Goal: Task Accomplishment & Management: Complete application form

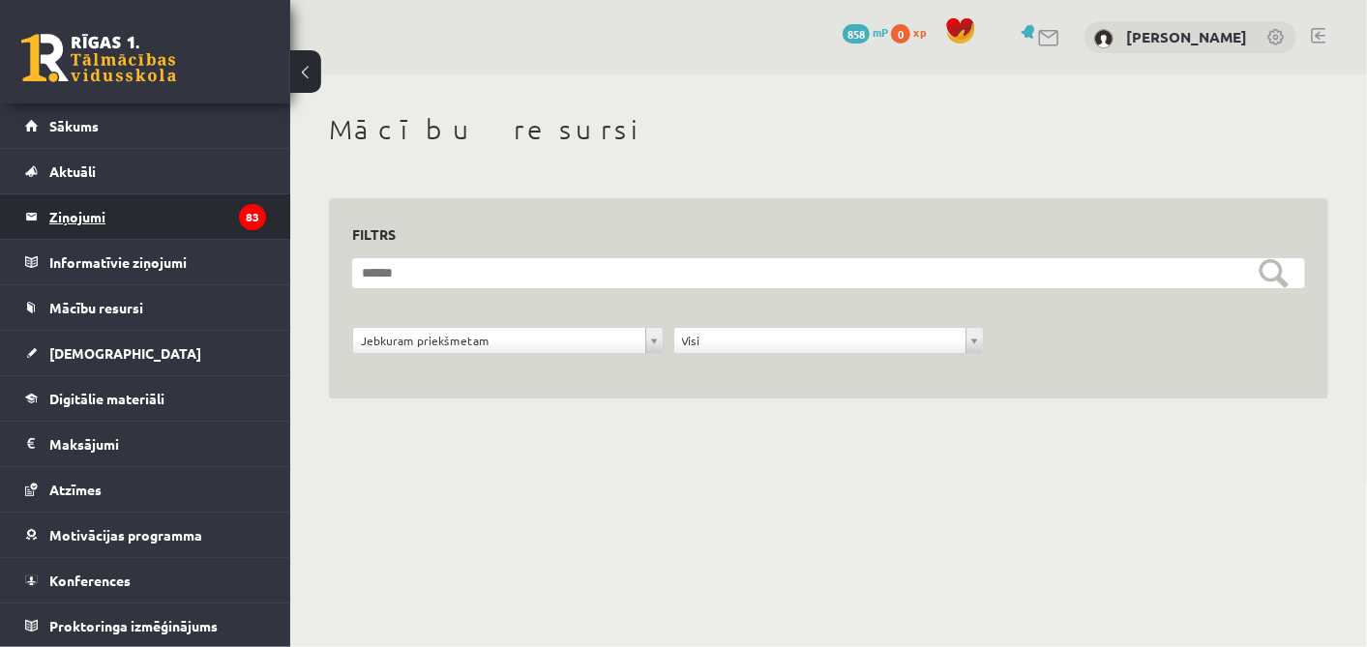
click at [85, 223] on legend "Ziņojumi 83" at bounding box center [157, 216] width 217 height 44
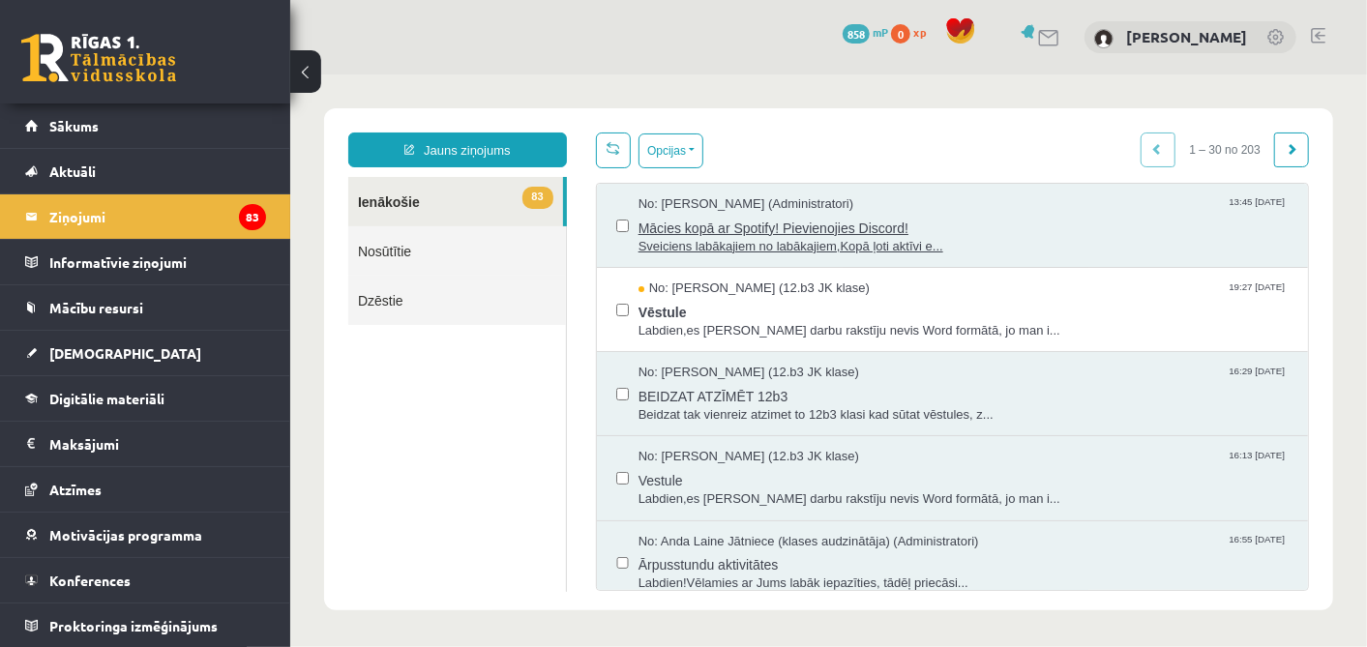
click at [725, 209] on span "No: Ivo Čapiņš (Administratori)" at bounding box center [745, 203] width 216 height 18
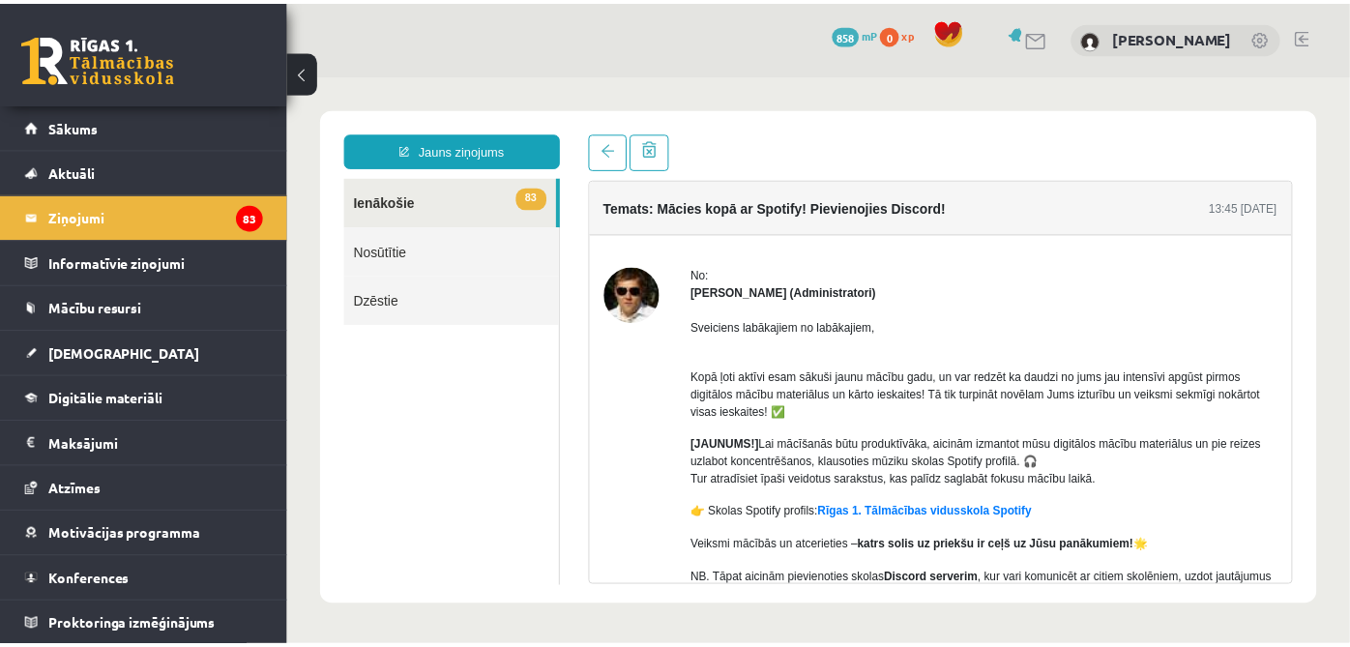
scroll to position [185, 0]
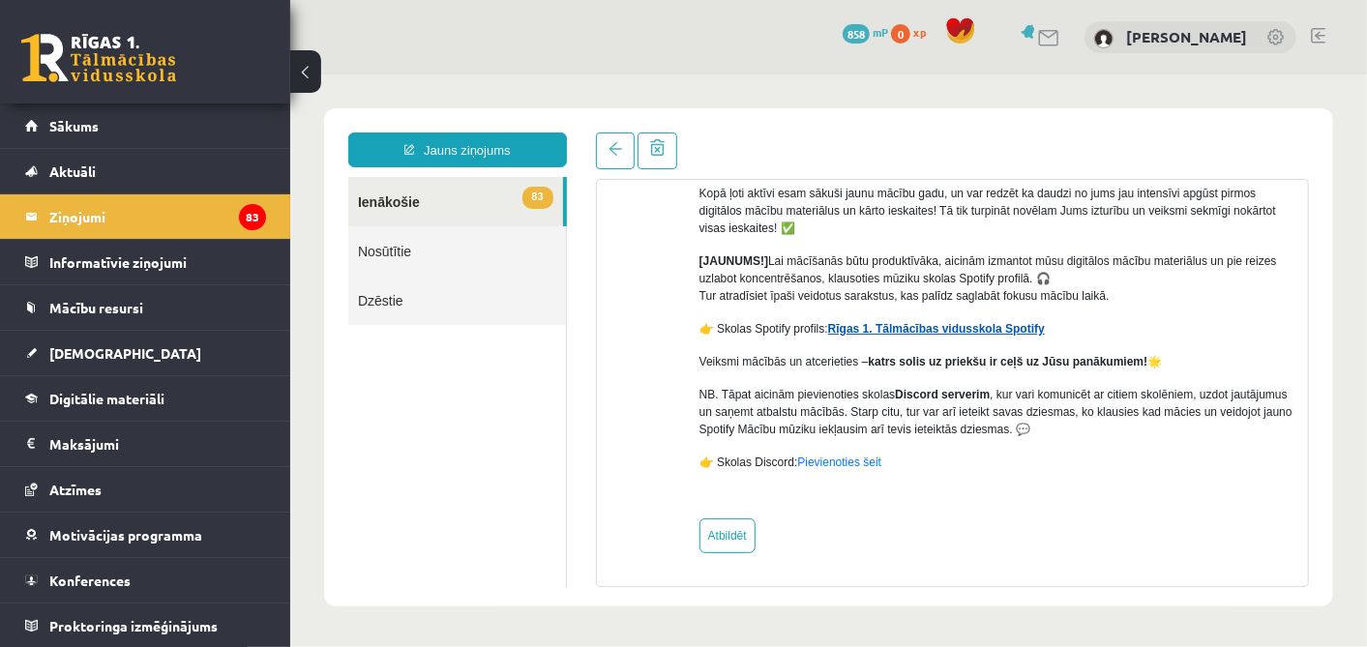
click at [952, 332] on link "Rīgas 1. Tālmācības vidusskola Spotify" at bounding box center [935, 328] width 217 height 14
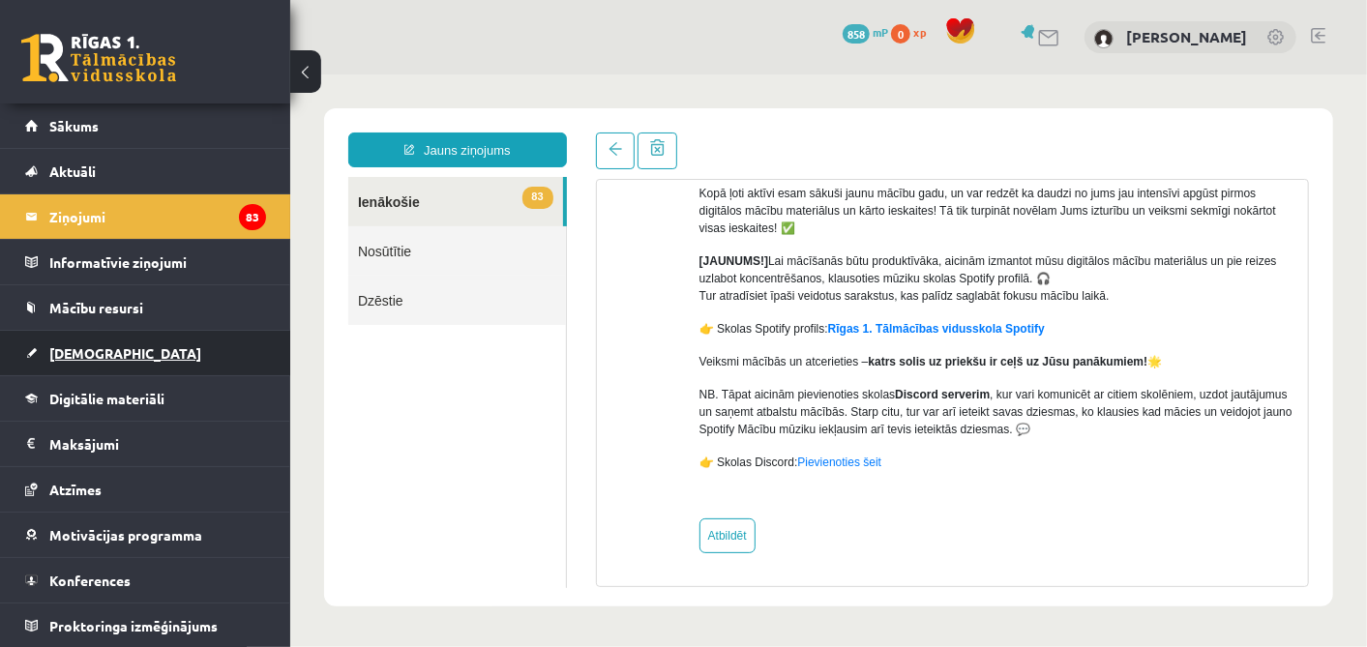
click at [148, 344] on link "[DEMOGRAPHIC_DATA]" at bounding box center [145, 353] width 241 height 44
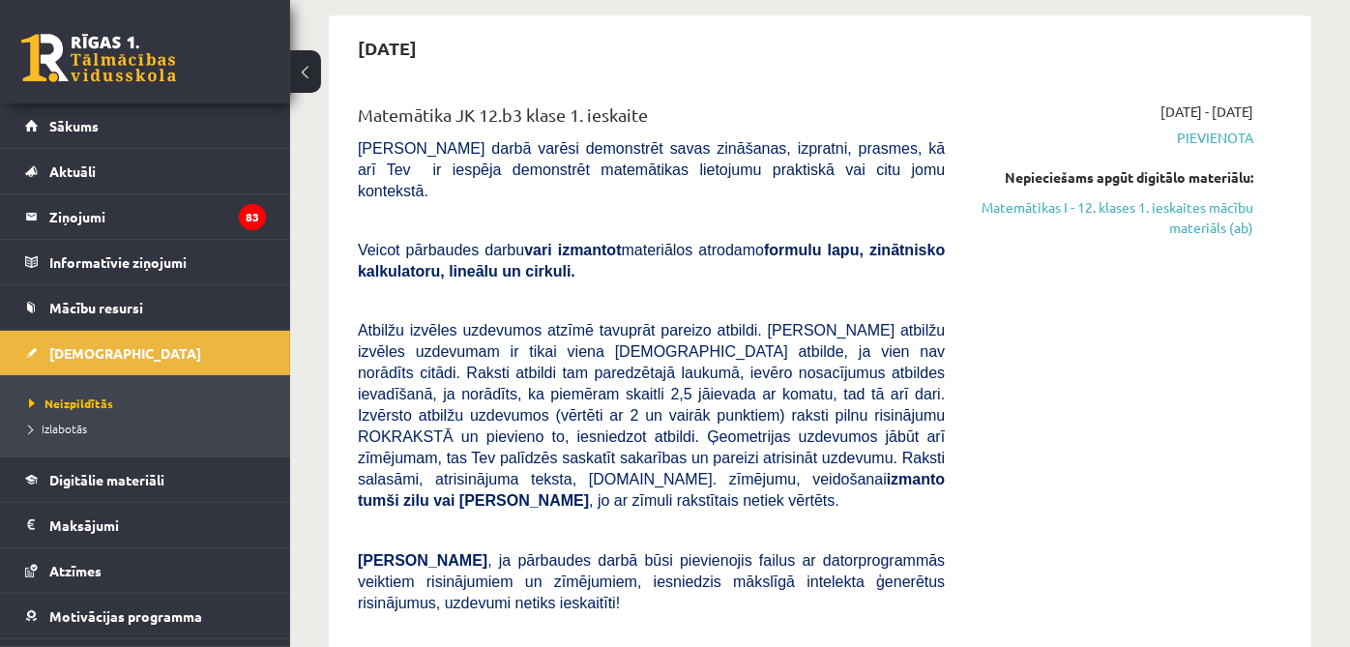
scroll to position [155, 0]
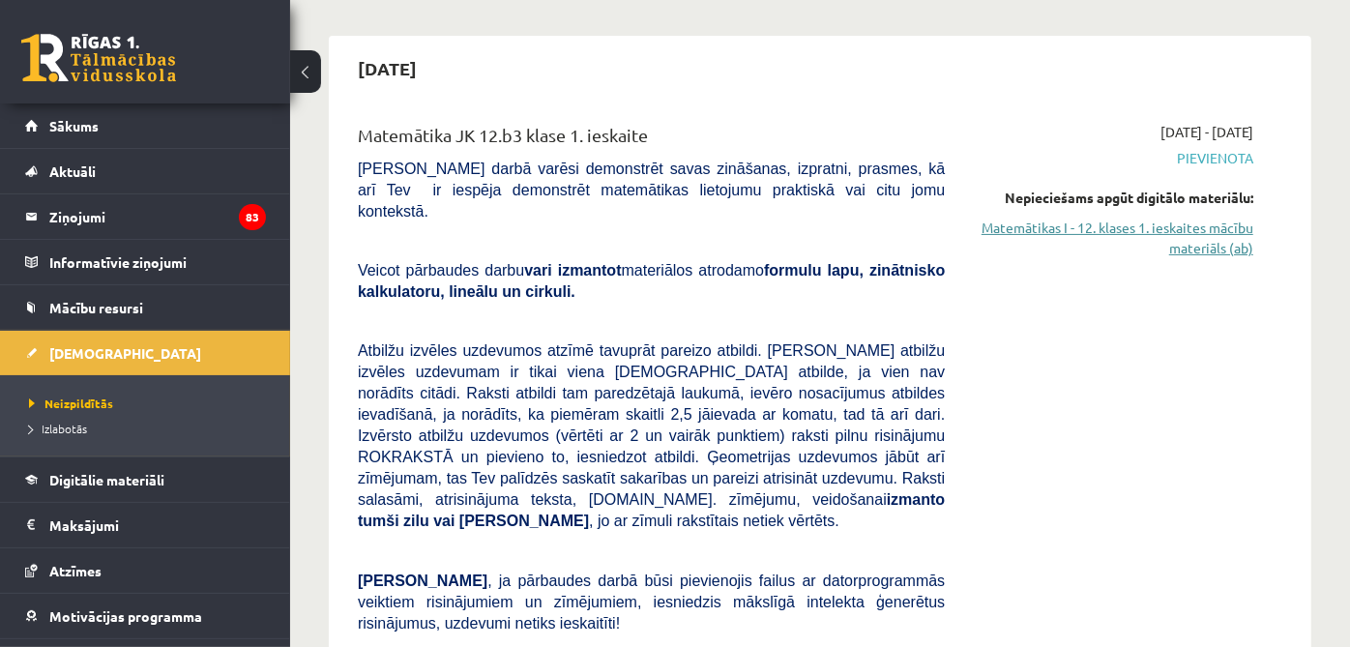
click at [1195, 221] on link "Matemātikas I - 12. klases 1. ieskaites mācību materiāls (ab)" at bounding box center [1114, 238] width 280 height 41
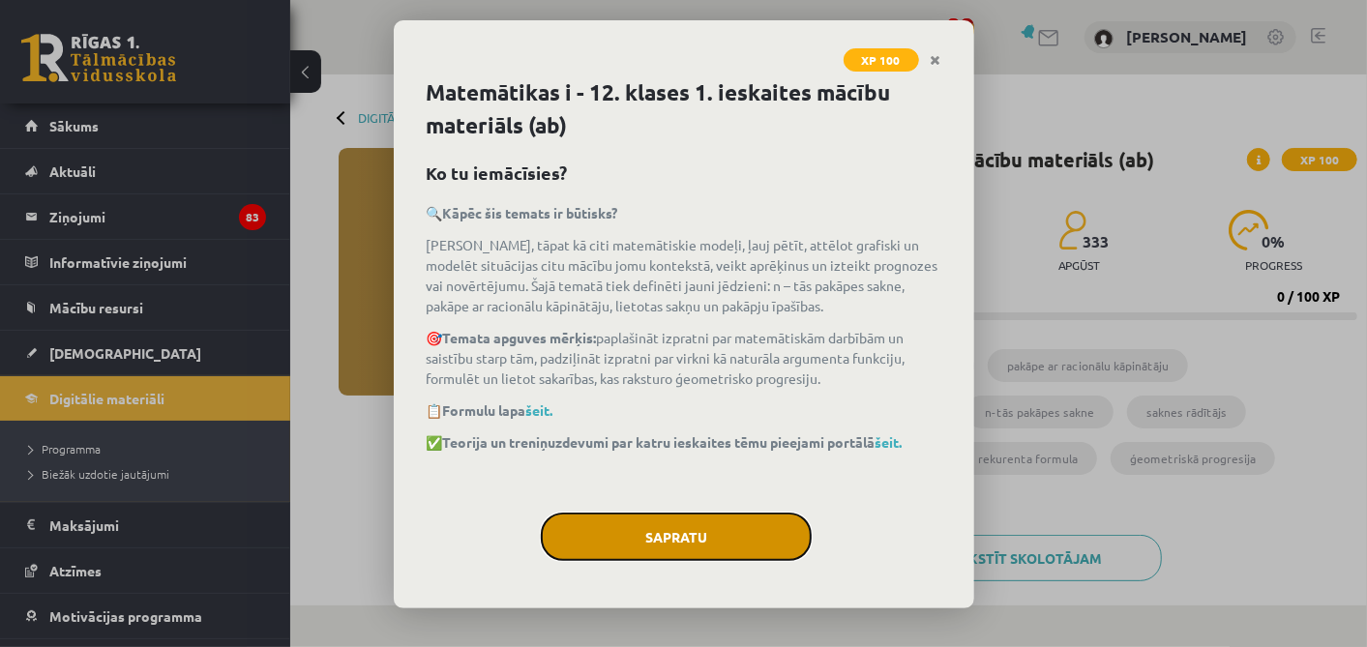
click at [724, 554] on button "Sapratu" at bounding box center [676, 537] width 271 height 48
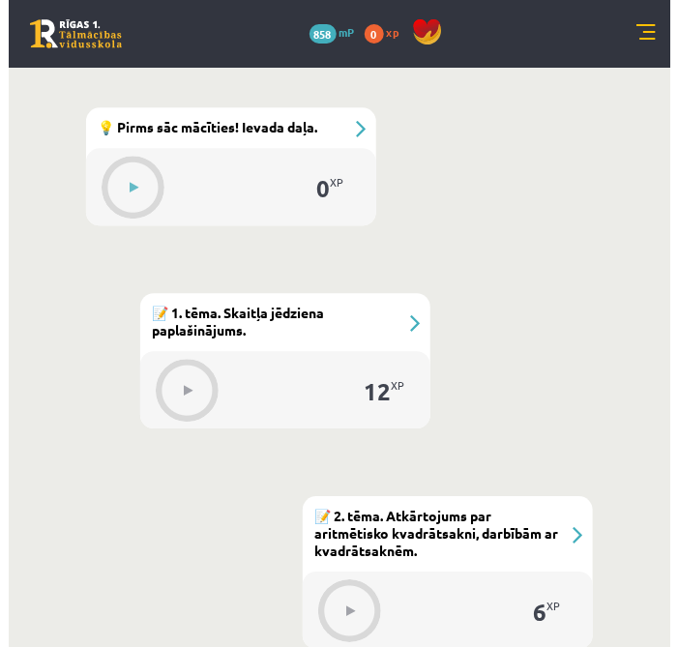
scroll to position [910, 0]
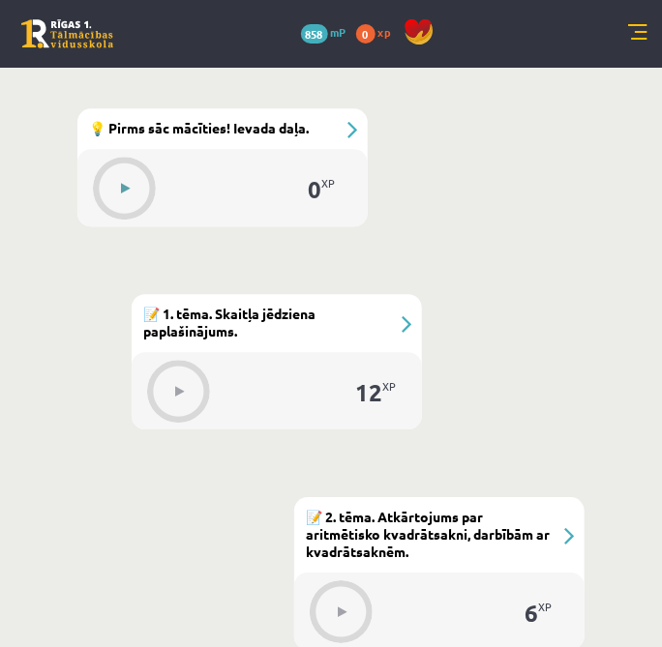
click at [99, 191] on div at bounding box center [126, 188] width 62 height 53
click at [130, 186] on icon at bounding box center [126, 189] width 9 height 12
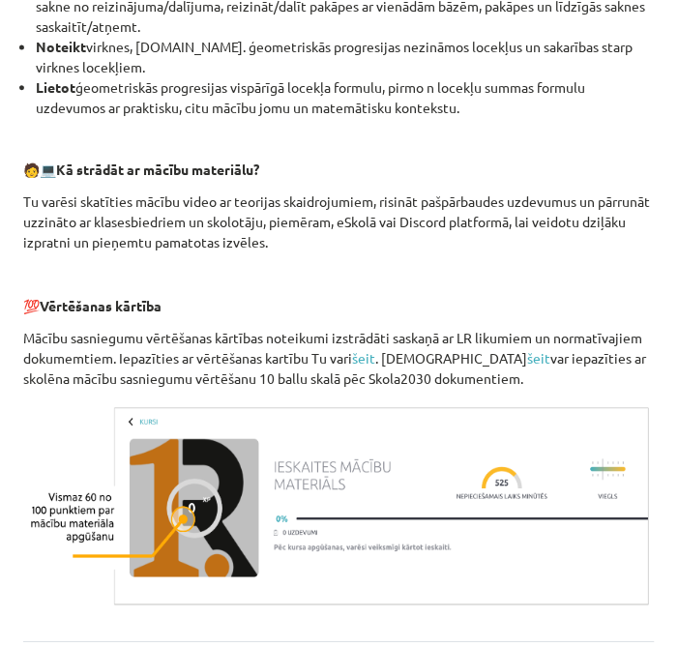
scroll to position [956, 0]
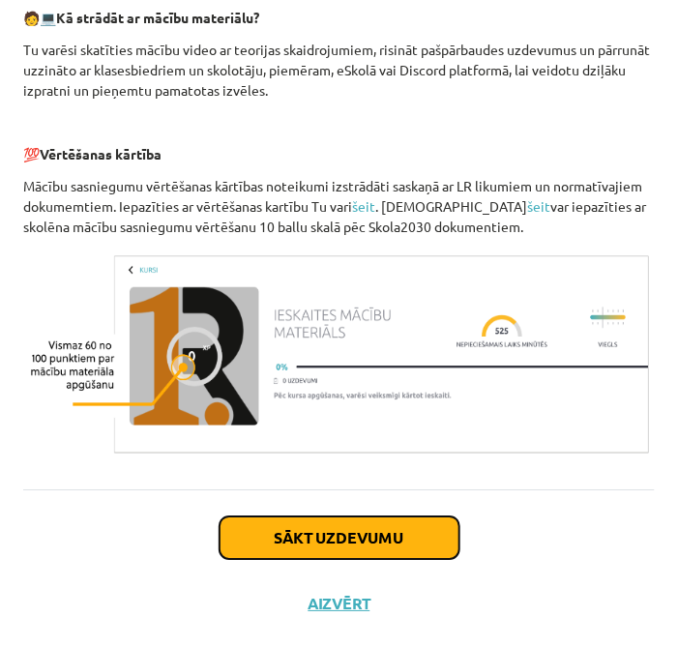
click at [351, 531] on button "Sākt uzdevumu" at bounding box center [340, 537] width 240 height 43
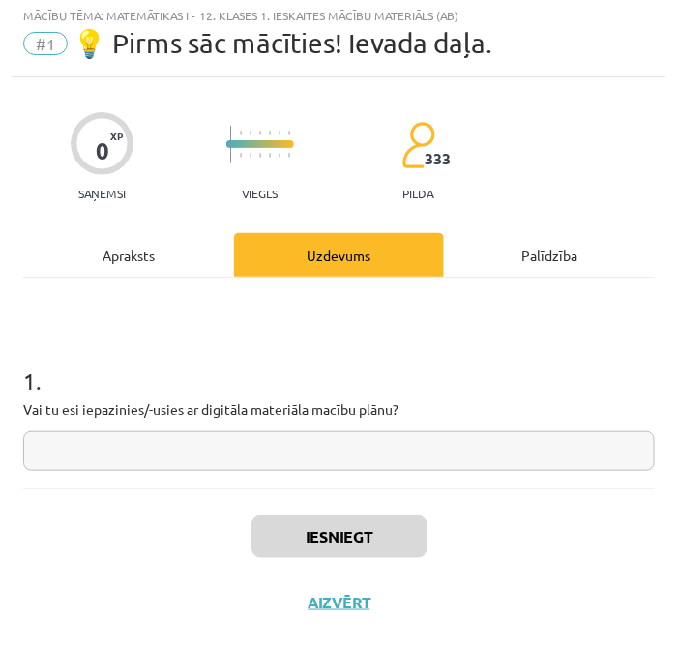
scroll to position [11, 0]
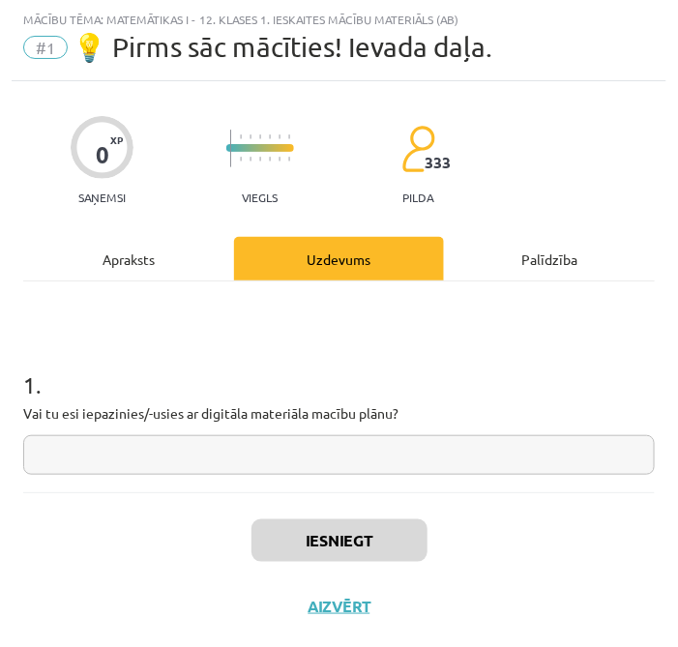
click at [230, 436] on input "text" at bounding box center [339, 455] width 632 height 40
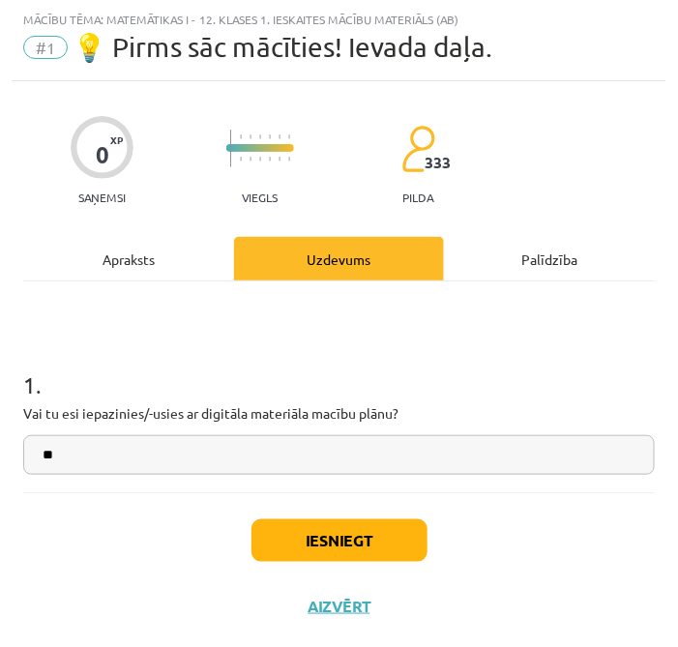
type input "**"
click at [292, 556] on button "Iesniegt" at bounding box center [339, 540] width 176 height 43
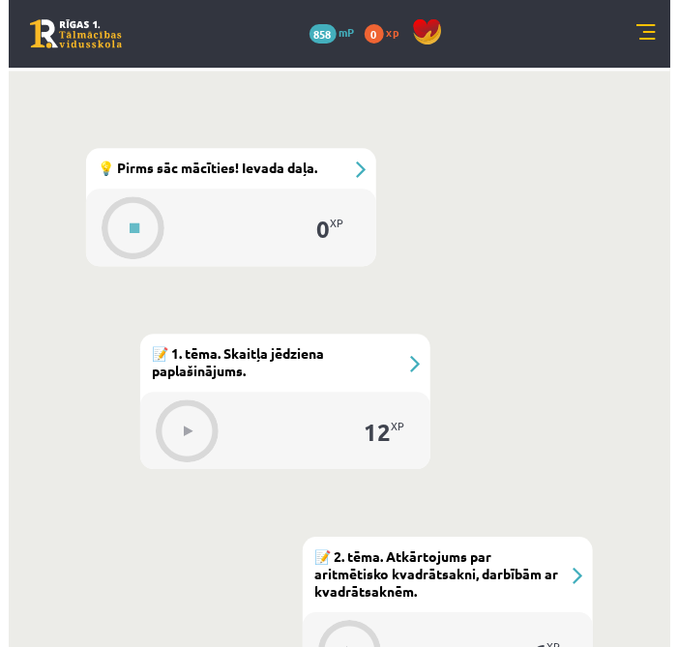
scroll to position [871, 0]
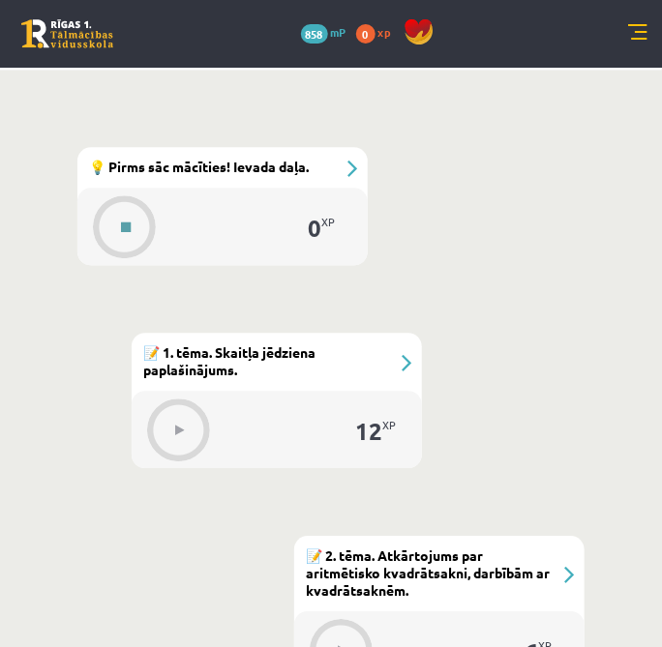
click at [120, 206] on button at bounding box center [125, 227] width 44 height 44
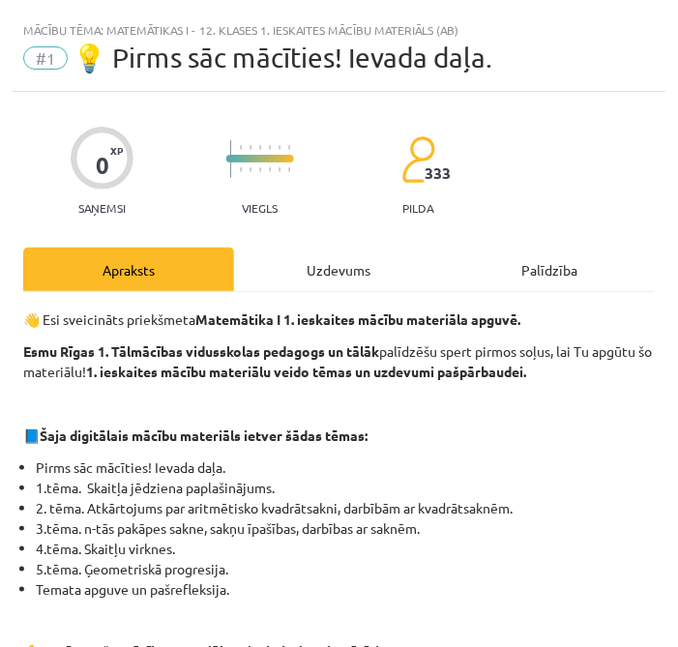
click at [290, 255] on div "Uzdevums" at bounding box center [339, 270] width 211 height 44
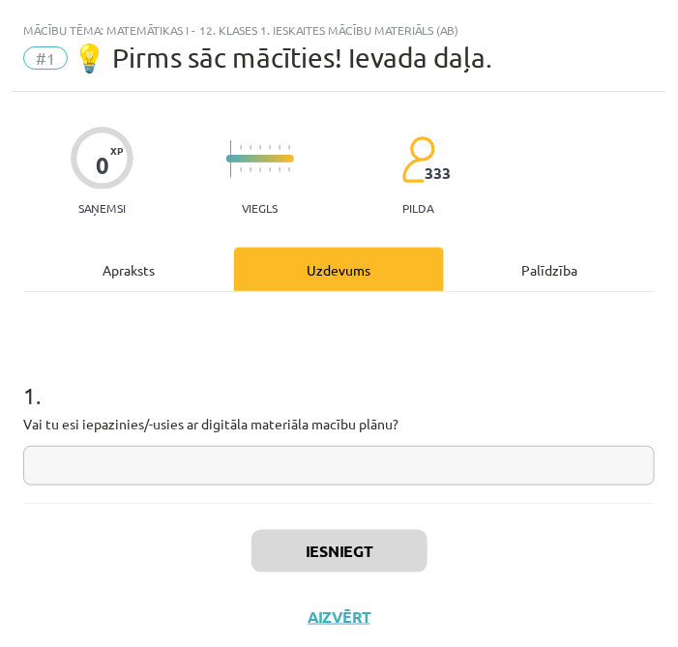
scroll to position [11, 0]
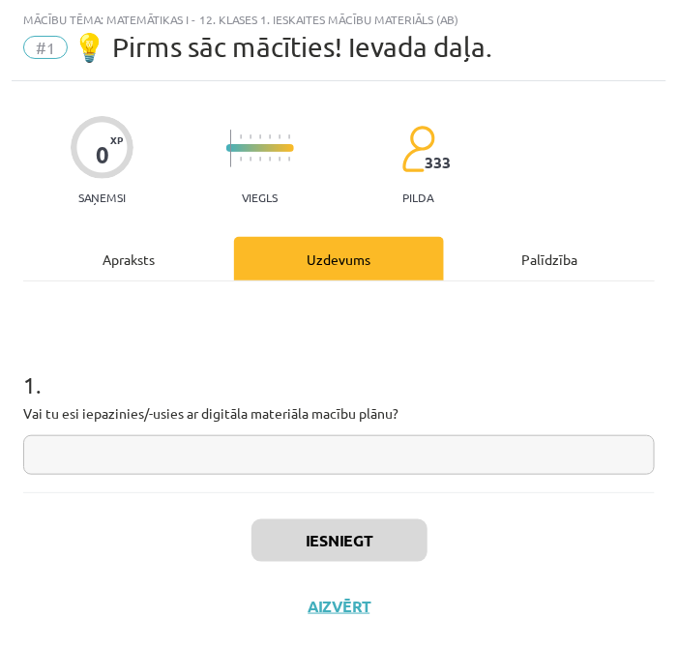
click at [303, 470] on input "text" at bounding box center [339, 455] width 632 height 40
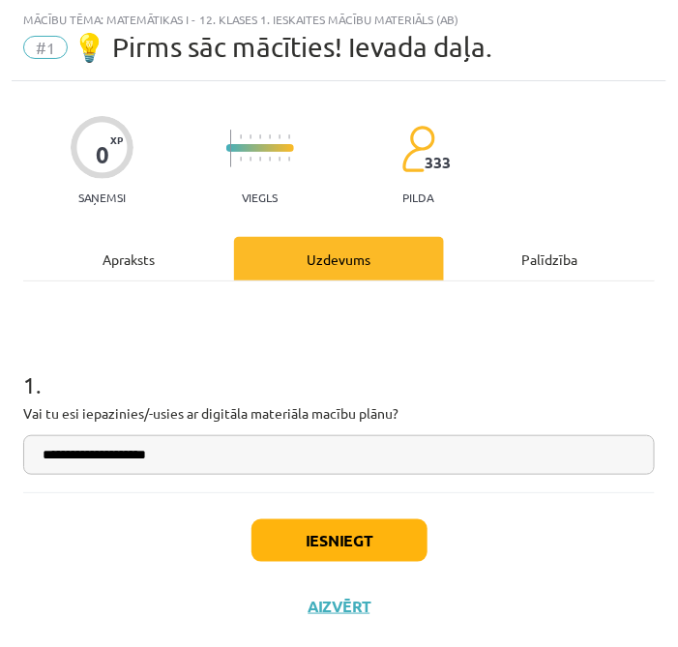
type input "**********"
click at [304, 548] on button "Iesniegt" at bounding box center [339, 540] width 176 height 43
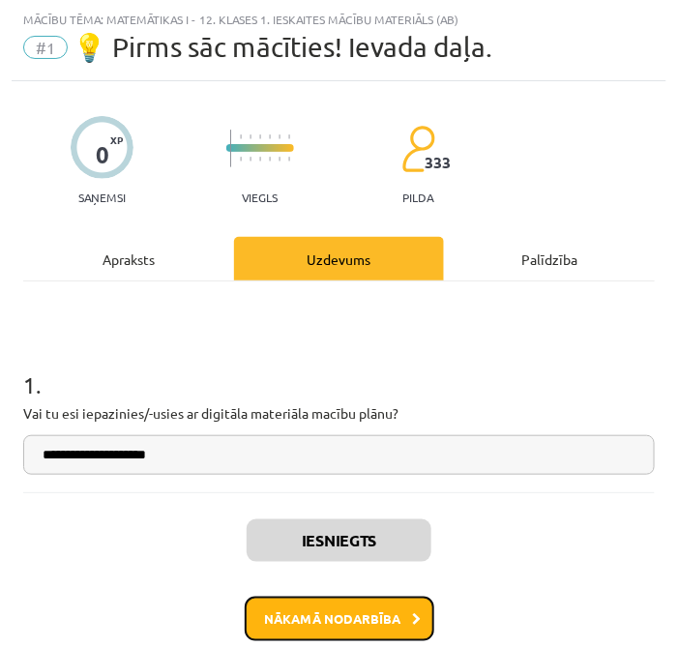
click at [323, 604] on button "Nākamā nodarbība" at bounding box center [340, 619] width 190 height 44
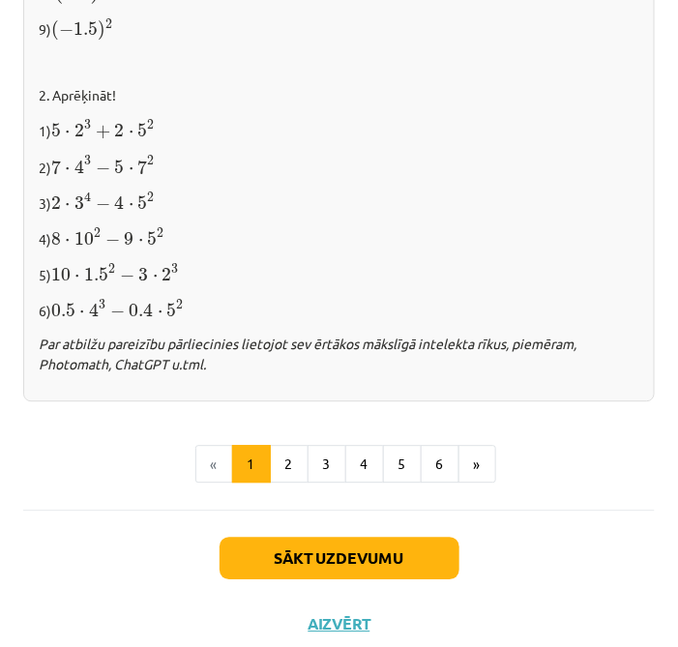
scroll to position [2110, 0]
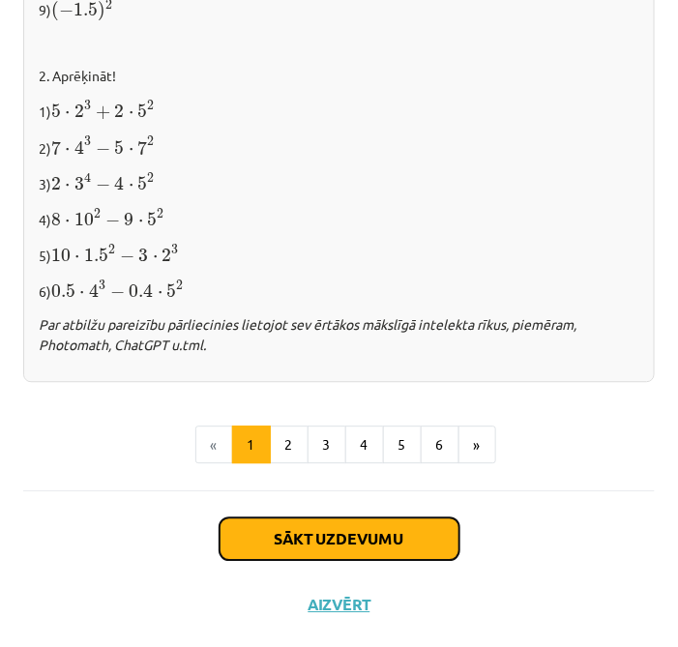
click at [359, 548] on button "Sākt uzdevumu" at bounding box center [340, 539] width 240 height 43
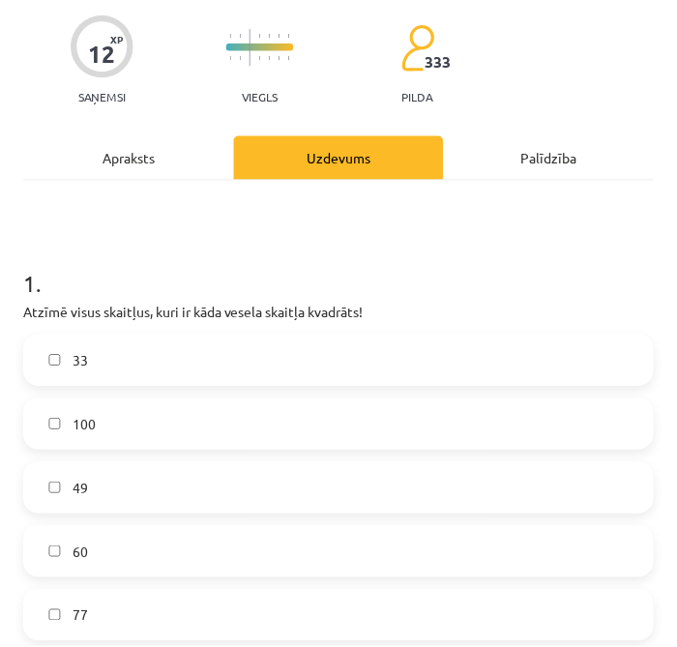
scroll to position [115, 0]
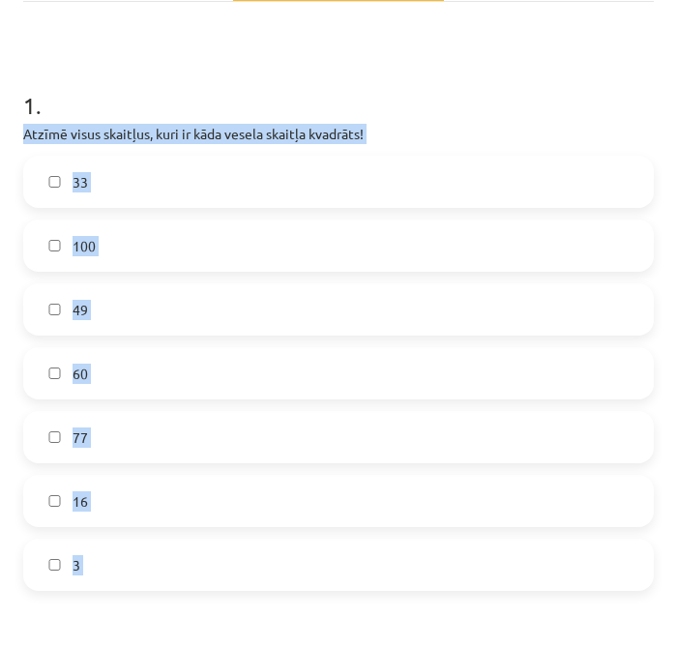
drag, startPoint x: 15, startPoint y: 309, endPoint x: 263, endPoint y: 536, distance: 336.8
click at [259, 602] on div "12 XP Saņemsi Viegls 333 pilda Apraksts Uzdevums Palīdzība 1 . Atzīmē visus ska…" at bounding box center [339, 641] width 654 height 1678
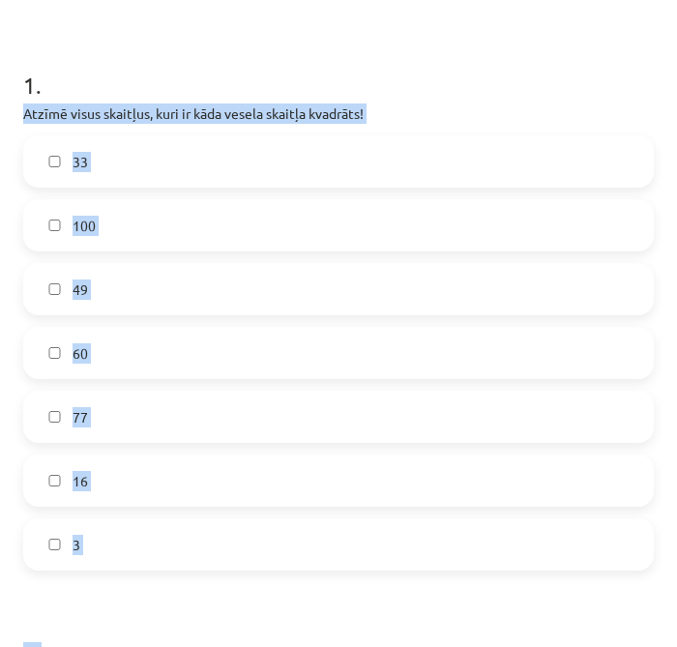
click at [263, 536] on label "3" at bounding box center [338, 544] width 627 height 48
click at [263, 538] on label "3" at bounding box center [338, 544] width 627 height 48
click at [256, 630] on h1 "2 ." at bounding box center [338, 639] width 631 height 60
drag, startPoint x: 31, startPoint y: 107, endPoint x: 198, endPoint y: 533, distance: 457.3
click at [198, 533] on div "12 XP Saņemsi Viegls 333 pilda Apraksts Uzdevums Palīdzība 1 . Atzīmē visus ska…" at bounding box center [339, 620] width 654 height 1678
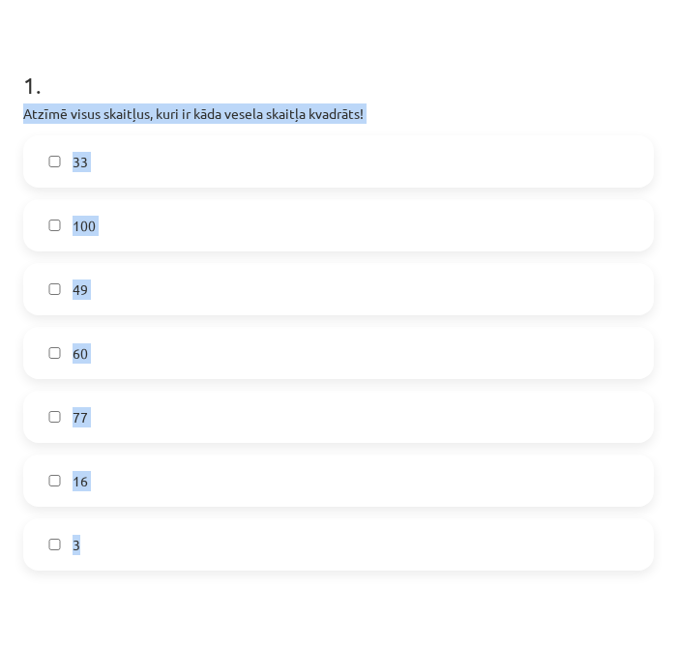
click at [165, 237] on label "100" at bounding box center [338, 225] width 627 height 48
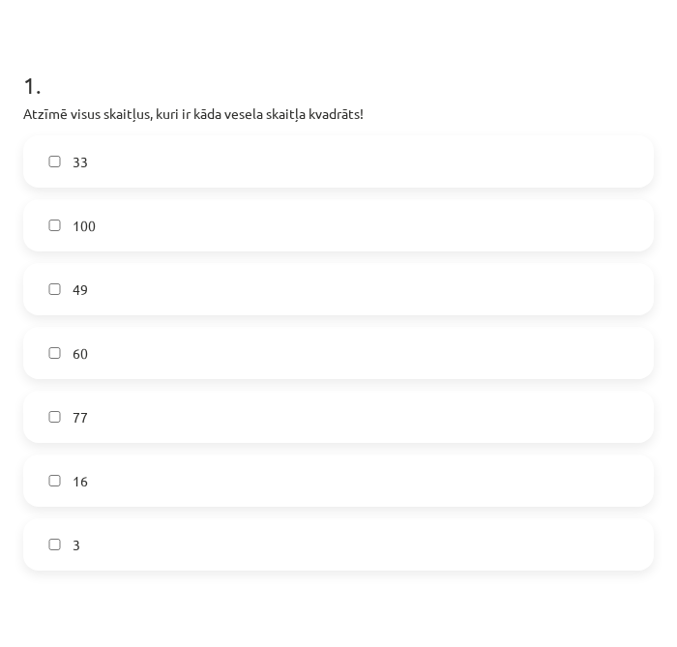
click at [165, 292] on label "49" at bounding box center [338, 289] width 627 height 48
click at [140, 456] on label "16" at bounding box center [338, 480] width 627 height 48
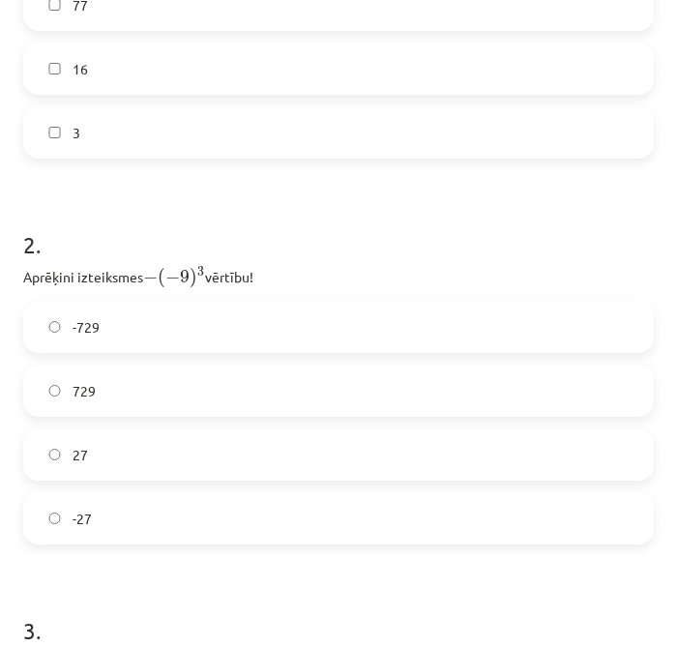
scroll to position [848, 0]
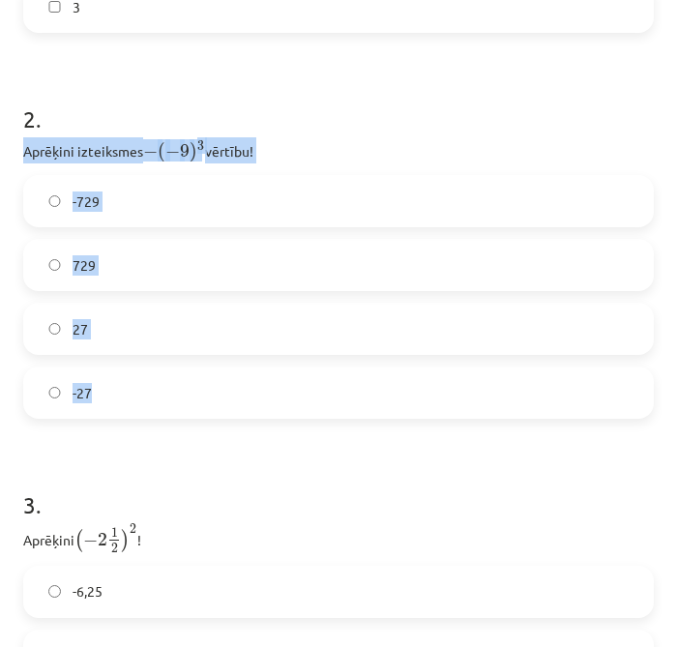
drag, startPoint x: 11, startPoint y: 143, endPoint x: 142, endPoint y: 368, distance: 260.1
click at [142, 368] on div "12 XP Saņemsi Viegls 333 pilda Apraksts Uzdevums Palīdzība 1 . Atzīmē visus ska…" at bounding box center [339, 83] width 654 height 1678
copy div "Aprēķini izteiksmes − ( − 9 ) 3 − ( − 9 ) 3 vērtību! -729 729 27 -27"
click at [224, 281] on label "729" at bounding box center [338, 265] width 627 height 48
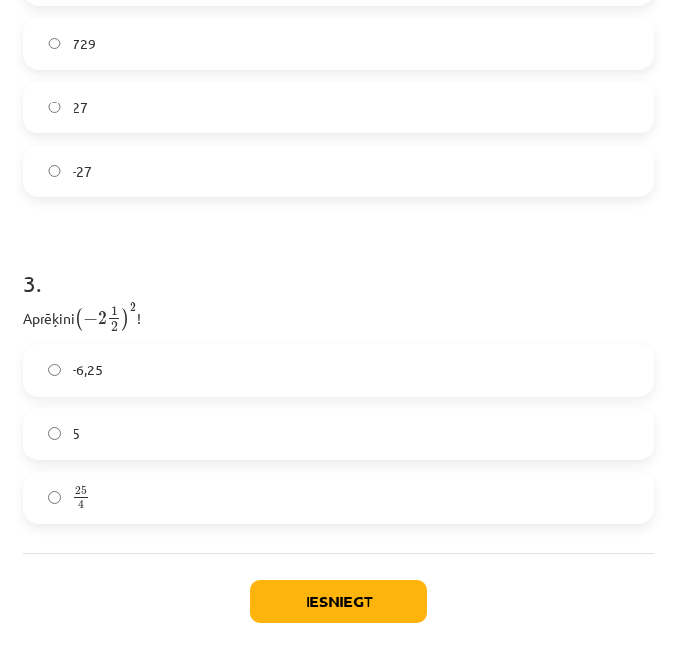
scroll to position [1132, 0]
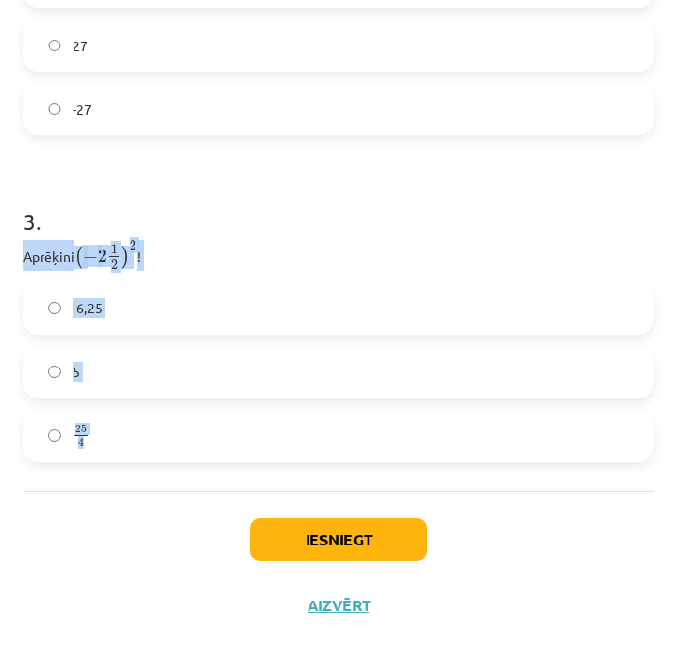
drag, startPoint x: 24, startPoint y: 259, endPoint x: 149, endPoint y: 441, distance: 220.5
click at [149, 441] on div "3 . Aprēķini ( − 2 1 2 ) 2 ( − 2 1 2 ) 2 ! -6,25 5 25 4 25 4" at bounding box center [338, 318] width 631 height 288
copy div "Aprēķini ( − 2 1 2 ) 2 ( − 2 1 2 ) 2 ! -6,25 5 25 4"
click at [466, 191] on h1 "3 ." at bounding box center [338, 204] width 631 height 60
click at [326, 329] on label "-6,25" at bounding box center [338, 308] width 627 height 48
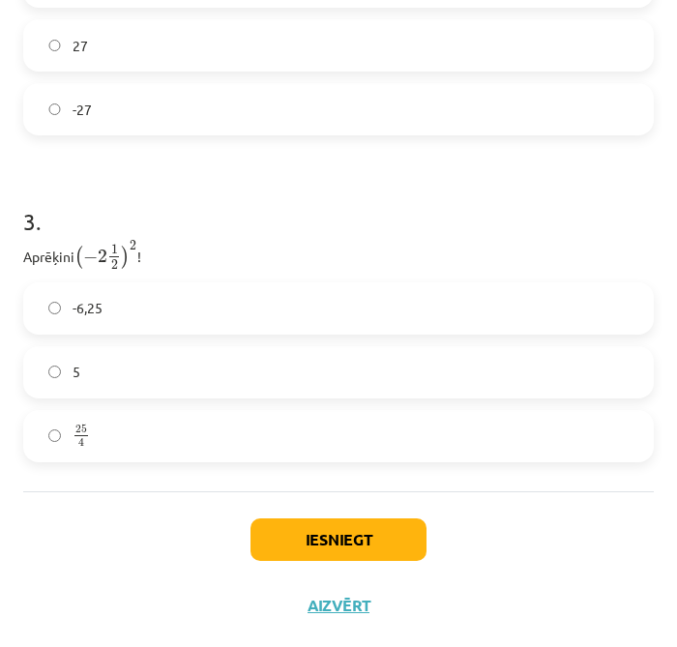
click at [173, 445] on label "25 4 25 4" at bounding box center [338, 436] width 627 height 48
click at [298, 531] on button "Iesniegt" at bounding box center [338, 539] width 176 height 43
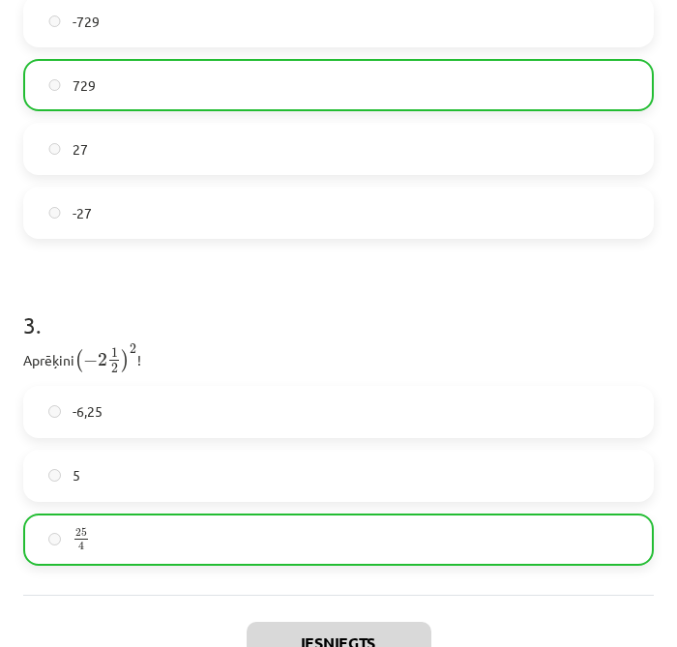
scroll to position [1192, 0]
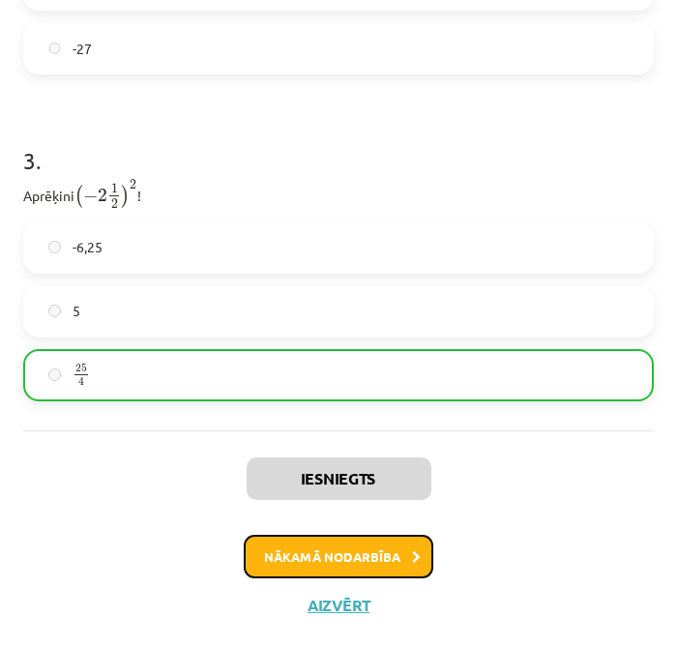
click at [334, 558] on button "Nākamā nodarbība" at bounding box center [339, 557] width 190 height 44
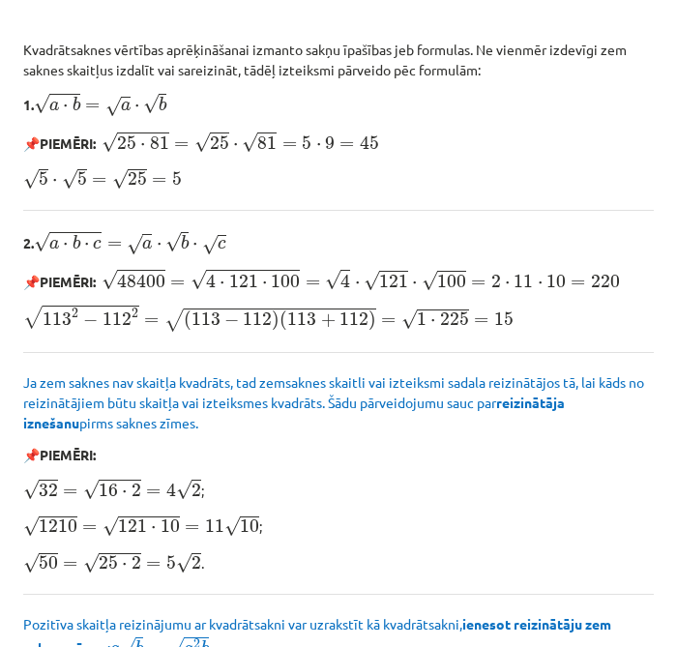
scroll to position [2501, 0]
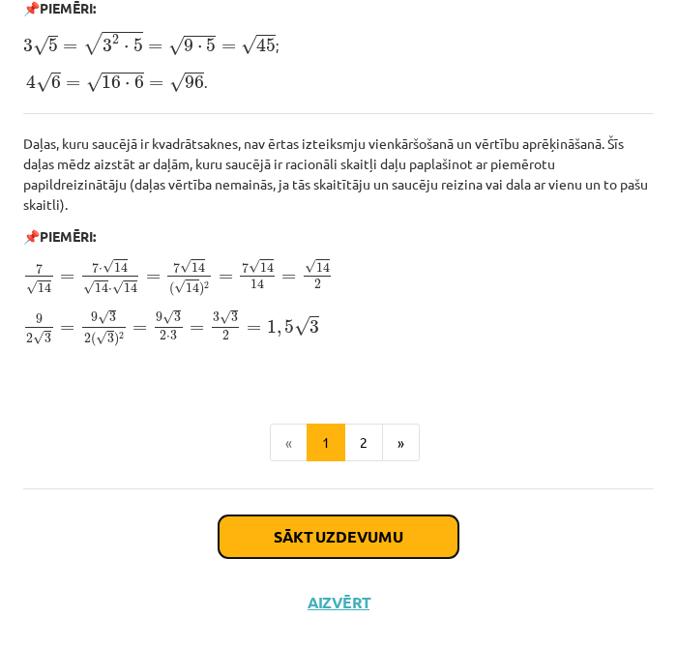
click at [353, 518] on button "Sākt uzdevumu" at bounding box center [339, 536] width 240 height 43
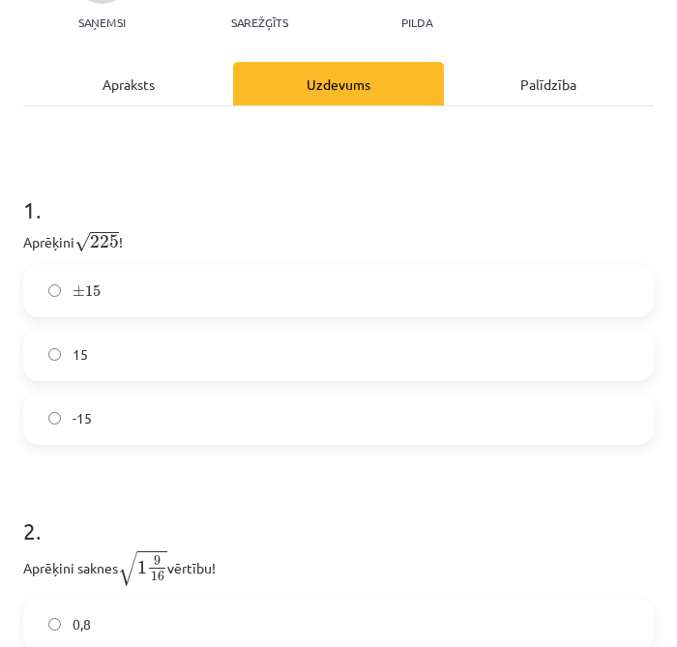
scroll to position [226, 0]
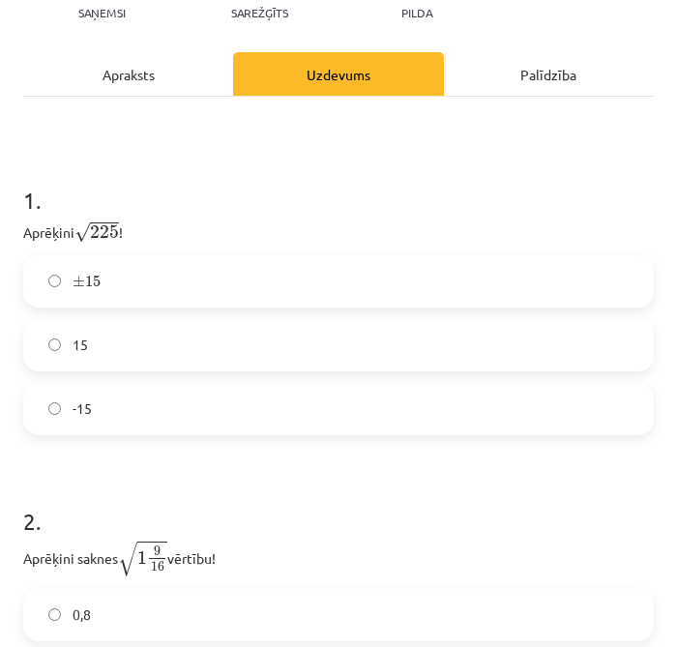
click at [100, 300] on div "6 XP Saņemsi Sarežģīts 332 pilda Apraksts Uzdevums Palīdzība 1 . Aprēķini √ 225…" at bounding box center [339, 389] width 654 height 985
click at [49, 236] on p "Aprēķini √ 225 225 !" at bounding box center [338, 231] width 631 height 25
click at [25, 224] on p "Aprēķini √ 225 225 !" at bounding box center [338, 231] width 631 height 25
click at [30, 226] on p "Aprēķini √ 225 225 !" at bounding box center [338, 231] width 631 height 25
drag, startPoint x: 26, startPoint y: 227, endPoint x: 119, endPoint y: 369, distance: 169.8
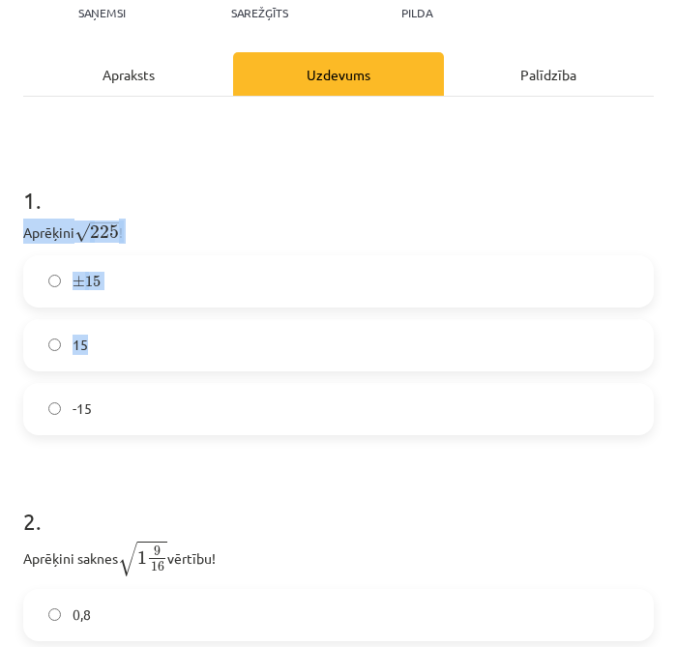
click at [119, 369] on div "1 . Aprēķini √ 225 225 ! ± 15 ± 15 15 -15" at bounding box center [338, 294] width 631 height 282
drag, startPoint x: 119, startPoint y: 369, endPoint x: 121, endPoint y: 379, distance: 9.9
click at [121, 379] on div "± 15 ± 15 15 -15" at bounding box center [338, 345] width 631 height 180
click at [131, 412] on label "-15" at bounding box center [338, 409] width 627 height 48
drag, startPoint x: 46, startPoint y: 242, endPoint x: 121, endPoint y: 395, distance: 170.0
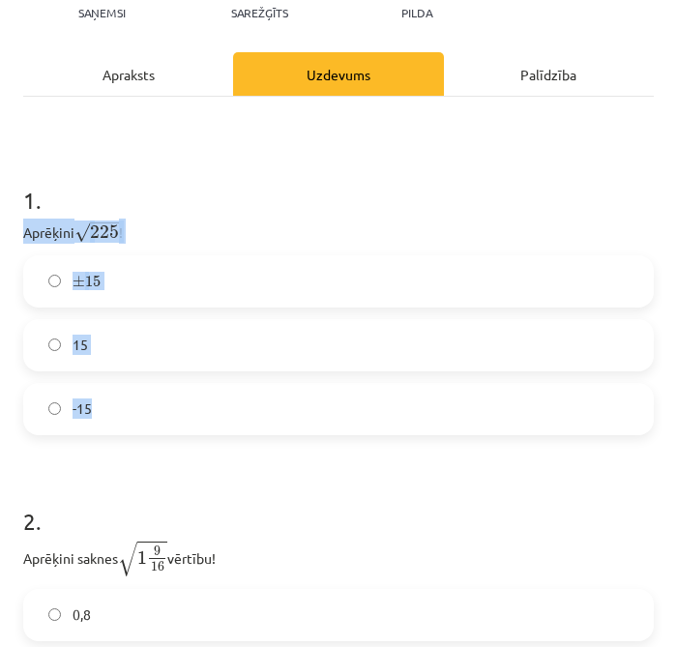
click at [121, 395] on div "1 . Aprēķini √ 225 225 ! ± 15 ± 15 15 -15" at bounding box center [338, 294] width 631 height 282
copy div "Aprēķini √ 225 225 ! ± 15 ± 15 15 -15"
click at [259, 350] on label "15" at bounding box center [338, 345] width 627 height 48
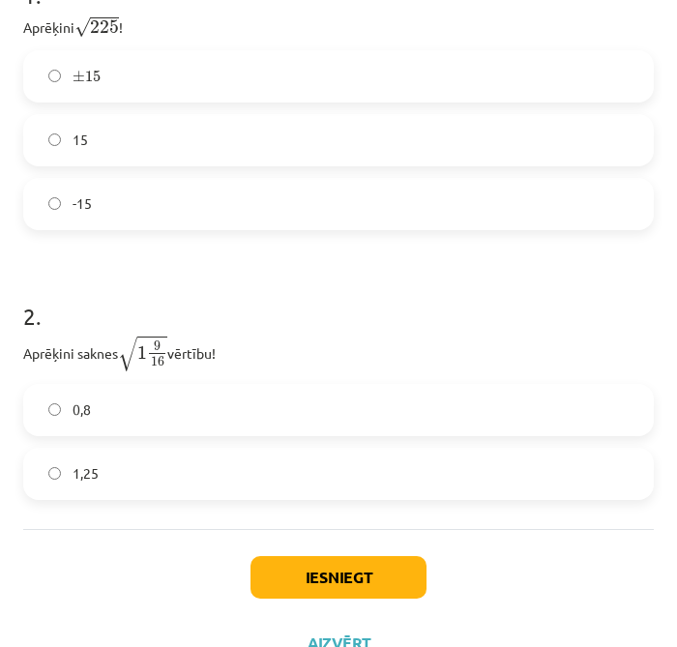
scroll to position [441, 0]
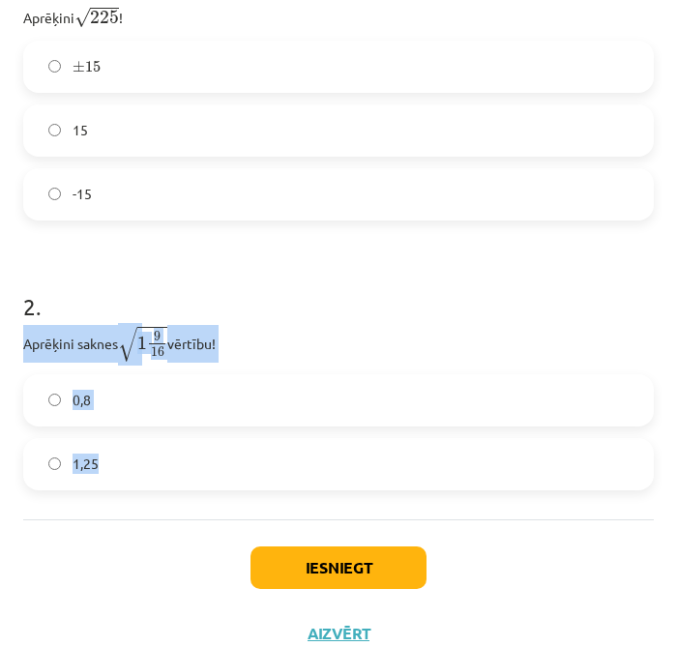
drag, startPoint x: 16, startPoint y: 342, endPoint x: 143, endPoint y: 453, distance: 168.0
click at [143, 453] on div "6 XP Saņemsi Sarežģīts 332 pilda Apraksts Uzdevums Palīdzība 1 . Aprēķini √ 225…" at bounding box center [339, 174] width 654 height 985
copy div "Aprēķini saknes √ 1 9 16 1 9 16 vērtību! 0,8 1,25"
click at [469, 480] on label "1,25" at bounding box center [338, 464] width 627 height 48
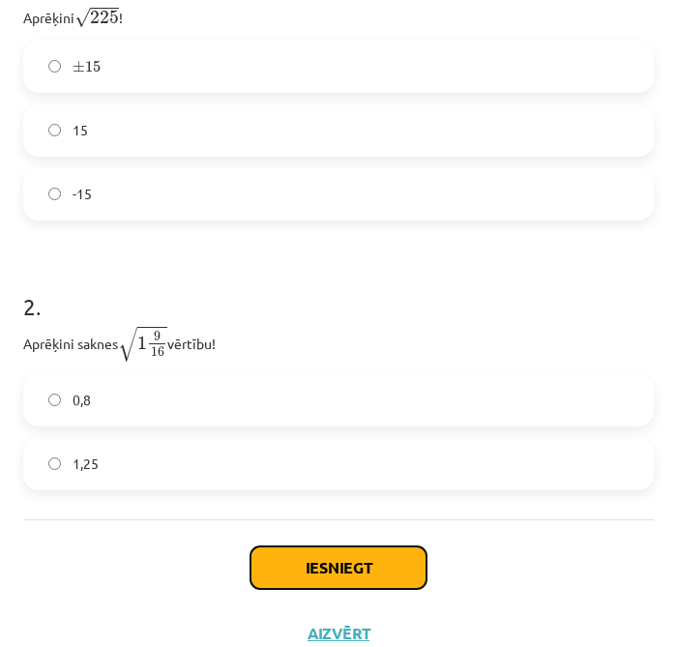
click at [339, 580] on button "Iesniegt" at bounding box center [338, 567] width 176 height 43
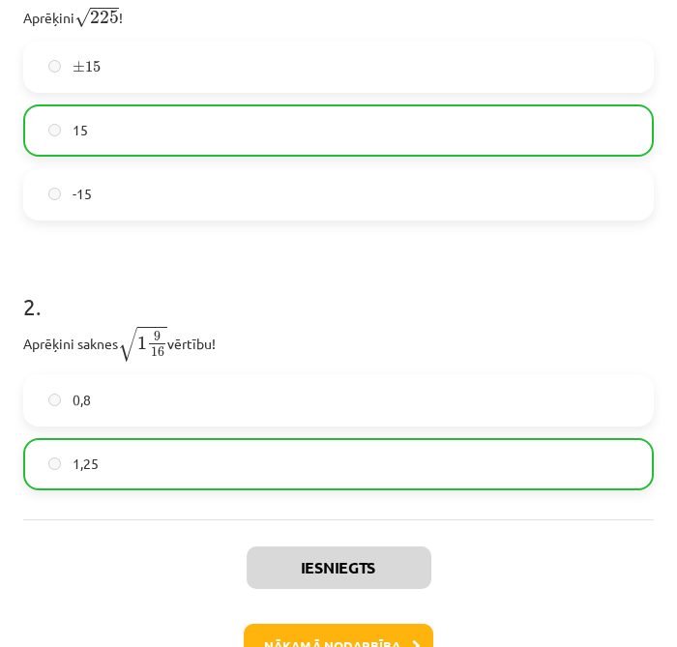
click at [338, 619] on div "Iesniegts Nākamā nodarbība Aizvērt" at bounding box center [338, 617] width 631 height 197
click at [340, 631] on button "Nākamā nodarbība" at bounding box center [339, 646] width 190 height 44
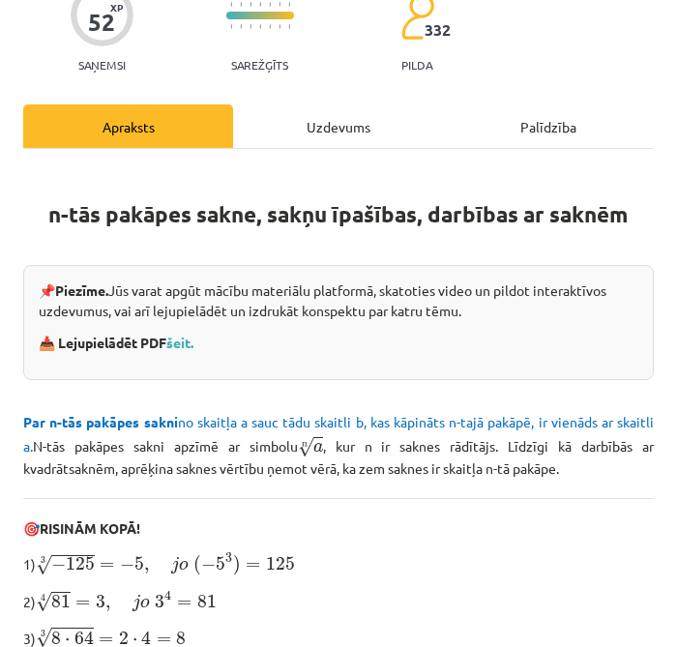
scroll to position [11, 0]
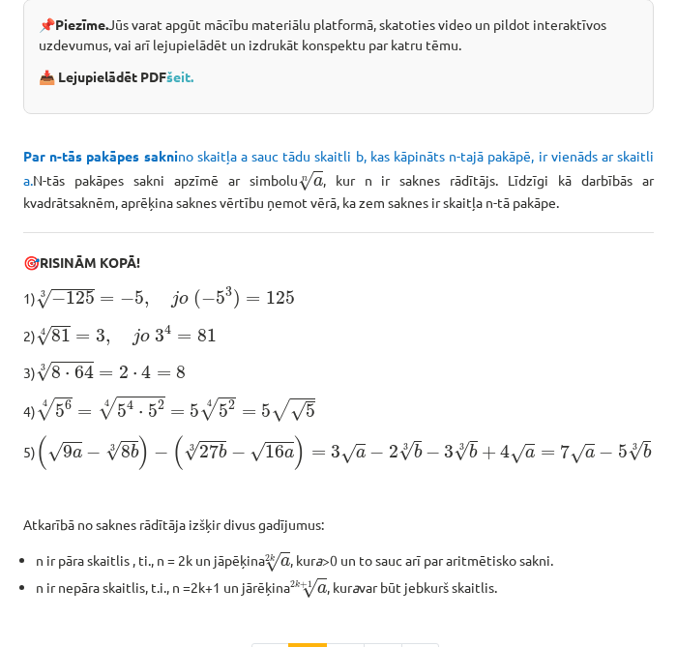
scroll to position [674, 0]
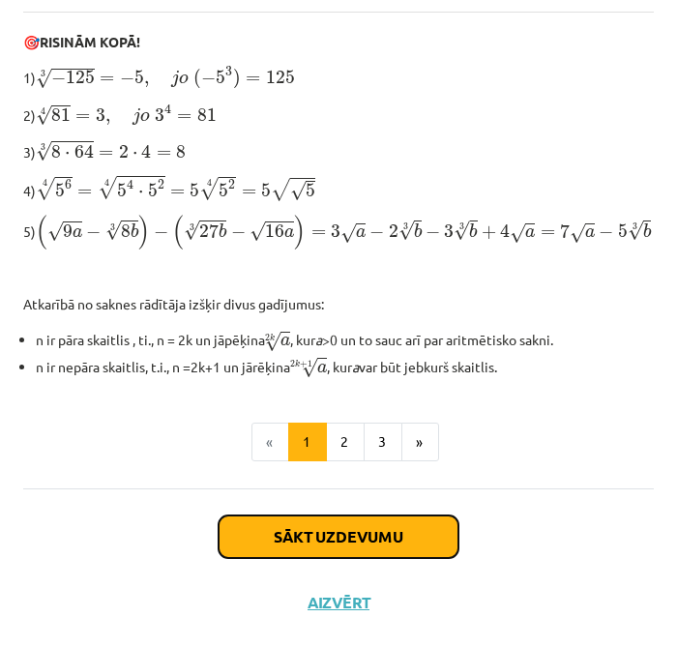
click at [294, 524] on button "Sākt uzdevumu" at bounding box center [339, 536] width 240 height 43
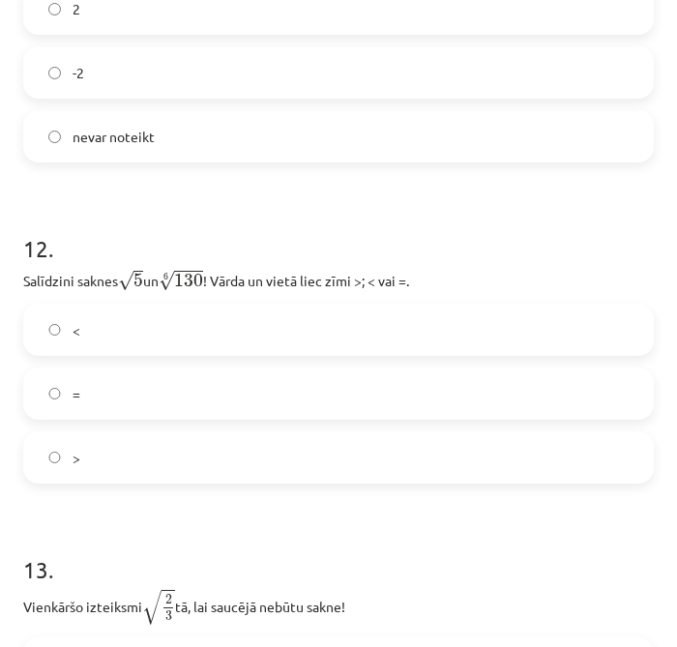
scroll to position [4343, 0]
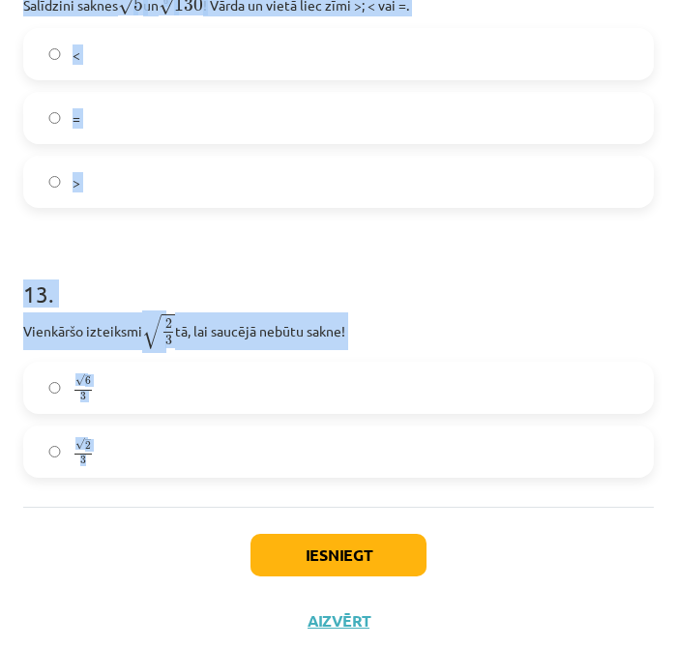
drag, startPoint x: 21, startPoint y: 125, endPoint x: 540, endPoint y: 430, distance: 601.8
copy form "Kura izteiksme jāizvēlas vienādības a m n a m n = ⋯ labajā pusē, lai būtu parei…"
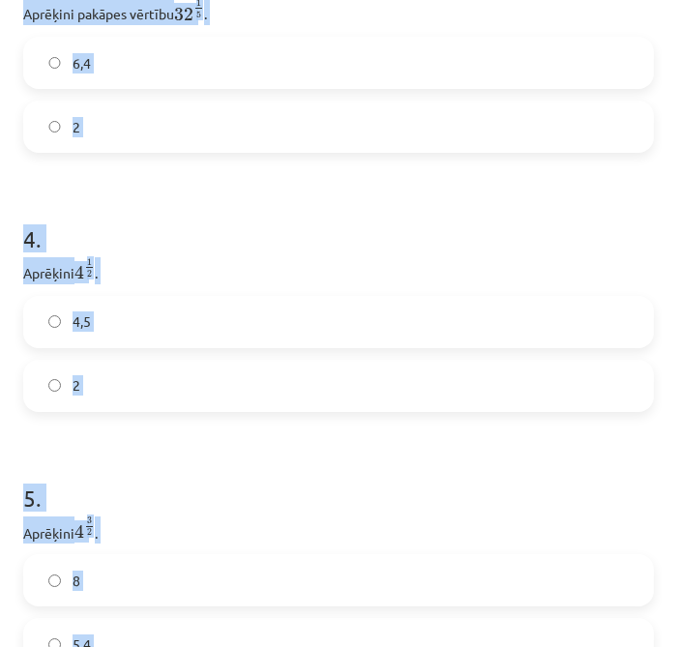
scroll to position [0, 0]
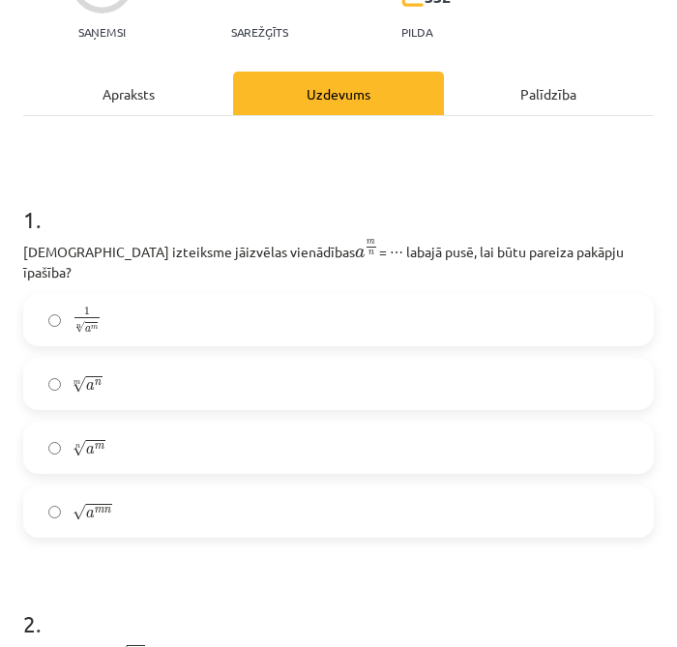
scroll to position [215, 0]
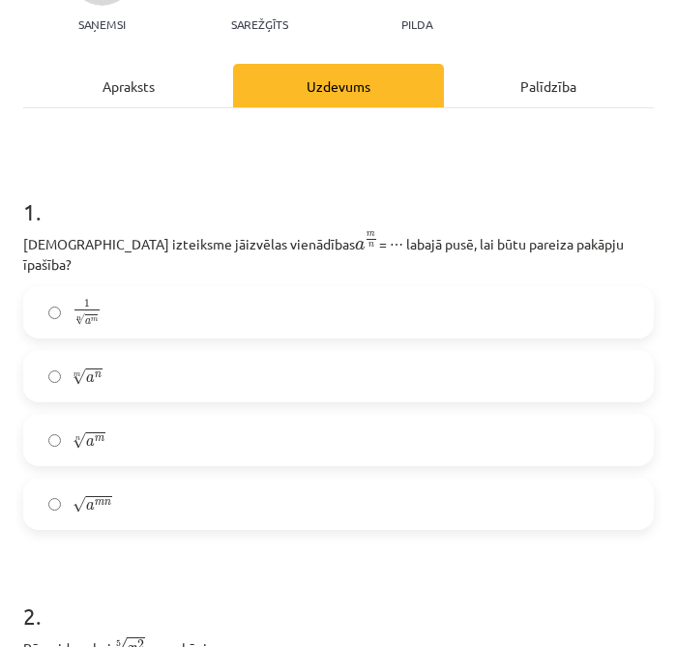
click at [177, 416] on label "n √ a m a m n" at bounding box center [338, 440] width 627 height 48
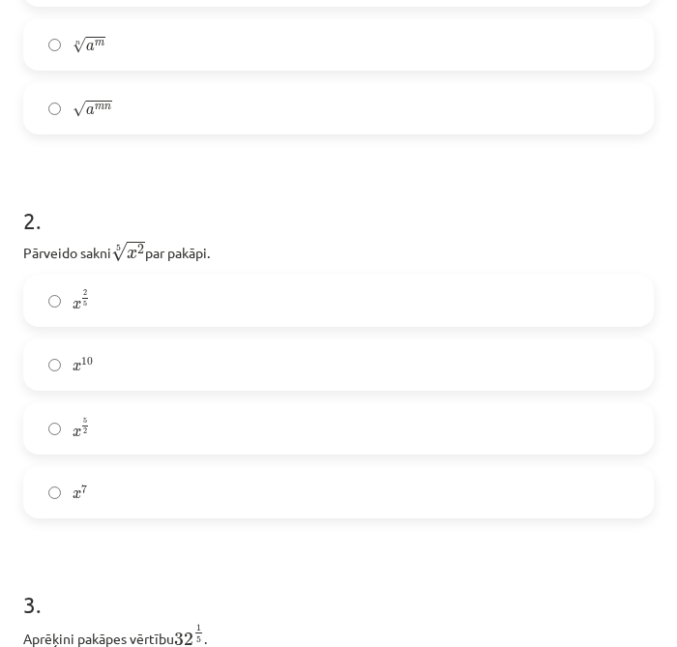
scroll to position [644, 0]
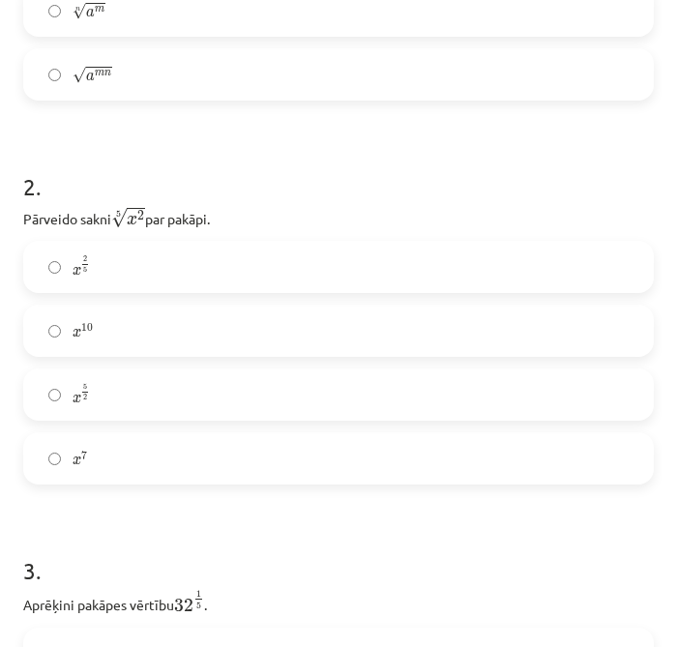
click at [250, 261] on label "x 2 5 x 2 5" at bounding box center [338, 267] width 627 height 48
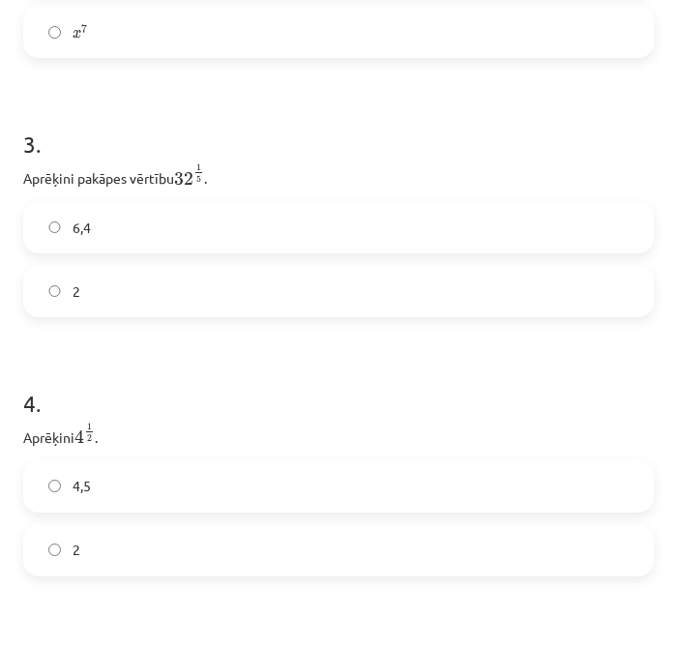
scroll to position [1074, 0]
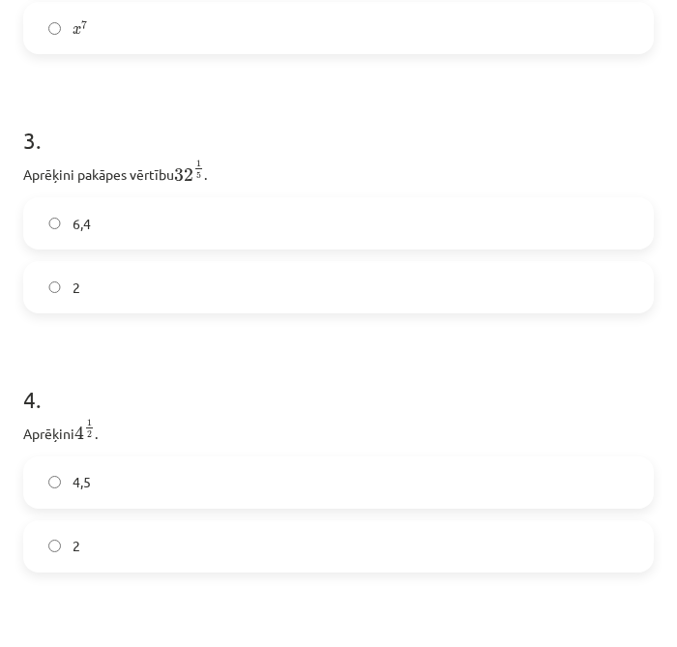
click at [185, 273] on label "2" at bounding box center [338, 287] width 627 height 48
click at [198, 529] on label "2" at bounding box center [338, 546] width 627 height 48
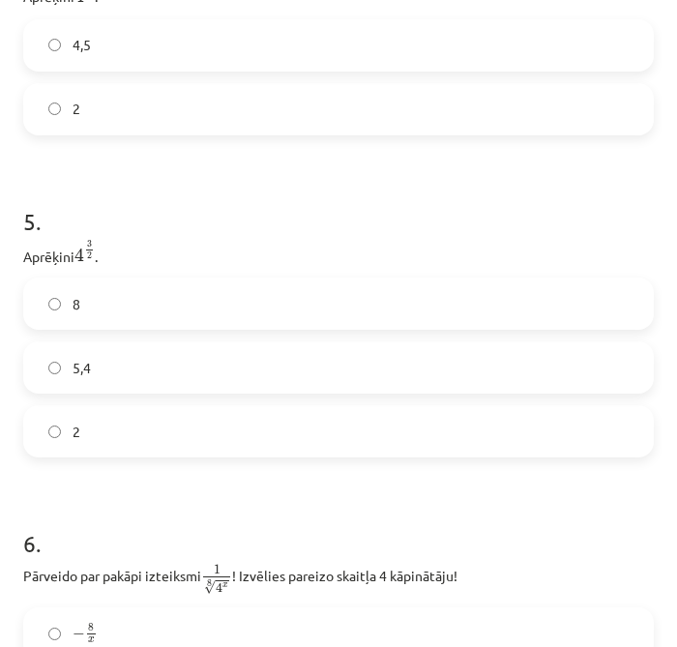
scroll to position [1611, 0]
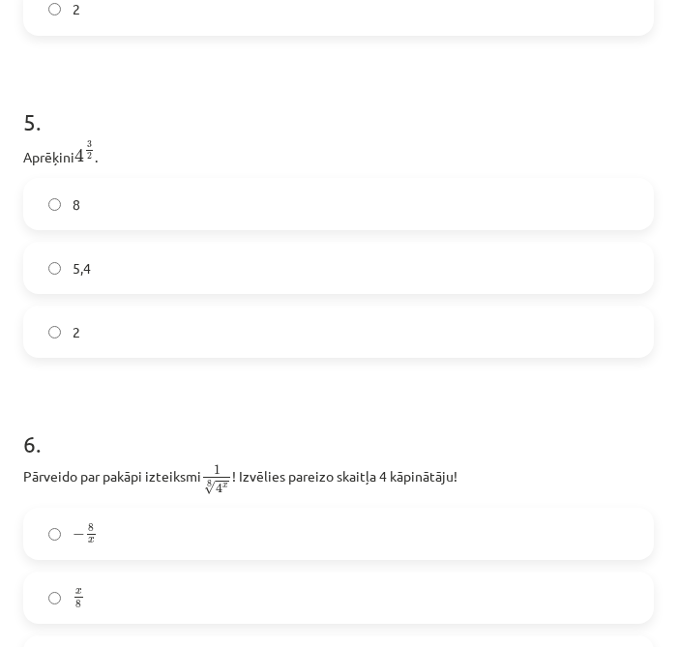
click at [274, 206] on label "8" at bounding box center [338, 204] width 627 height 48
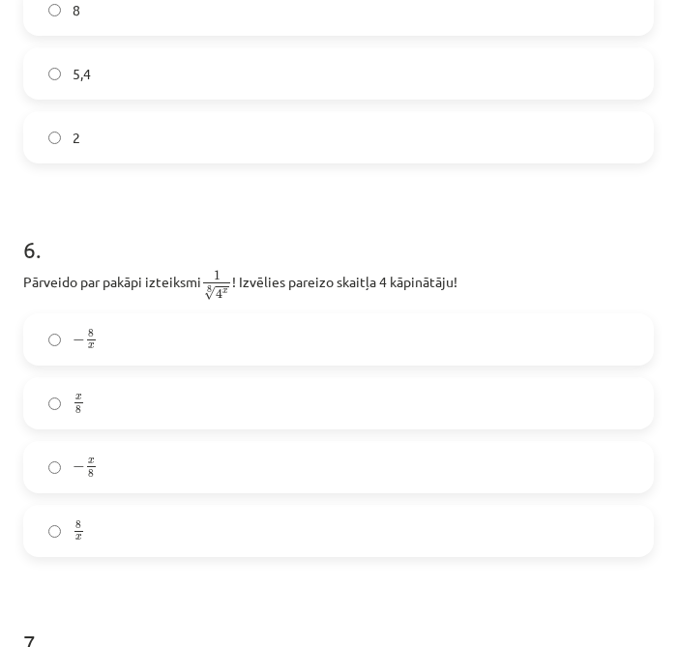
scroll to position [1934, 0]
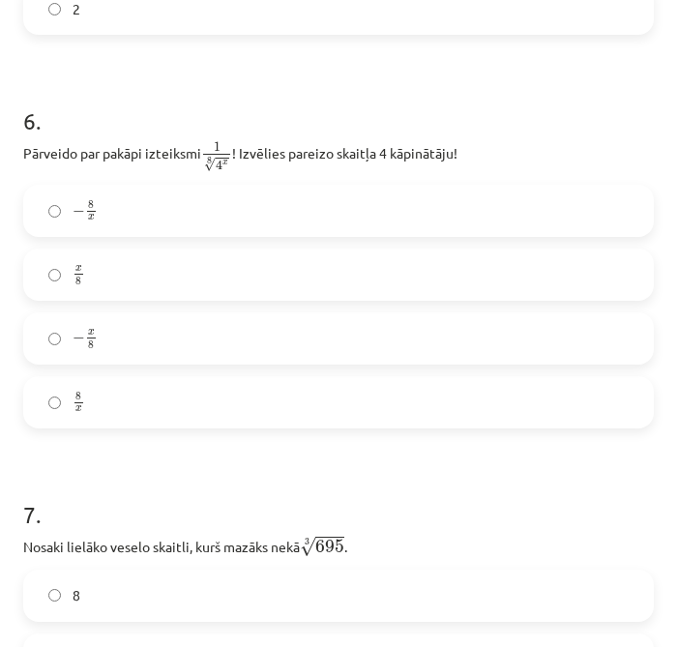
click at [225, 265] on label "x 8 x 8" at bounding box center [338, 274] width 627 height 48
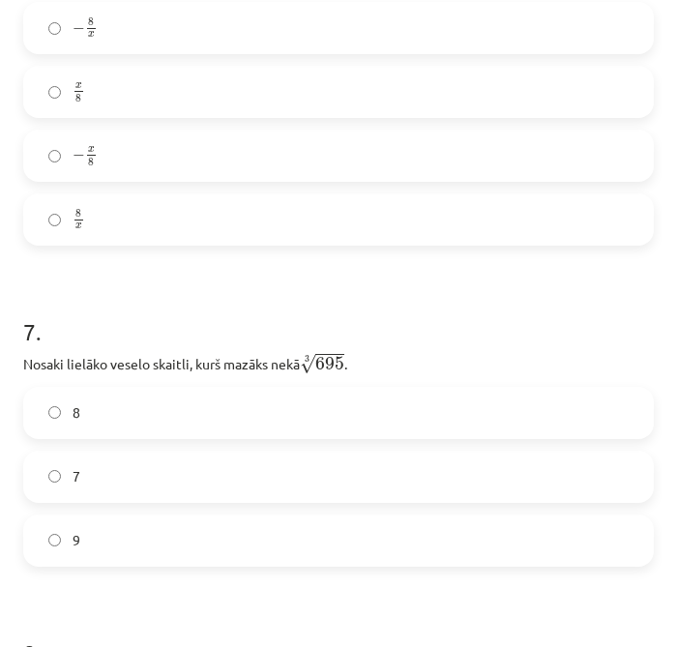
scroll to position [2149, 0]
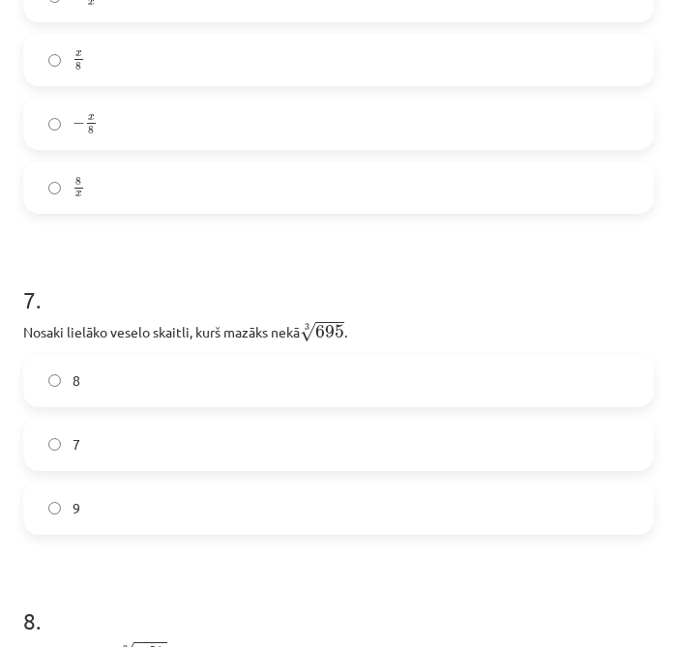
click at [73, 370] on span "8" at bounding box center [77, 380] width 8 height 20
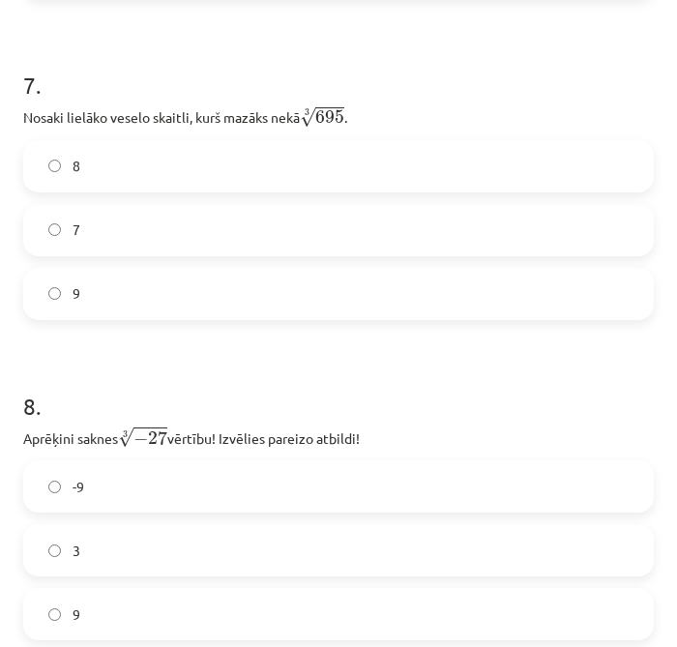
scroll to position [2578, 0]
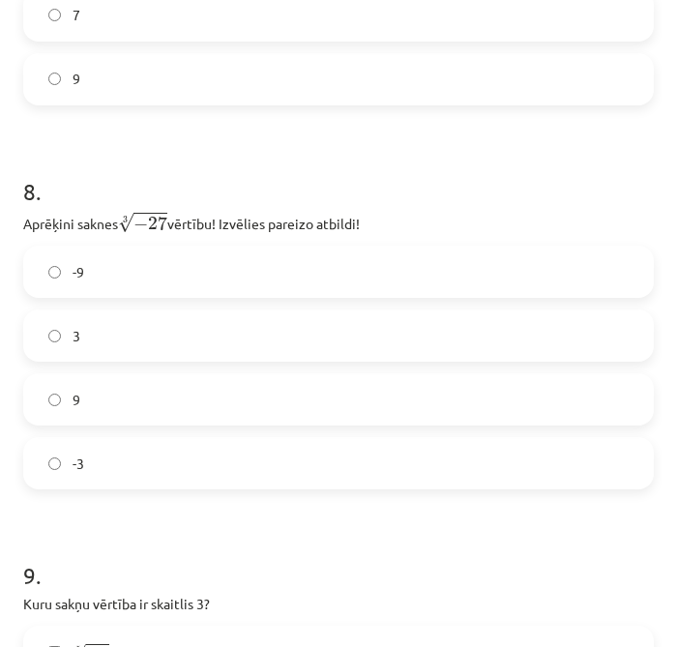
click at [195, 458] on label "-3" at bounding box center [338, 463] width 627 height 48
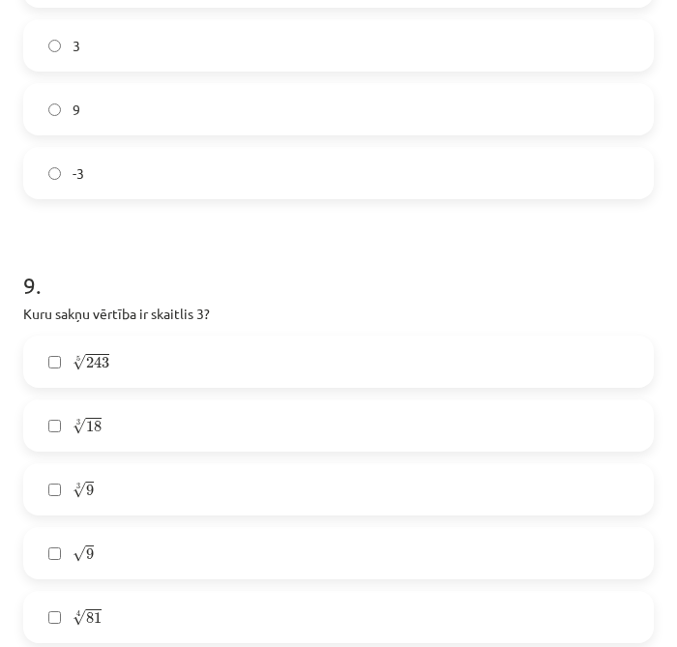
scroll to position [2901, 0]
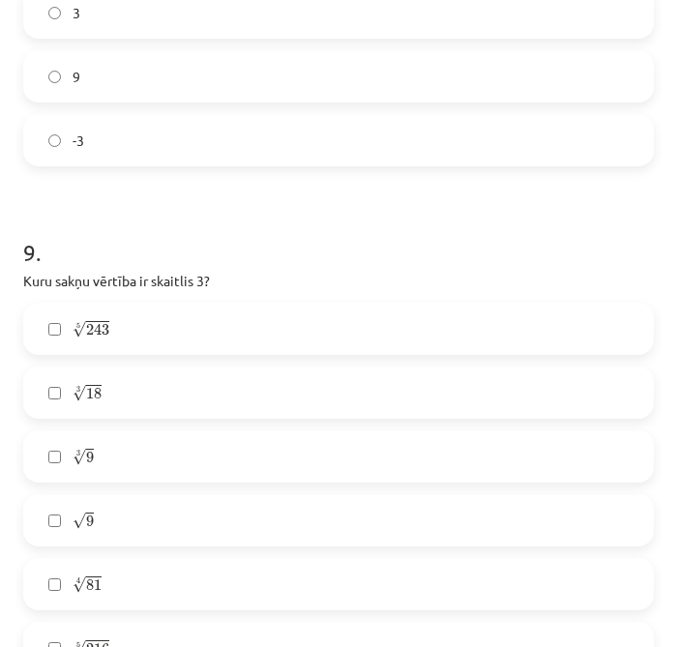
click at [331, 338] on div "5 √ 243 243 5" at bounding box center [338, 329] width 631 height 52
click at [317, 305] on label "5 √ 243 243 5" at bounding box center [338, 329] width 627 height 48
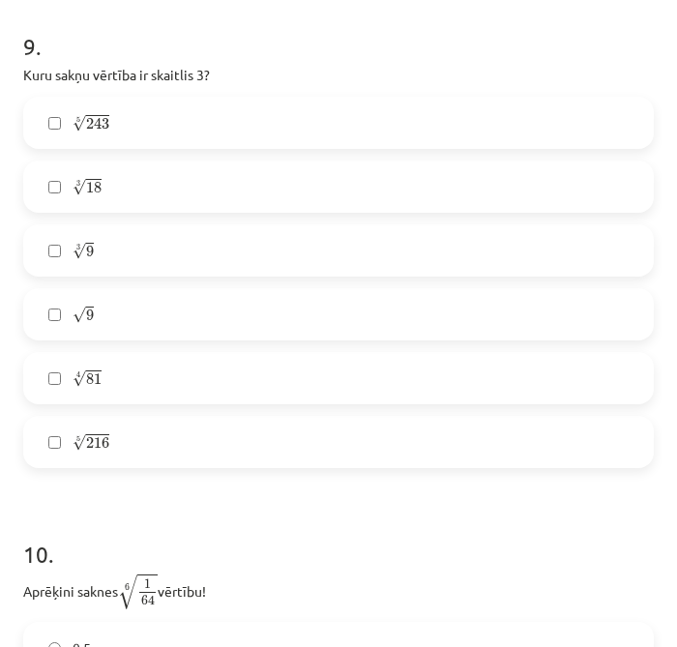
scroll to position [3116, 0]
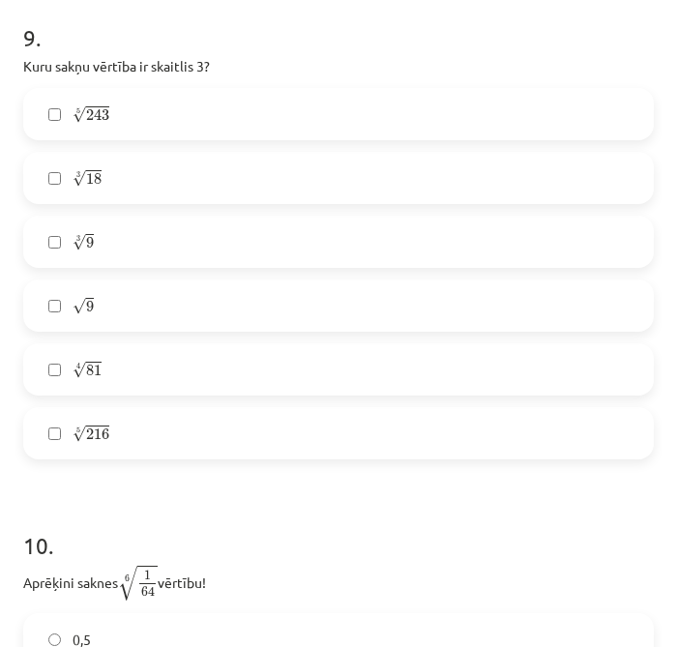
click at [296, 287] on label "√ 9 9" at bounding box center [338, 305] width 627 height 48
click at [309, 373] on label "4 √ 81 81 4" at bounding box center [338, 369] width 627 height 48
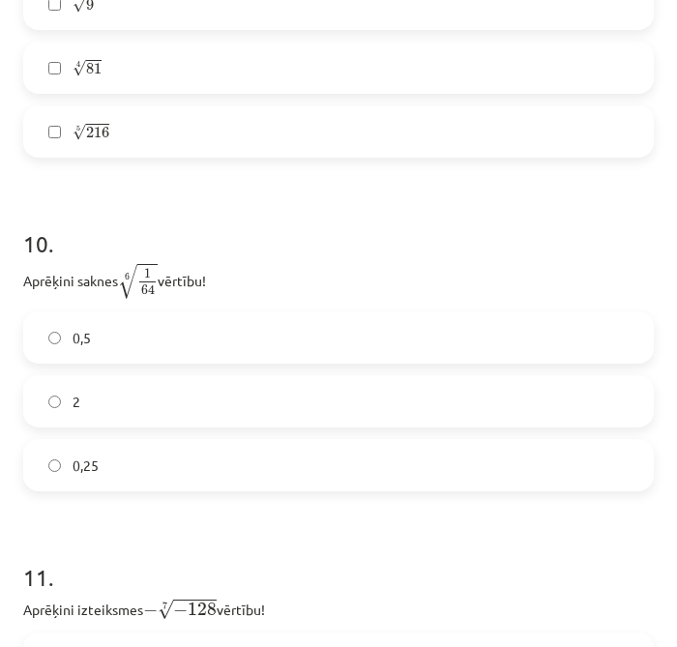
scroll to position [3438, 0]
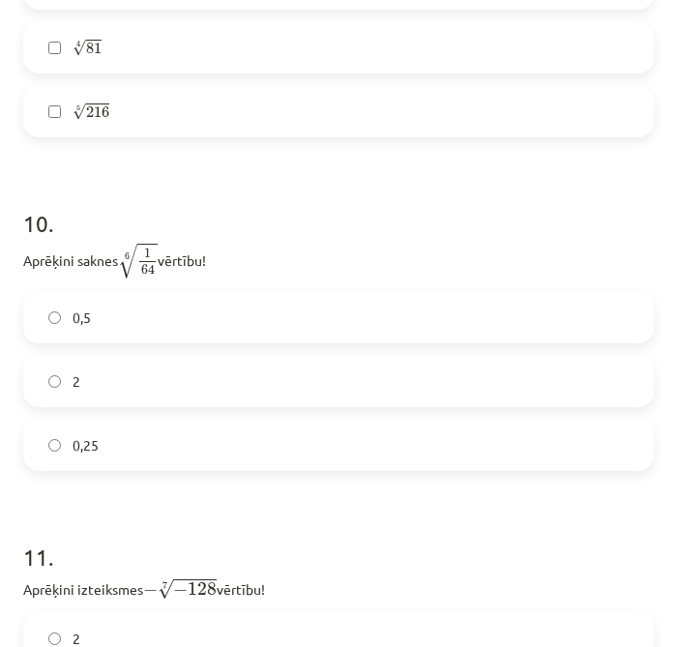
click at [482, 297] on label "0,5" at bounding box center [338, 317] width 627 height 48
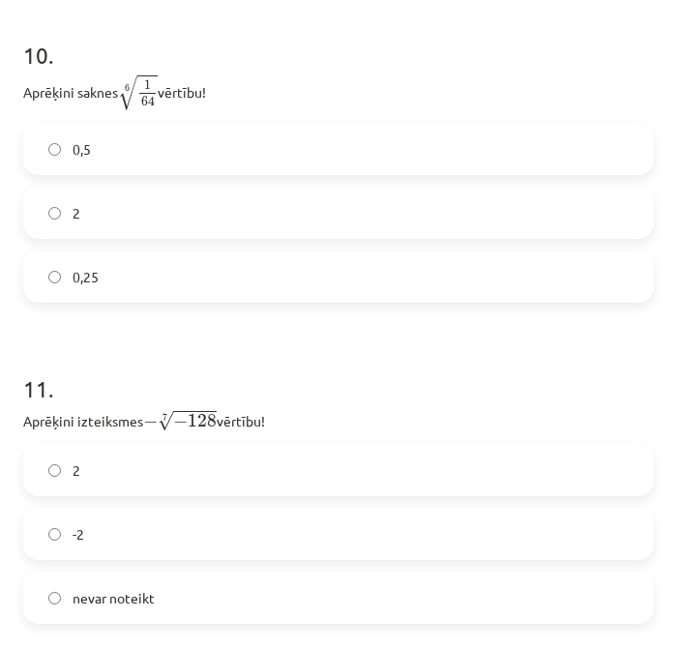
scroll to position [3653, 0]
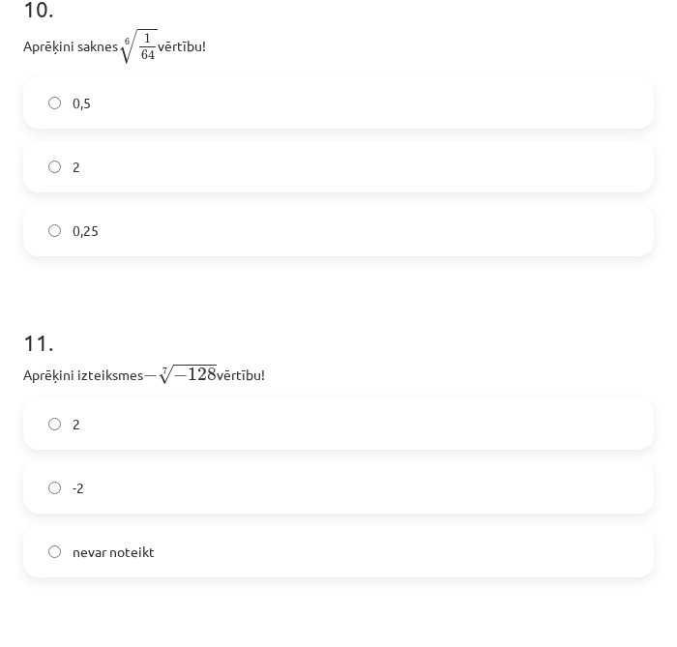
click at [491, 413] on label "2" at bounding box center [338, 423] width 627 height 48
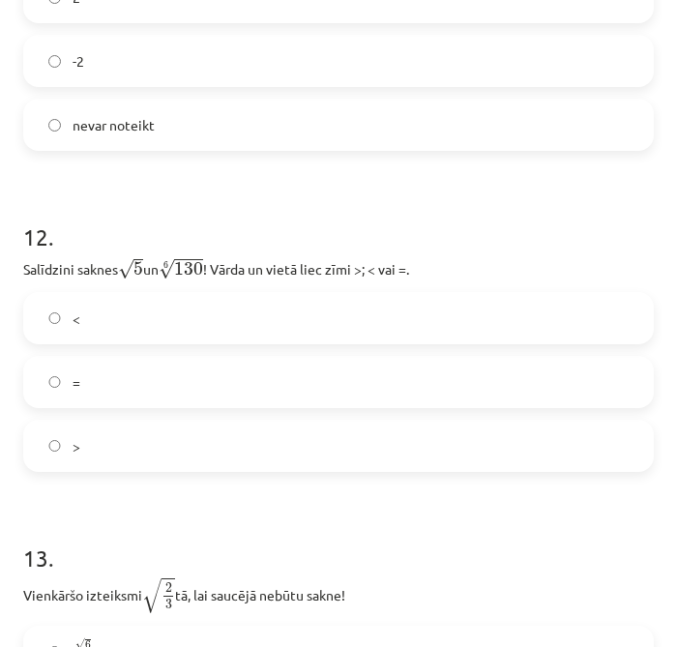
scroll to position [4083, 0]
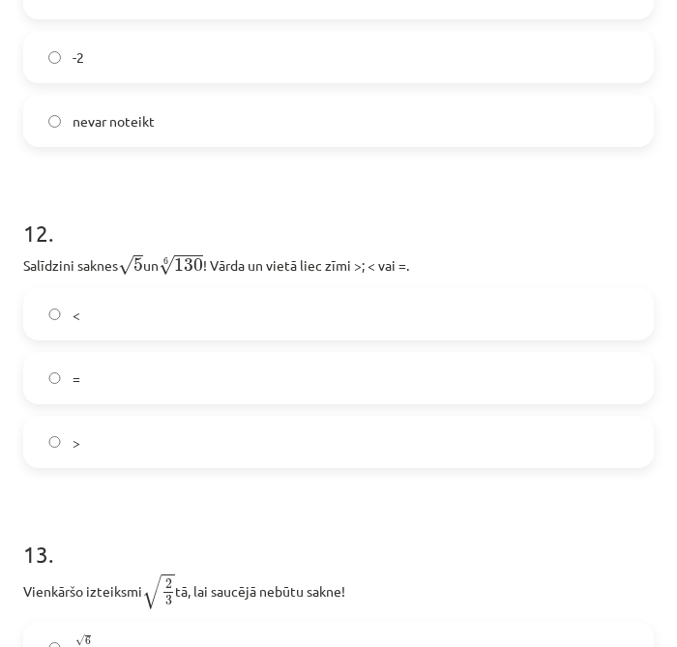
click at [165, 318] on label "<" at bounding box center [338, 314] width 627 height 48
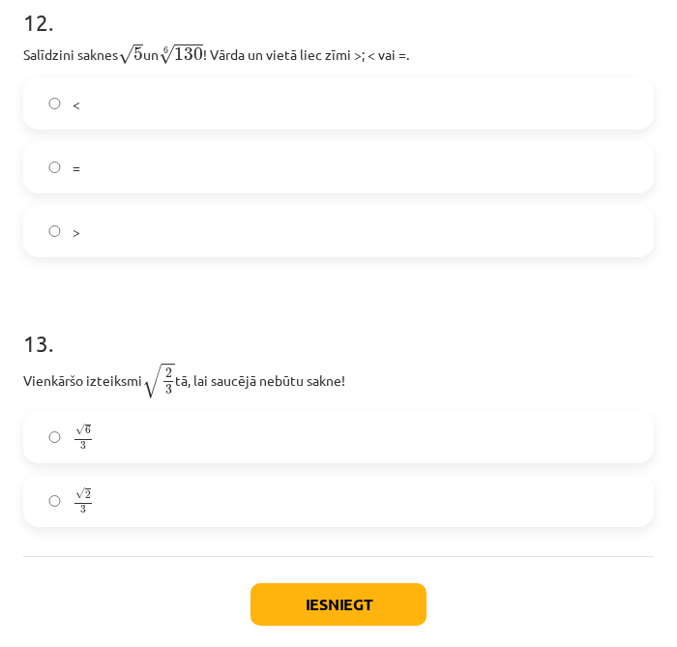
scroll to position [4298, 0]
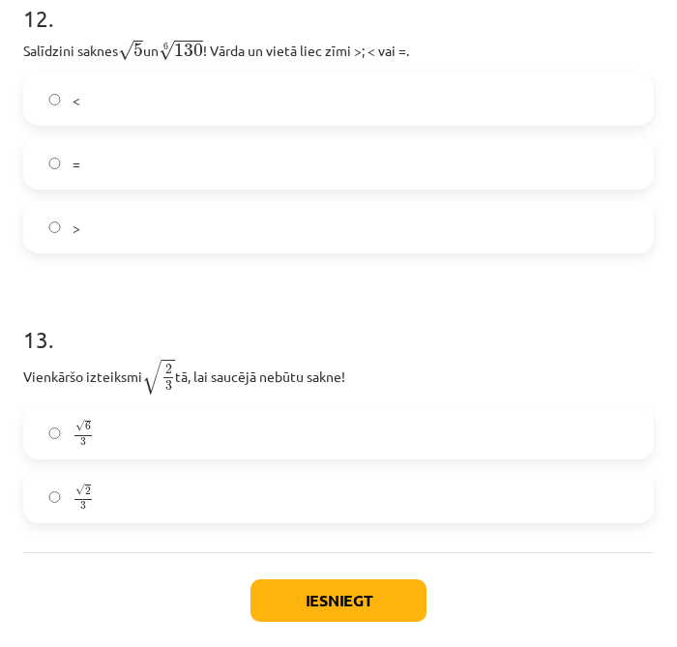
click at [218, 420] on label "√ 6 3 6 3" at bounding box center [338, 433] width 627 height 48
click at [364, 591] on button "Iesniegt" at bounding box center [338, 600] width 176 height 43
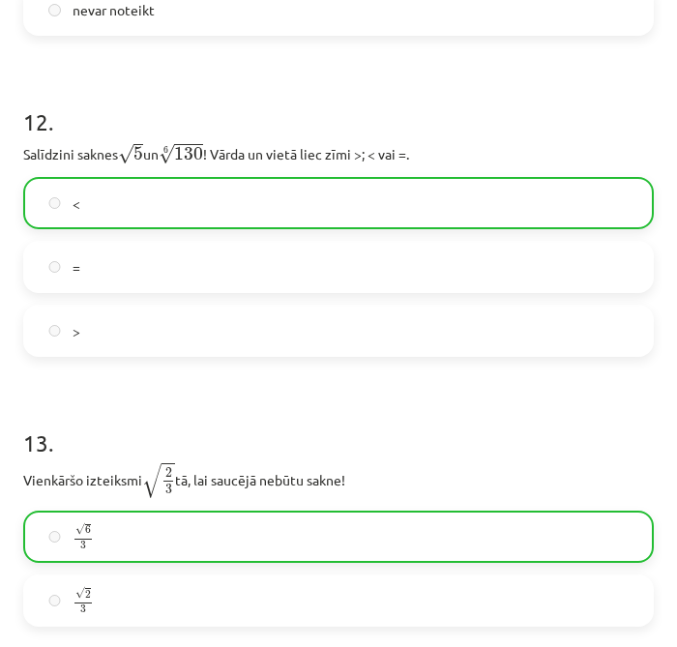
scroll to position [4404, 0]
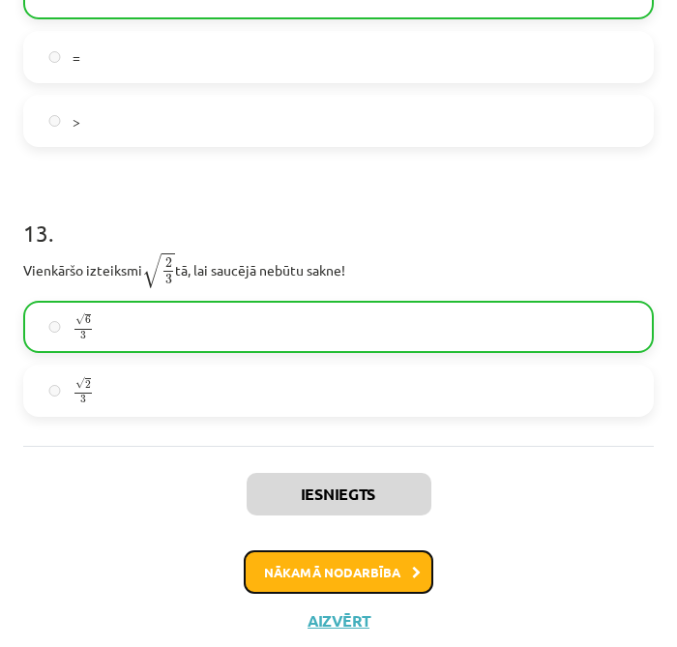
click at [284, 558] on button "Nākamā nodarbība" at bounding box center [339, 572] width 190 height 44
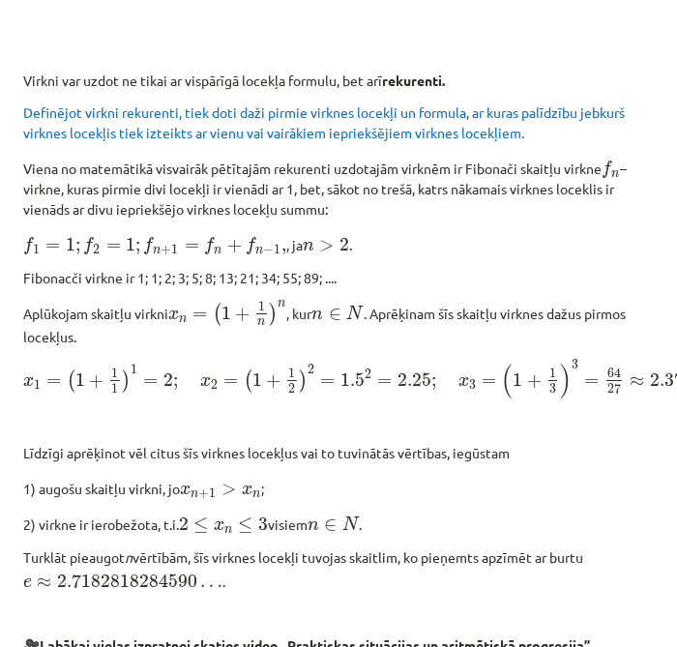
scroll to position [2268, 0]
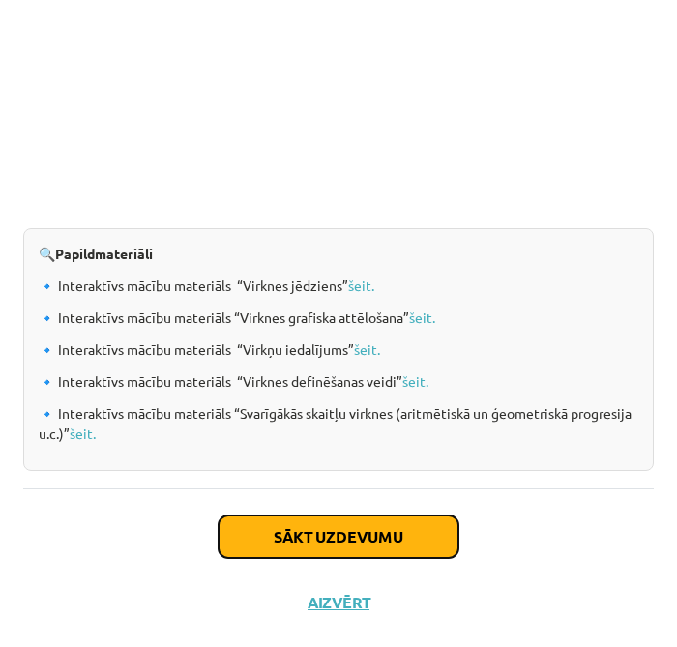
click at [276, 515] on button "Sākt uzdevumu" at bounding box center [339, 536] width 240 height 43
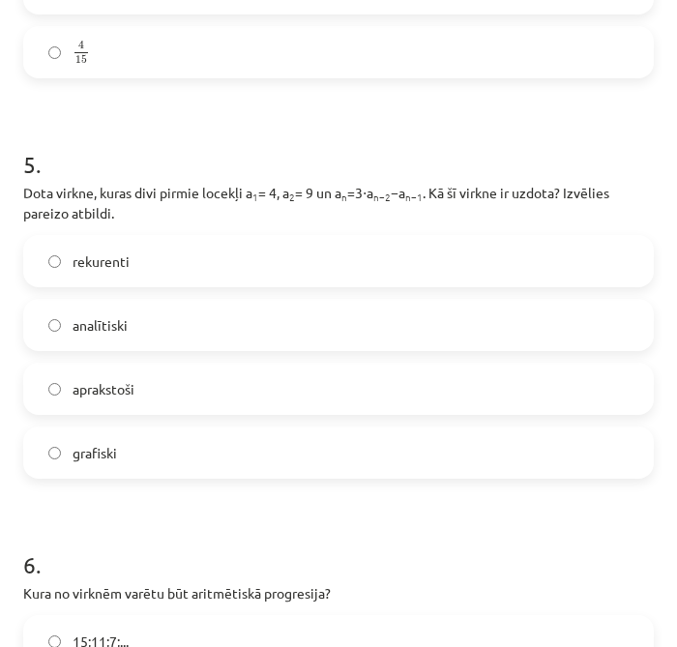
scroll to position [2177, 0]
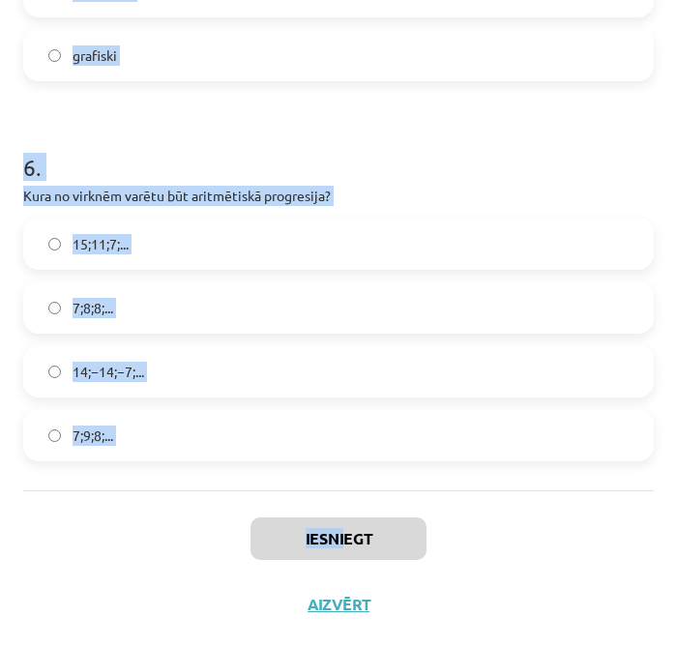
drag, startPoint x: 19, startPoint y: 411, endPoint x: 331, endPoint y: 481, distance: 319.1
drag, startPoint x: 331, startPoint y: 481, endPoint x: 324, endPoint y: 445, distance: 36.4
click at [324, 445] on label "7;9;8;..." at bounding box center [338, 435] width 627 height 48
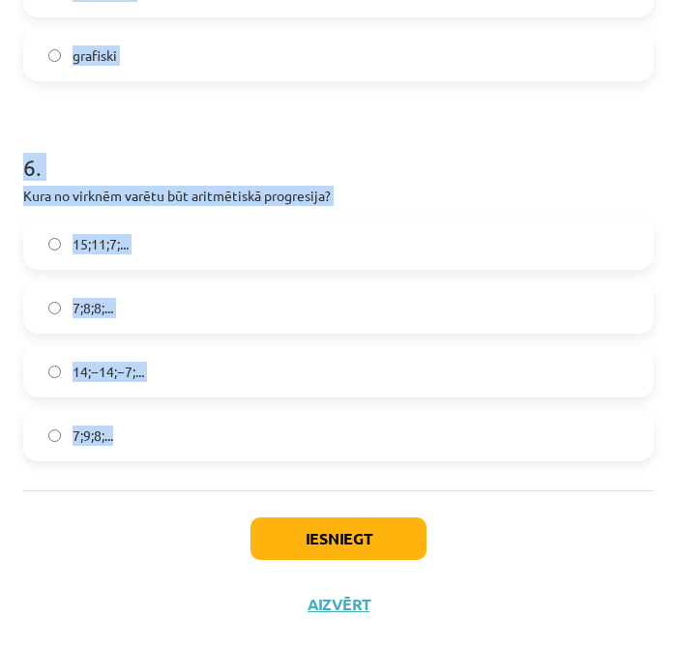
drag, startPoint x: 306, startPoint y: 440, endPoint x: 93, endPoint y: 427, distance: 213.1
drag, startPoint x: 93, startPoint y: 427, endPoint x: 173, endPoint y: 494, distance: 104.4
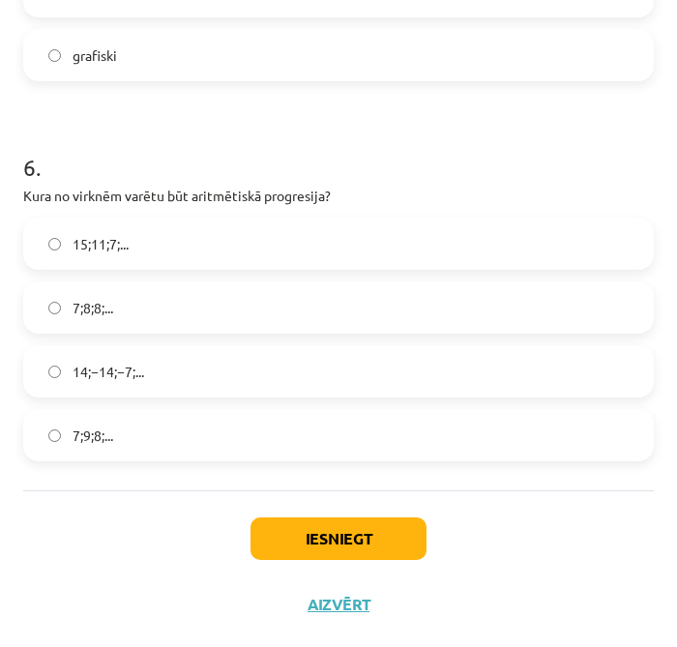
drag, startPoint x: 173, startPoint y: 494, endPoint x: 130, endPoint y: 478, distance: 46.5
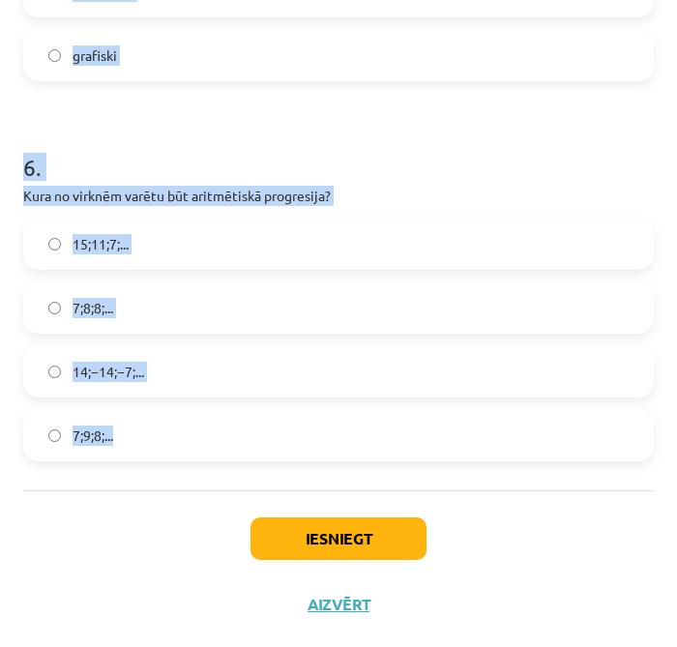
drag, startPoint x: 16, startPoint y: 416, endPoint x: 314, endPoint y: 445, distance: 299.3
copy form "Skaitļu virkne -7; -4; -1; 2; 5; ... ir Augoša Konstanta Ne augoša, ne dilstoša…"
click at [350, 154] on h1 "6 ." at bounding box center [338, 150] width 631 height 60
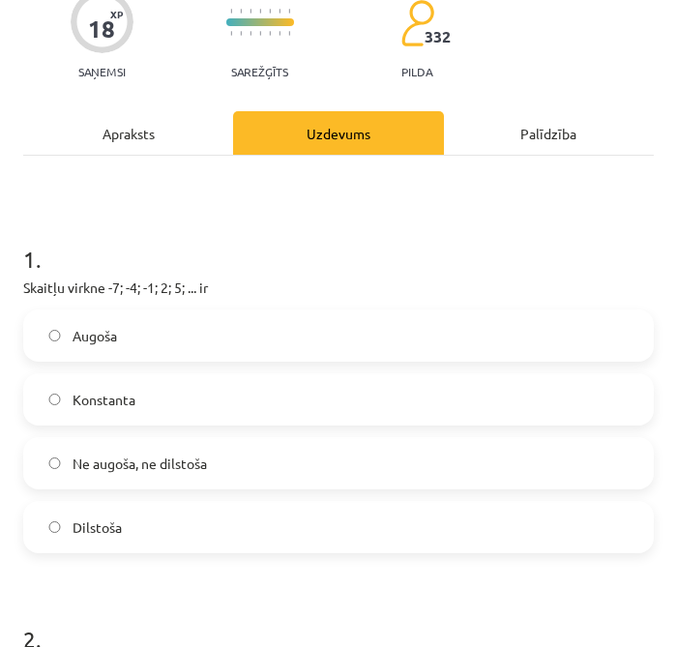
scroll to position [215, 0]
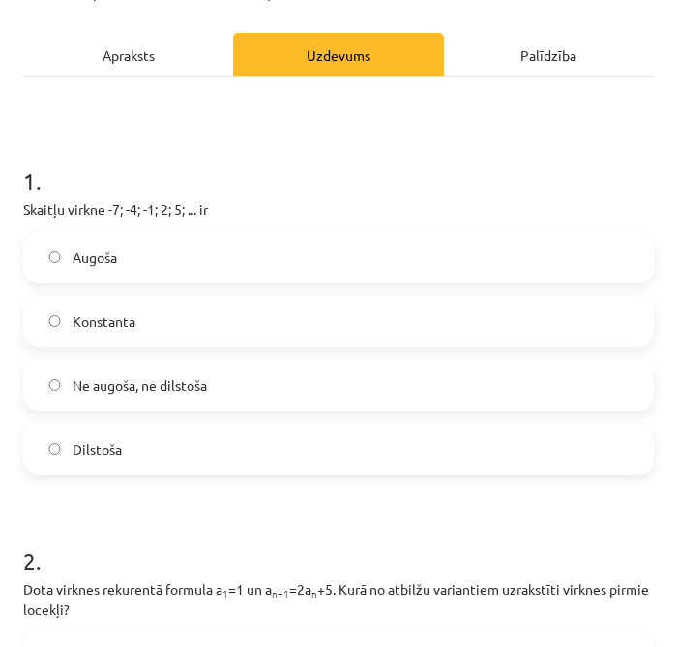
click at [192, 269] on label "Augoša" at bounding box center [338, 257] width 627 height 48
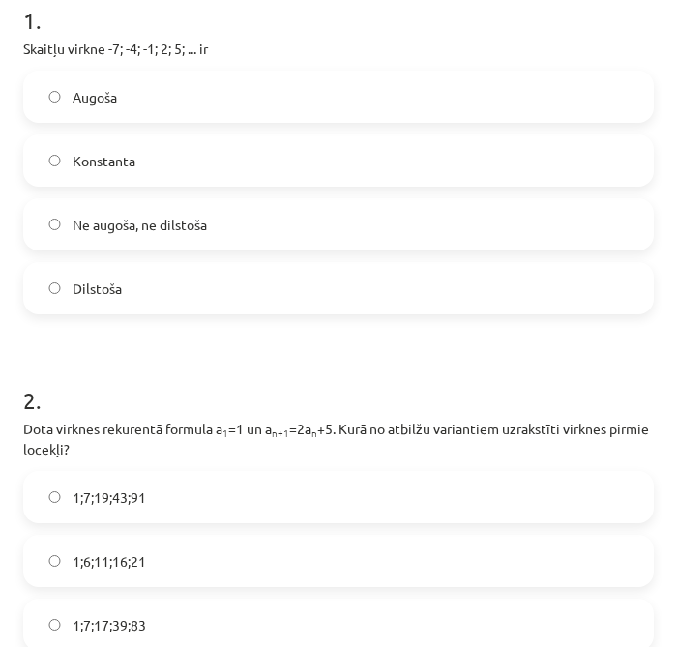
scroll to position [537, 0]
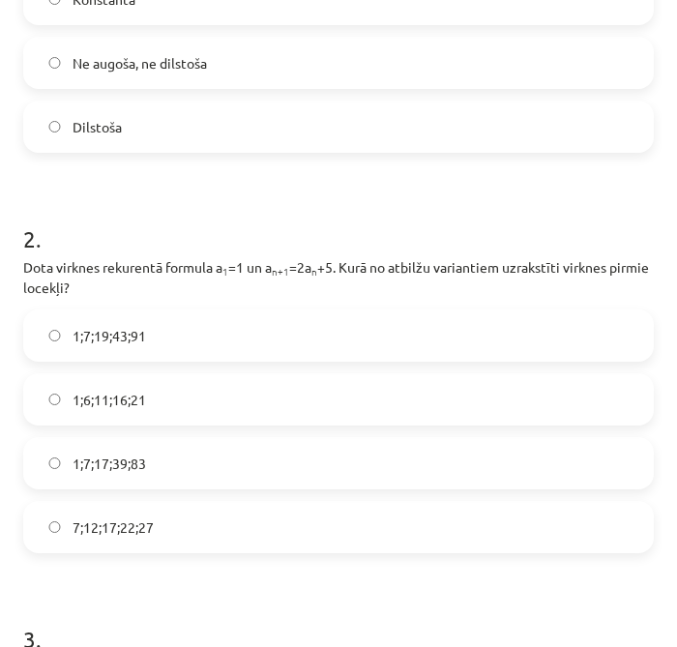
click at [317, 342] on label "1;7;19;43;91" at bounding box center [338, 335] width 627 height 48
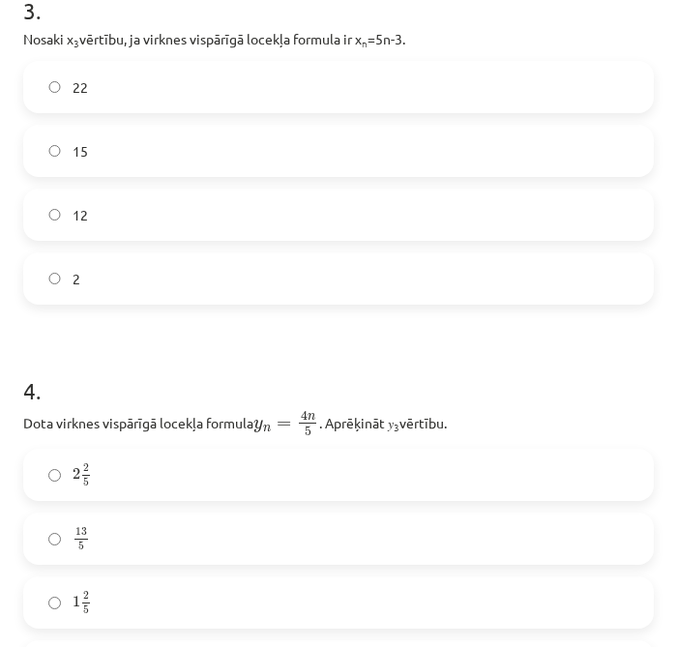
scroll to position [1182, 0]
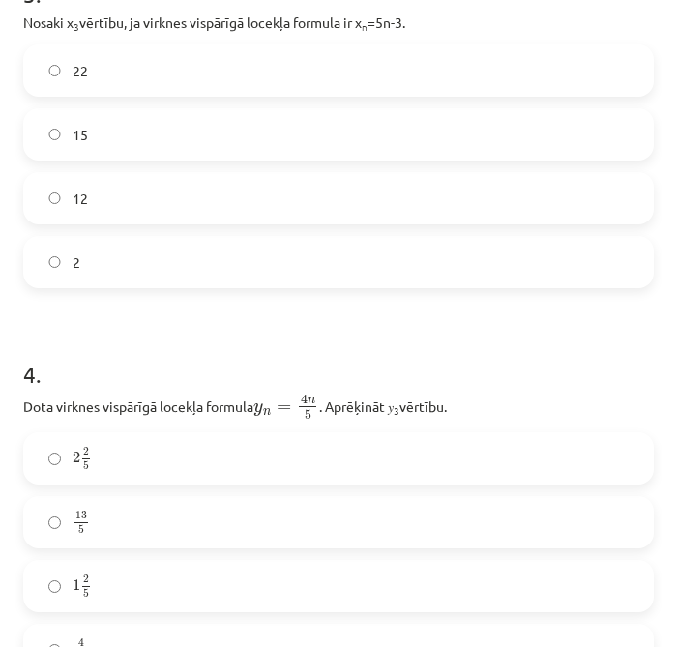
click at [146, 218] on label "12" at bounding box center [338, 198] width 627 height 48
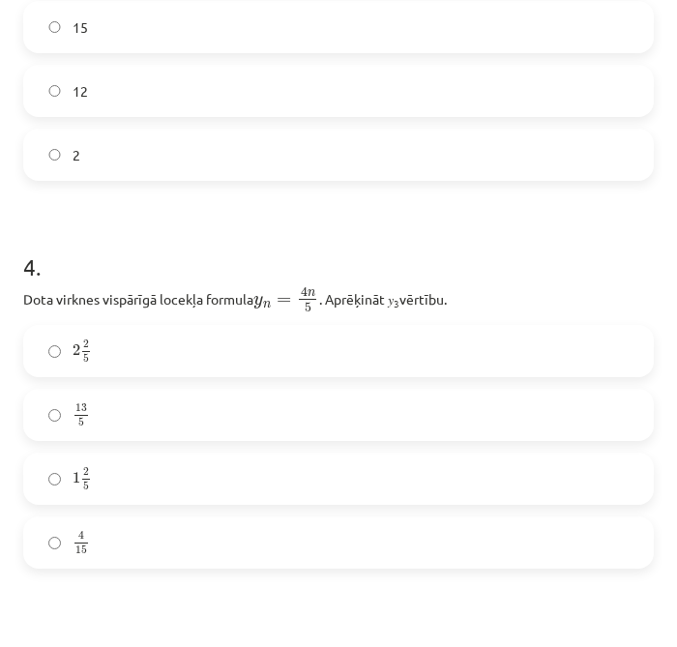
click at [302, 414] on label "13 5 13 5" at bounding box center [338, 415] width 627 height 48
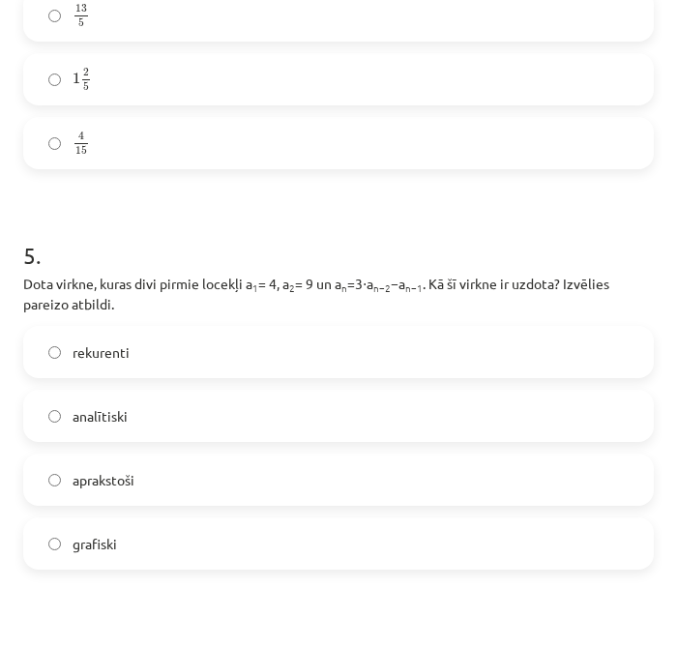
scroll to position [1719, 0]
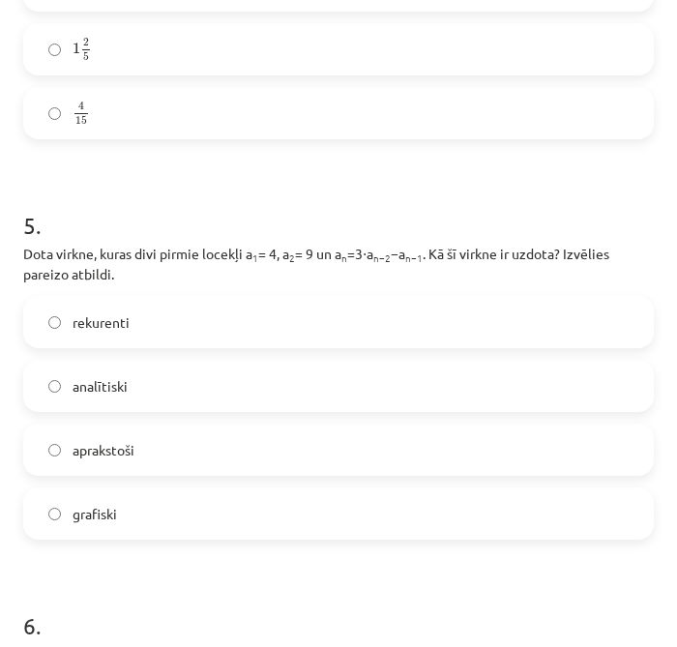
click at [209, 331] on label "rekurenti" at bounding box center [338, 322] width 627 height 48
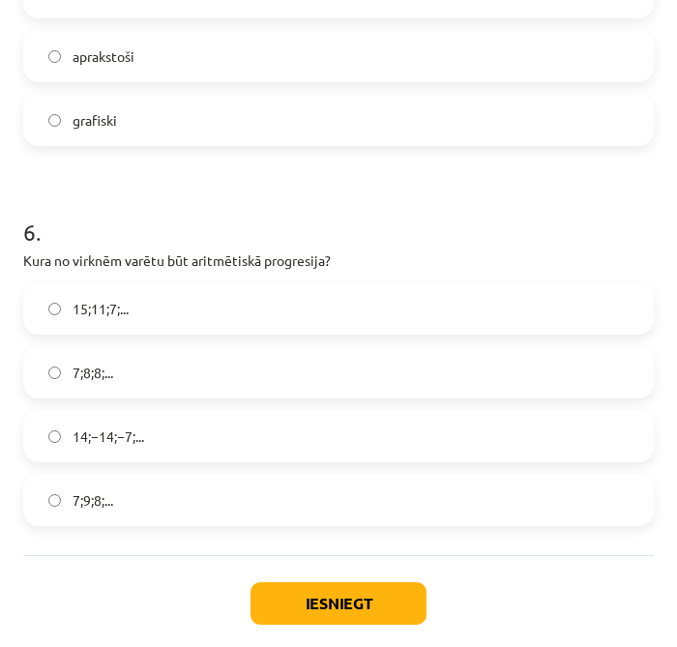
scroll to position [2177, 0]
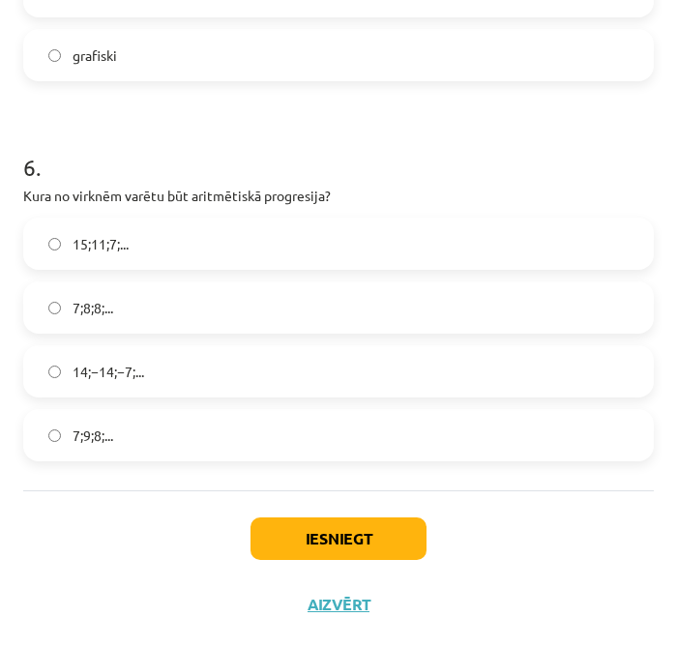
click at [132, 254] on label "15;11;7;..." at bounding box center [338, 244] width 627 height 48
click at [353, 545] on button "Iesniegt" at bounding box center [338, 538] width 176 height 43
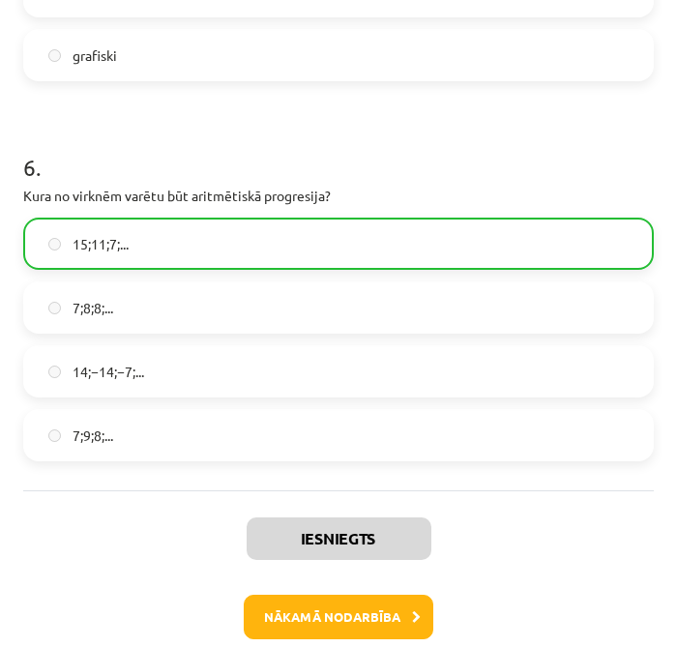
scroll to position [2238, 0]
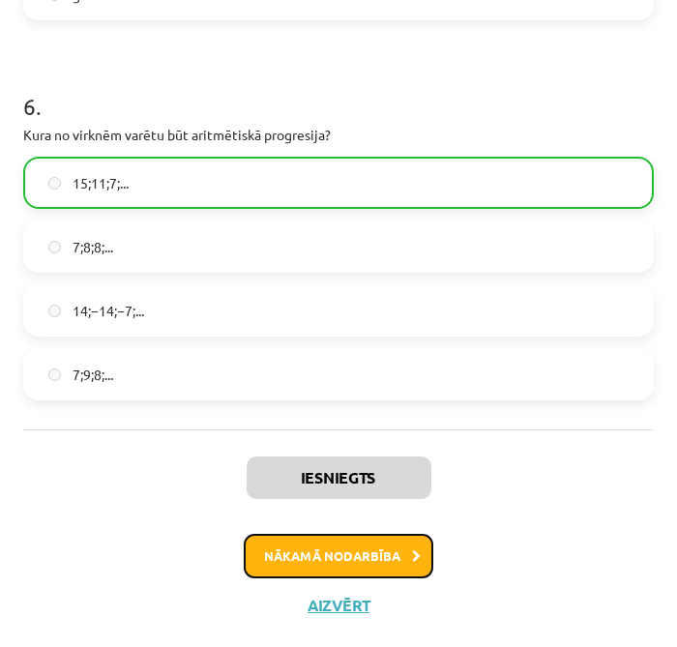
click at [331, 548] on button "Nākamā nodarbība" at bounding box center [339, 556] width 190 height 44
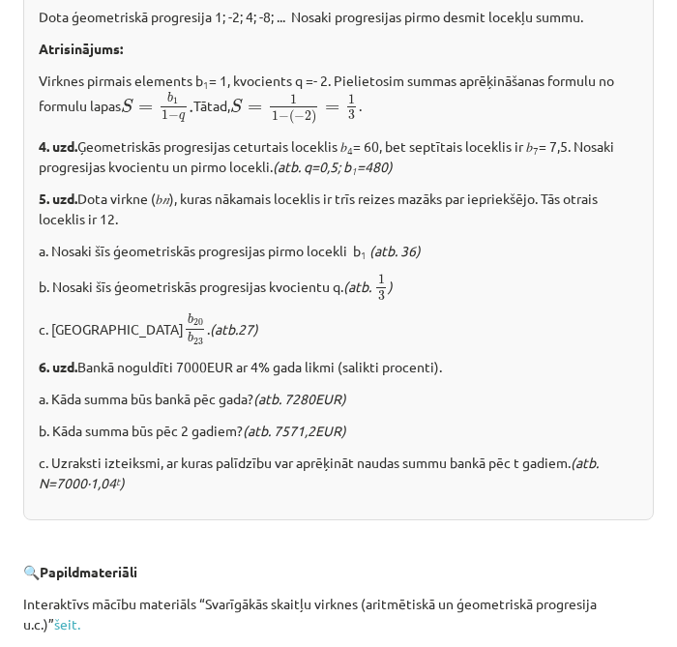
scroll to position [2545, 0]
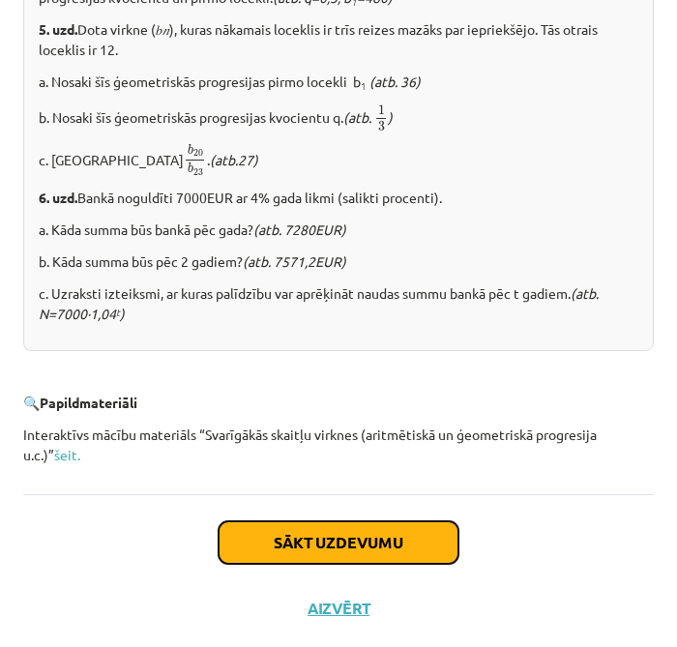
click at [334, 549] on button "Sākt uzdevumu" at bounding box center [339, 542] width 240 height 43
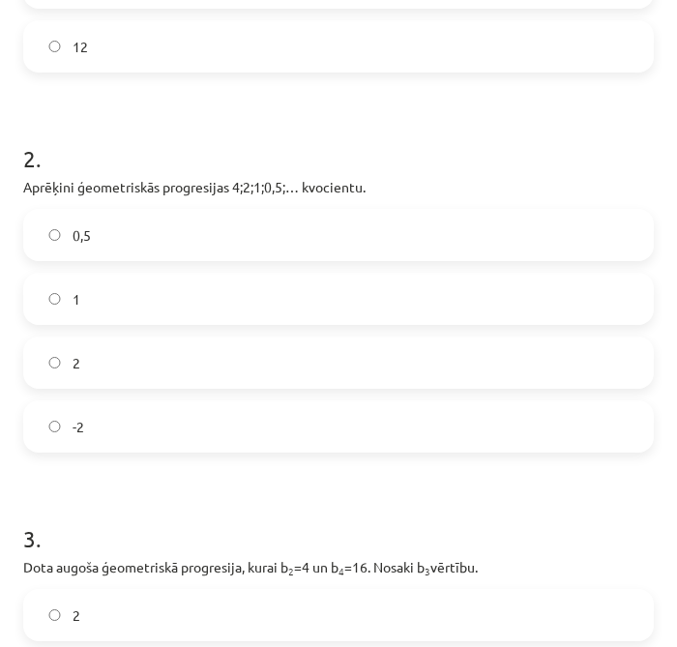
scroll to position [862, 0]
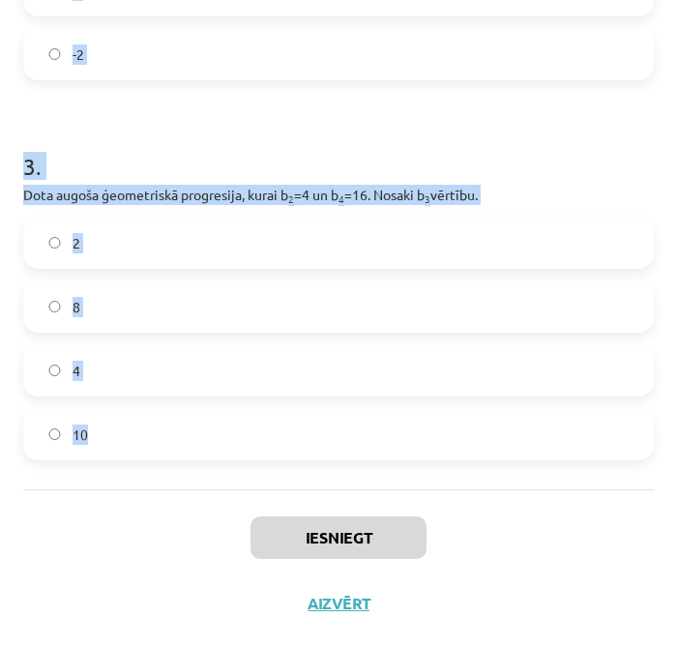
drag, startPoint x: 15, startPoint y: 302, endPoint x: 411, endPoint y: 440, distance: 420.0
copy form "Aprēķini ģeometriskās progresijas nākamo locekli, ja b 1 = 7 un q=5. 35 12 2 . …"
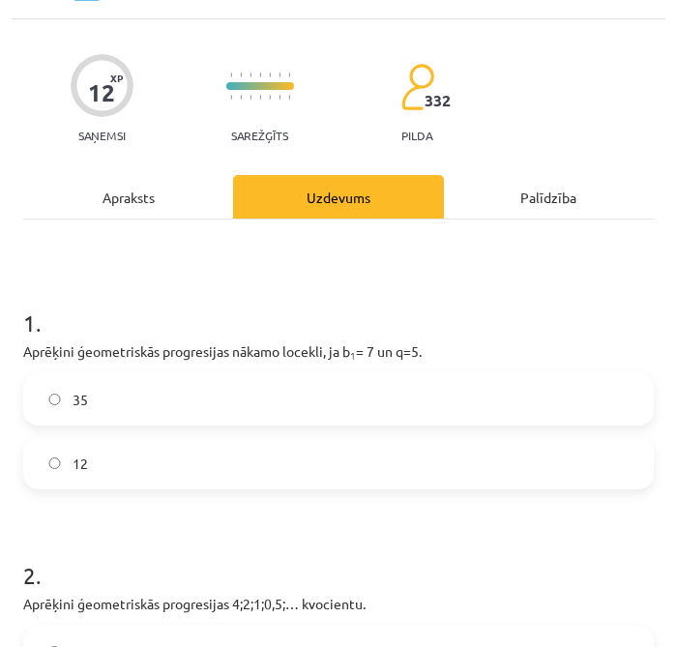
scroll to position [0, 0]
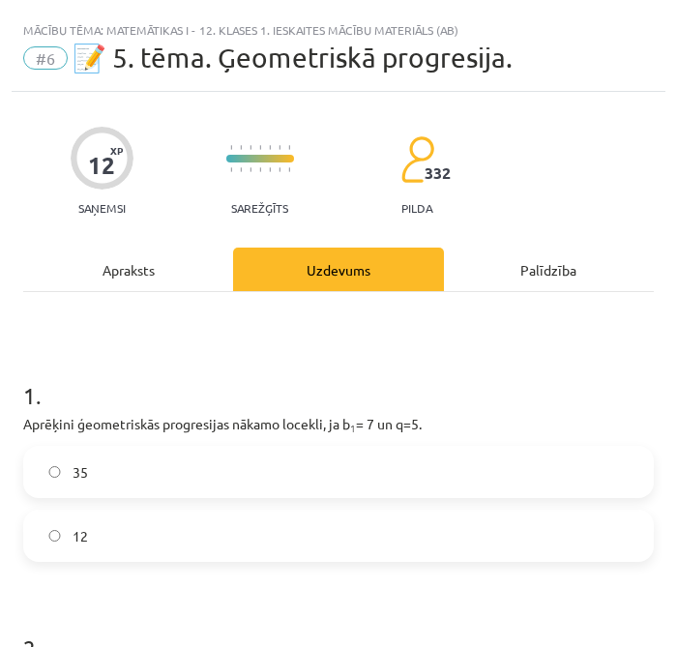
click at [182, 486] on label "35" at bounding box center [338, 472] width 627 height 48
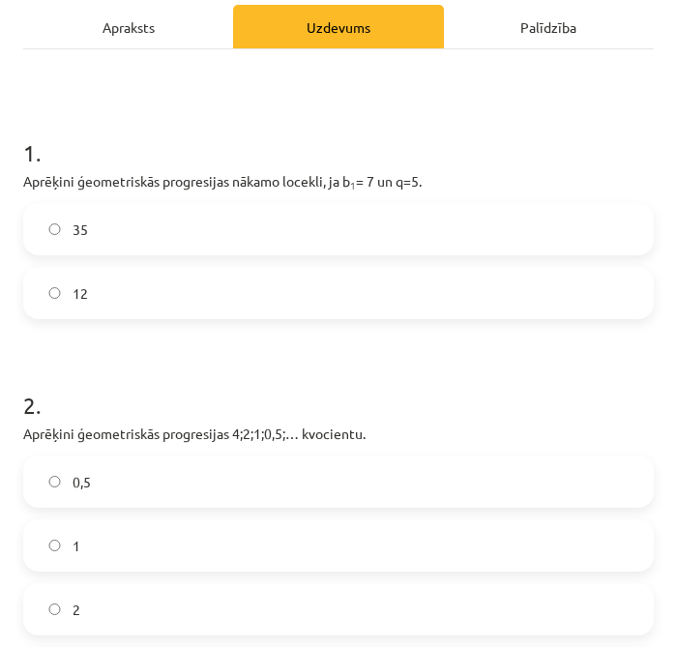
scroll to position [322, 0]
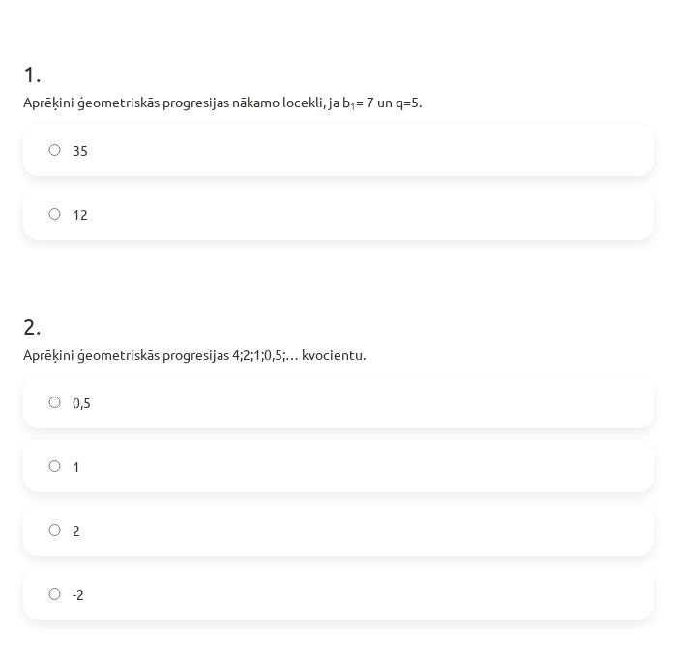
click at [107, 406] on label "0,5" at bounding box center [338, 402] width 627 height 48
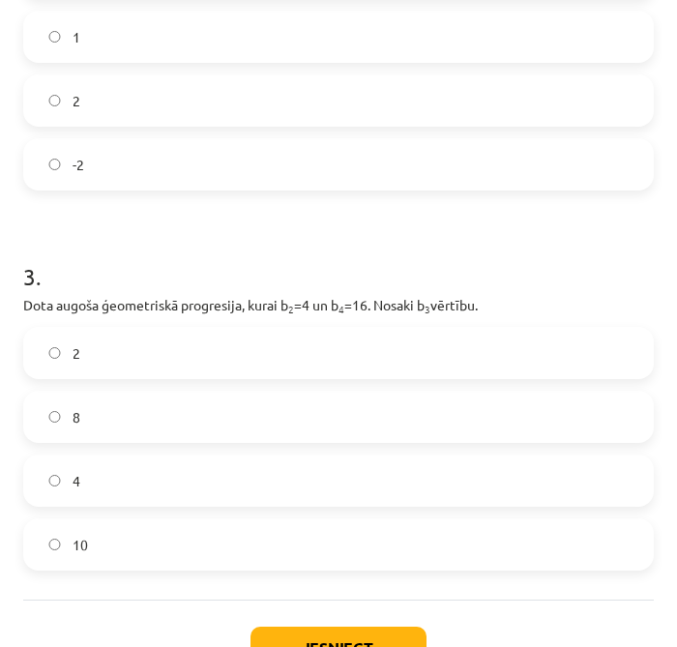
click at [123, 441] on div "8" at bounding box center [338, 417] width 631 height 52
click at [439, 411] on label "8" at bounding box center [338, 417] width 627 height 48
click at [355, 633] on button "Iesniegt" at bounding box center [338, 648] width 176 height 43
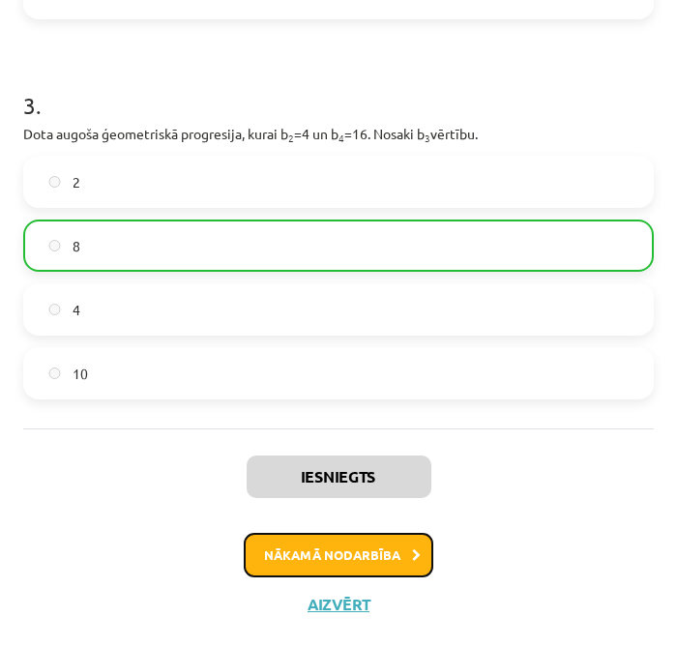
click at [353, 534] on button "Nākamā nodarbība" at bounding box center [339, 555] width 190 height 44
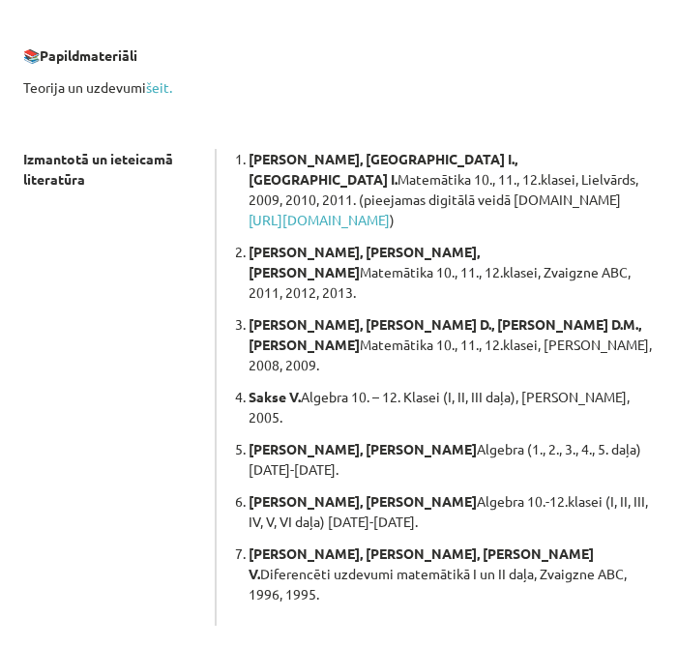
scroll to position [695, 0]
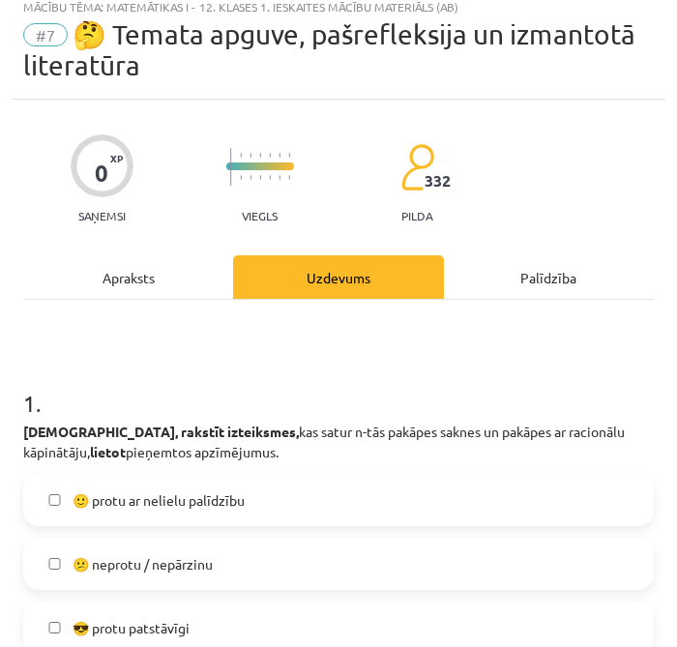
scroll to position [11, 0]
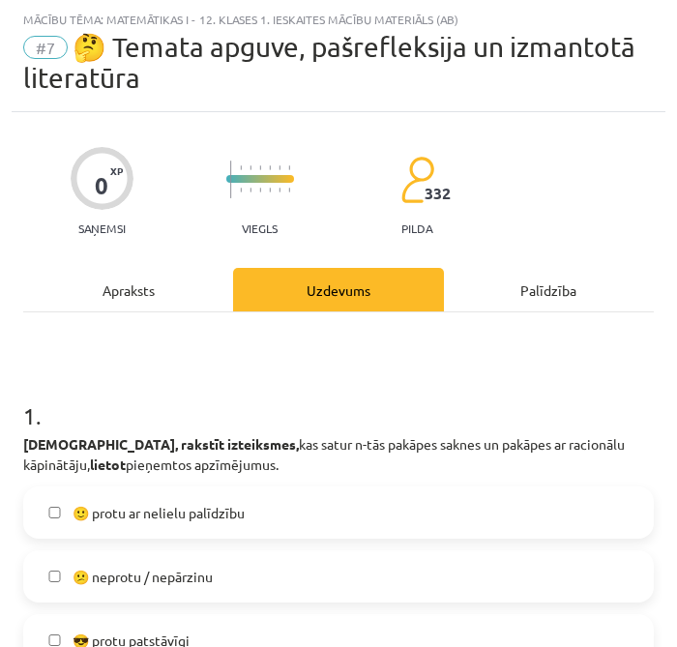
click at [110, 522] on label "🙂 protu ar nelielu palīdzību" at bounding box center [338, 512] width 627 height 48
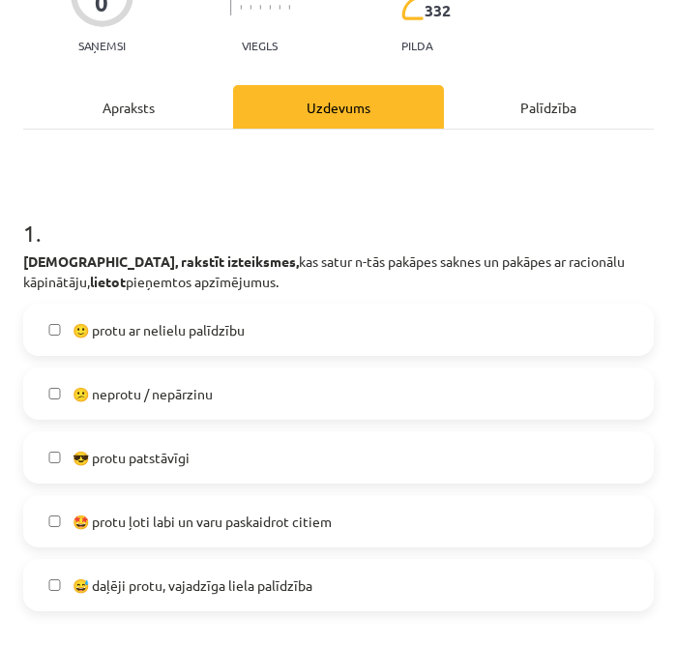
scroll to position [226, 0]
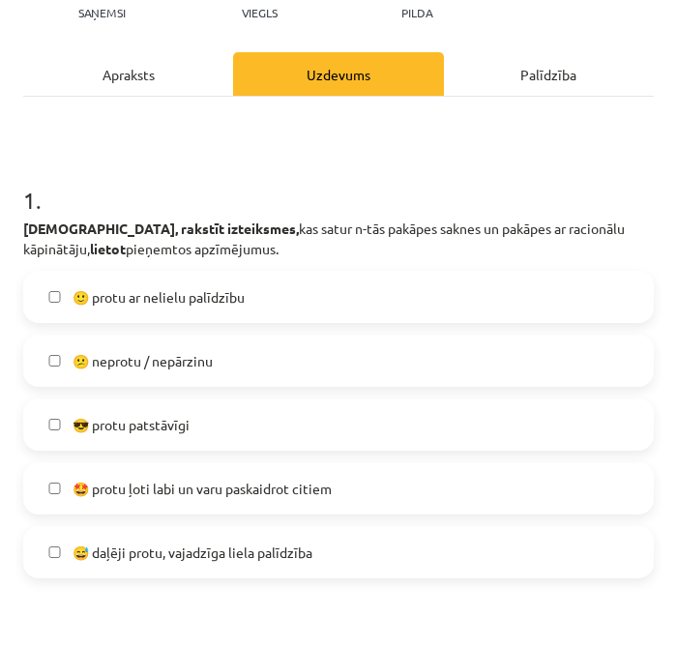
click at [411, 556] on label "😅 daļēji protu, vajadzīga liela palīdzība" at bounding box center [338, 552] width 627 height 48
click at [333, 309] on label "🙂 protu ar nelielu palīdzību" at bounding box center [338, 297] width 627 height 48
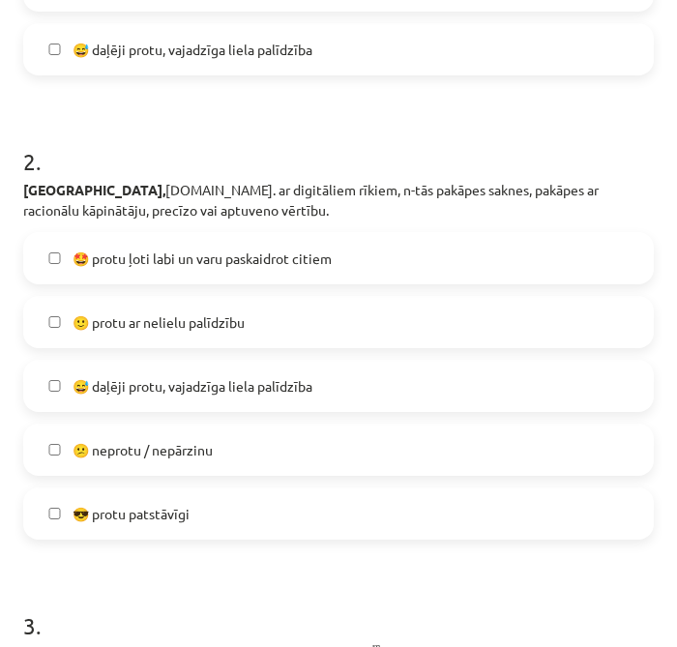
scroll to position [763, 0]
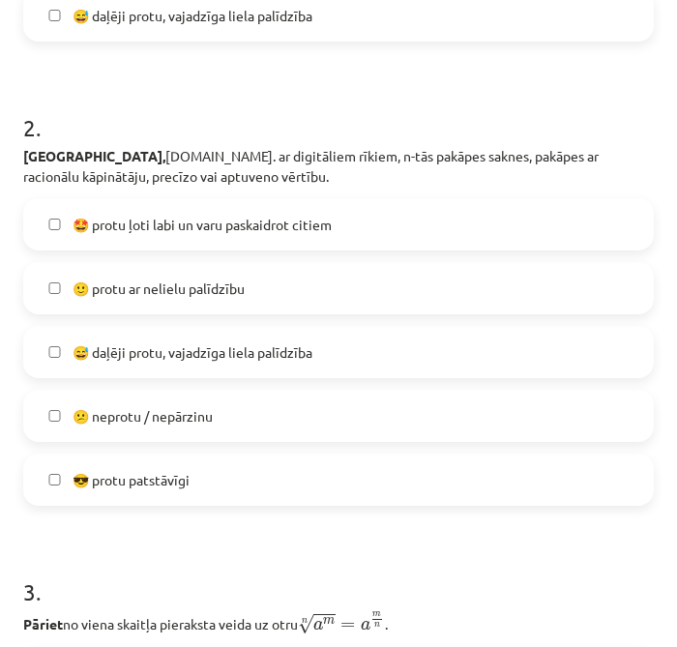
click at [225, 349] on span "😅 daļēji protu, vajadzīga liela palīdzība" at bounding box center [193, 352] width 240 height 20
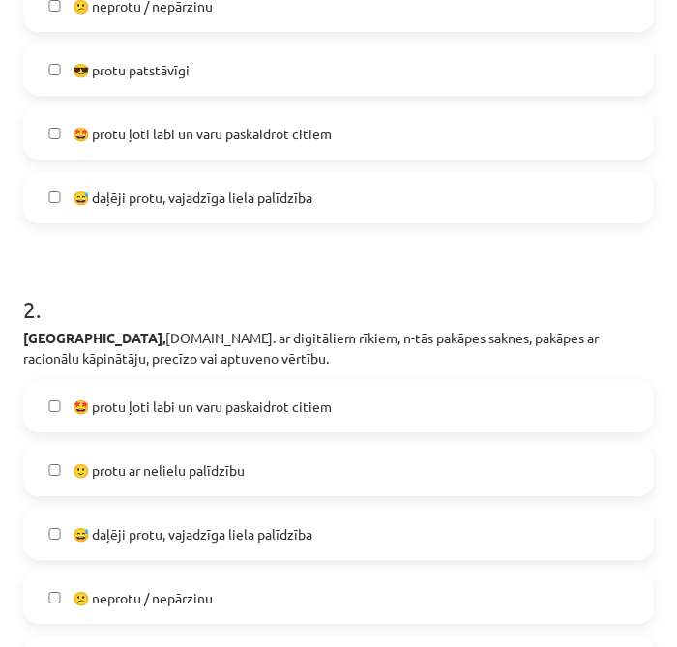
scroll to position [548, 0]
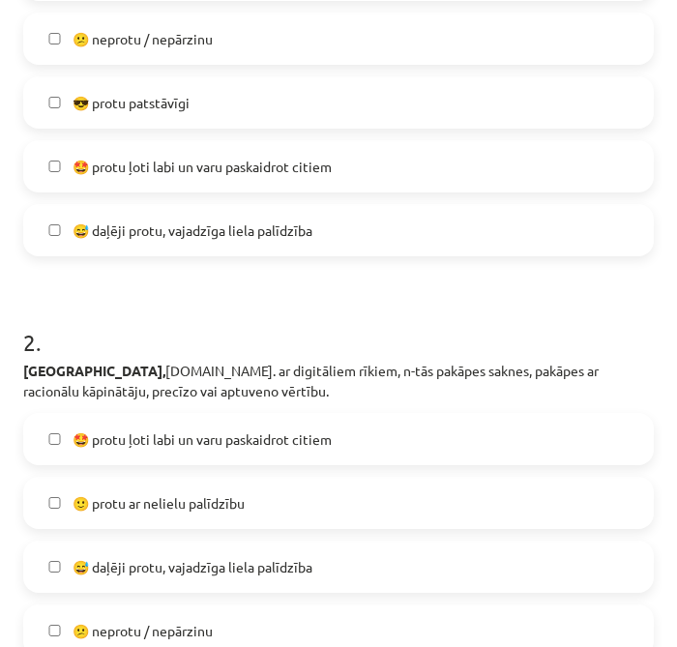
click at [218, 555] on label "😅 daļēji protu, vajadzīga liela palīdzība" at bounding box center [338, 567] width 627 height 48
click at [234, 514] on label "🙂 protu ar nelielu palīdzību" at bounding box center [338, 503] width 627 height 48
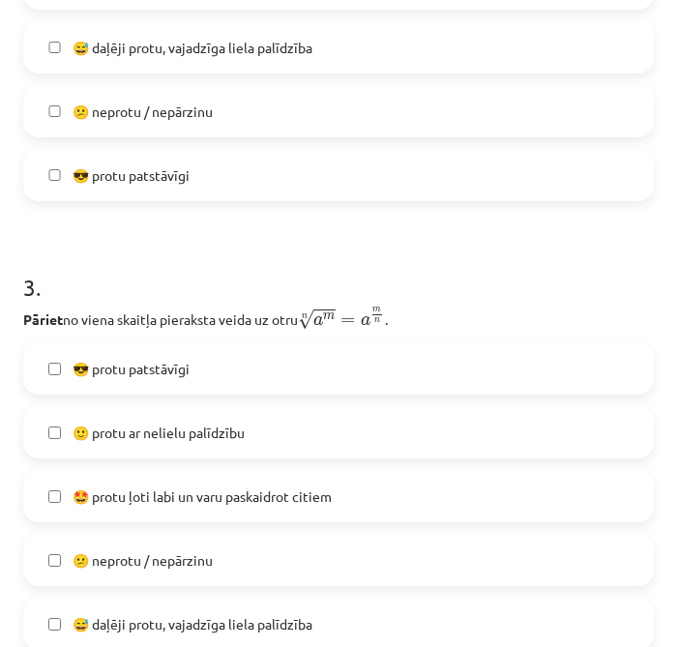
scroll to position [1193, 0]
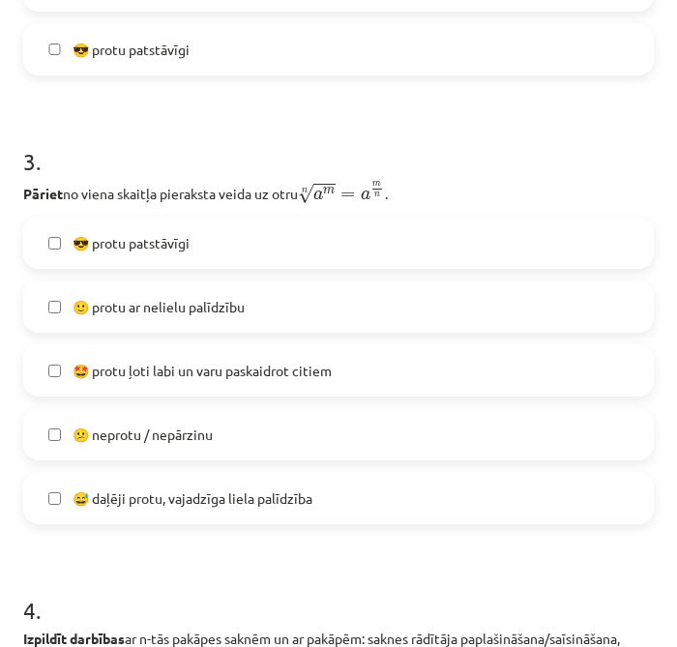
click at [331, 437] on label "😕 neprotu / nepārzinu" at bounding box center [338, 434] width 627 height 48
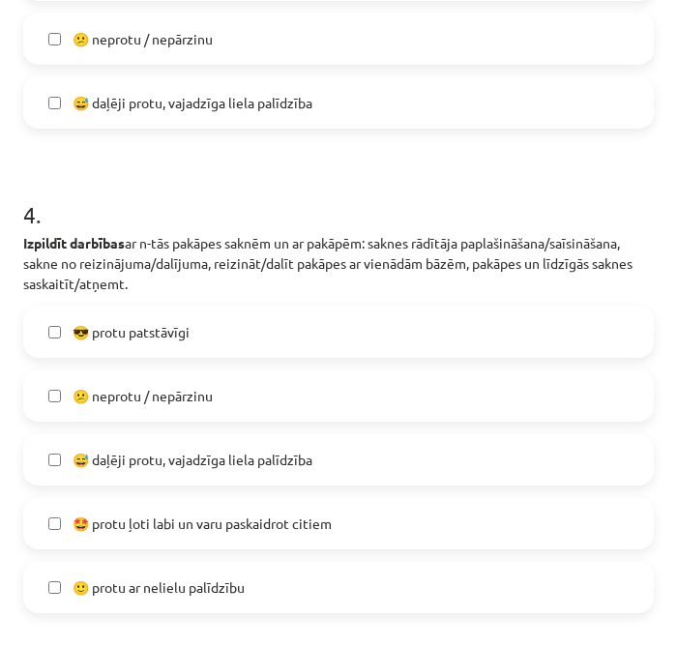
scroll to position [1623, 0]
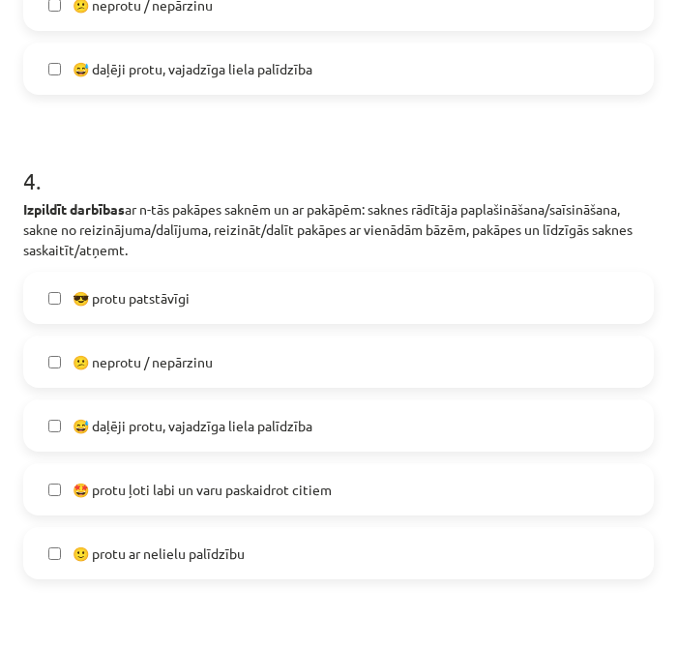
click at [199, 431] on span "😅 daļēji protu, vajadzīga liela palīdzība" at bounding box center [193, 426] width 240 height 20
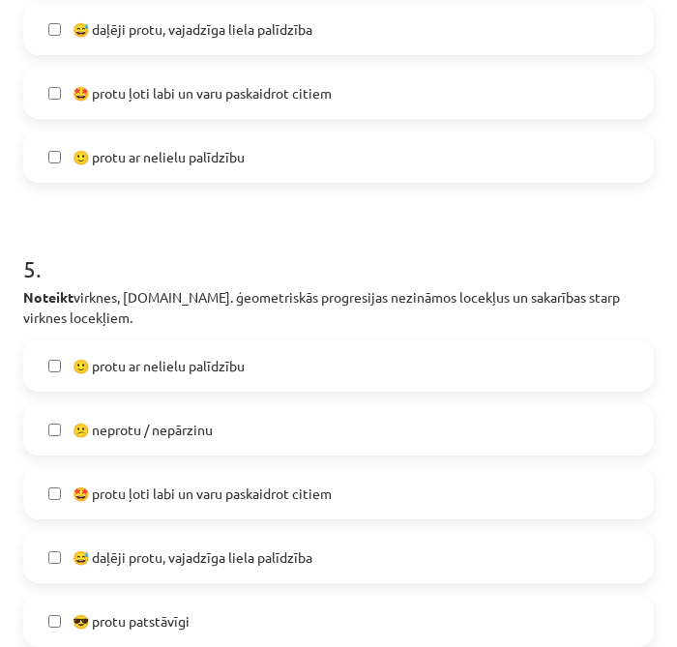
scroll to position [2052, 0]
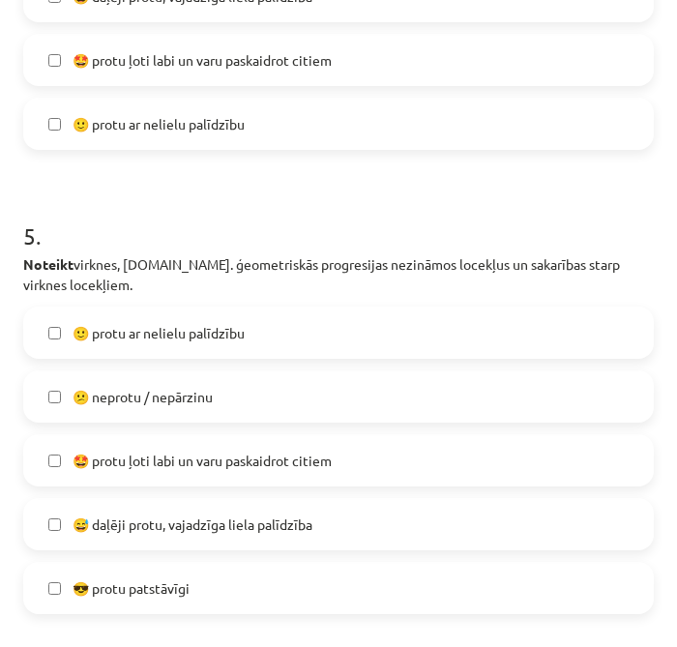
click at [191, 530] on span "😅 daļēji protu, vajadzīga liela palīdzība" at bounding box center [193, 525] width 240 height 20
click at [215, 409] on label "😕 neprotu / nepārzinu" at bounding box center [338, 396] width 627 height 48
click at [234, 523] on span "😅 daļēji protu, vajadzīga liela palīdzība" at bounding box center [193, 525] width 240 height 20
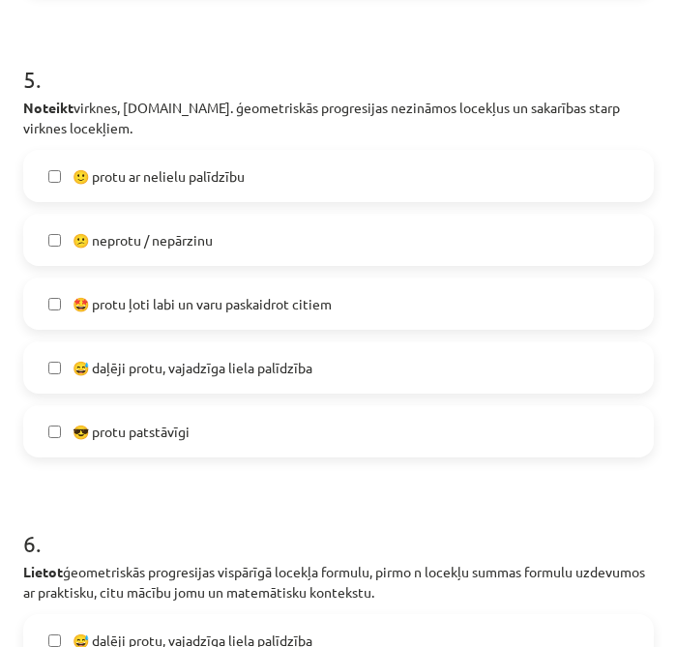
scroll to position [2483, 0]
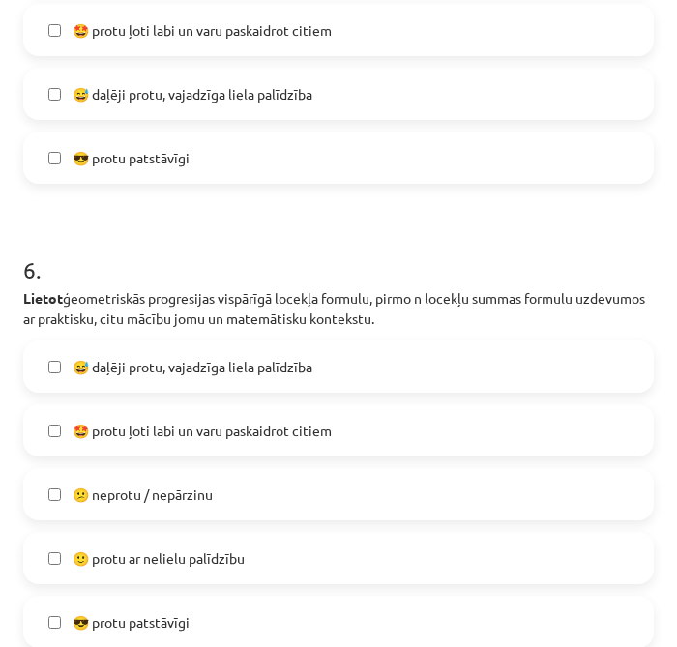
click at [244, 511] on label "😕 neprotu / nepārzinu" at bounding box center [338, 494] width 627 height 48
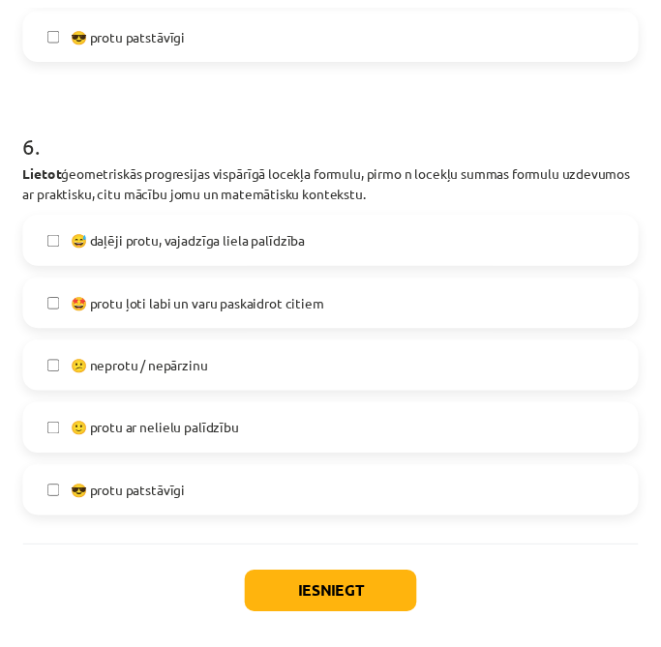
scroll to position [2669, 0]
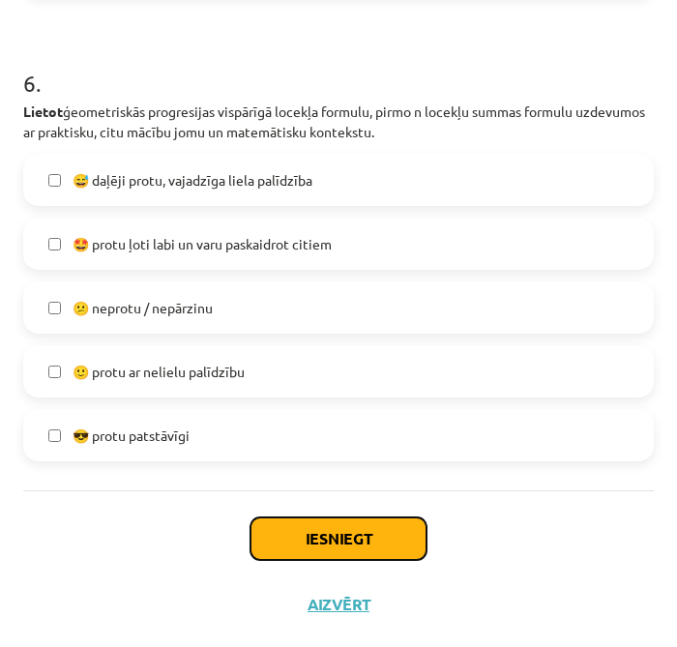
click at [253, 522] on button "Iesniegt" at bounding box center [338, 538] width 176 height 43
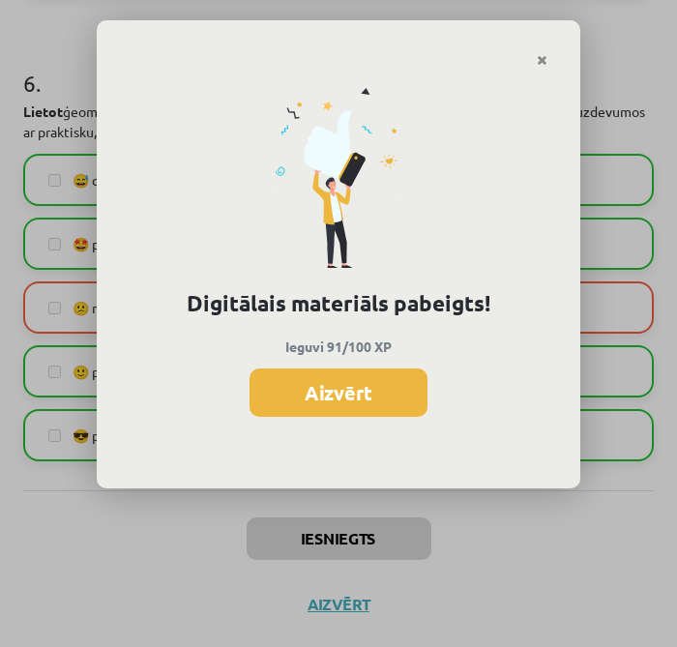
click at [376, 385] on button "Aizvērt" at bounding box center [339, 392] width 178 height 48
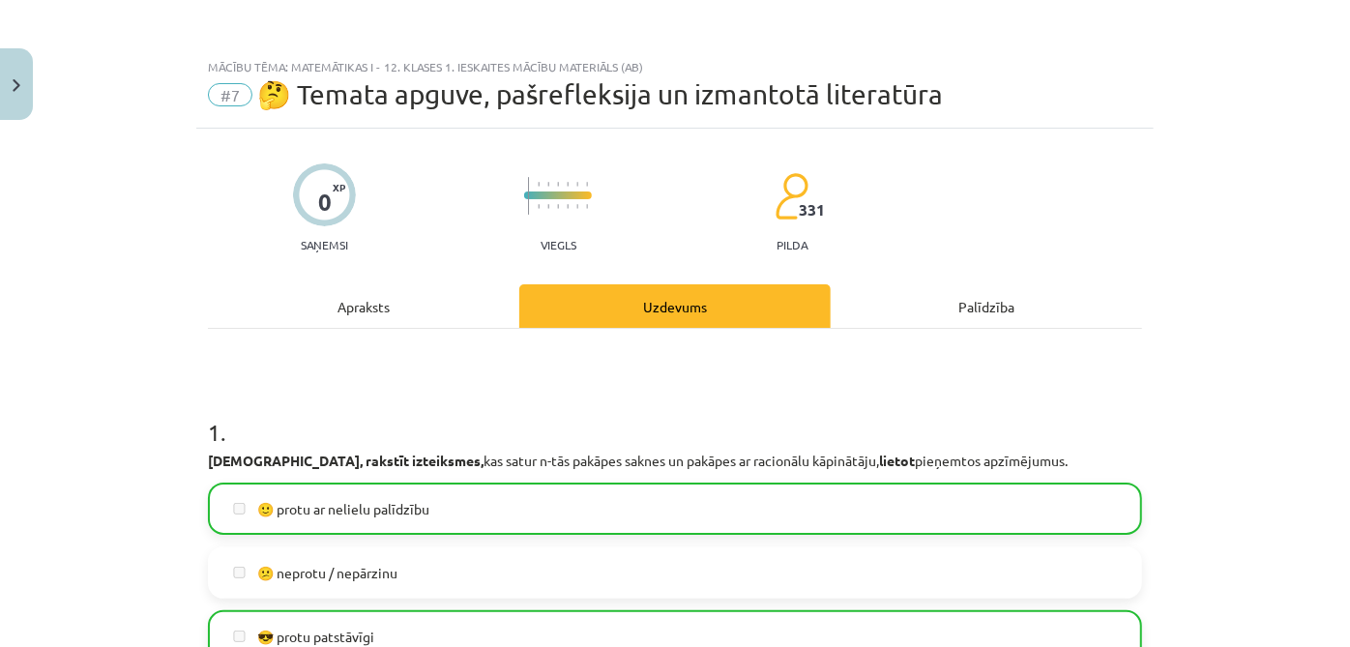
scroll to position [442, 0]
click at [15, 81] on img "Close" at bounding box center [17, 85] width 8 height 13
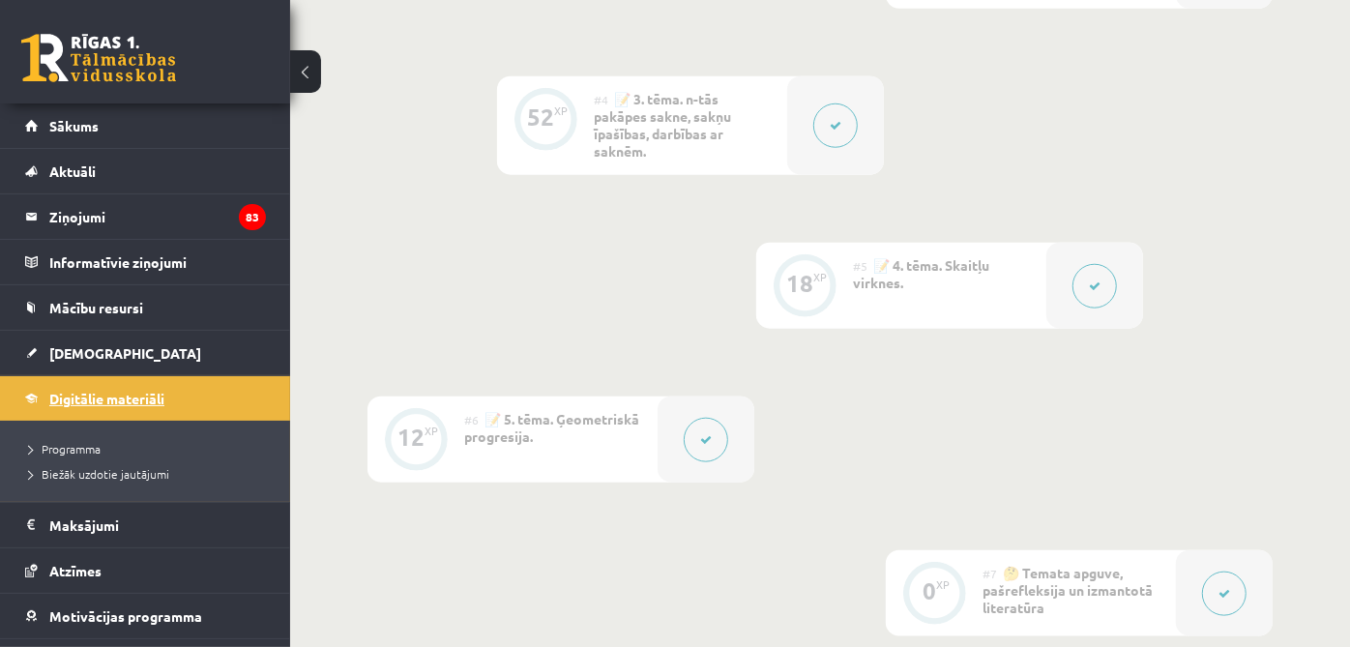
scroll to position [1407, 0]
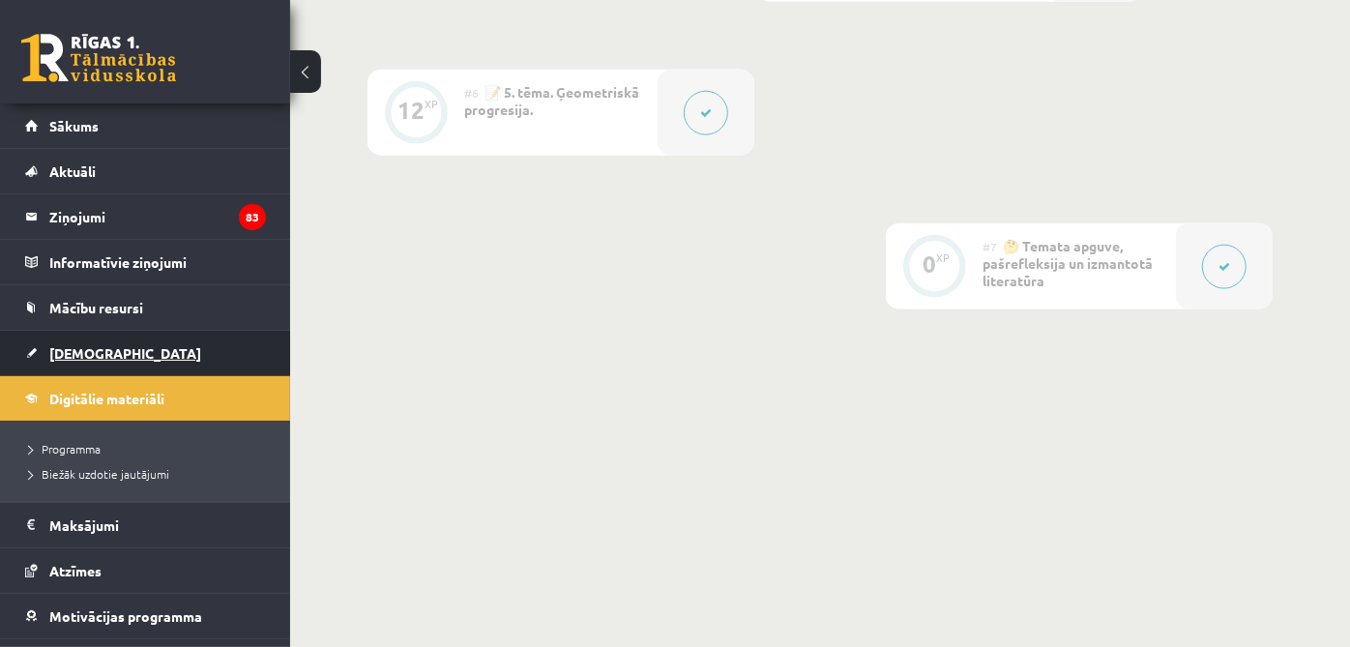
click at [113, 350] on link "[DEMOGRAPHIC_DATA]" at bounding box center [145, 353] width 241 height 44
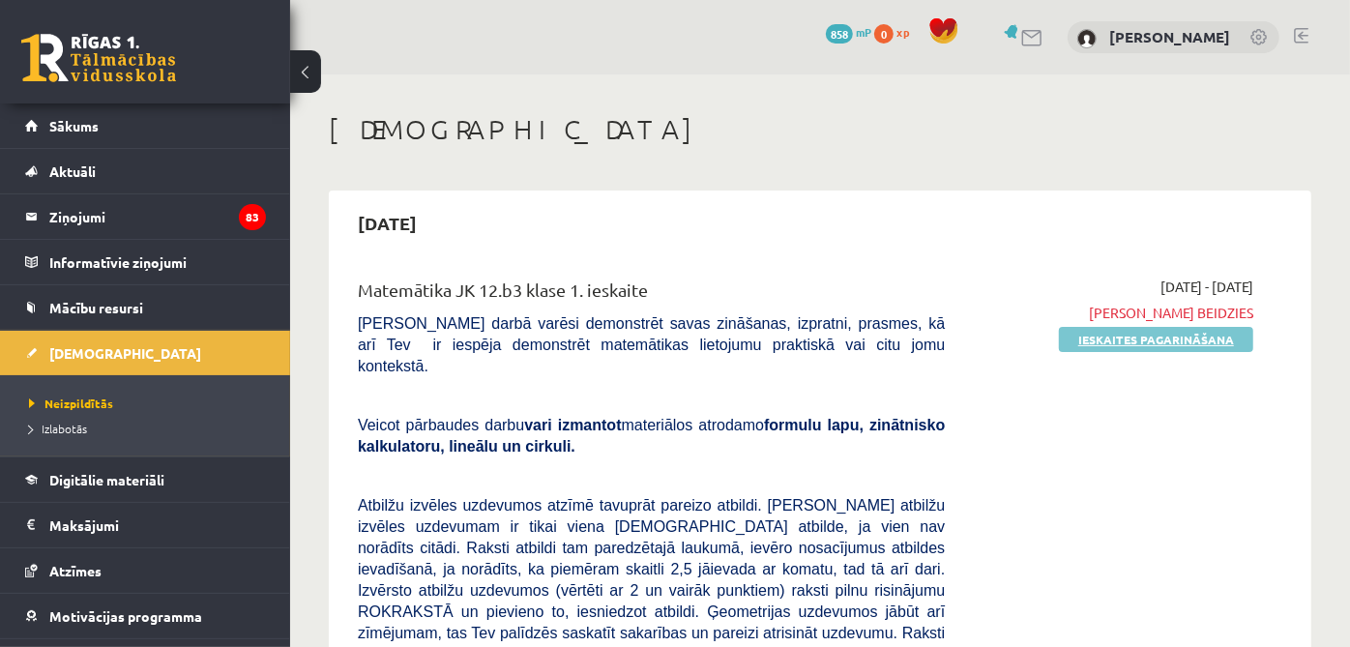
click at [661, 345] on link "Ieskaites pagarināšana" at bounding box center [1156, 339] width 194 height 25
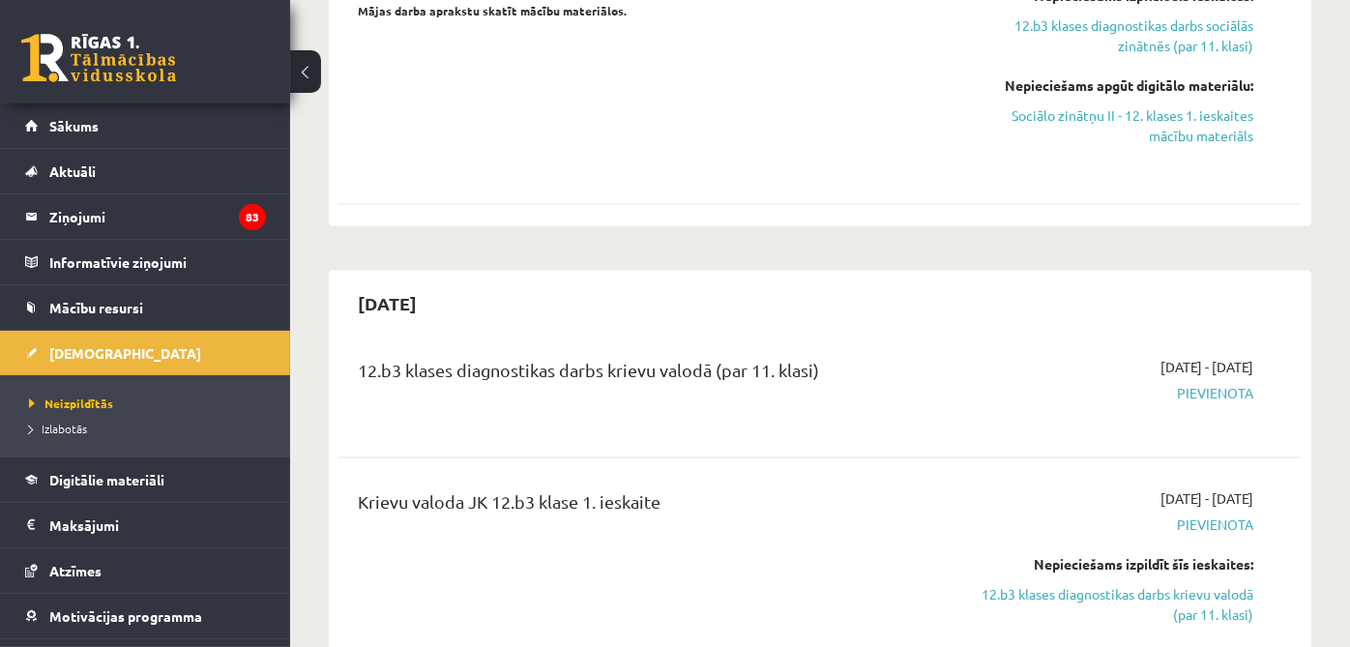
scroll to position [1826, 0]
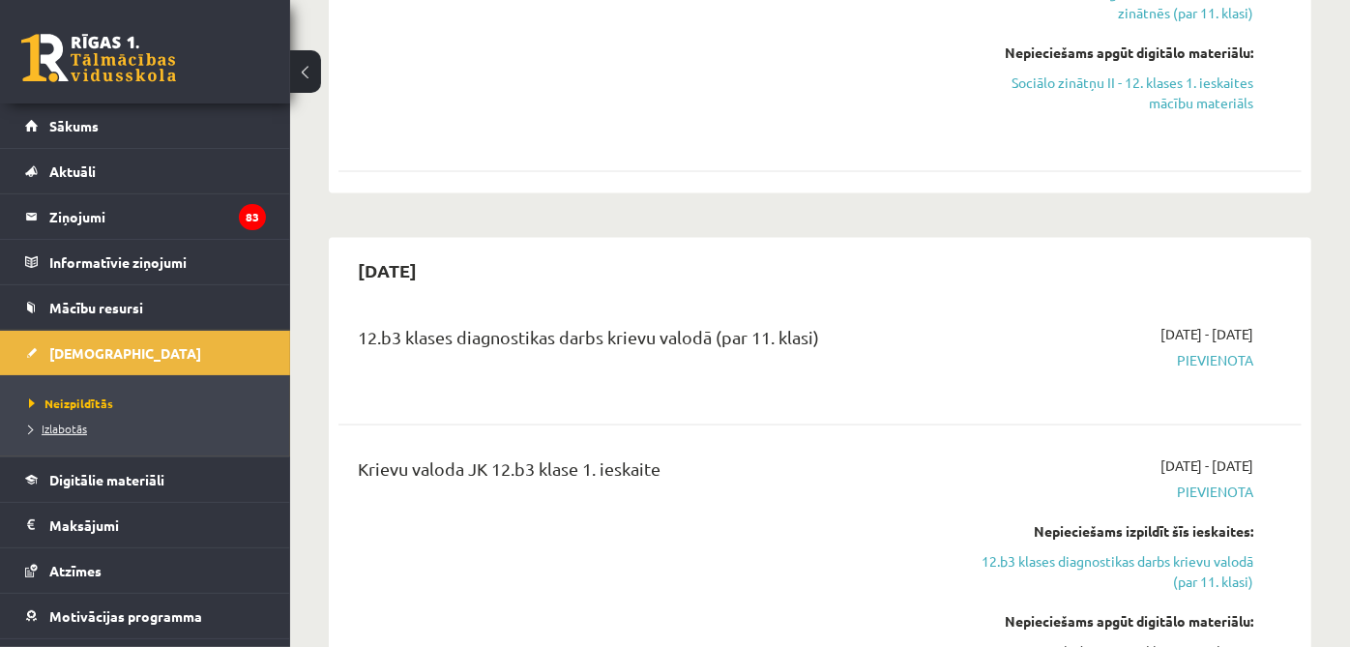
click at [76, 421] on span "Izlabotās" at bounding box center [58, 428] width 58 height 15
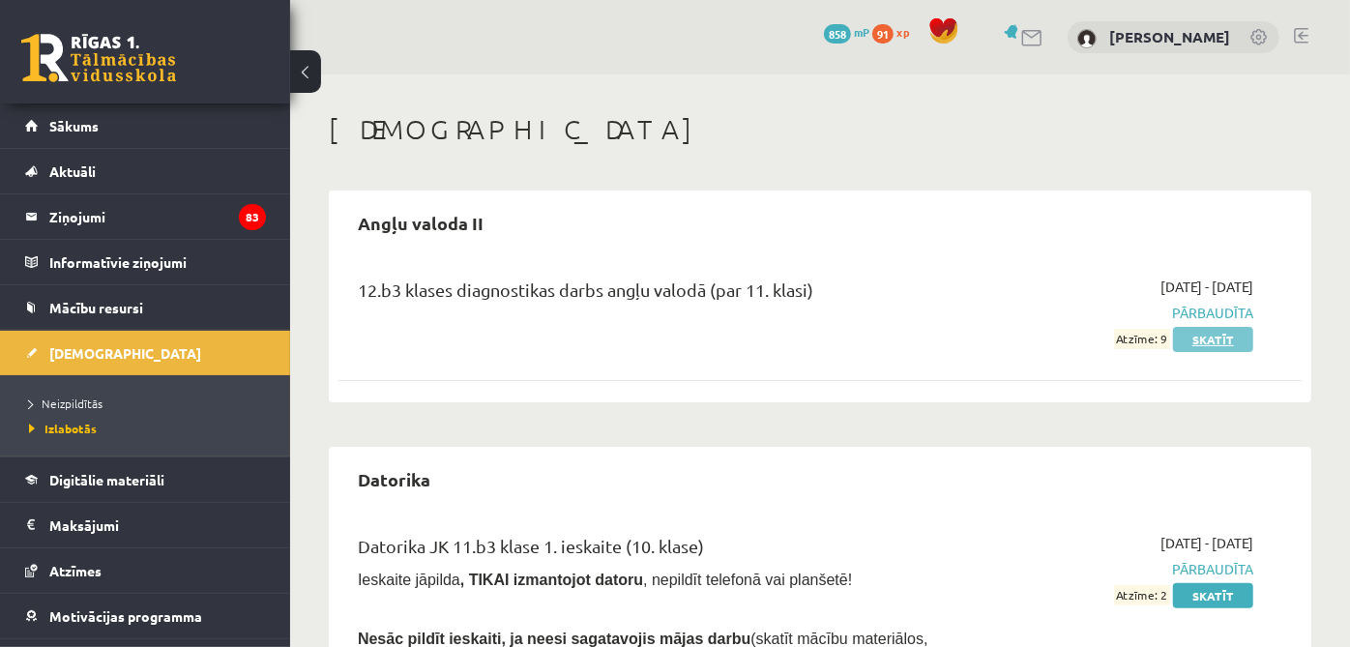
click at [1226, 342] on link "Skatīt" at bounding box center [1213, 339] width 80 height 25
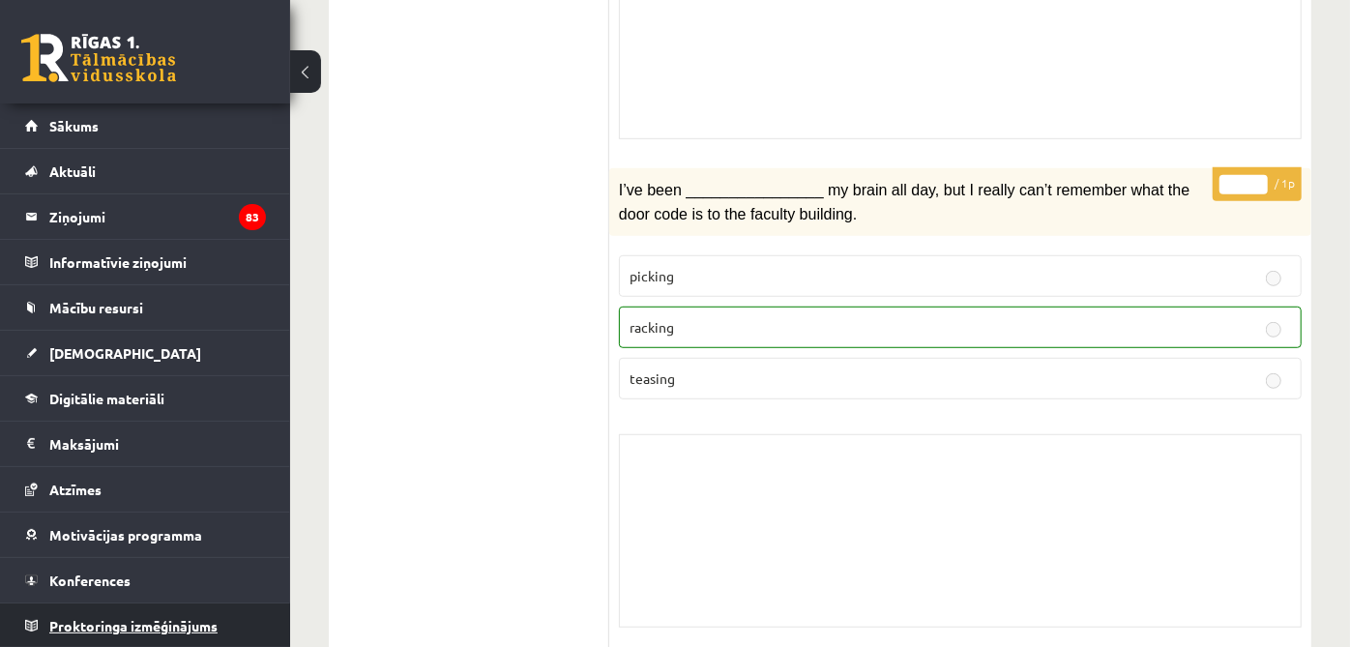
scroll to position [537, 0]
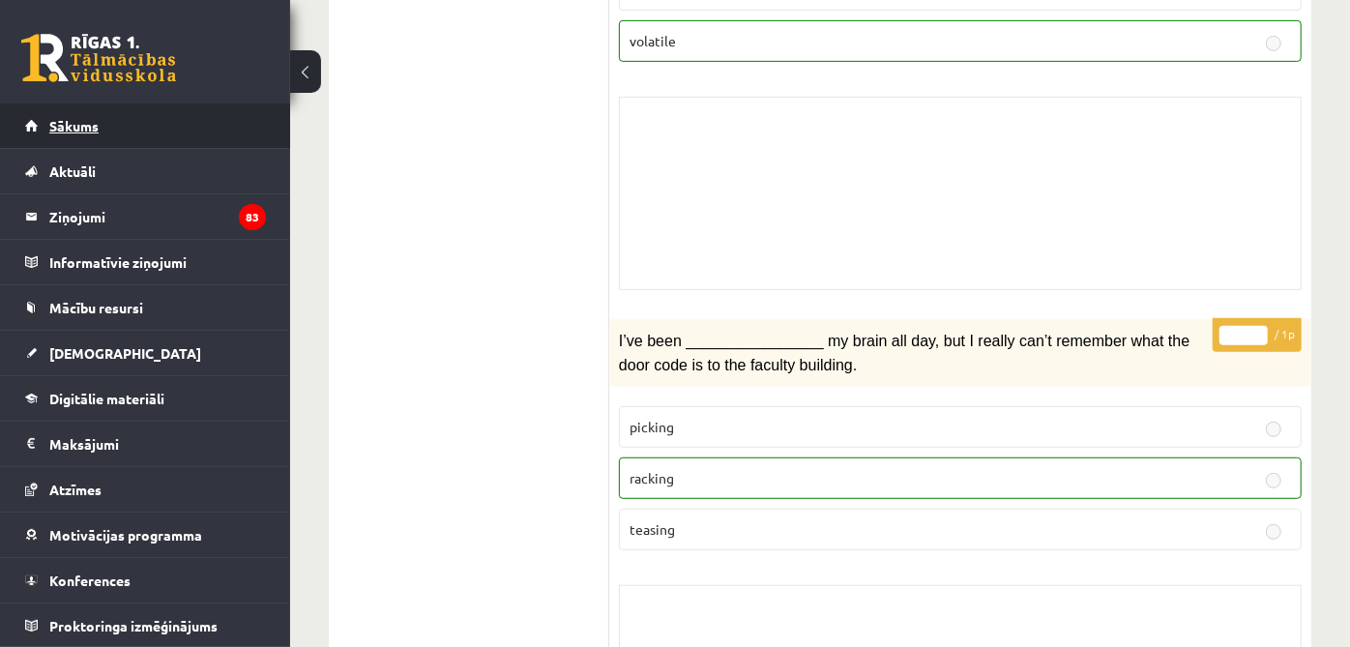
click at [132, 137] on link "Sākums" at bounding box center [145, 125] width 241 height 44
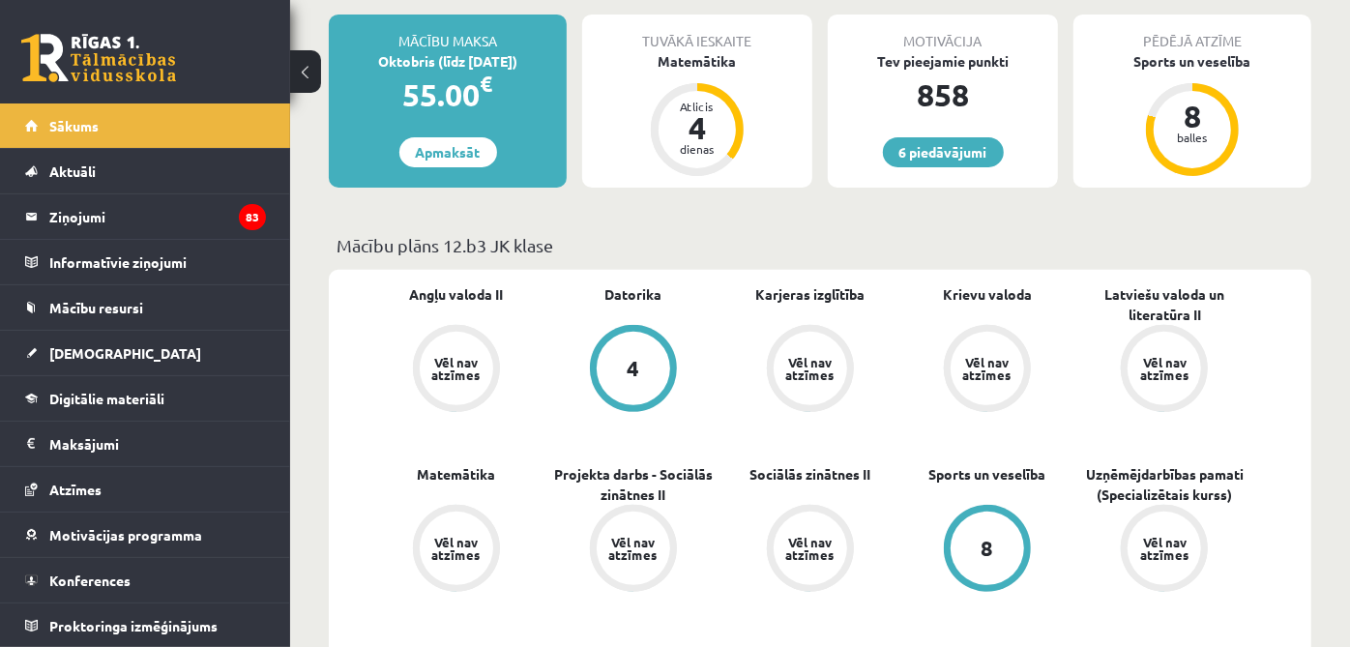
scroll to position [537, 0]
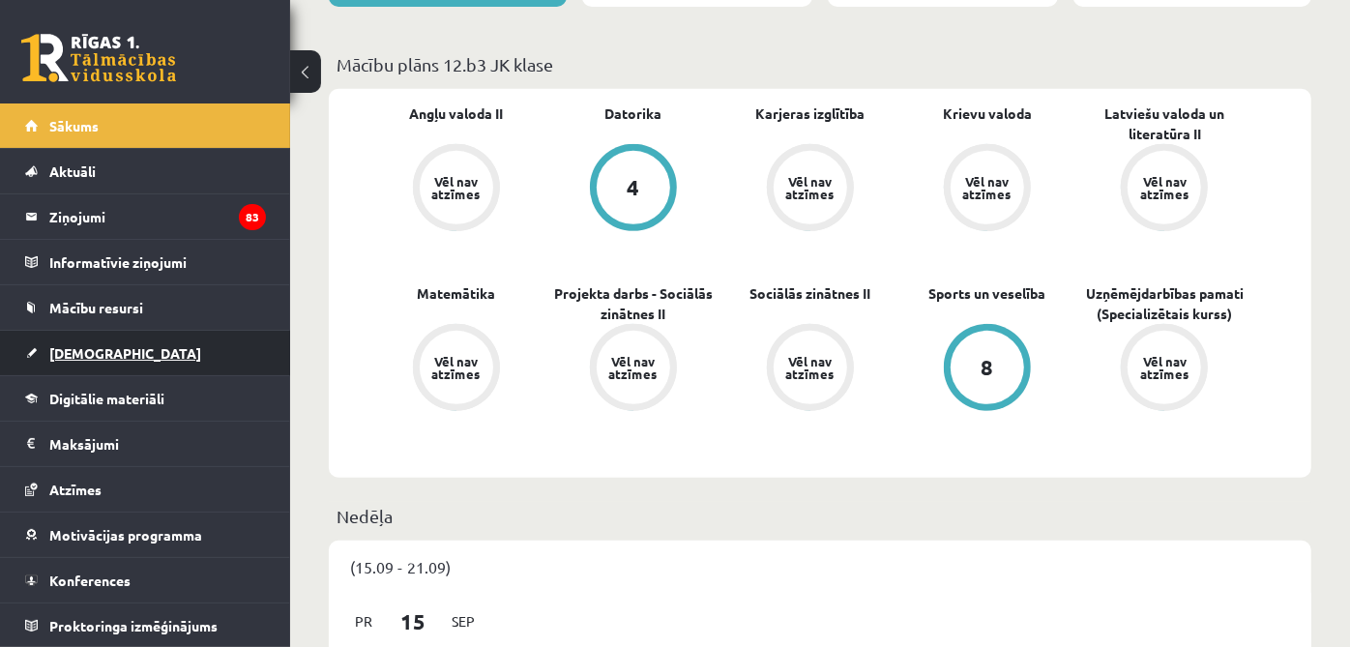
click at [162, 357] on link "[DEMOGRAPHIC_DATA]" at bounding box center [145, 353] width 241 height 44
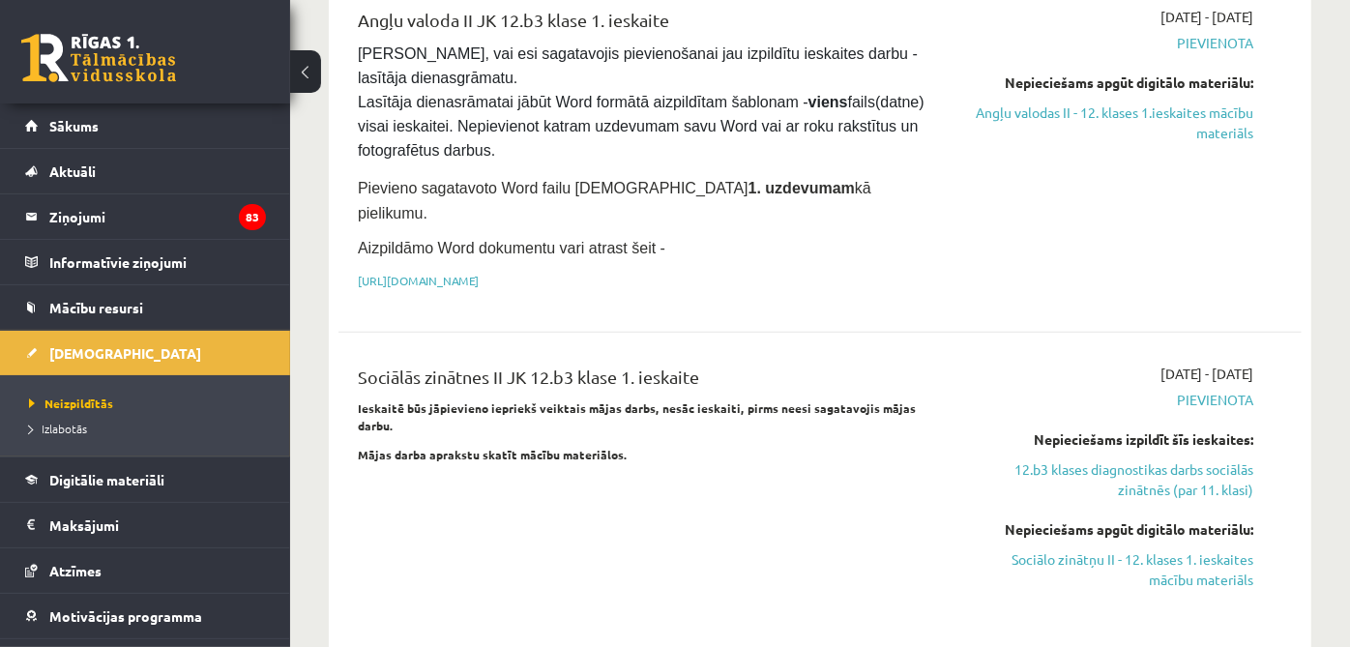
scroll to position [1719, 0]
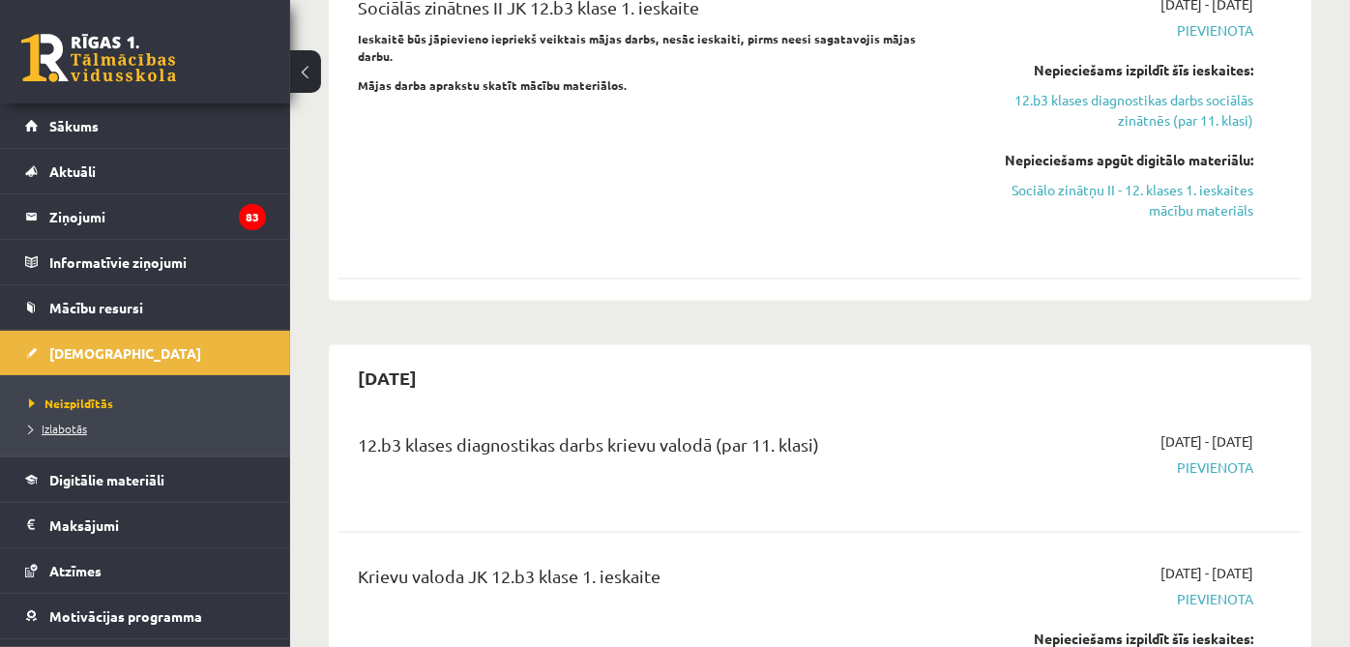
click at [79, 427] on span "Izlabotās" at bounding box center [58, 428] width 58 height 15
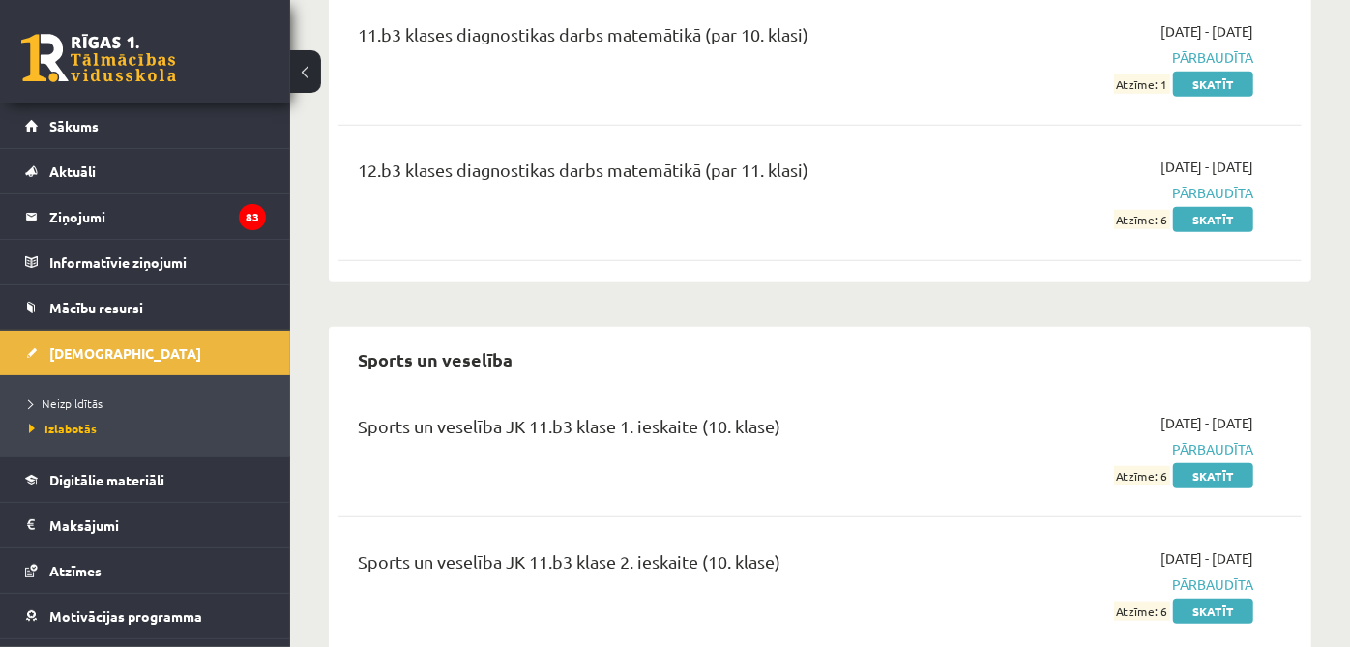
scroll to position [5801, 0]
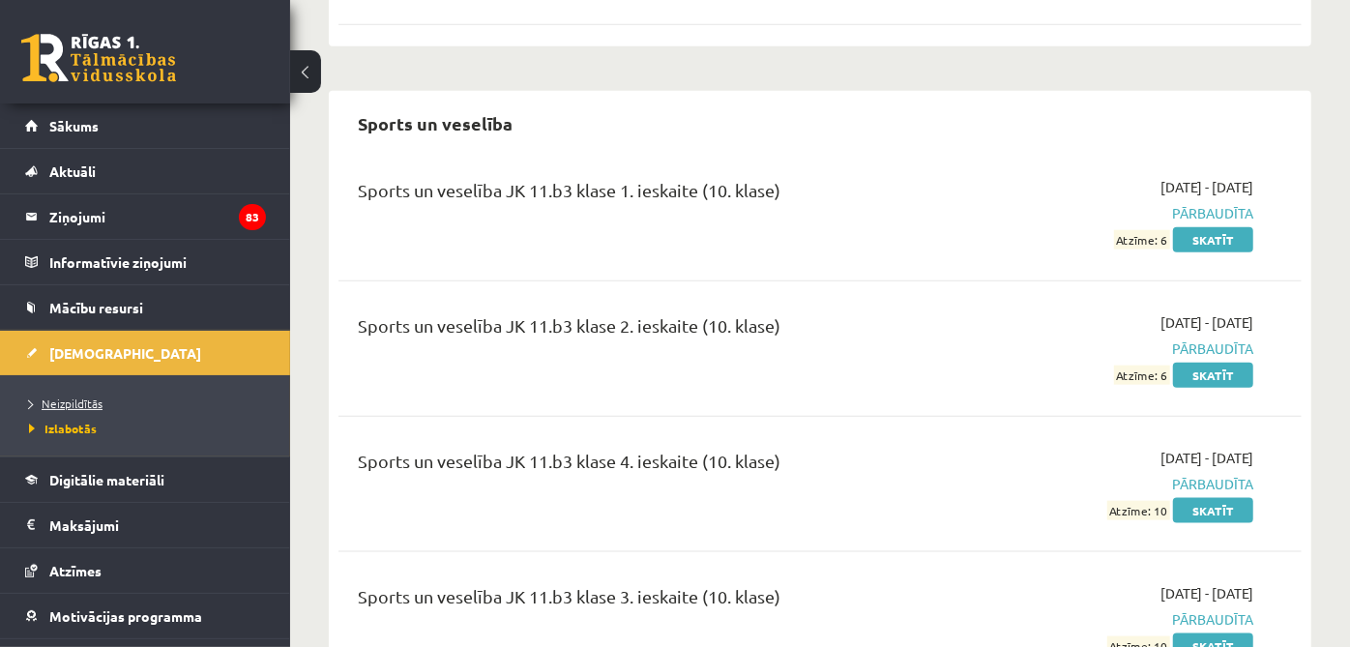
click at [97, 401] on span "Neizpildītās" at bounding box center [66, 403] width 74 height 15
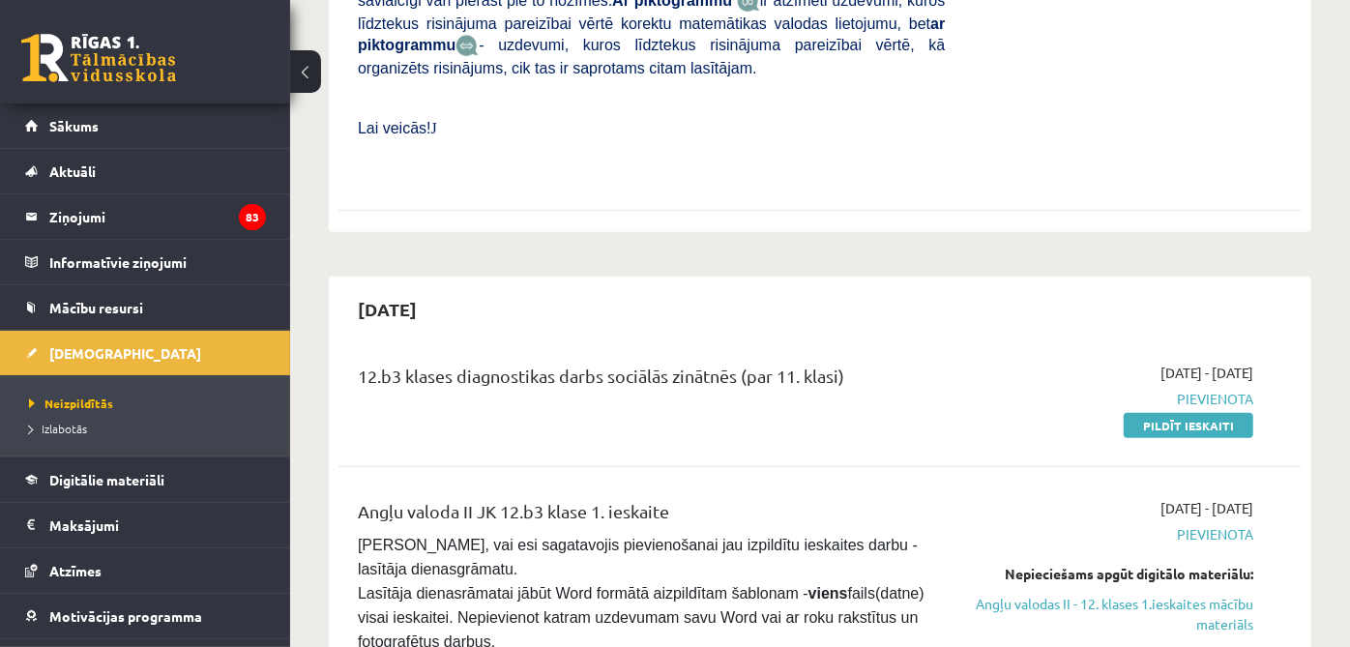
scroll to position [105, 0]
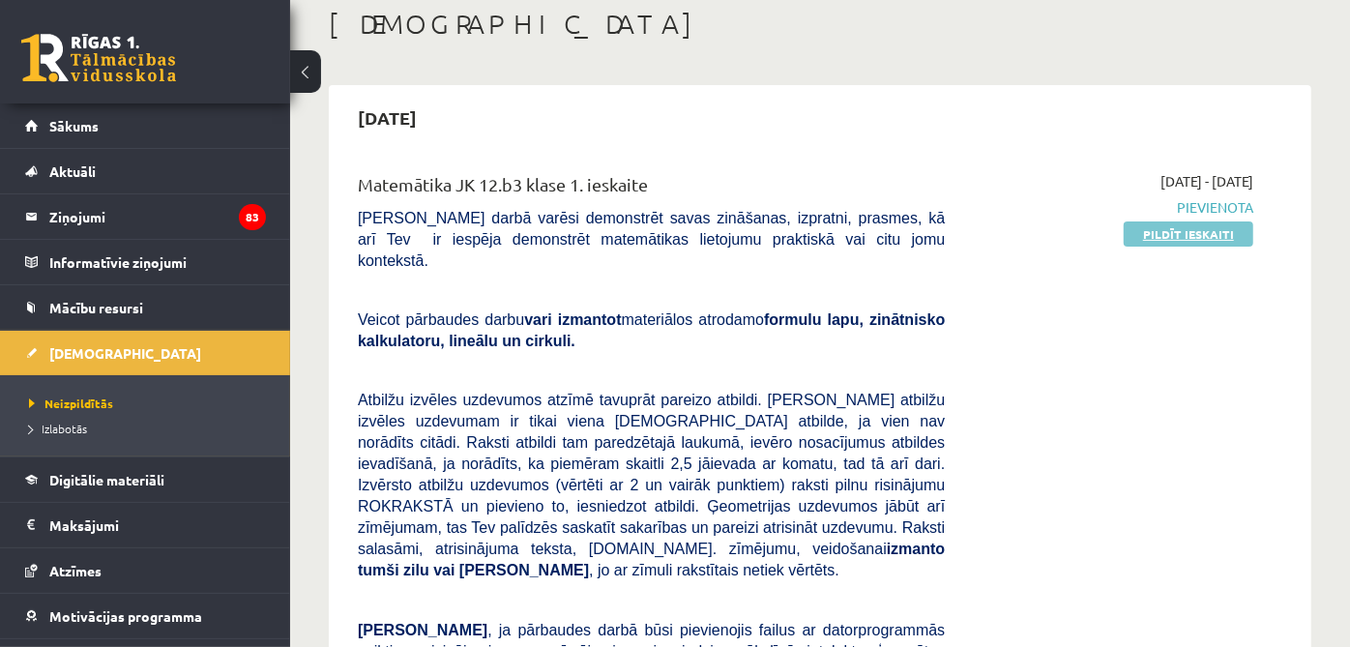
click at [1193, 226] on link "Pildīt ieskaiti" at bounding box center [1189, 233] width 130 height 25
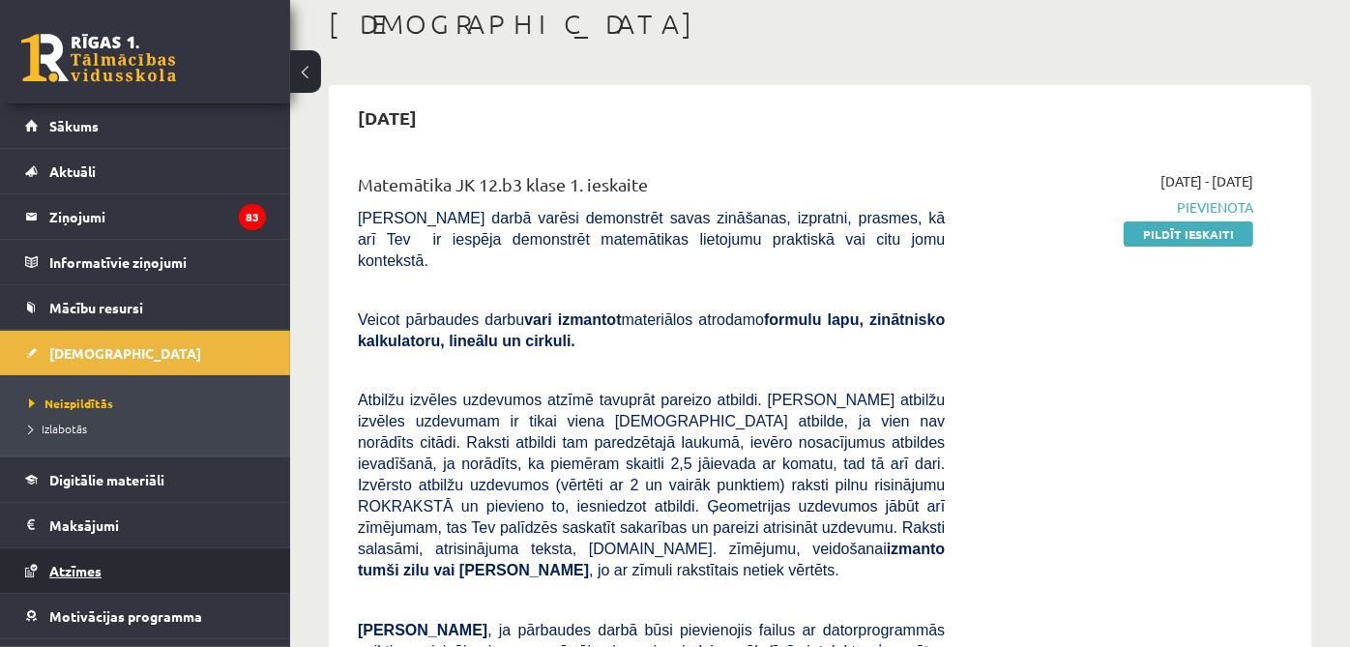
click at [88, 572] on span "Atzīmes" at bounding box center [75, 570] width 52 height 17
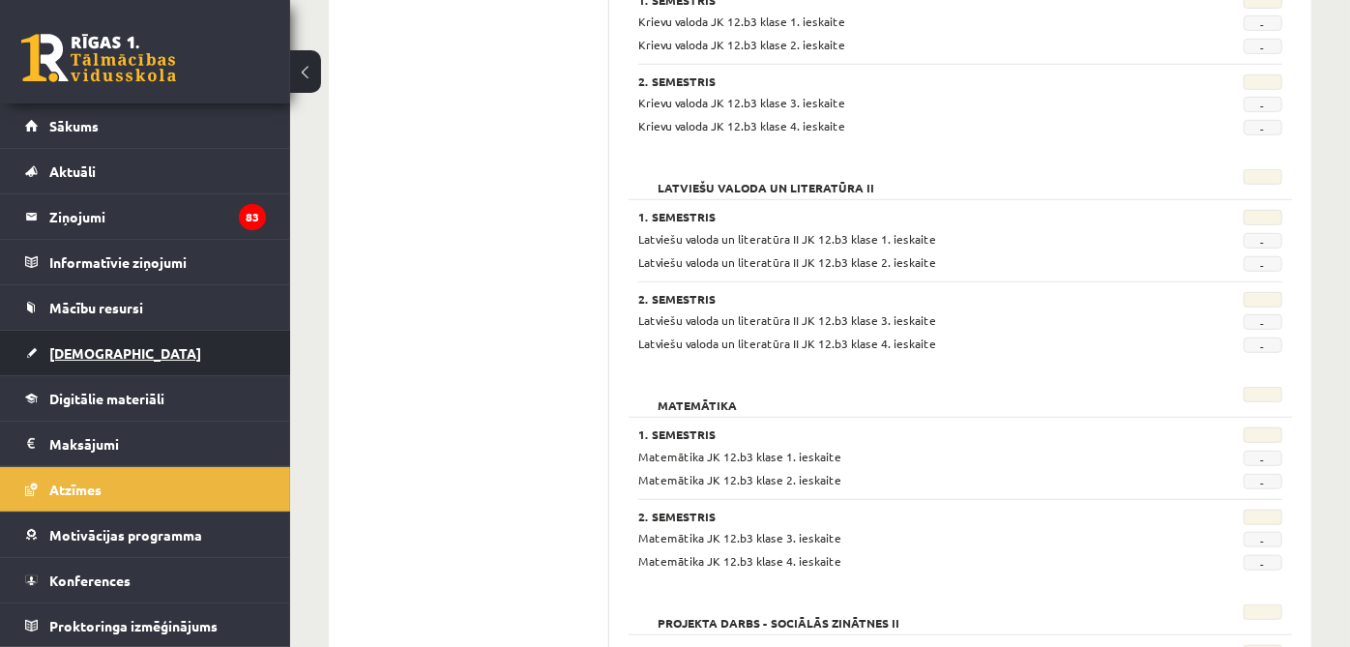
scroll to position [320, 0]
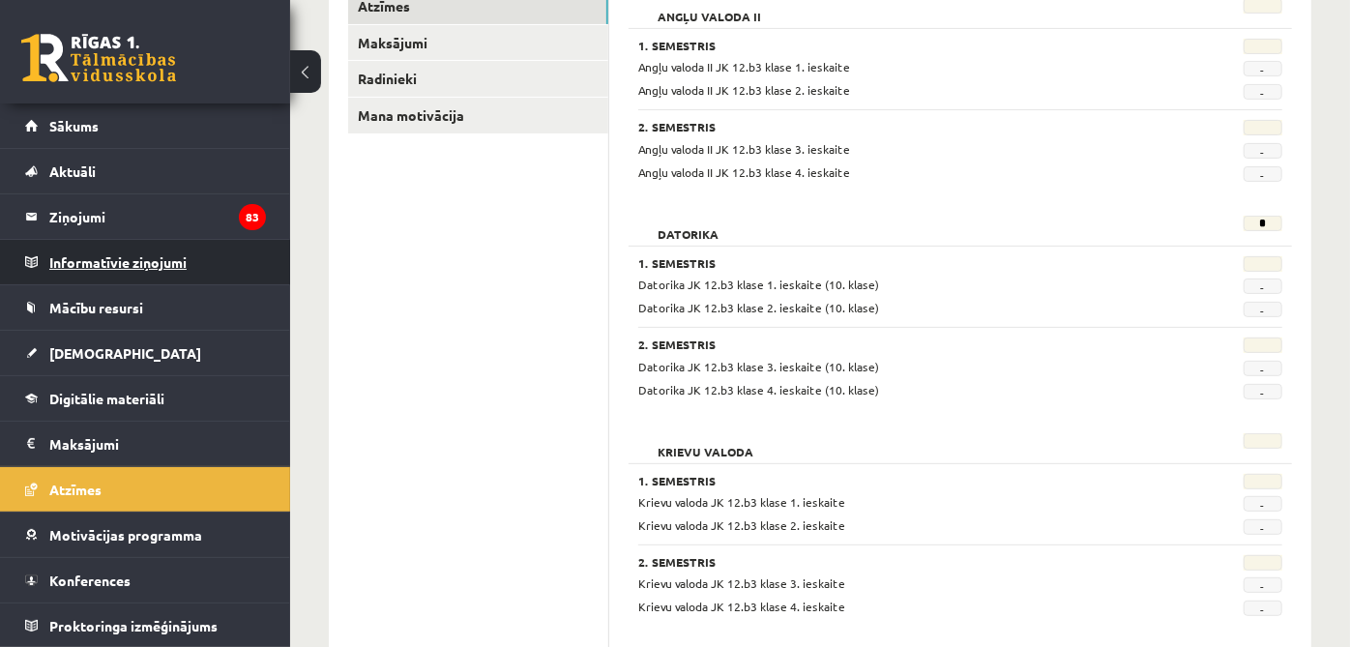
click at [184, 270] on legend "Informatīvie ziņojumi 0" at bounding box center [157, 262] width 217 height 44
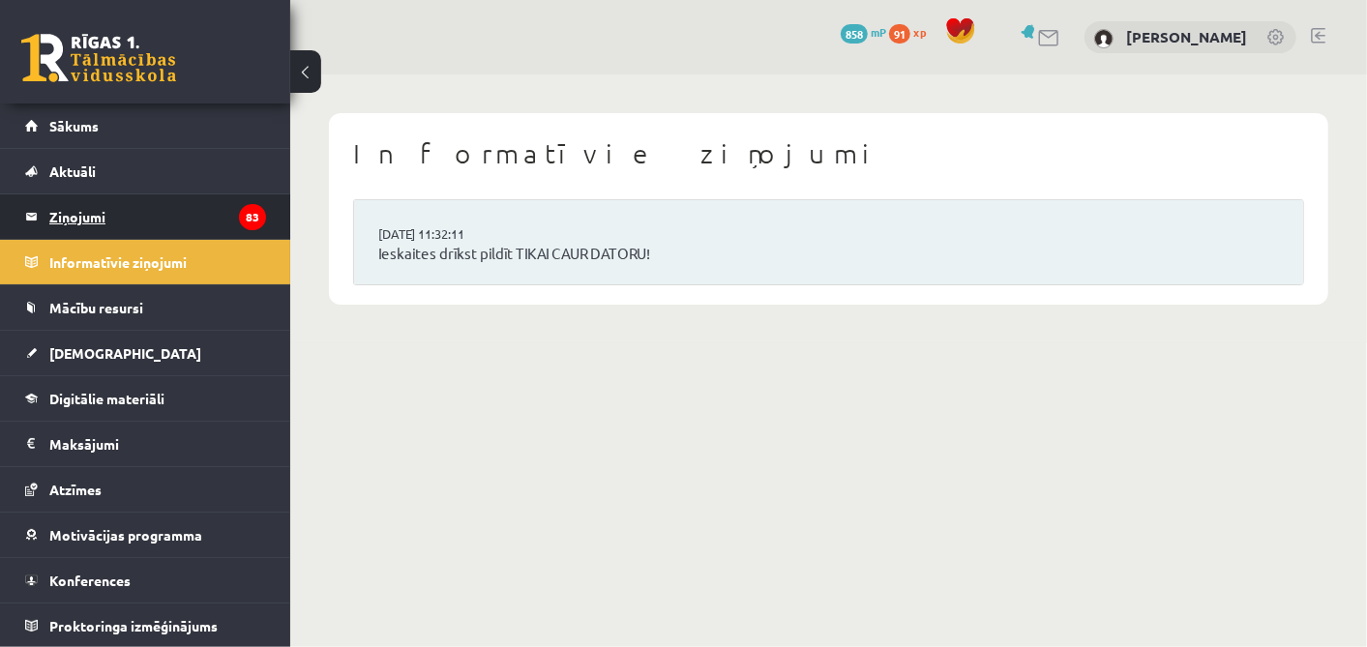
click at [183, 237] on legend "Ziņojumi 83" at bounding box center [157, 216] width 217 height 44
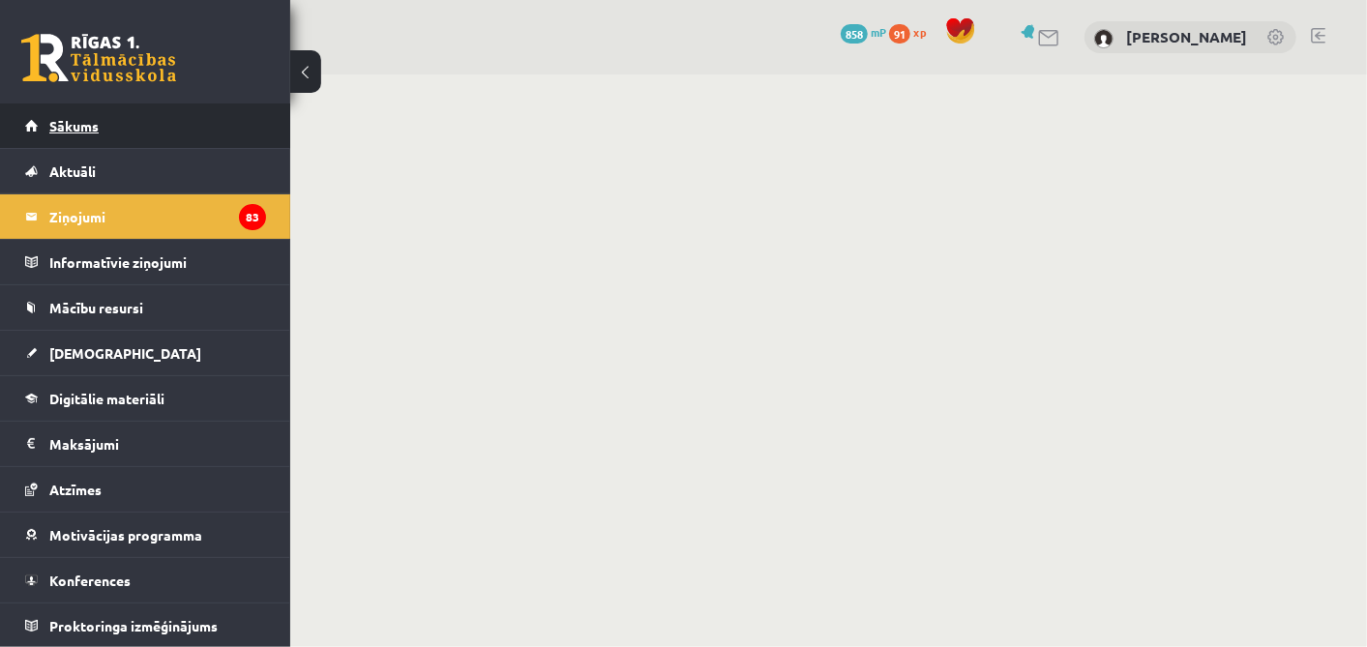
click at [173, 110] on link "Sākums" at bounding box center [145, 125] width 241 height 44
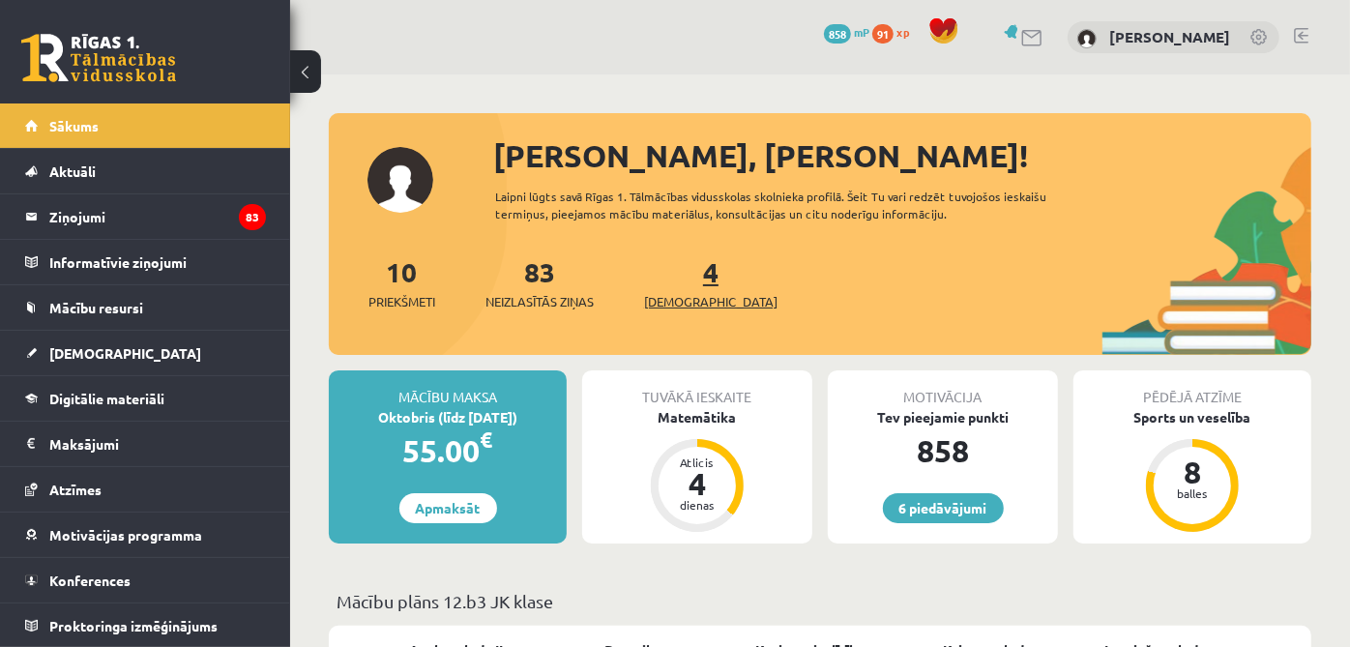
click at [674, 297] on span "[DEMOGRAPHIC_DATA]" at bounding box center [710, 301] width 133 height 19
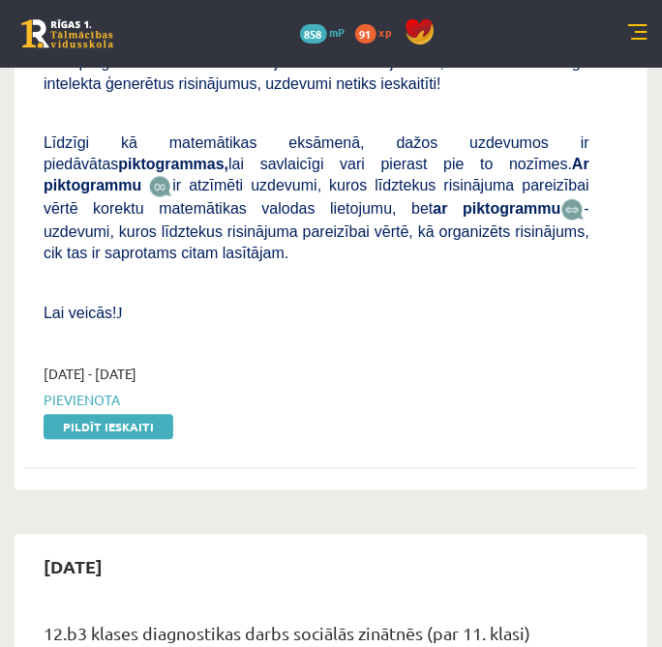
scroll to position [859, 0]
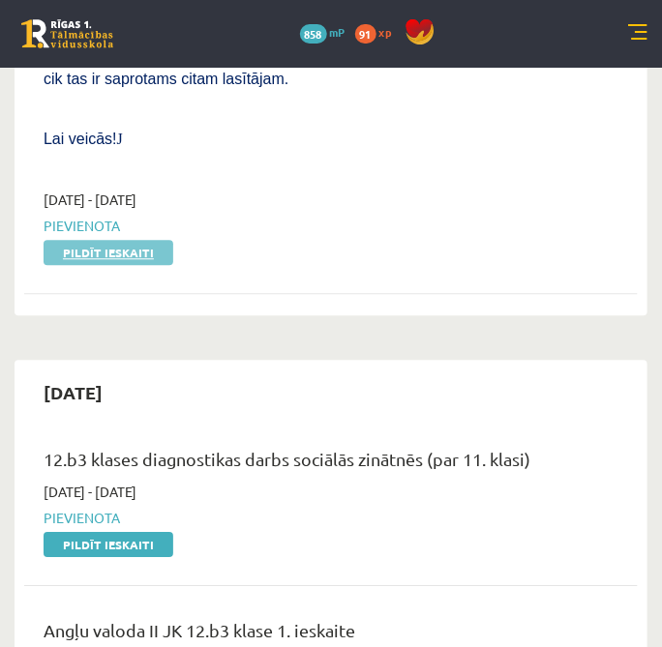
click at [129, 240] on link "Pildīt ieskaiti" at bounding box center [109, 252] width 130 height 25
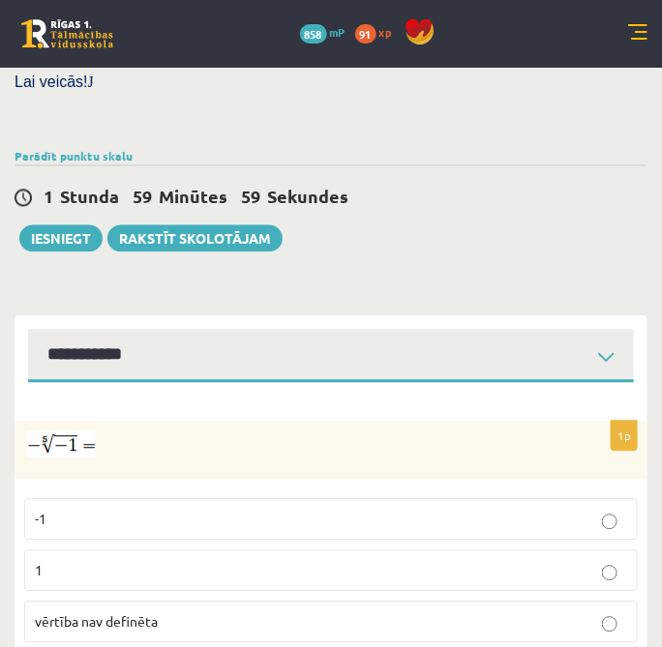
scroll to position [712, 0]
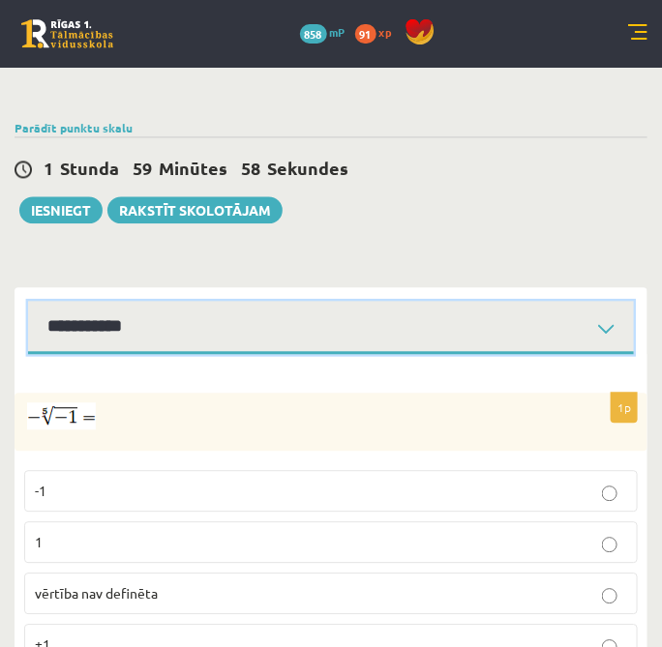
click at [306, 302] on select "**********" at bounding box center [330, 328] width 605 height 53
click at [274, 302] on select "**********" at bounding box center [330, 328] width 605 height 53
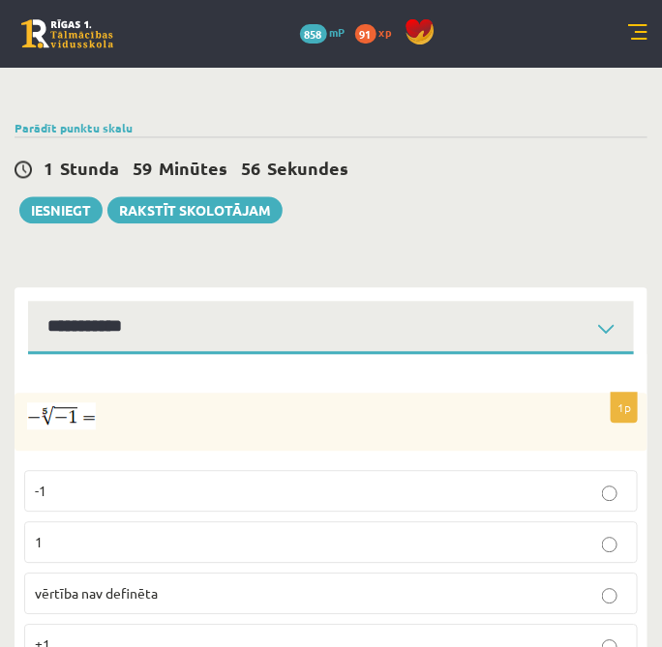
click at [261, 355] on div "1p -1 1 vērtība nav definēta ±1" at bounding box center [331, 528] width 633 height 346
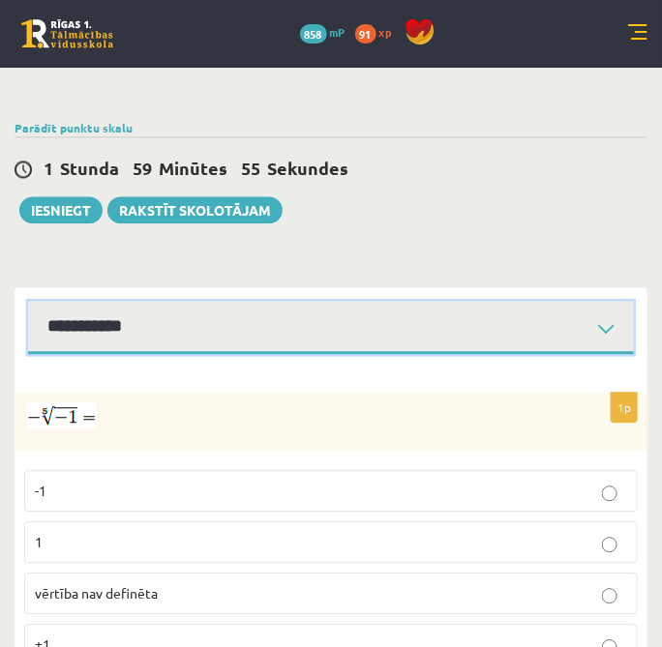
click at [262, 302] on select "**********" at bounding box center [330, 328] width 605 height 53
click at [28, 302] on select "**********" at bounding box center [330, 328] width 605 height 53
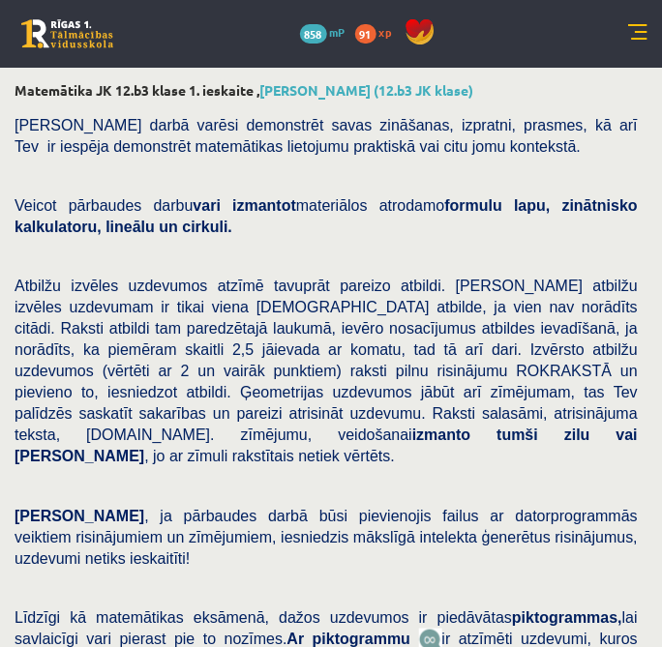
scroll to position [712, 0]
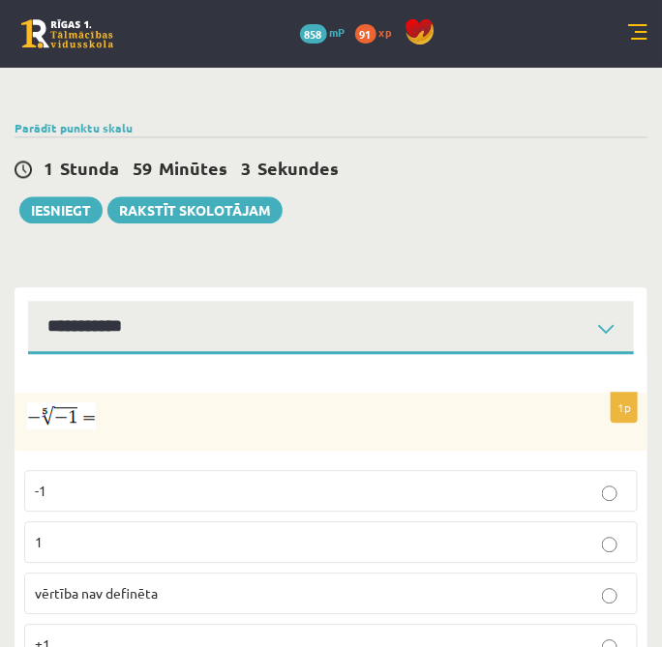
click at [184, 635] on p "±1" at bounding box center [331, 645] width 592 height 20
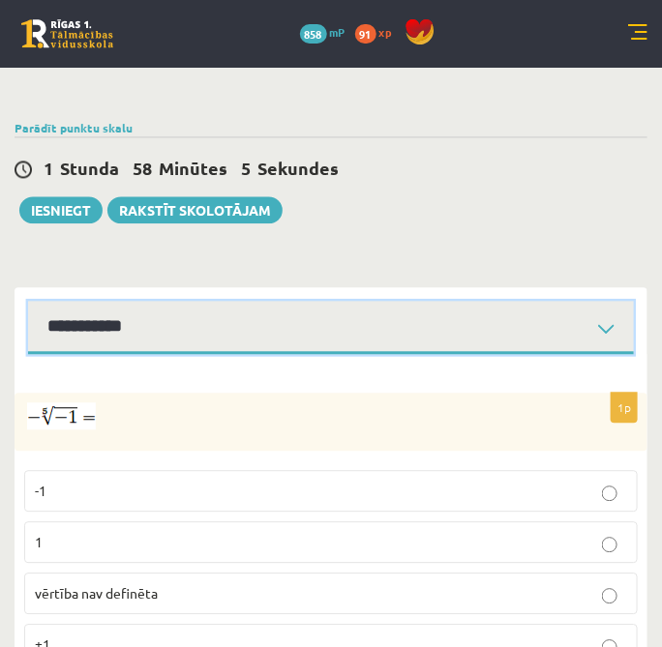
click at [460, 302] on select "**********" at bounding box center [330, 328] width 605 height 53
click at [28, 302] on select "**********" at bounding box center [330, 328] width 605 height 53
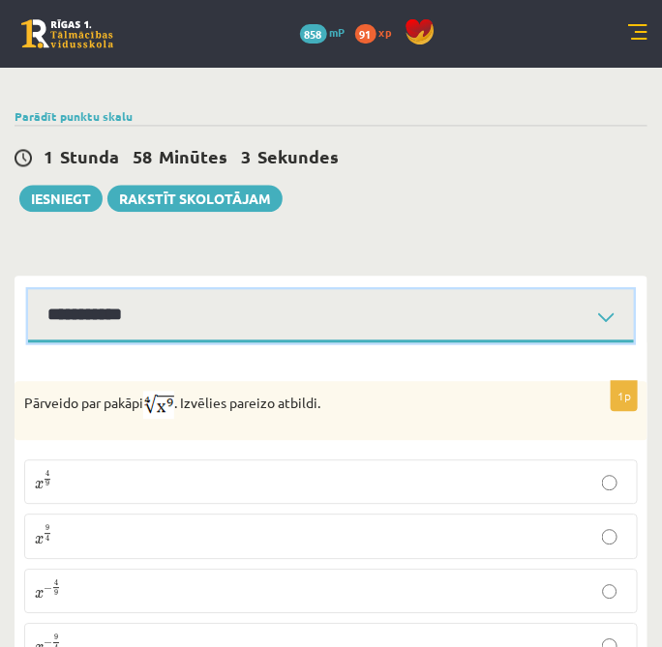
scroll to position [727, 0]
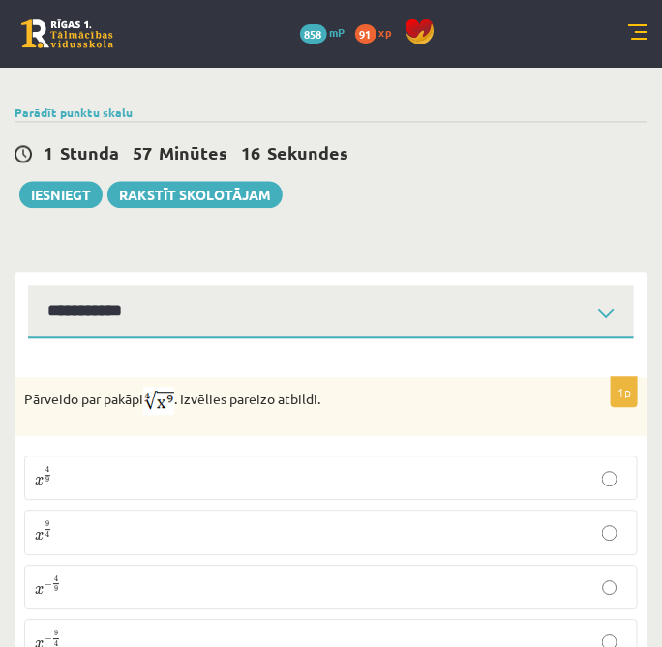
drag, startPoint x: 102, startPoint y: 289, endPoint x: 66, endPoint y: 329, distance: 53.4
click at [66, 388] on p "Pārveido par pakāpi . Izvēlies pareizo atbildi." at bounding box center [282, 402] width 516 height 28
click at [296, 521] on p "x 9 4 x 9 4" at bounding box center [331, 532] width 592 height 23
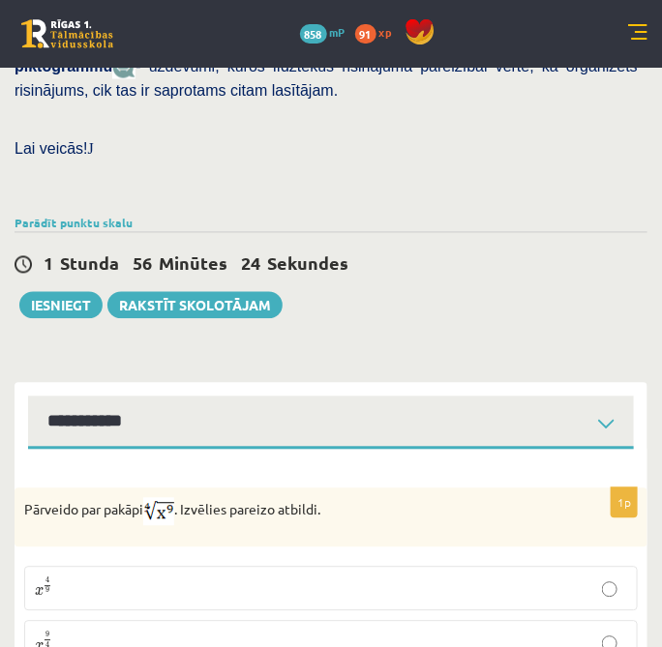
scroll to position [618, 0]
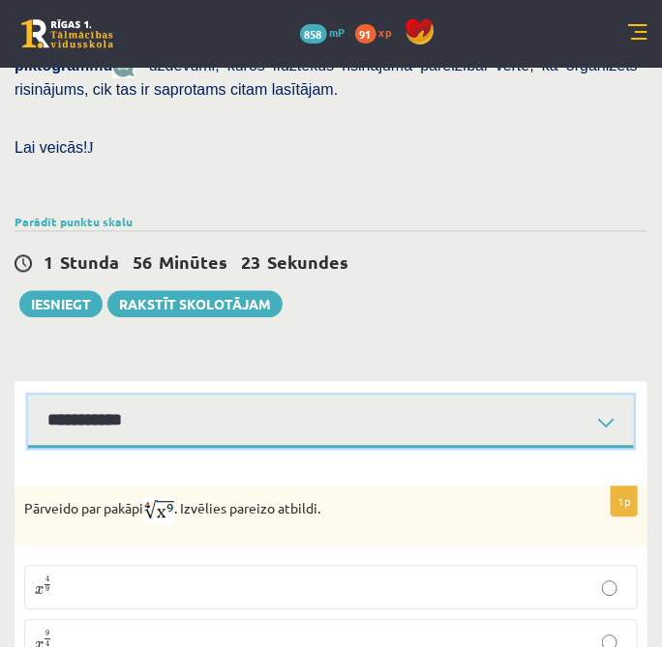
click at [274, 396] on select "**********" at bounding box center [330, 422] width 605 height 53
click at [28, 396] on select "**********" at bounding box center [330, 422] width 605 height 53
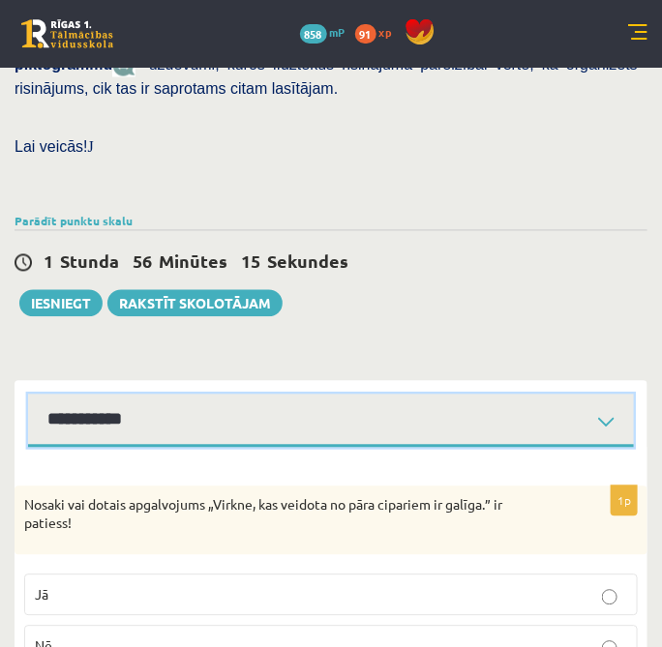
scroll to position [621, 0]
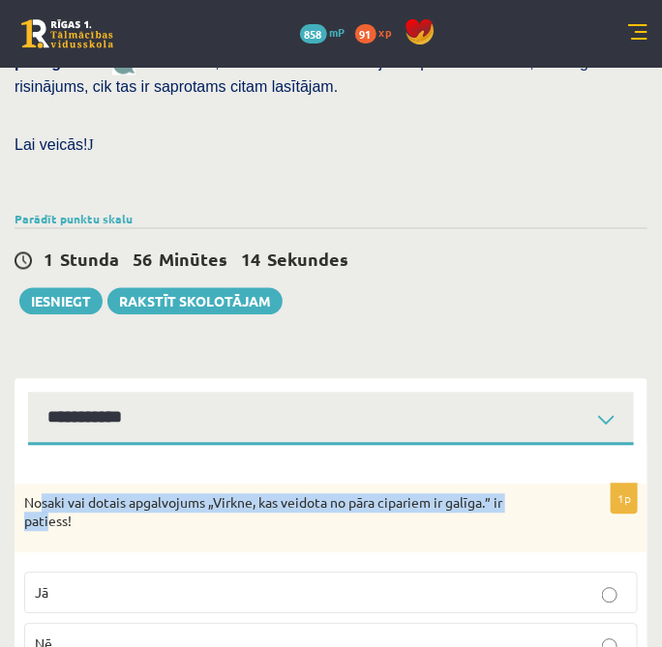
drag, startPoint x: 44, startPoint y: 436, endPoint x: 49, endPoint y: 447, distance: 12.1
click at [49, 494] on p "Nosaki vai dotais apgalvojums „Virkne, kas veidota no pāra cipariem ir galīga.”…" at bounding box center [282, 513] width 516 height 38
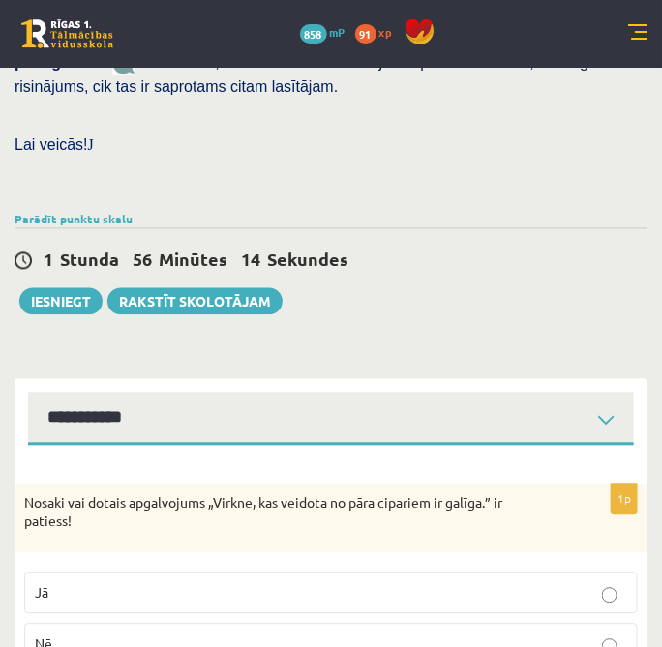
drag, startPoint x: 49, startPoint y: 447, endPoint x: 33, endPoint y: 436, distance: 19.6
click at [33, 494] on p "Nosaki vai dotais apgalvojums „Virkne, kas veidota no pāra cipariem ir galīga.”…" at bounding box center [282, 513] width 516 height 38
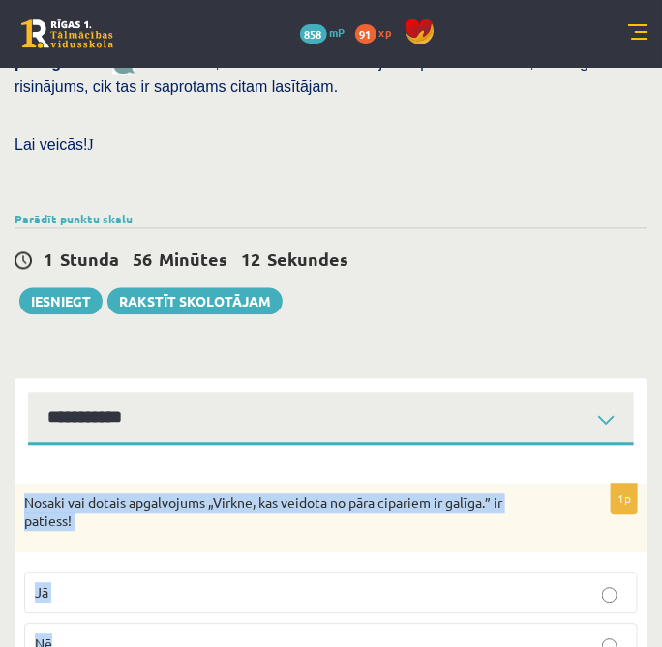
drag, startPoint x: 21, startPoint y: 436, endPoint x: 132, endPoint y: 571, distance: 173.9
click at [132, 571] on div "1p Nosaki vai dotais apgalvojums „Virkne, kas veidota no pāra cipariem ir galīg…" at bounding box center [331, 583] width 633 height 196
copy div "Nosaki vai dotais apgalvojums „Virkne, kas veidota no pāra cipariem ir galīga.”…"
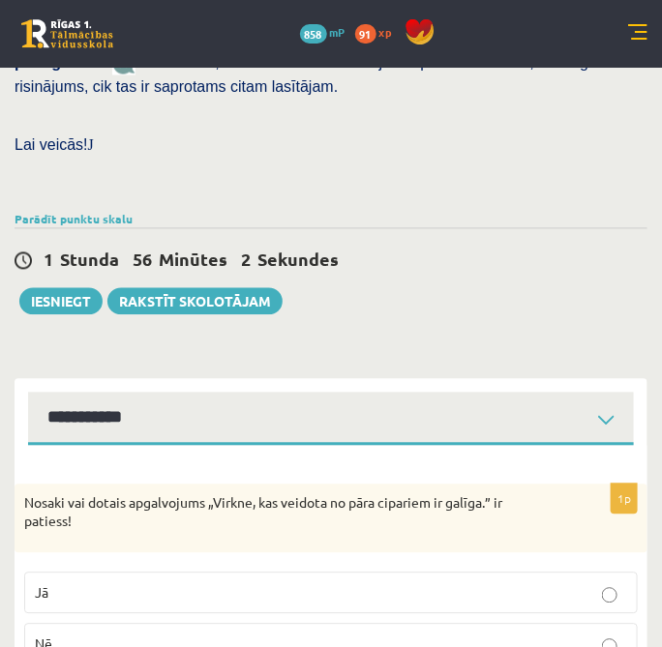
click at [594, 245] on div "1 Stunda 56 Minūtes 2 Sekundes Ieskaite saglabāta! Iesniegt Rakstīt skolotājam" at bounding box center [331, 271] width 633 height 87
click at [250, 634] on p "Nē" at bounding box center [331, 644] width 592 height 20
click at [484, 379] on div "**********" at bounding box center [331, 412] width 633 height 67
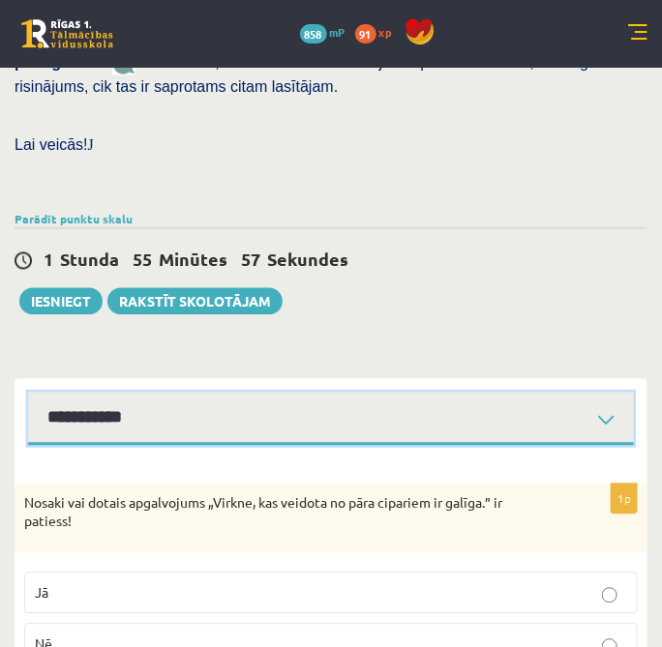
click at [470, 393] on select "**********" at bounding box center [330, 419] width 605 height 53
click at [28, 393] on select "**********" at bounding box center [330, 419] width 605 height 53
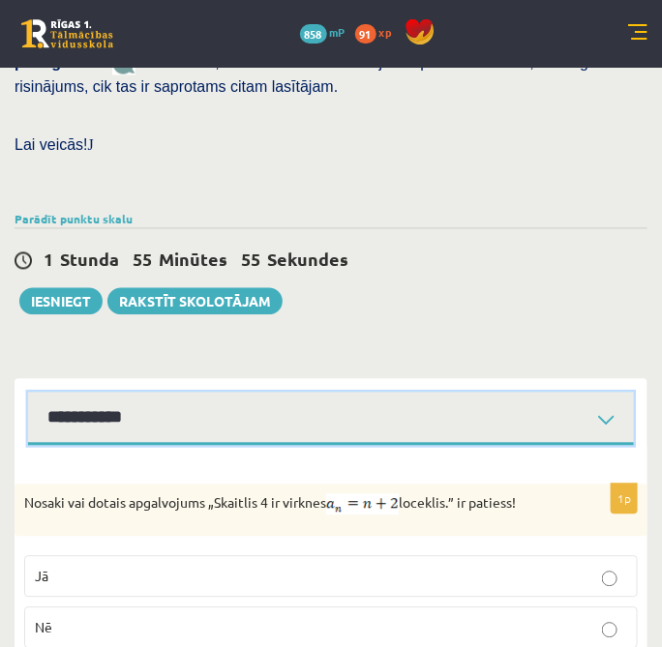
scroll to position [604, 0]
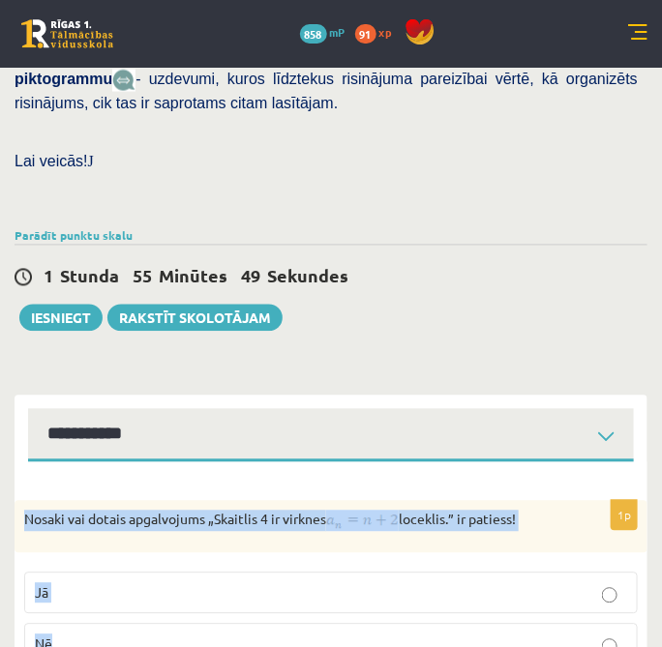
drag, startPoint x: 25, startPoint y: 452, endPoint x: 116, endPoint y: 563, distance: 143.6
click at [116, 563] on div "1p Nosaki vai dotais apgalvojums „Skaitlis 4 ir virknes loceklis.” ir patiess! …" at bounding box center [331, 591] width 633 height 180
copy div "Nosaki vai dotais apgalvojums „Skaitlis 4 ir virknes loceklis.” ir patiess! Jā …"
click at [225, 563] on fieldset "Jā Nē" at bounding box center [330, 617] width 613 height 108
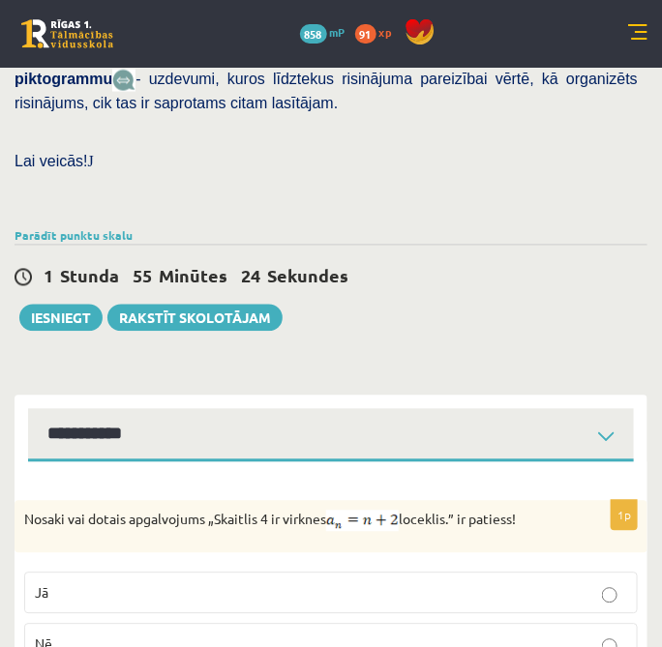
click at [248, 583] on p "Jā" at bounding box center [331, 593] width 592 height 20
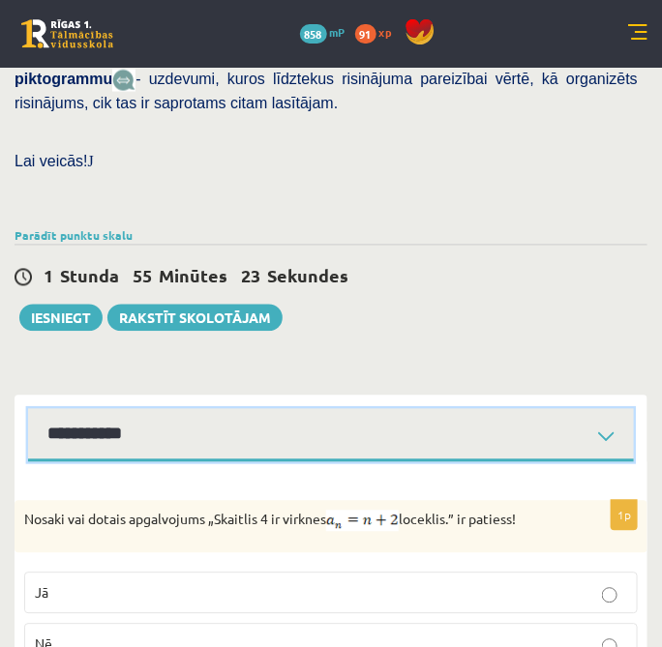
click at [344, 409] on select "**********" at bounding box center [330, 435] width 605 height 53
click at [28, 409] on select "**********" at bounding box center [330, 435] width 605 height 53
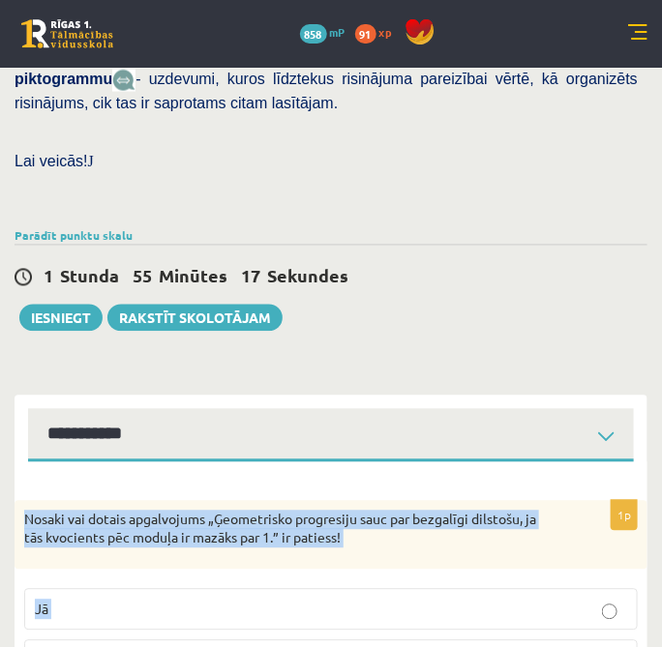
drag, startPoint x: 22, startPoint y: 450, endPoint x: 150, endPoint y: 596, distance: 194.0
click at [150, 596] on div "1p Nosaki vai dotais apgalvojums „Ģeometrisko progresiju sauc par bezgalīgi dil…" at bounding box center [331, 599] width 633 height 196
copy div "Nosaki vai dotais apgalvojums „Ģeometrisko progresiju sauc par bezgalīgi dilsto…"
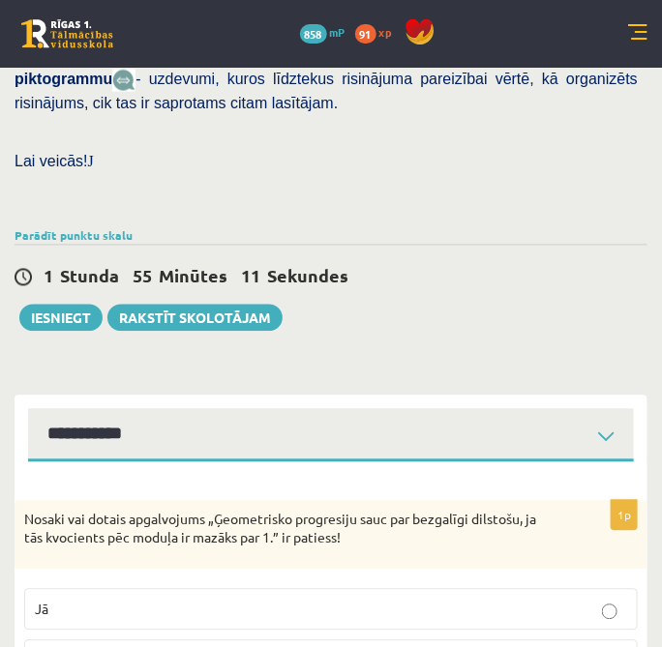
click at [443, 276] on div "Matemātika JK 12.b3 klase 1. ieskaite , Daniela Vasiļjeva (12.b3 JK klase) Pārb…" at bounding box center [331, 97] width 662 height 1268
click at [350, 600] on p "Jā" at bounding box center [331, 610] width 592 height 20
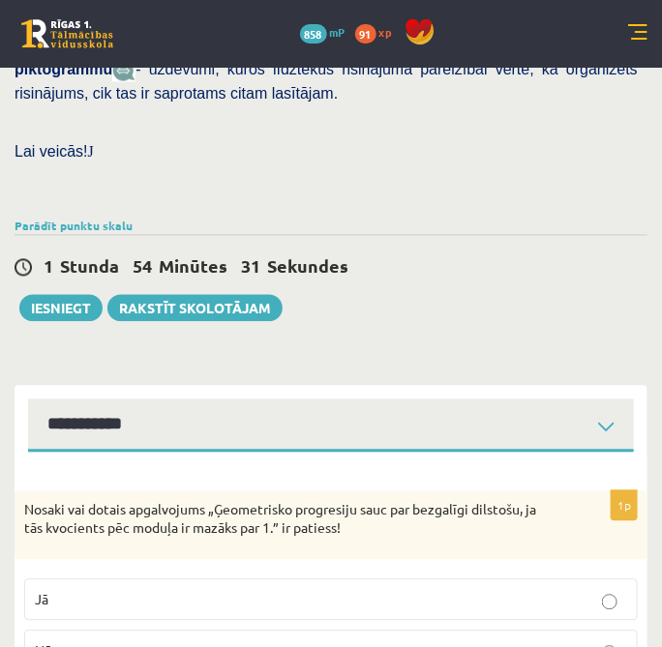
scroll to position [621, 0]
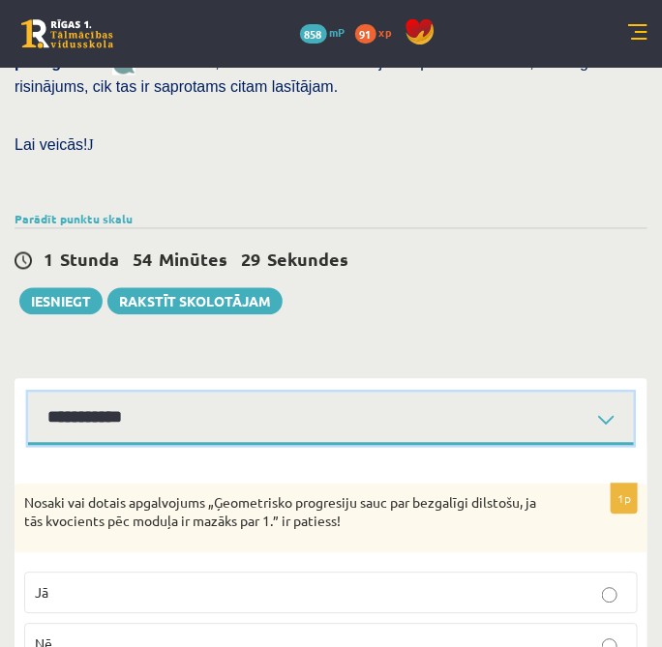
click at [463, 393] on select "**********" at bounding box center [330, 419] width 605 height 53
click at [28, 393] on select "**********" at bounding box center [330, 419] width 605 height 53
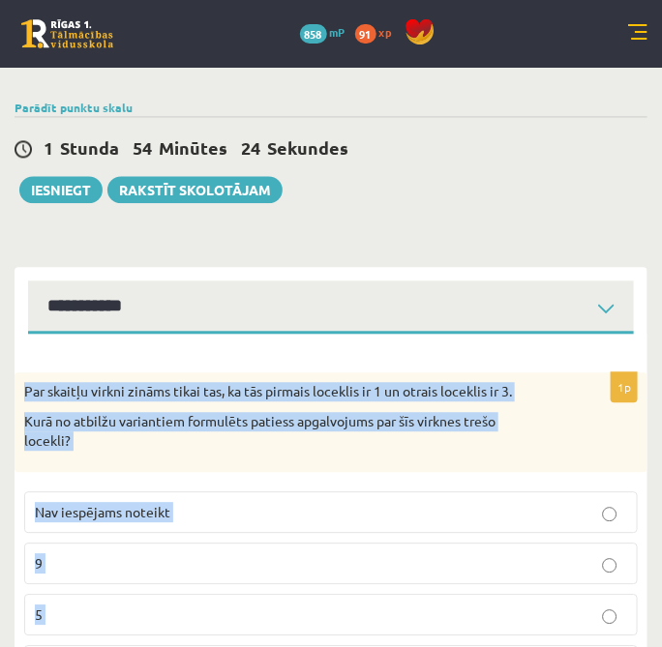
scroll to position [753, 0]
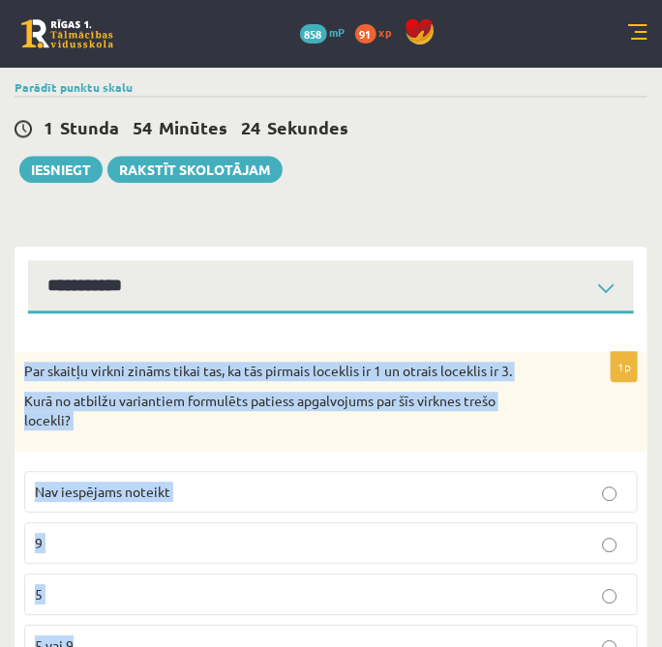
drag, startPoint x: 41, startPoint y: 439, endPoint x: 210, endPoint y: 621, distance: 248.4
click at [210, 621] on div "1p Par skaitļu virkni zināms tikai tas, ka tās pirmais loceklis ir 1 un otrais …" at bounding box center [331, 507] width 633 height 388
copy div "Par skaitļu virkni zināms tikai tas, ka tās pirmais loceklis ir 1 un otrais loc…"
click at [258, 482] on p "Nav iespējams noteikt" at bounding box center [331, 492] width 592 height 20
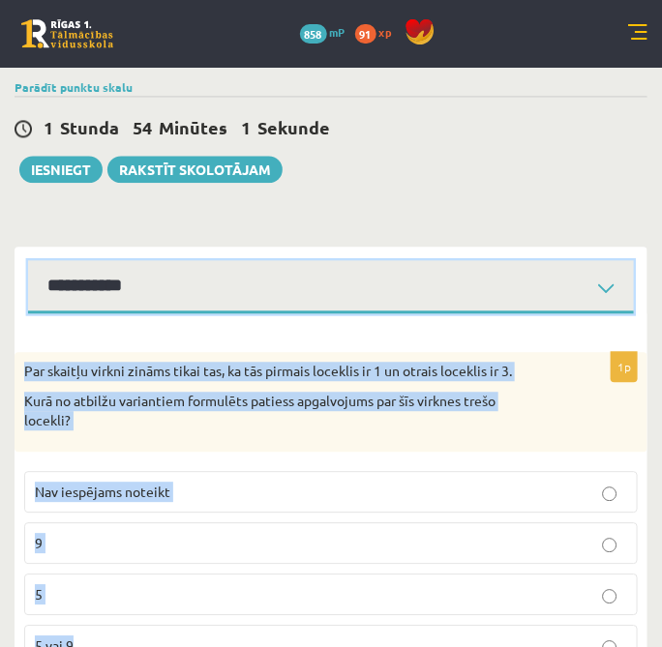
click at [314, 260] on select "**********" at bounding box center [330, 286] width 605 height 53
click at [28, 260] on select "**********" at bounding box center [330, 286] width 605 height 53
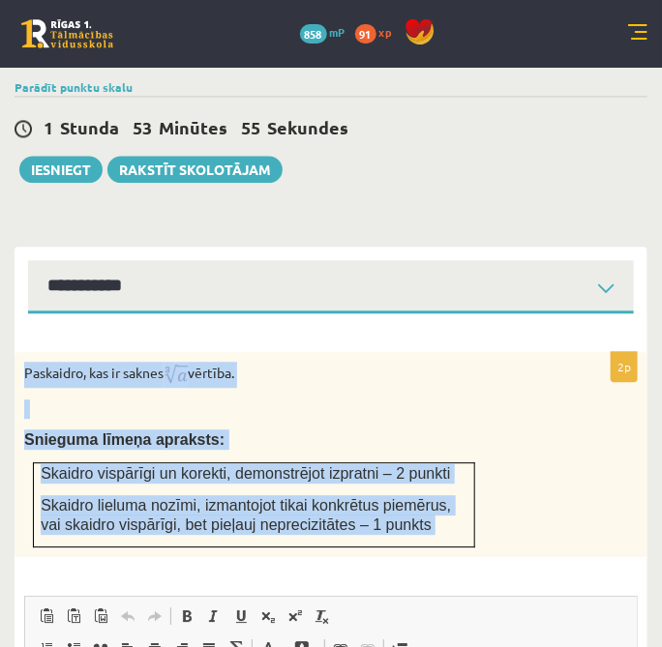
drag, startPoint x: 20, startPoint y: 303, endPoint x: 461, endPoint y: 524, distance: 493.5
drag, startPoint x: 461, startPoint y: 524, endPoint x: 435, endPoint y: 307, distance: 219.2
click at [435, 362] on p "Paskaidro, kas ir saknes vērtība." at bounding box center [282, 375] width 516 height 26
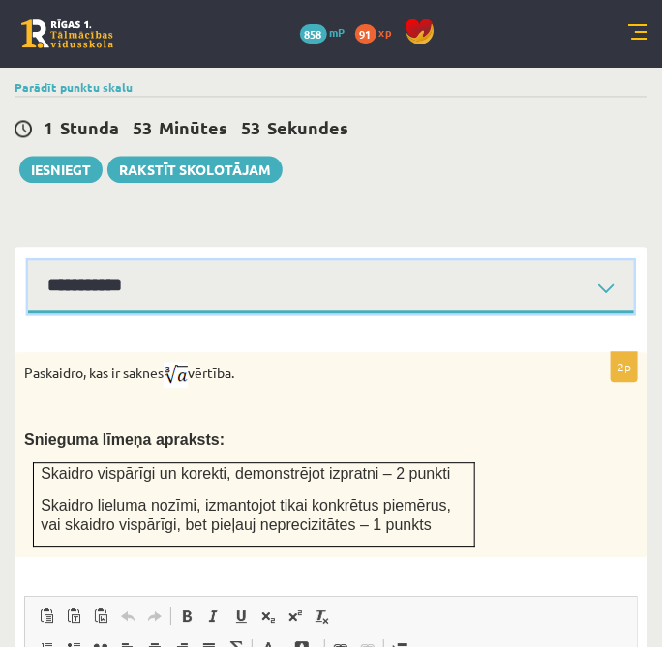
click at [450, 260] on select "**********" at bounding box center [330, 286] width 605 height 53
click at [28, 260] on select "**********" at bounding box center [330, 286] width 605 height 53
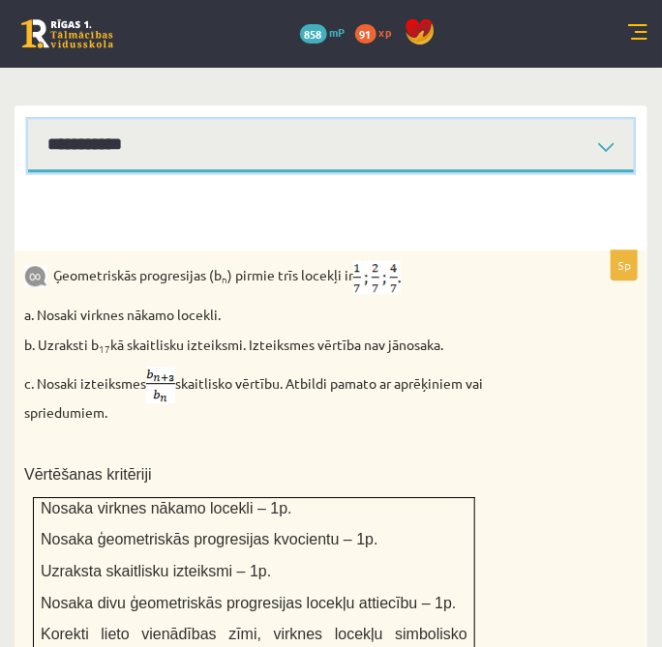
scroll to position [861, 0]
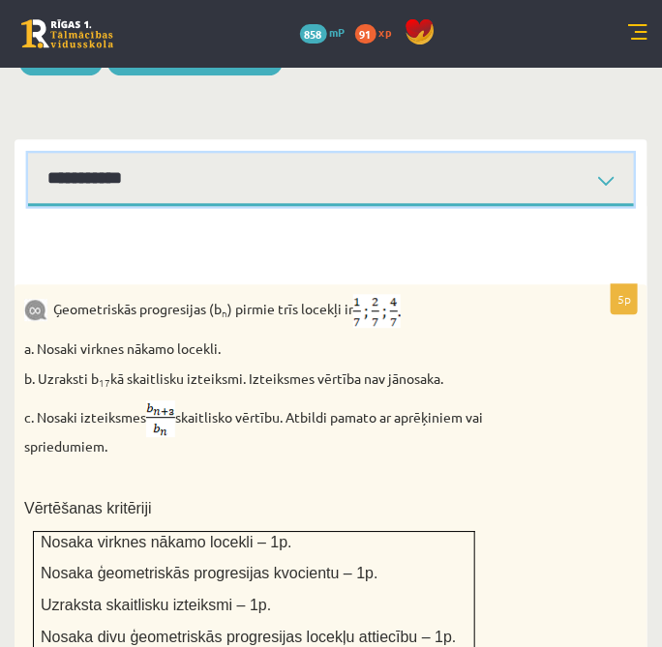
click at [576, 153] on select "**********" at bounding box center [330, 179] width 605 height 53
click at [28, 153] on select "**********" at bounding box center [330, 179] width 605 height 53
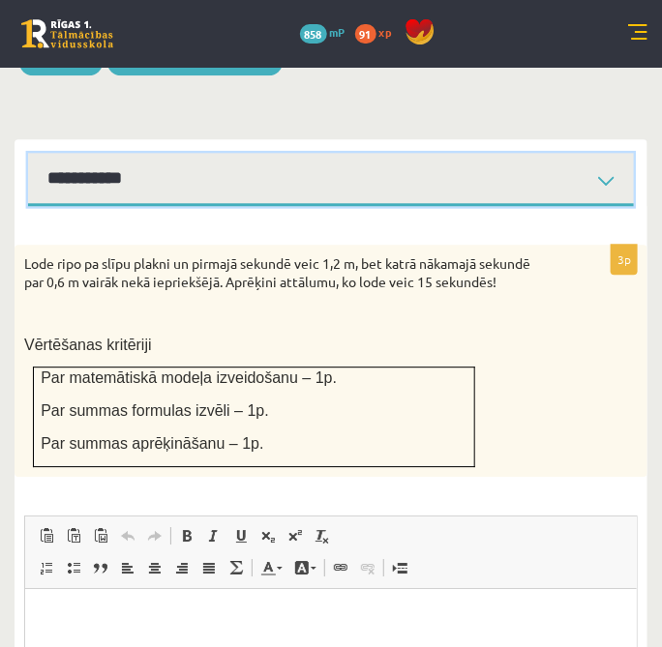
click at [367, 153] on select "**********" at bounding box center [330, 179] width 605 height 53
click at [28, 153] on select "**********" at bounding box center [330, 179] width 605 height 53
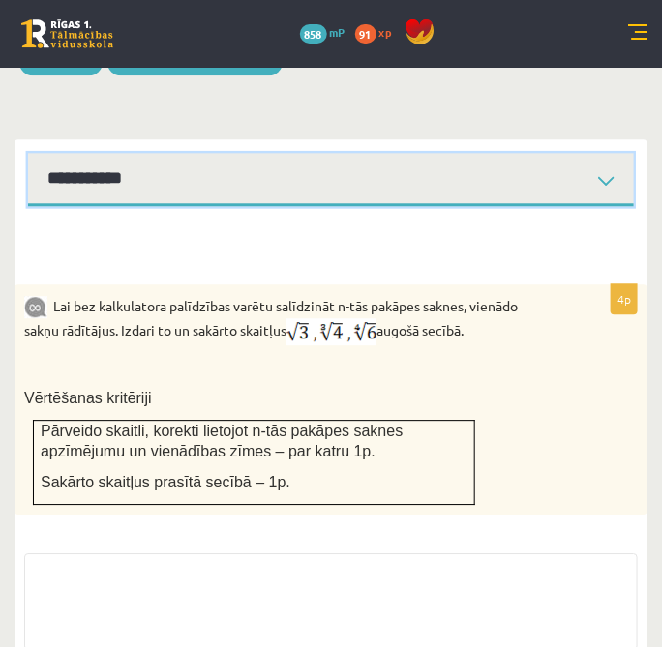
click at [388, 153] on select "**********" at bounding box center [330, 179] width 605 height 53
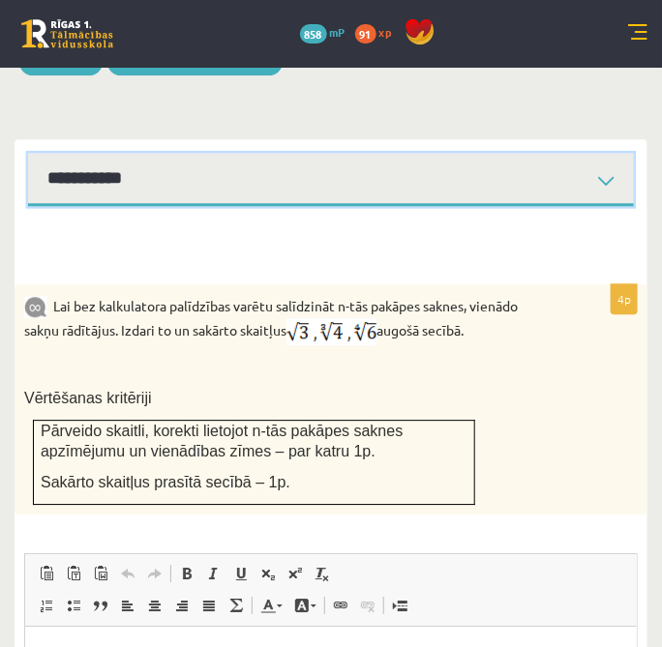
click at [28, 153] on select "**********" at bounding box center [330, 179] width 605 height 53
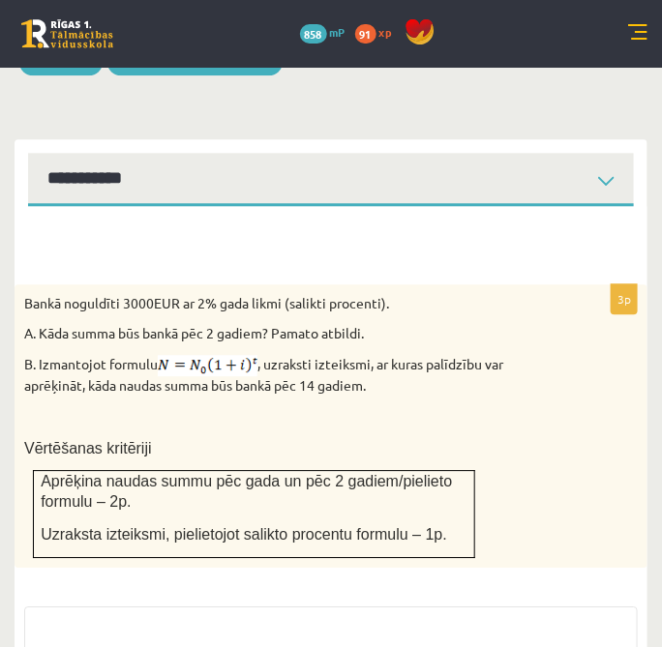
click at [375, 206] on div "3p Bankā noguldīti 3000EUR ar 2% gada likmi (salikti procenti). A. Kāda summa b…" at bounding box center [331, 520] width 633 height 629
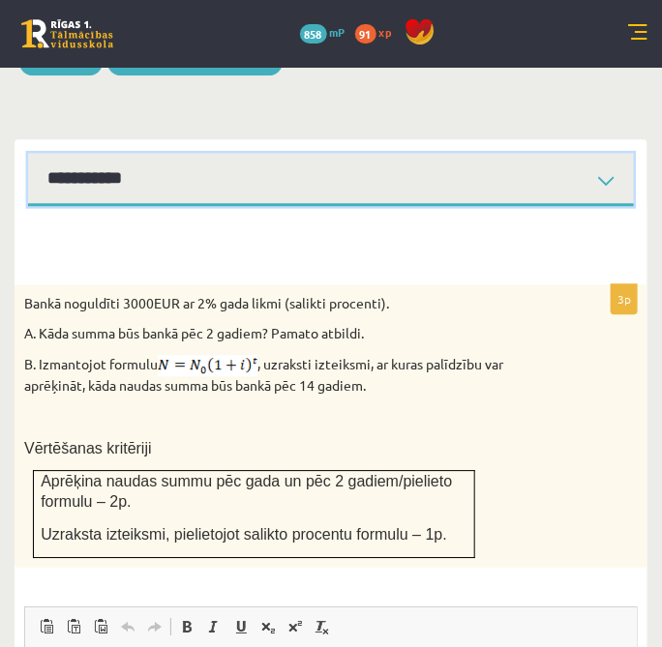
click at [378, 153] on select "**********" at bounding box center [330, 179] width 605 height 53
click at [28, 153] on select "**********" at bounding box center [330, 179] width 605 height 53
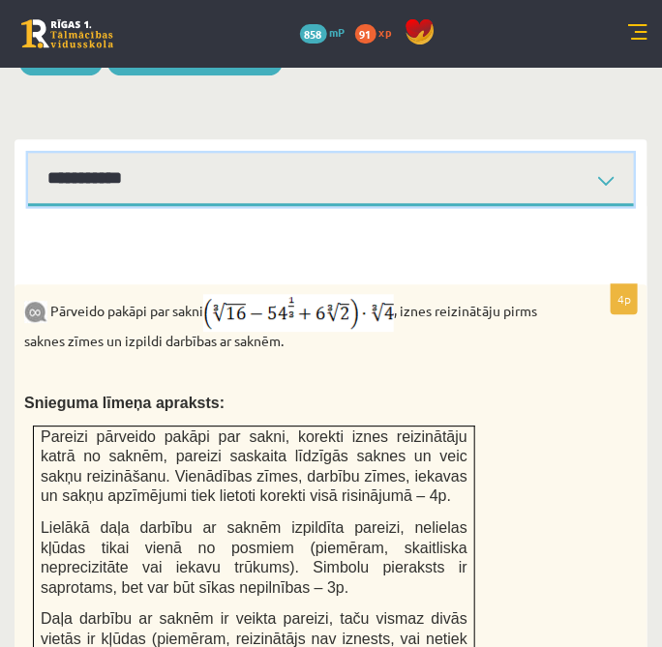
click at [301, 153] on select "**********" at bounding box center [330, 179] width 605 height 53
click at [28, 153] on select "**********" at bounding box center [330, 179] width 605 height 53
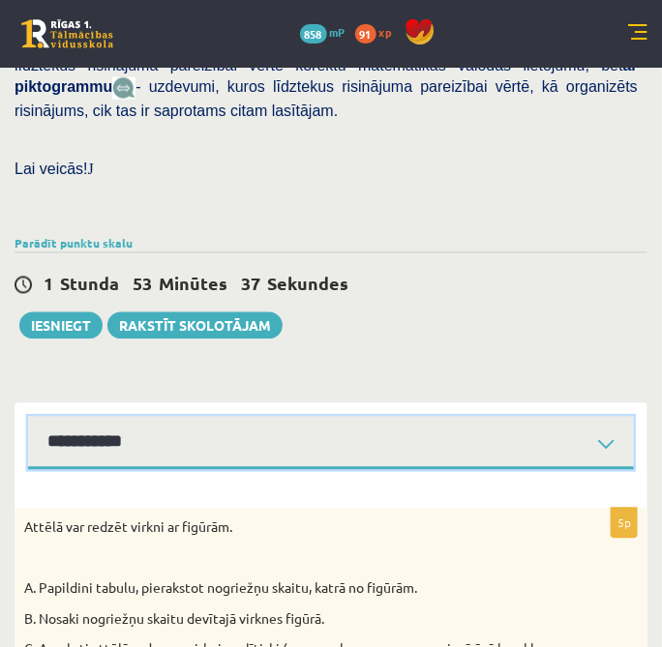
scroll to position [583, 0]
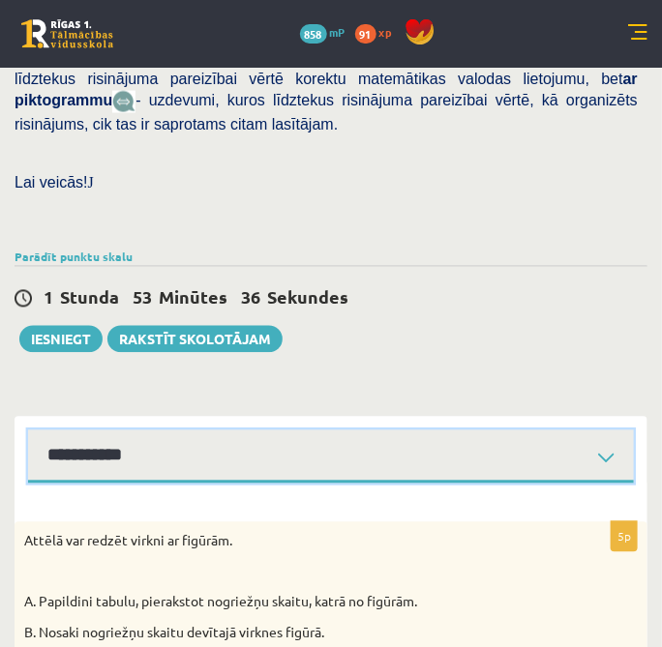
click at [326, 430] on select "**********" at bounding box center [330, 456] width 605 height 53
click at [28, 430] on select "**********" at bounding box center [330, 456] width 605 height 53
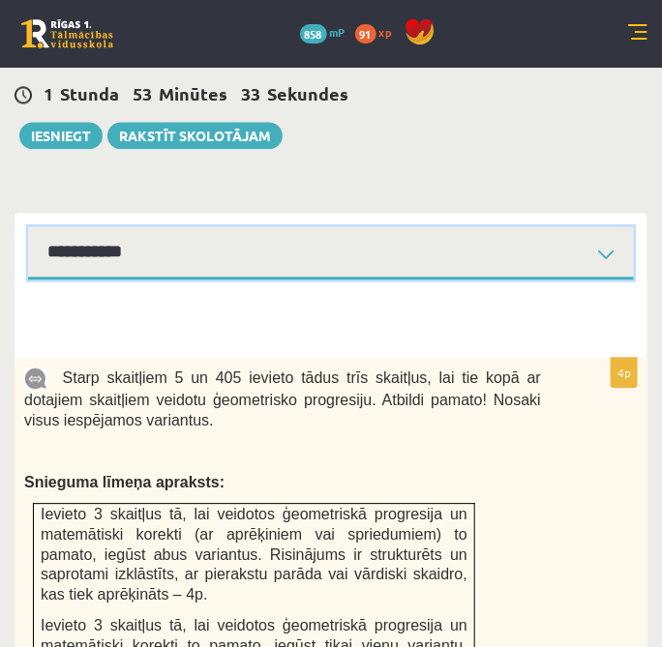
scroll to position [756, 0]
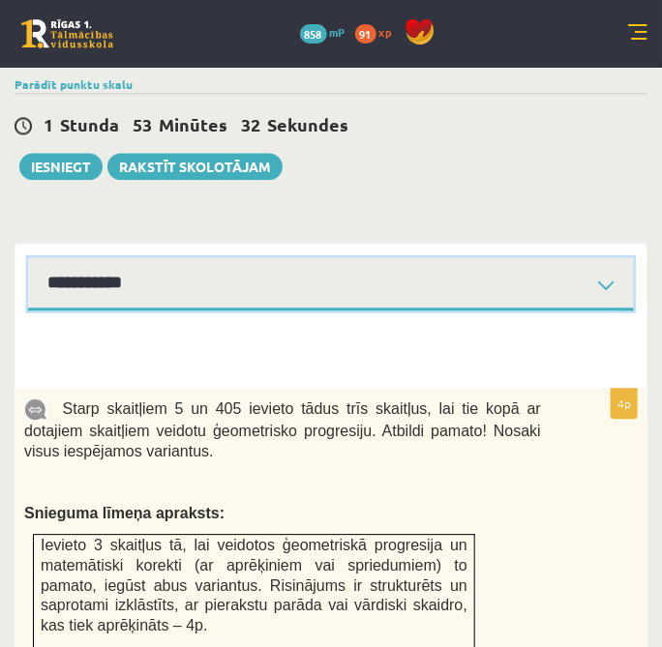
click at [359, 257] on select "**********" at bounding box center [330, 283] width 605 height 53
click at [28, 257] on select "**********" at bounding box center [330, 283] width 605 height 53
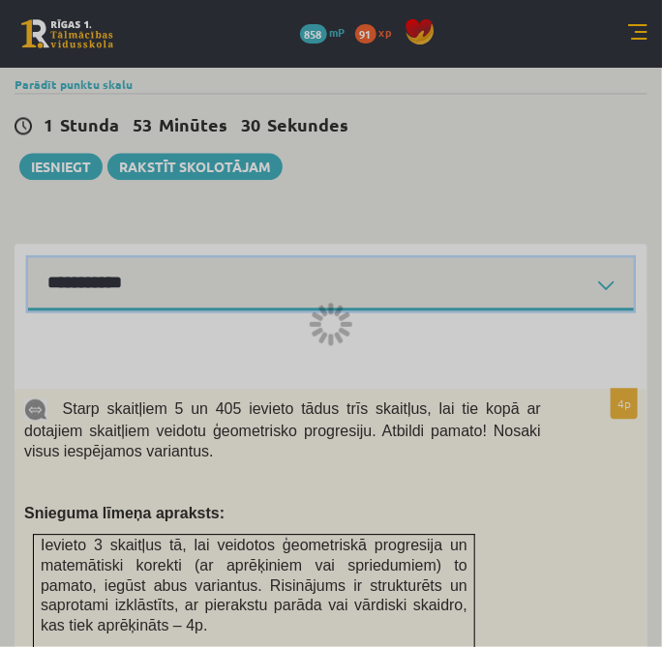
scroll to position [622, 0]
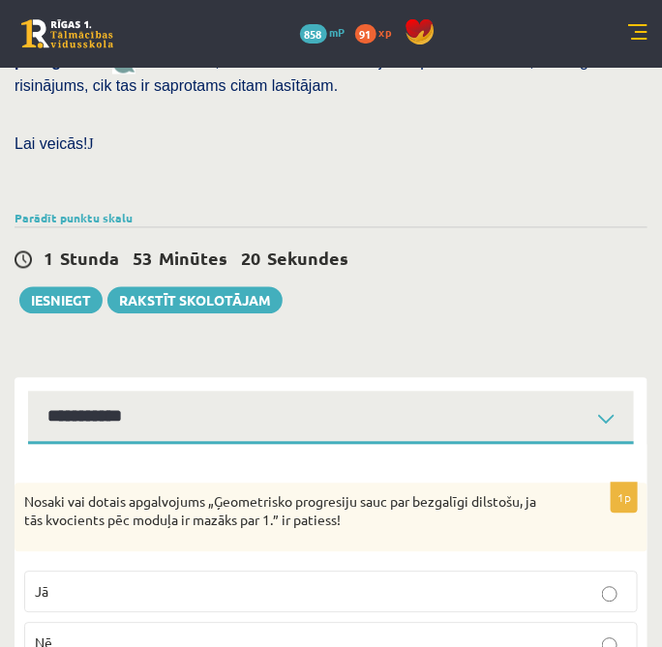
click at [427, 582] on p "Jā" at bounding box center [331, 592] width 592 height 20
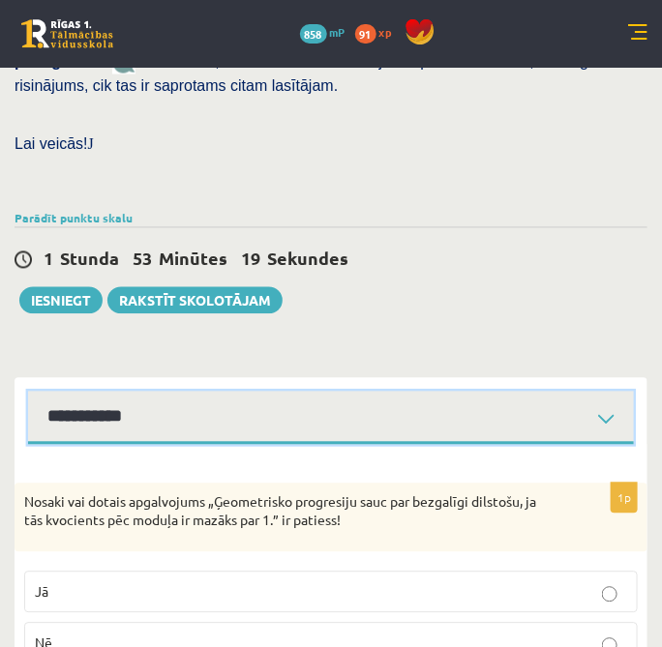
click at [515, 392] on select "**********" at bounding box center [330, 418] width 605 height 53
click at [28, 392] on select "**********" at bounding box center [330, 418] width 605 height 53
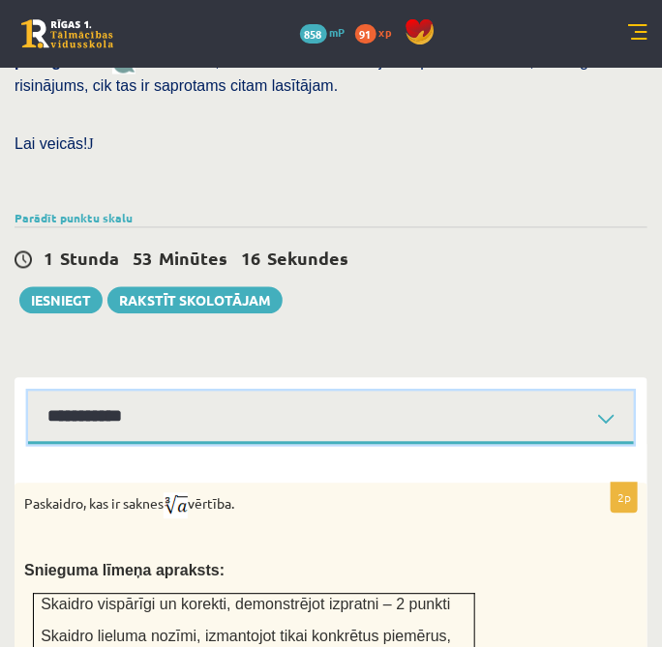
click at [613, 392] on select "**********" at bounding box center [330, 418] width 605 height 53
click at [28, 392] on select "**********" at bounding box center [330, 418] width 605 height 53
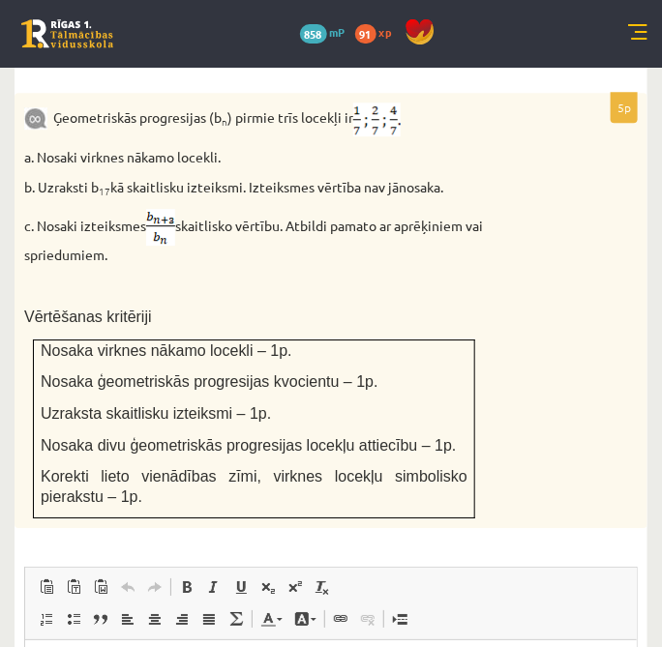
scroll to position [945, 0]
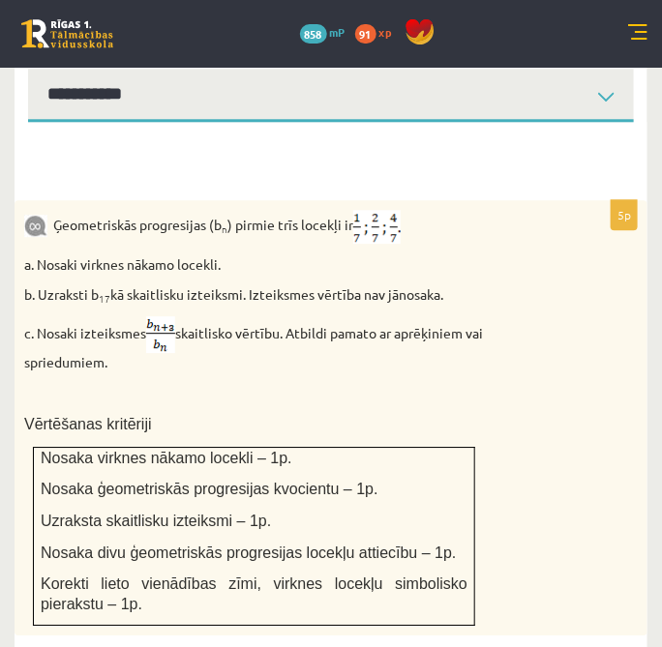
drag, startPoint x: 46, startPoint y: 118, endPoint x: 514, endPoint y: 92, distance: 467.9
drag, startPoint x: 514, startPoint y: 92, endPoint x: 458, endPoint y: 317, distance: 232.0
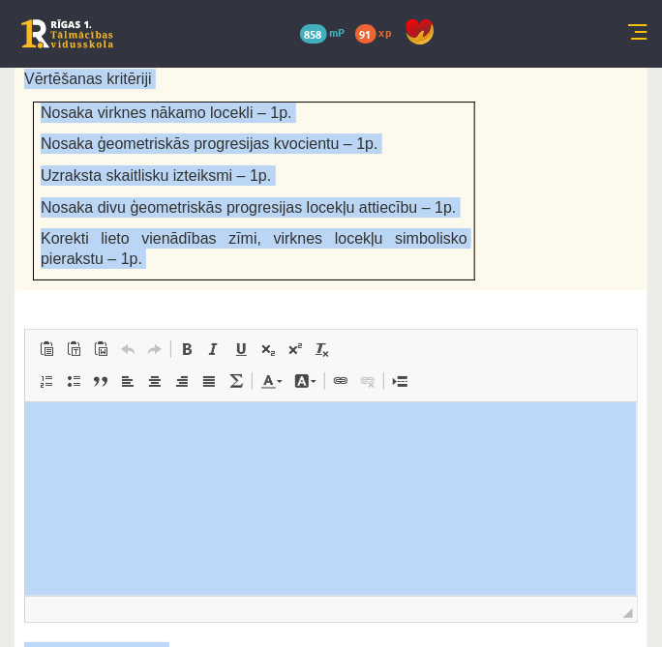
drag, startPoint x: 458, startPoint y: 317, endPoint x: 456, endPoint y: 631, distance: 313.4
click at [456, 631] on div "5p Ģeometriskās progresijas (b n ) pirmie trīs locekļi ir a. Nosaki virknes nāk…" at bounding box center [331, 264] width 633 height 975
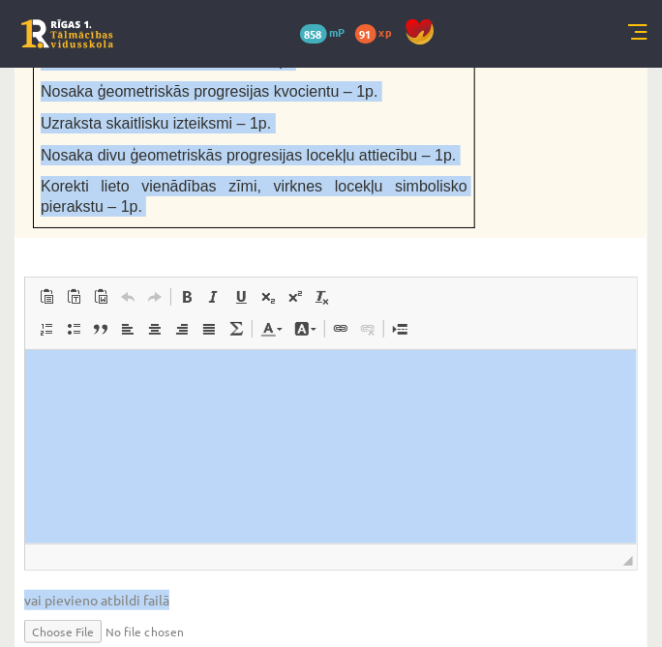
drag, startPoint x: 456, startPoint y: 631, endPoint x: 523, endPoint y: 204, distance: 431.8
click at [523, 204] on div "5p Ģeometriskās progresijas (b n ) pirmie trīs locekļi ir a. Nosaki virknes nāk…" at bounding box center [331, 241] width 633 height 877
click at [523, 178] on div "5p Ģeometriskās progresijas (b n ) pirmie trīs locekļi ir a. Nosaki virknes nāk…" at bounding box center [331, 241] width 633 height 877
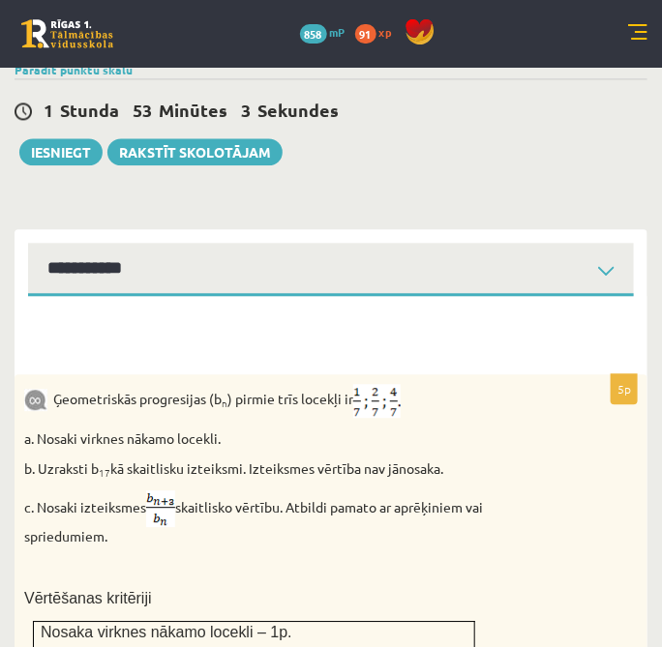
scroll to position [805, 0]
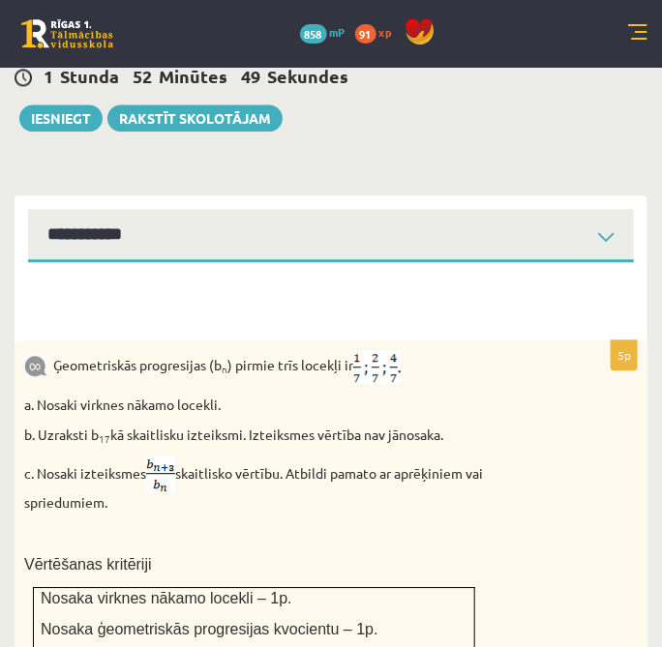
drag, startPoint x: 135, startPoint y: 94, endPoint x: 193, endPoint y: 235, distance: 152.7
drag, startPoint x: 193, startPoint y: 235, endPoint x: 191, endPoint y: 195, distance: 39.8
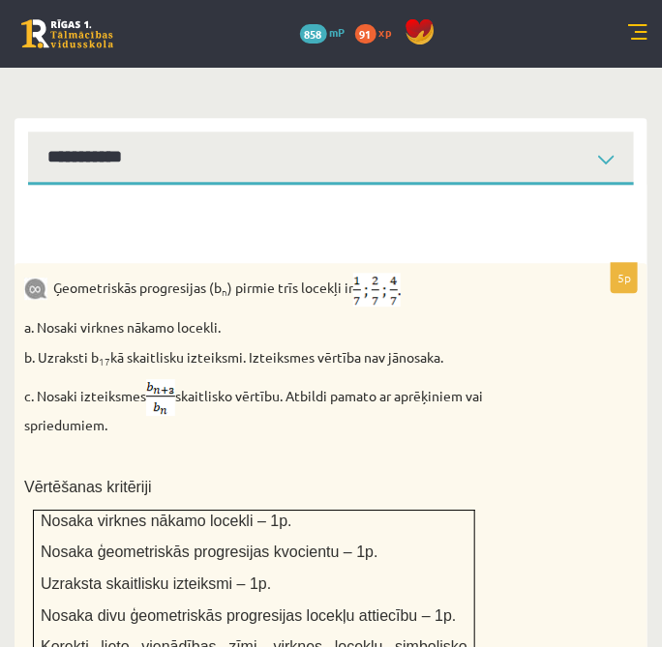
scroll to position [912, 0]
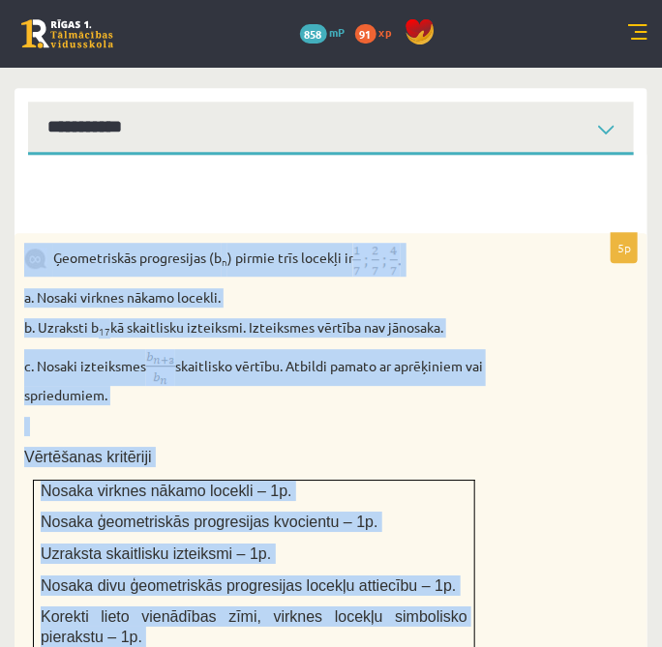
drag, startPoint x: 18, startPoint y: 165, endPoint x: 424, endPoint y: 605, distance: 598.2
click at [424, 605] on div "5p Ģeometriskās progresijas (b n ) pirmie trīs locekļi ir a. Nosaki virknes nāk…" at bounding box center [331, 642] width 633 height 975
click at [617, 392] on div "Ģeometriskās progresijas (b n ) pirmie trīs locekļi ir a. Nosaki virknes nākamo…" at bounding box center [331, 451] width 633 height 436
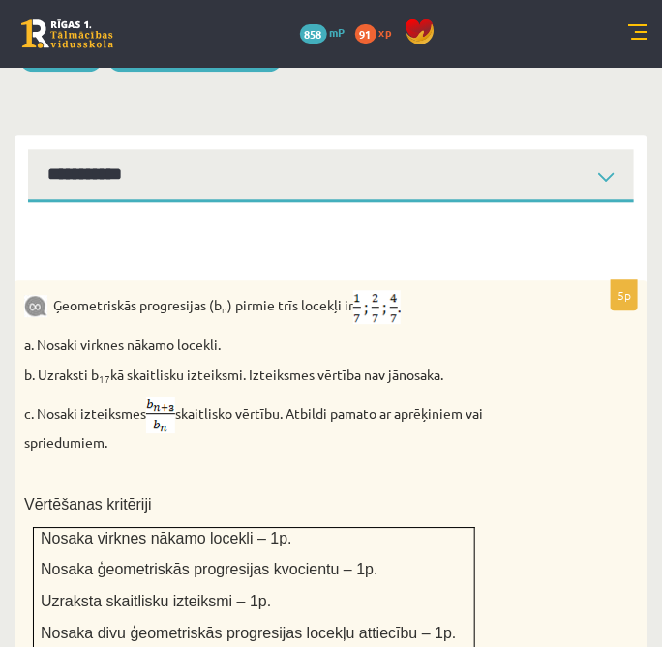
scroll to position [867, 0]
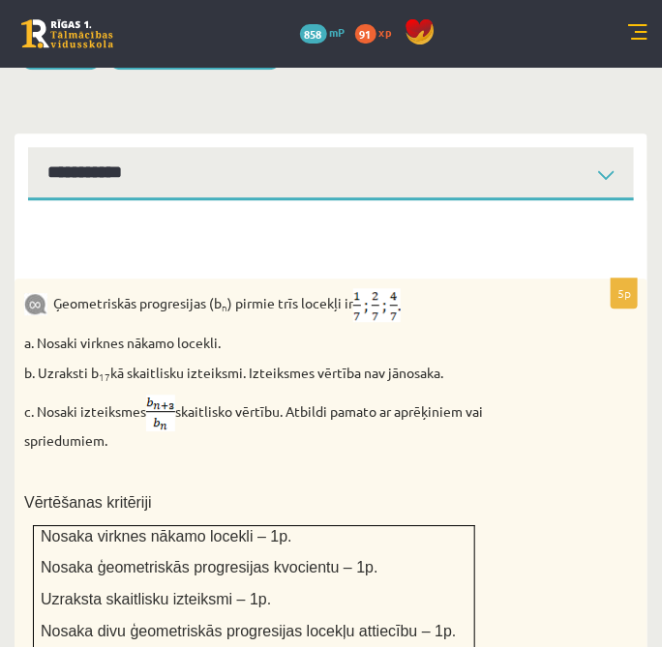
click at [307, 323] on div "Ģeometriskās progresijas (b n ) pirmie trīs locekļi ir a. Nosaki virknes nākamo…" at bounding box center [331, 497] width 633 height 436
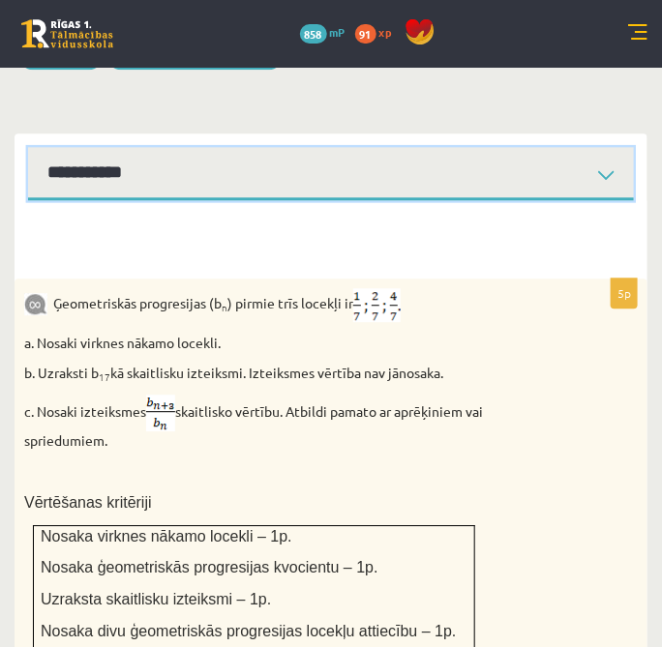
click at [511, 147] on select "**********" at bounding box center [330, 173] width 605 height 53
click at [28, 147] on select "**********" at bounding box center [330, 173] width 605 height 53
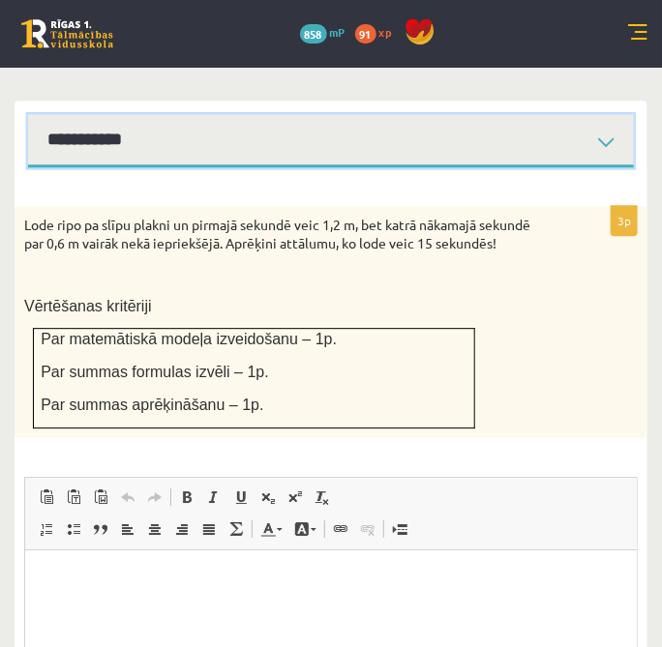
scroll to position [867, 0]
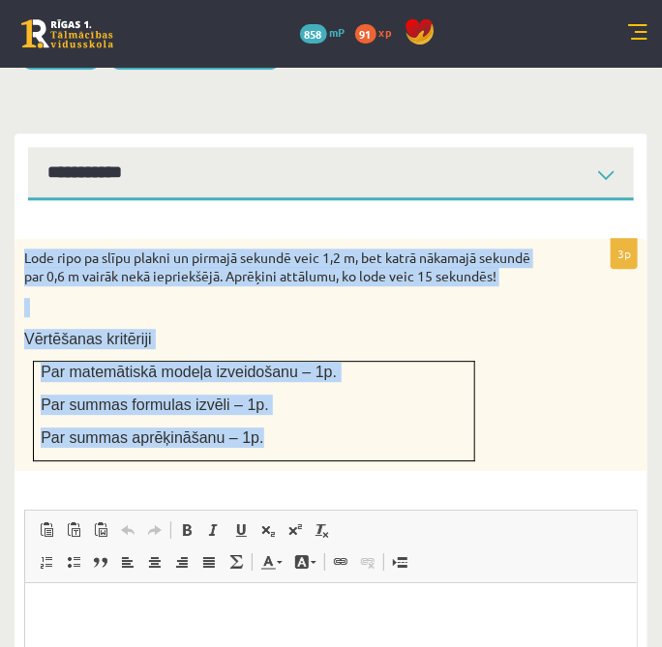
drag, startPoint x: 23, startPoint y: 186, endPoint x: 433, endPoint y: 392, distance: 458.9
click at [433, 392] on div "Lode ripo pa slīpu plakni un pirmajā sekundē veic 1,2 m, bet katrā nākamajā sek…" at bounding box center [331, 355] width 633 height 232
copy div "Lode ripo pa slīpu plakni un pirmajā sekundē veic 1,2 m, bet katrā nākamajā sek…"
click at [631, 378] on div "Lode ripo pa slīpu plakni un pirmajā sekundē veic 1,2 m, bet katrā nākamajā sek…" at bounding box center [331, 355] width 633 height 232
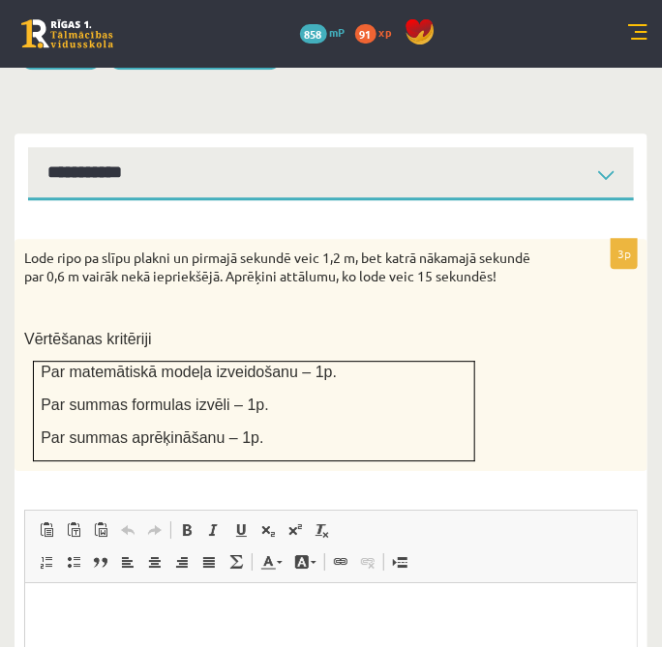
click at [611, 410] on div "3p Lode ripo pa slīpu plakni un pirmajā sekundē veic 1,2 m, bet katrā nākamajā …" at bounding box center [331, 575] width 633 height 673
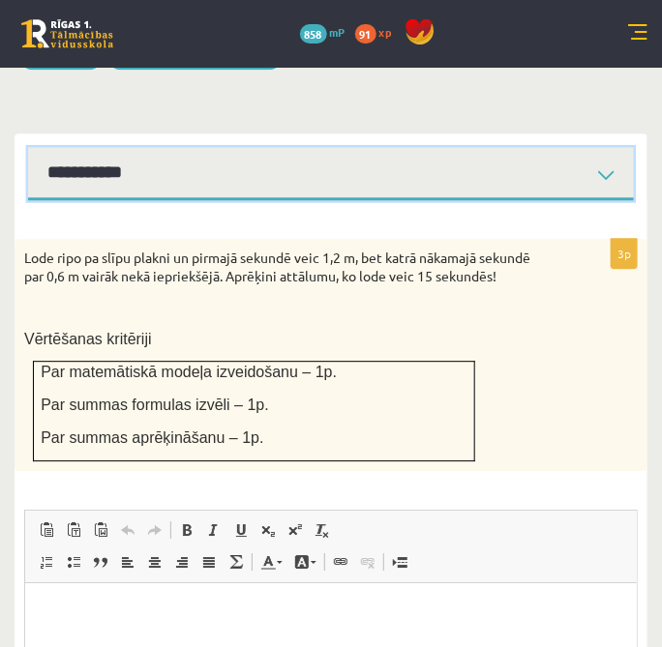
click at [560, 147] on select "**********" at bounding box center [330, 173] width 605 height 53
click at [28, 147] on select "**********" at bounding box center [330, 173] width 605 height 53
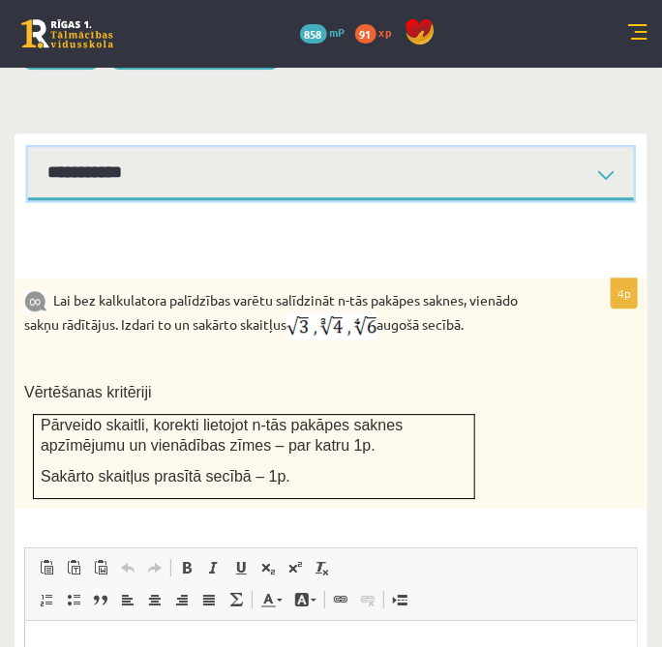
click at [559, 147] on select "**********" at bounding box center [330, 173] width 605 height 53
click at [28, 147] on select "**********" at bounding box center [330, 173] width 605 height 53
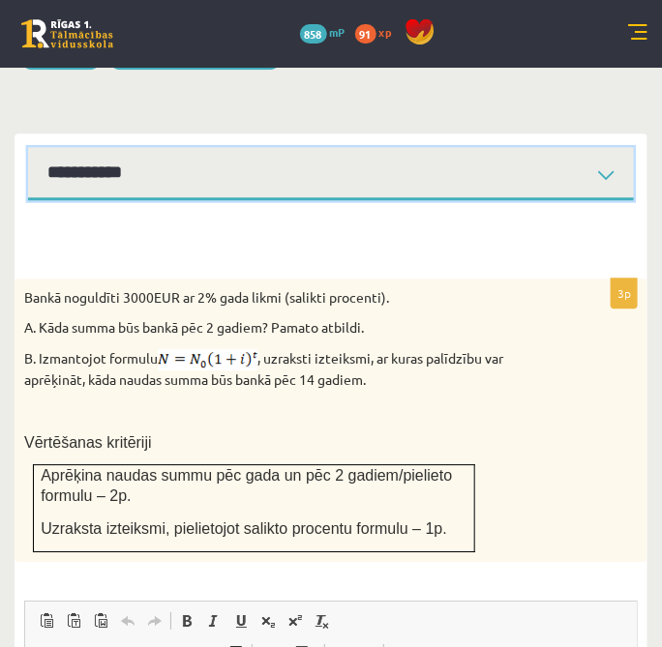
click at [594, 147] on select "**********" at bounding box center [330, 173] width 605 height 53
click at [28, 147] on select "**********" at bounding box center [330, 173] width 605 height 53
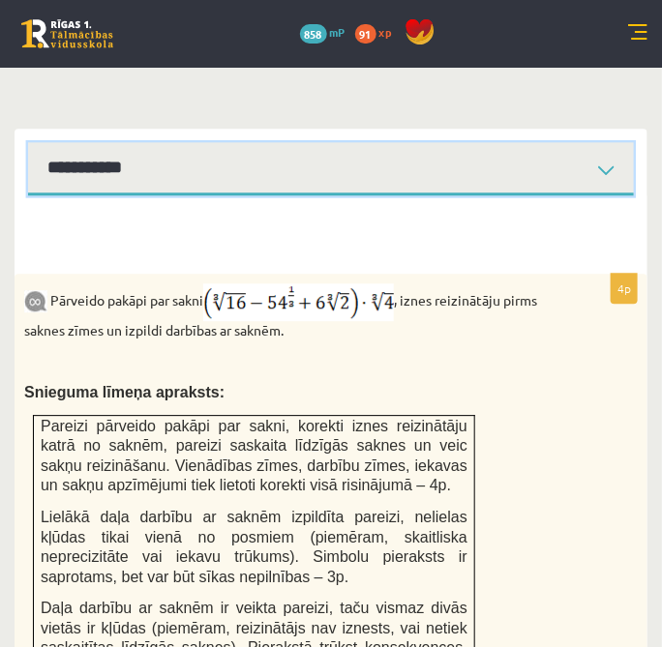
scroll to position [867, 0]
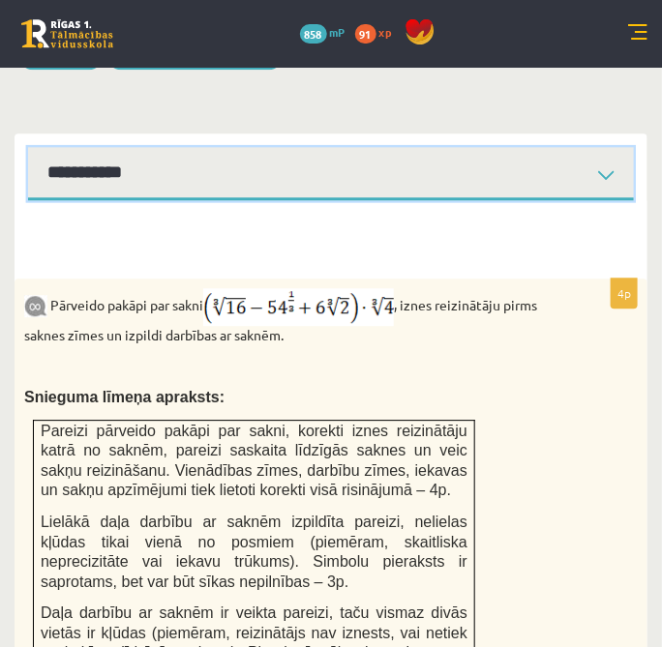
click at [608, 147] on select "**********" at bounding box center [330, 173] width 605 height 53
click at [28, 147] on select "**********" at bounding box center [330, 173] width 605 height 53
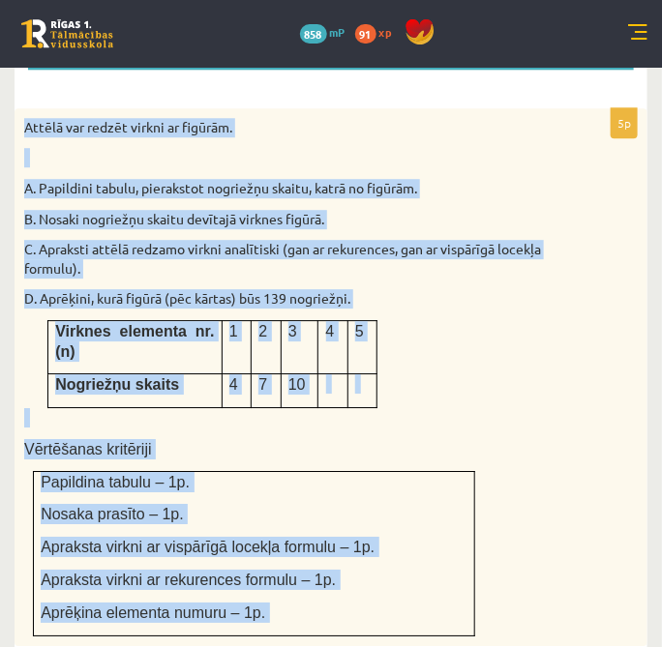
scroll to position [1030, 0]
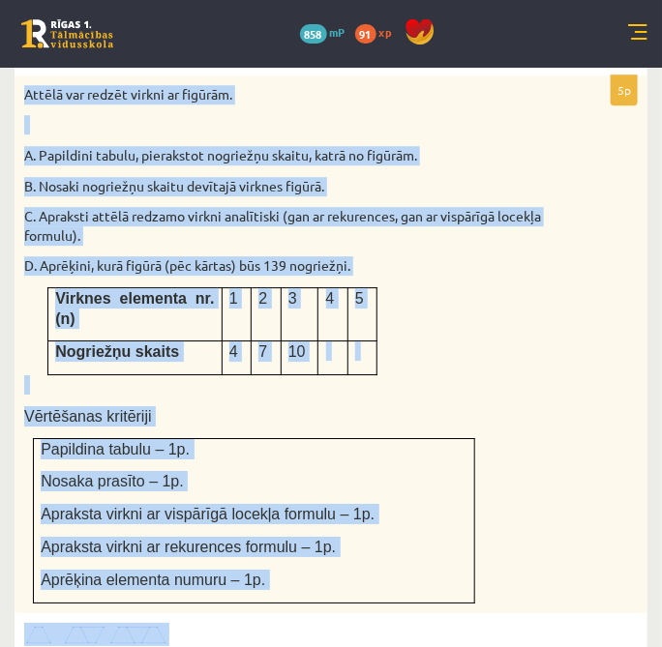
drag, startPoint x: 22, startPoint y: 292, endPoint x: 461, endPoint y: 558, distance: 513.4
click at [461, 558] on div "5p Attēlā var redzēt virkni ar figūrām. A. Papildini tabulu, pierakstot nogriež…" at bounding box center [331, 581] width 633 height 1012
copy div "Attēlā var redzēt virkni ar figūrām. A. Papildini tabulu, pierakstot nogriežņu …"
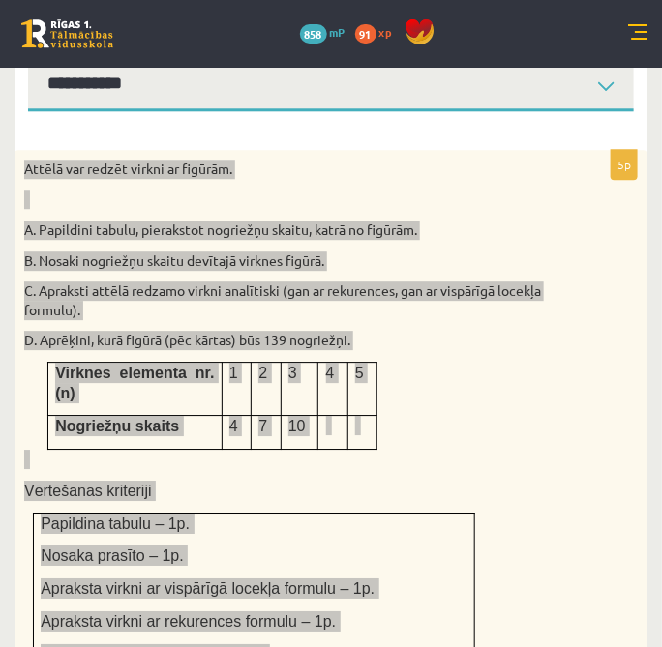
scroll to position [815, 0]
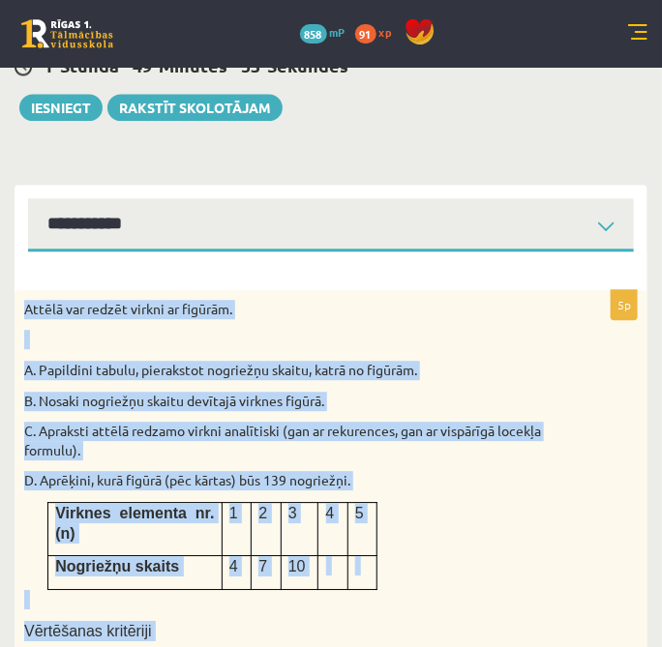
click at [480, 290] on div "Attēlā var redzēt virkni ar figūrām. A. Papildini tabulu, pierakstot nogriežņu …" at bounding box center [331, 559] width 633 height 538
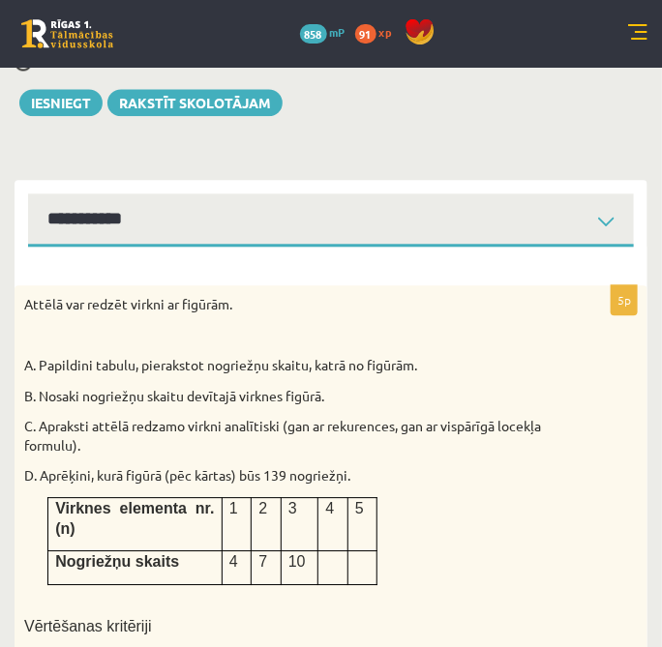
scroll to position [775, 0]
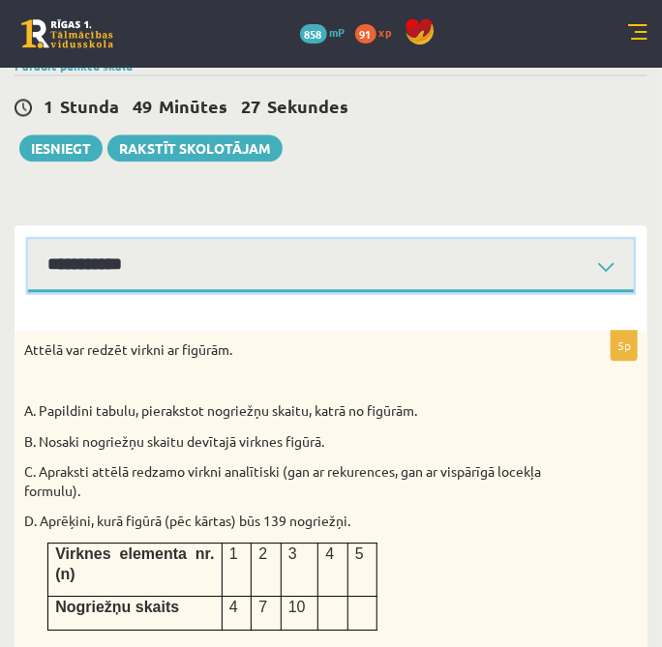
click at [490, 239] on select "**********" at bounding box center [330, 265] width 605 height 53
click at [599, 239] on select "**********" at bounding box center [330, 265] width 605 height 53
select select "**********"
click at [28, 239] on select "**********" at bounding box center [330, 265] width 605 height 53
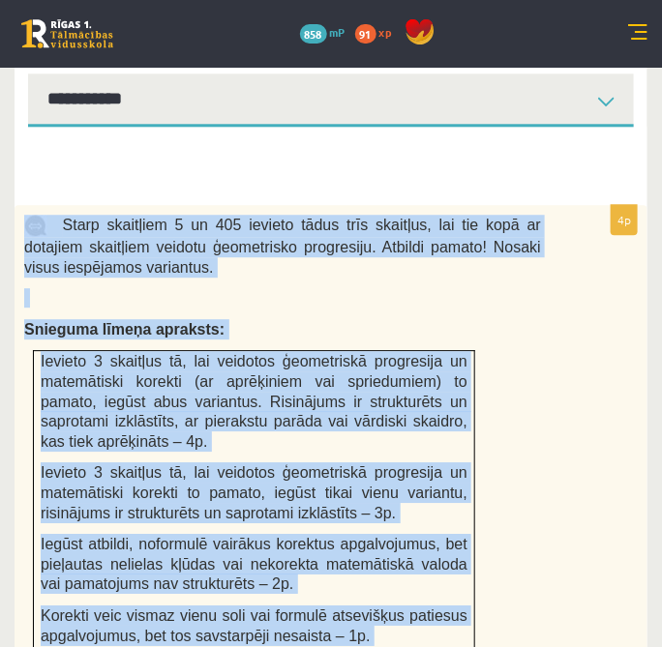
scroll to position [953, 0]
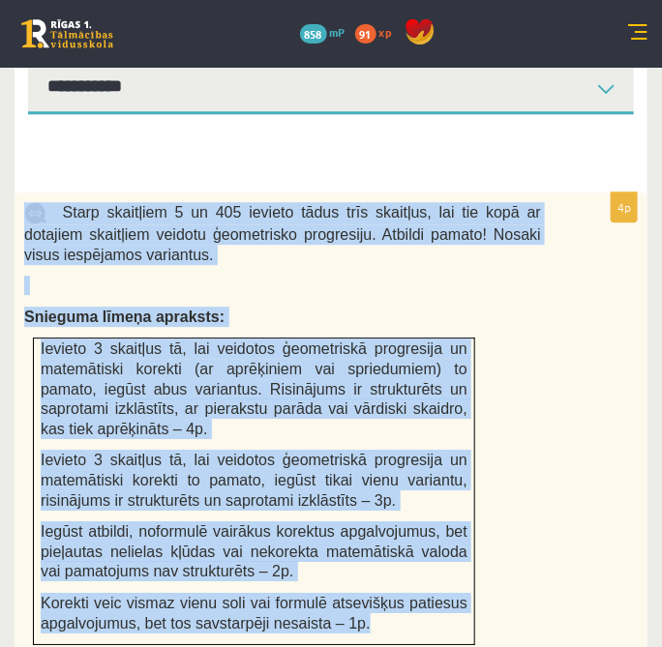
drag, startPoint x: 16, startPoint y: 227, endPoint x: 442, endPoint y: 573, distance: 548.0
click at [442, 573] on div "Starp skaitļiem 5 un 405 ievieto tādus trīs skaitļus, lai tie kopā ar dotajiem …" at bounding box center [331, 423] width 633 height 462
copy div "Starp skaitļiem 5 un 405 ievieto tādus trīs skaitļus, lai tie kopā ar dotajiem …"
click at [591, 403] on div "Starp skaitļiem 5 un 405 ievieto tādus trīs skaitļus, lai tie kopā ar dotajiem …" at bounding box center [331, 423] width 633 height 462
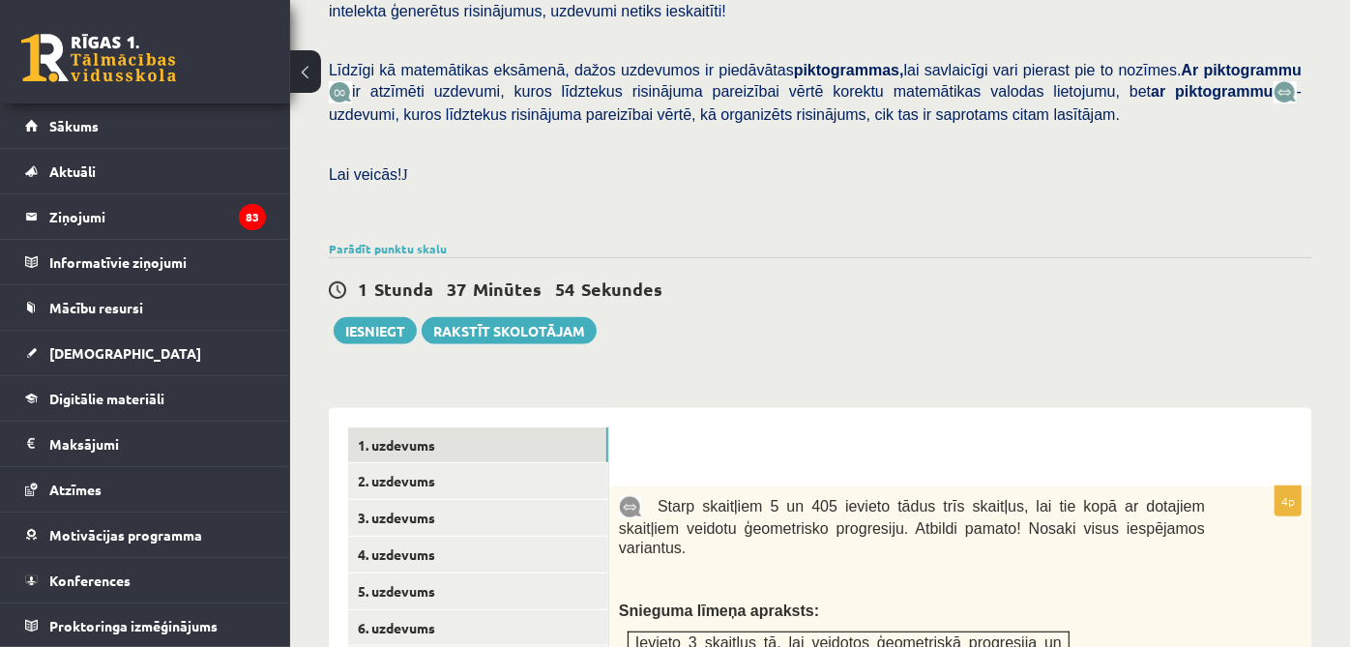
scroll to position [395, 0]
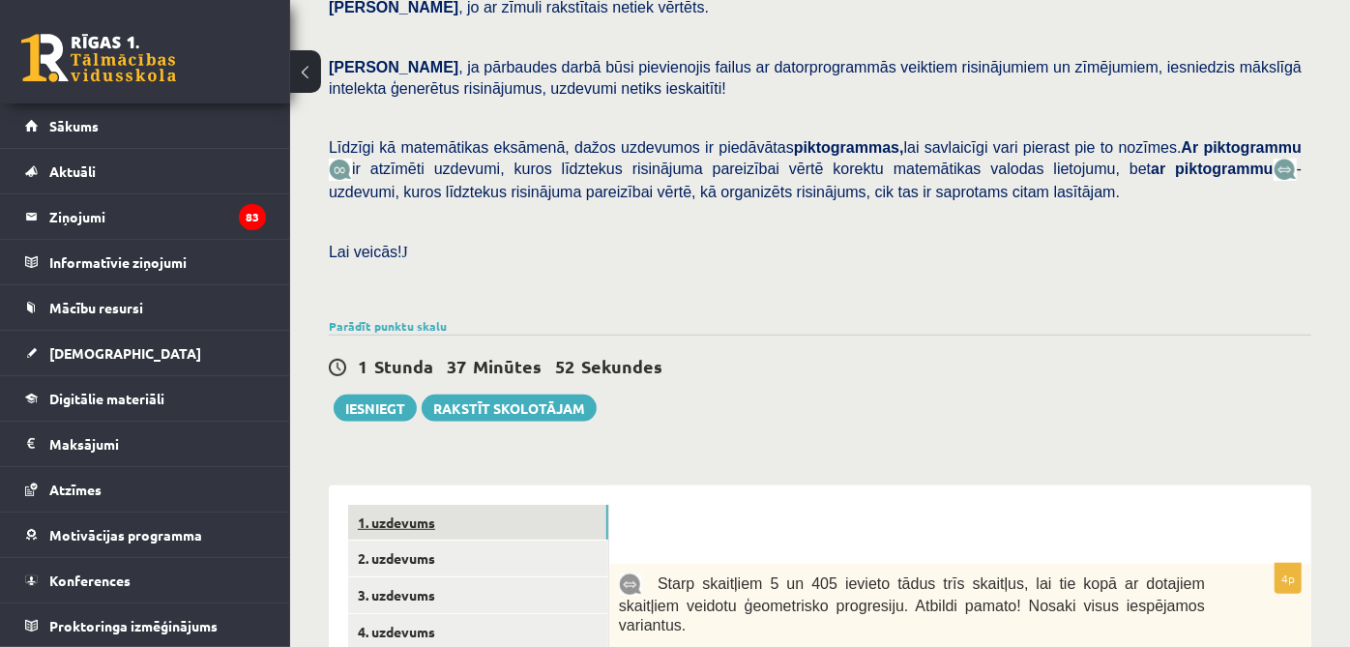
click at [468, 505] on link "1. uzdevums" at bounding box center [478, 523] width 260 height 36
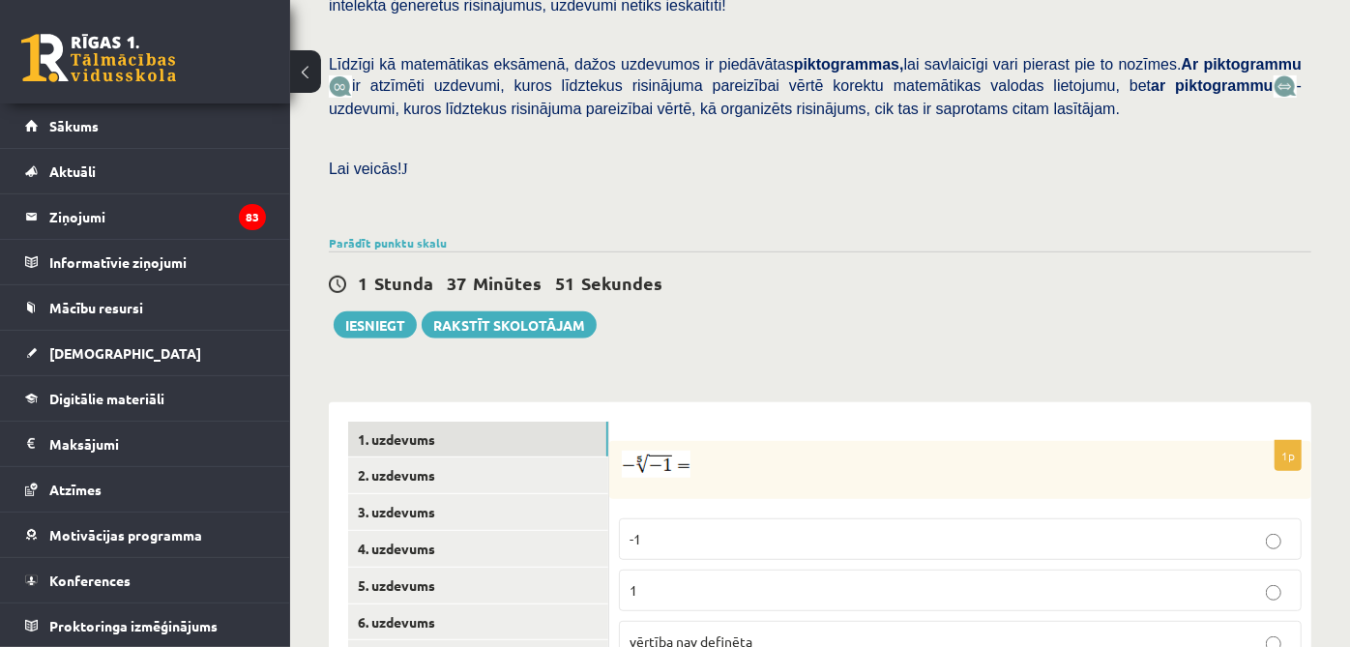
scroll to position [609, 0]
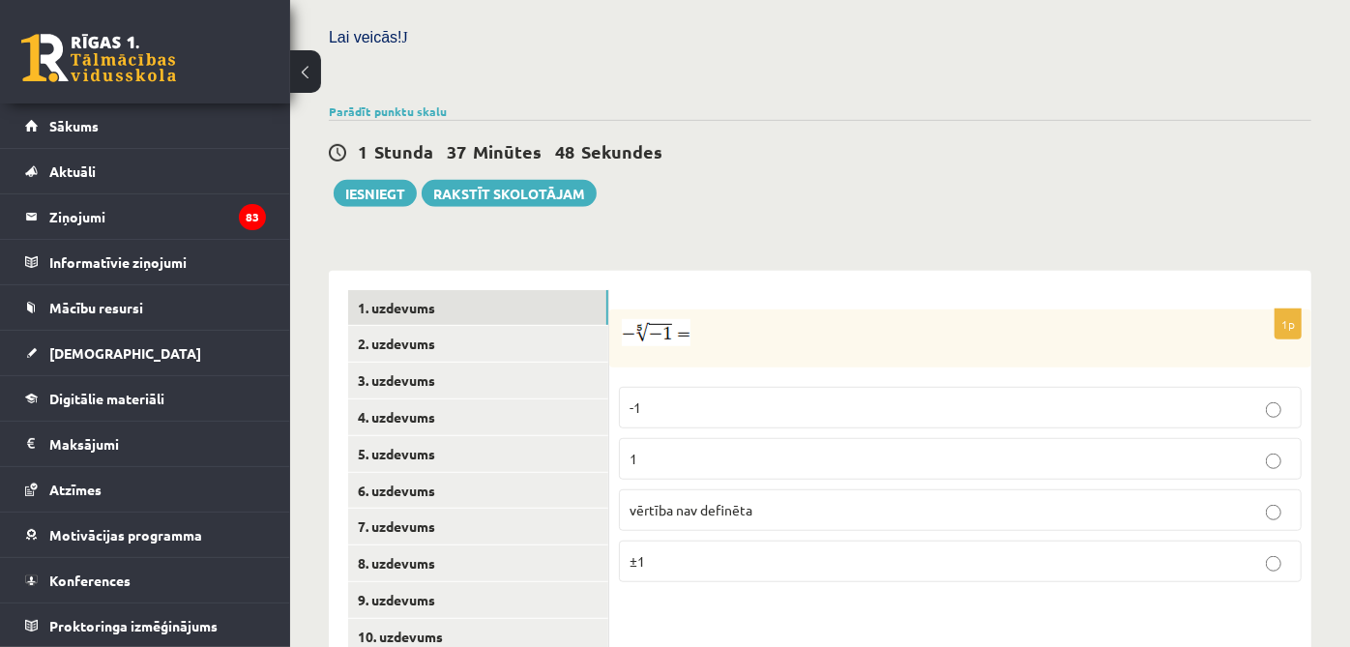
click at [661, 551] on p "±1" at bounding box center [961, 561] width 662 height 20
click at [453, 326] on link "2. uzdevums" at bounding box center [478, 344] width 260 height 36
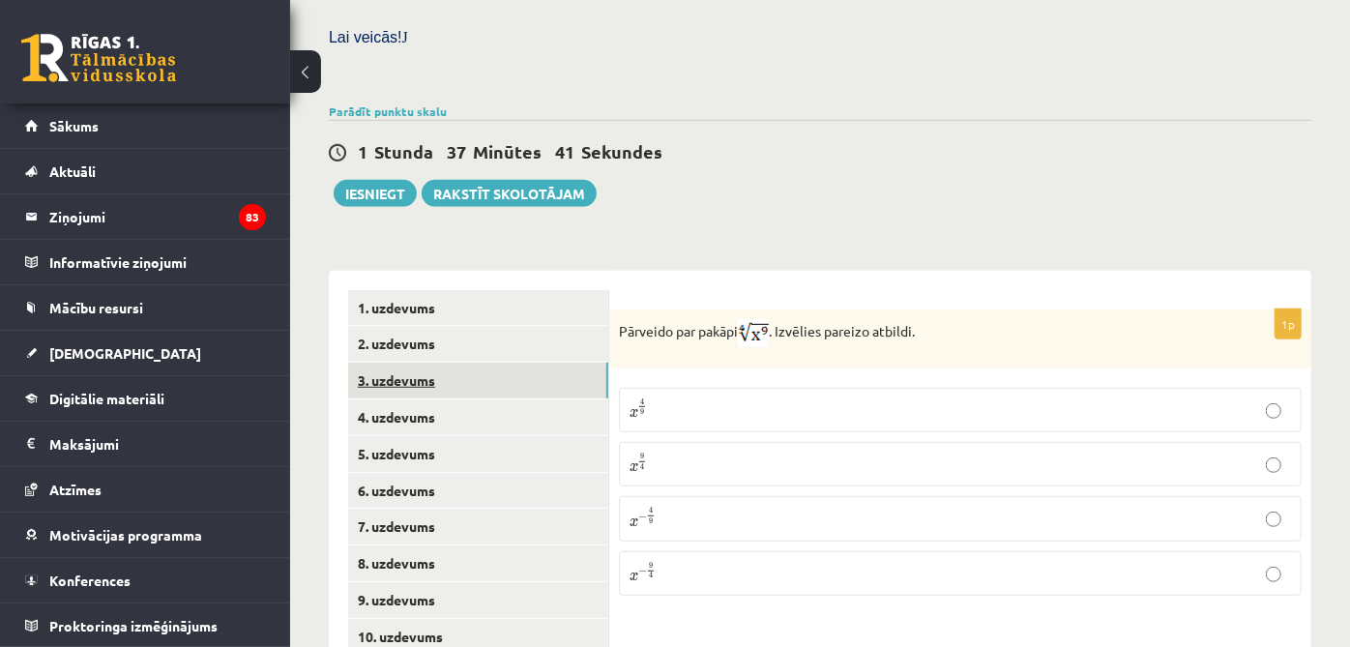
click at [446, 363] on link "3. uzdevums" at bounding box center [478, 381] width 260 height 36
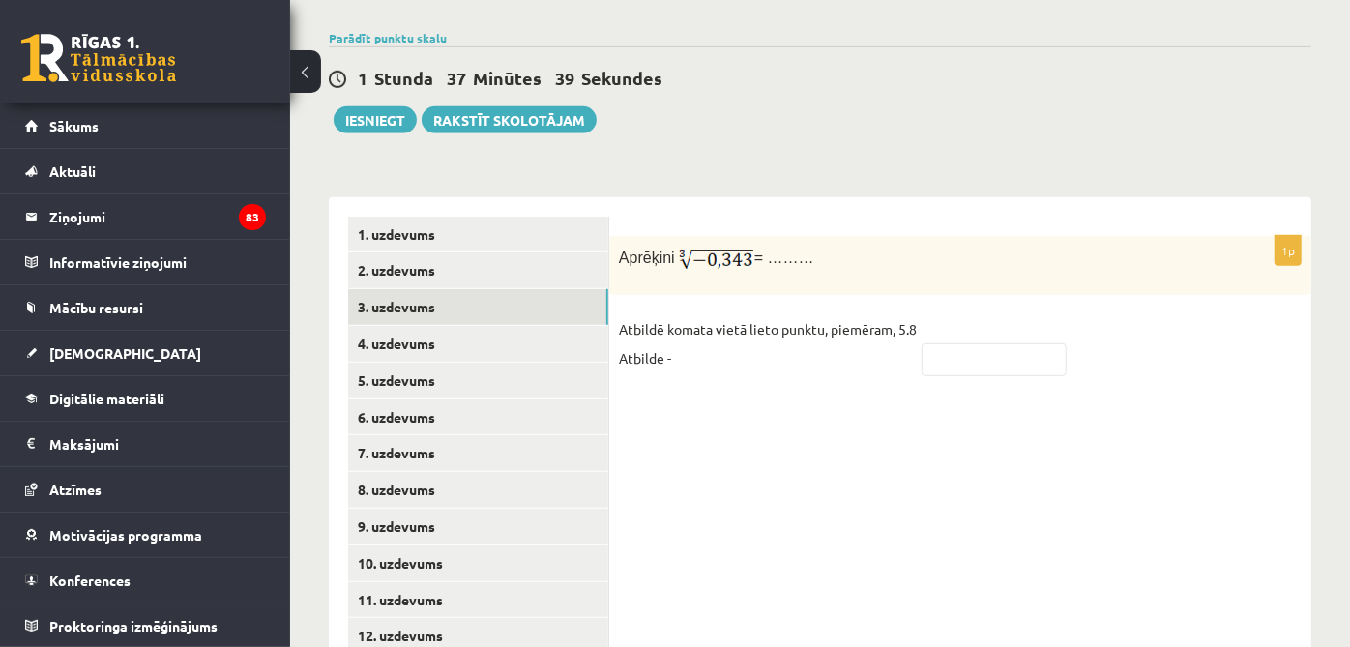
scroll to position [717, 0]
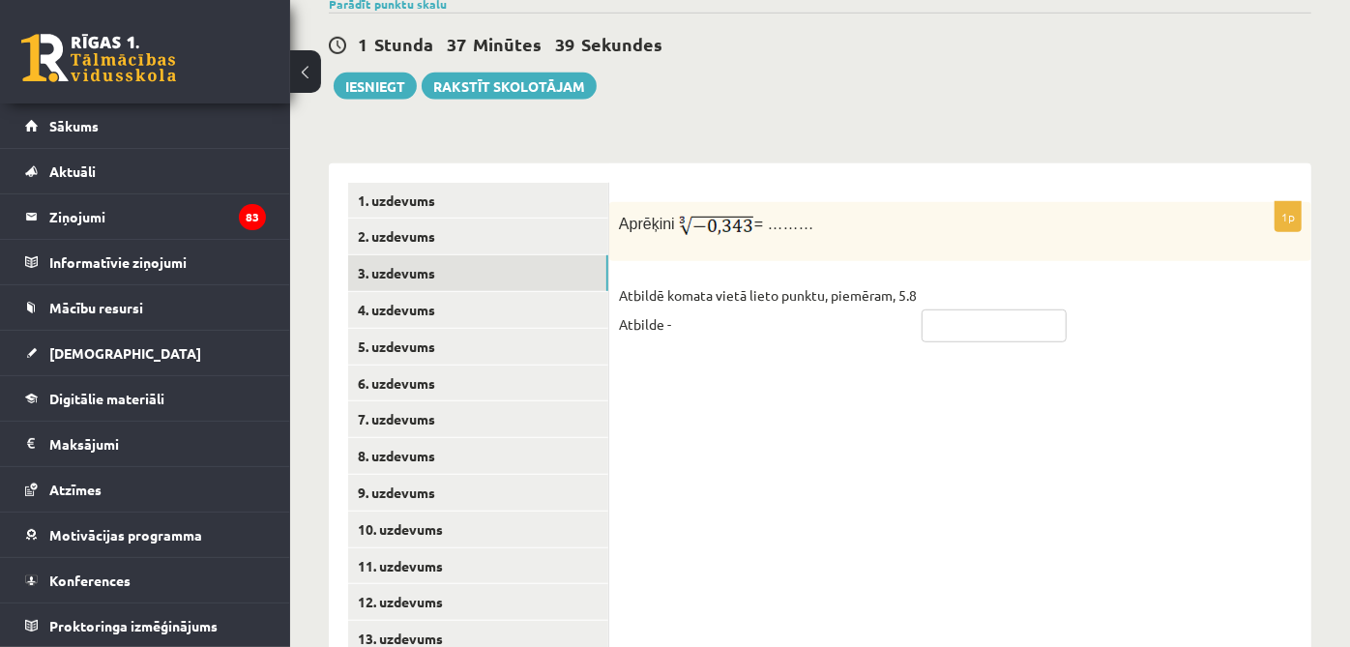
click at [661, 314] on input "text" at bounding box center [994, 325] width 145 height 33
type input "*"
click at [542, 255] on link "3. uzdevums" at bounding box center [478, 273] width 260 height 36
click at [498, 297] on link "4. uzdevums" at bounding box center [478, 310] width 260 height 36
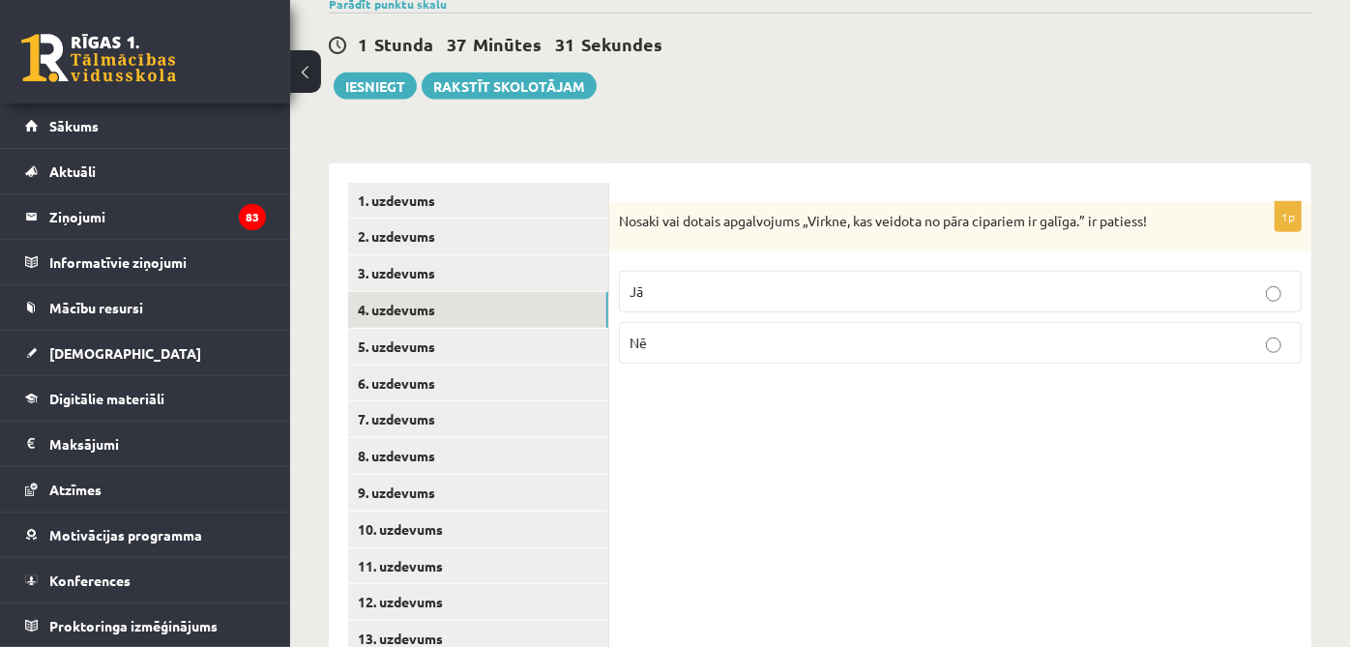
click at [661, 333] on p "Nē" at bounding box center [961, 343] width 662 height 20
click at [482, 329] on link "5. uzdevums" at bounding box center [478, 347] width 260 height 36
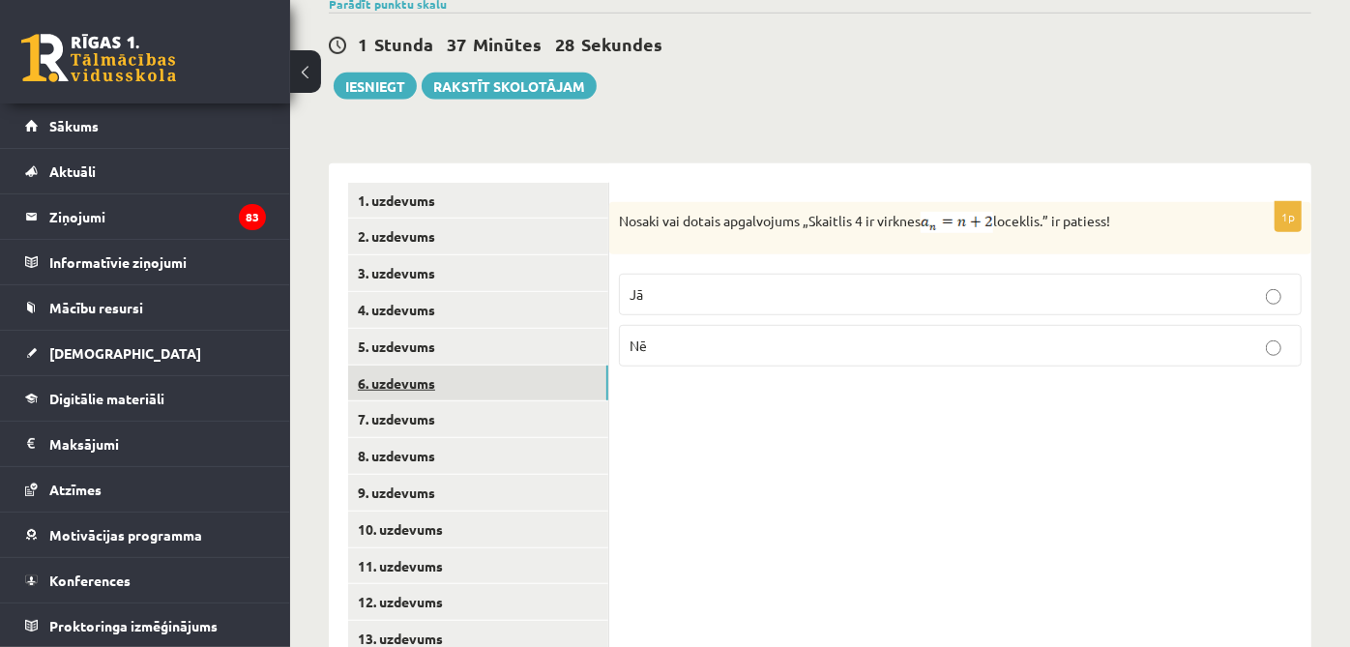
click at [401, 367] on link "6. uzdevums" at bounding box center [478, 384] width 260 height 36
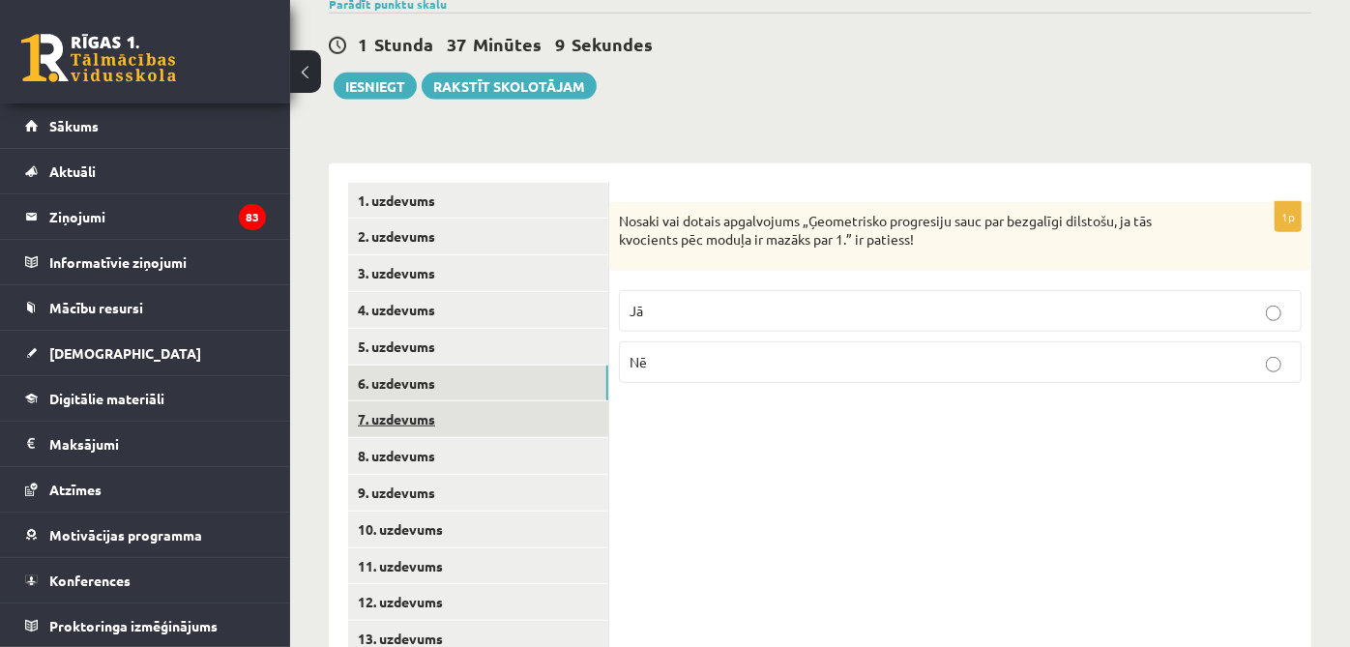
click at [439, 406] on link "7. uzdevums" at bounding box center [478, 419] width 260 height 36
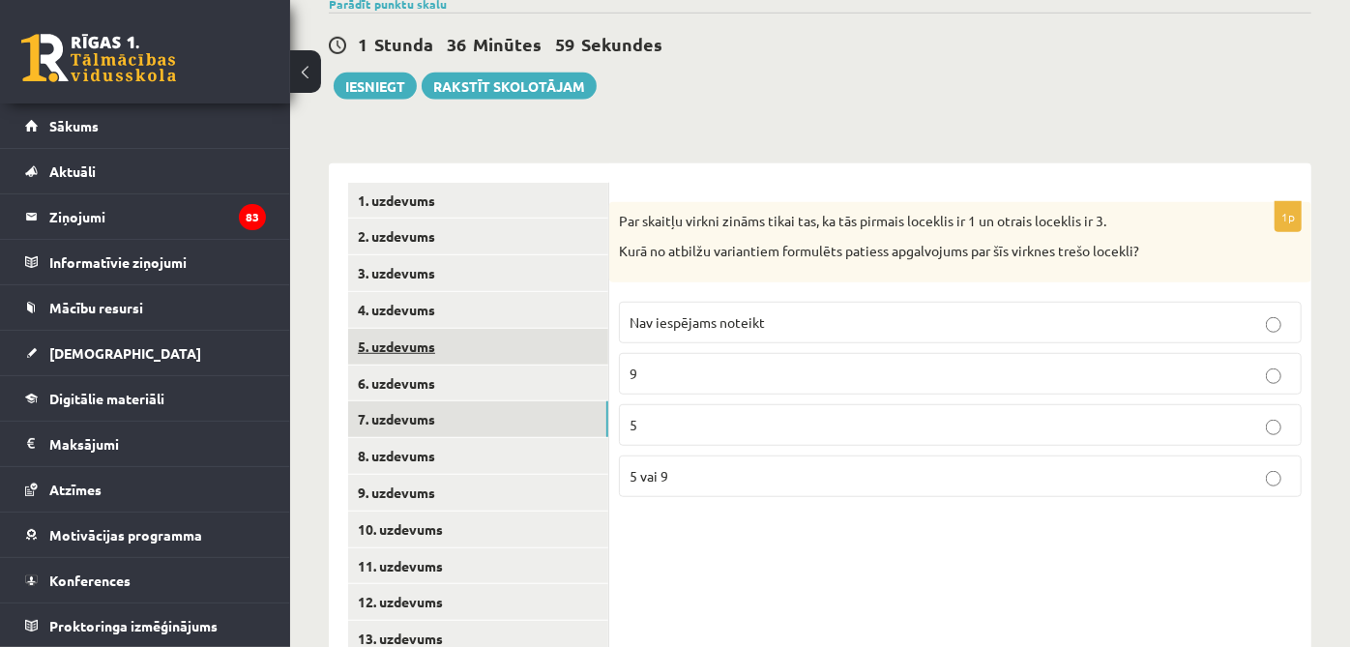
click at [456, 331] on link "5. uzdevums" at bounding box center [478, 347] width 260 height 36
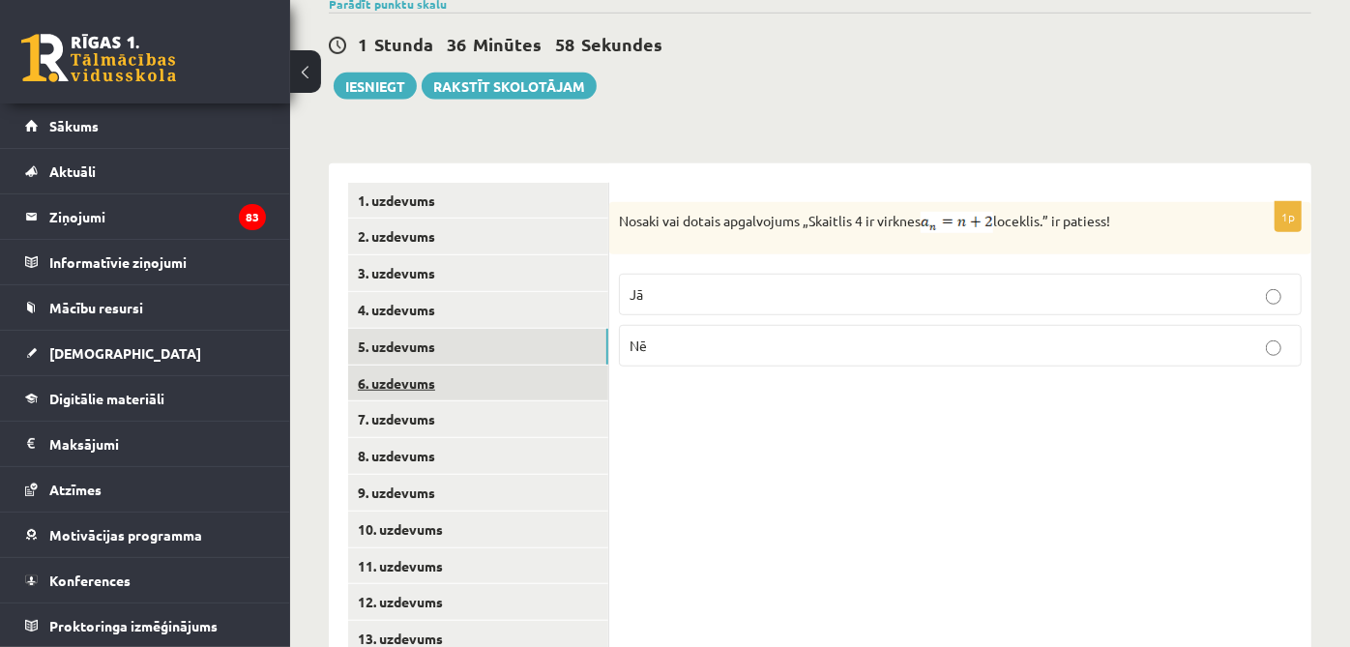
click at [563, 366] on link "6. uzdevums" at bounding box center [478, 384] width 260 height 36
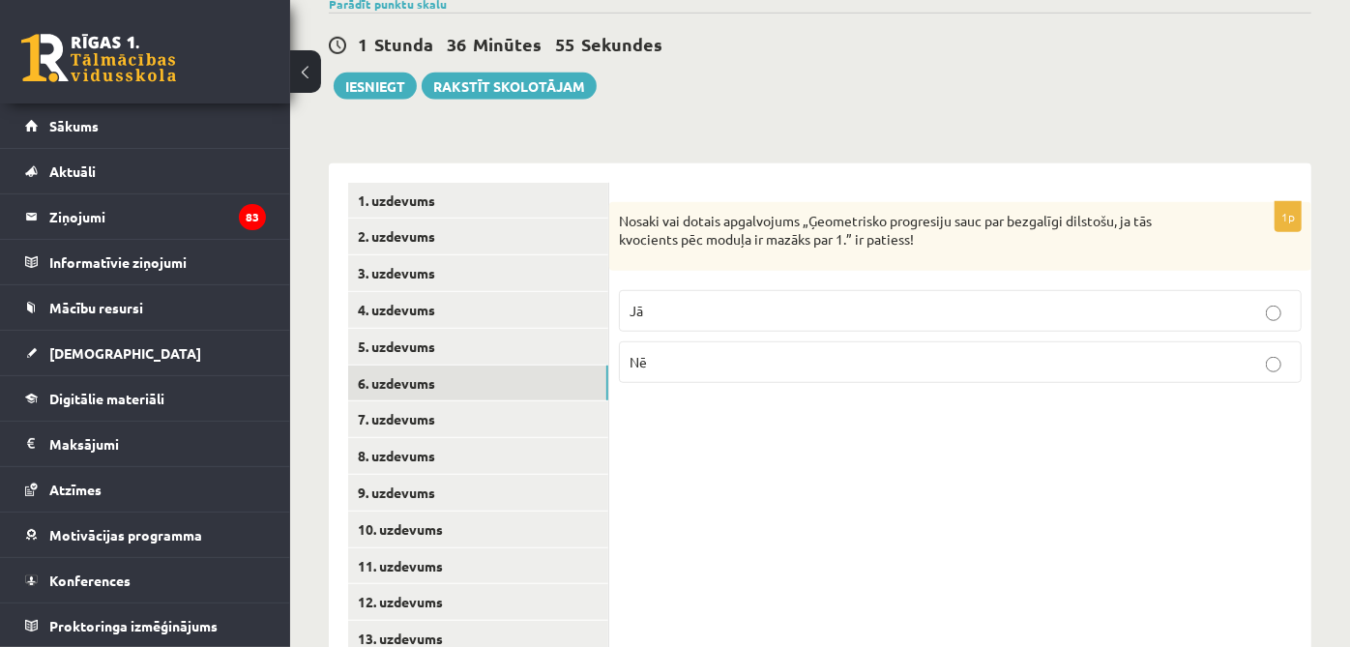
click at [661, 301] on p "Jā" at bounding box center [961, 311] width 662 height 20
click at [366, 404] on link "7. uzdevums" at bounding box center [478, 419] width 260 height 36
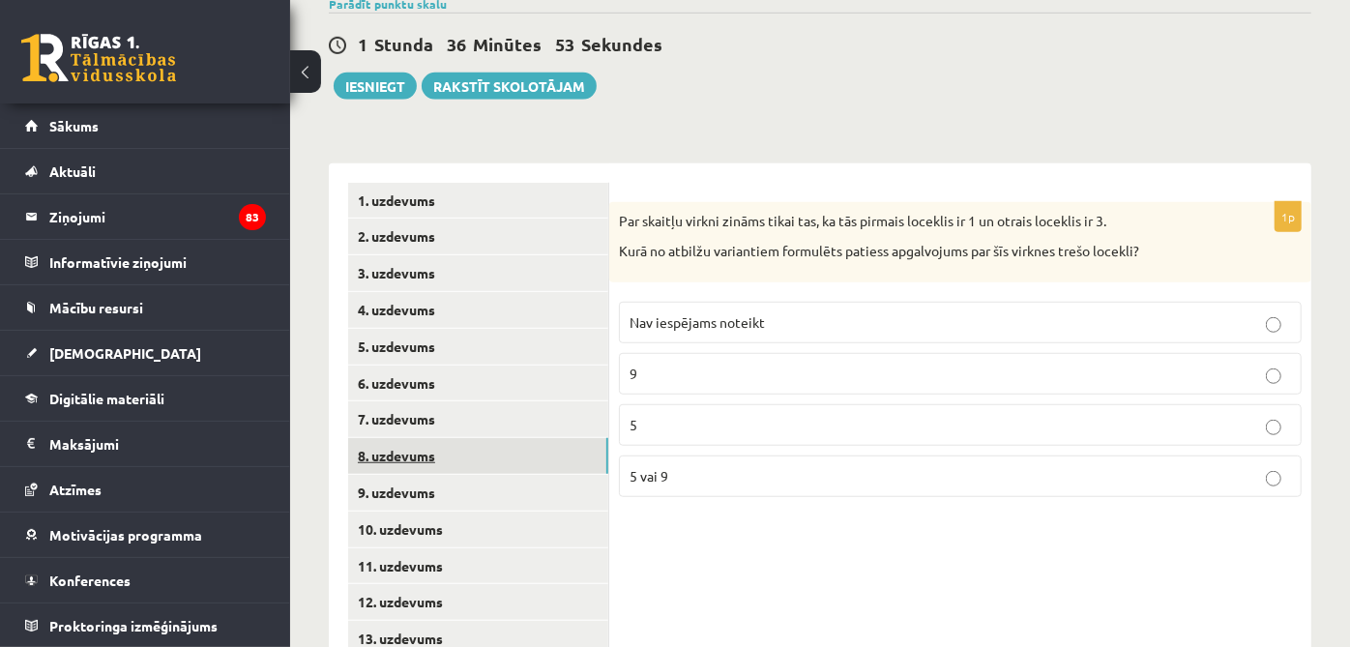
click at [375, 451] on link "8. uzdevums" at bounding box center [478, 456] width 260 height 36
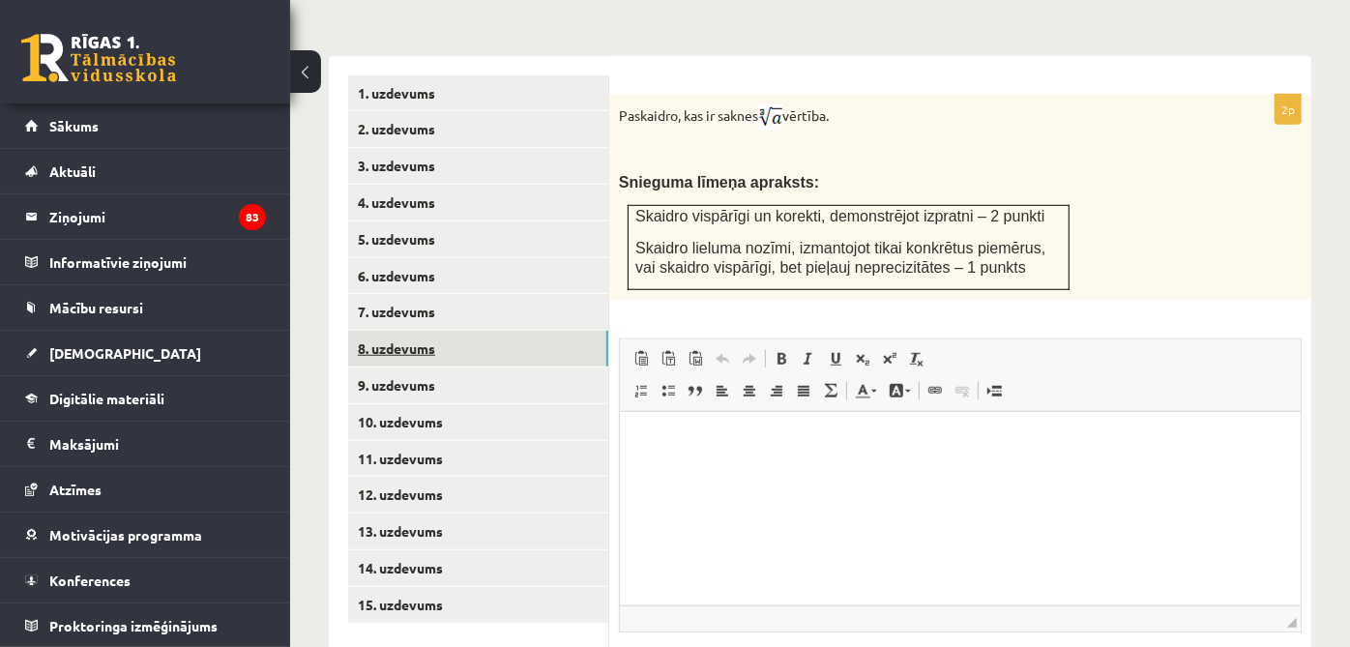
scroll to position [0, 0]
click at [574, 258] on link "6. uzdevums" at bounding box center [478, 276] width 260 height 36
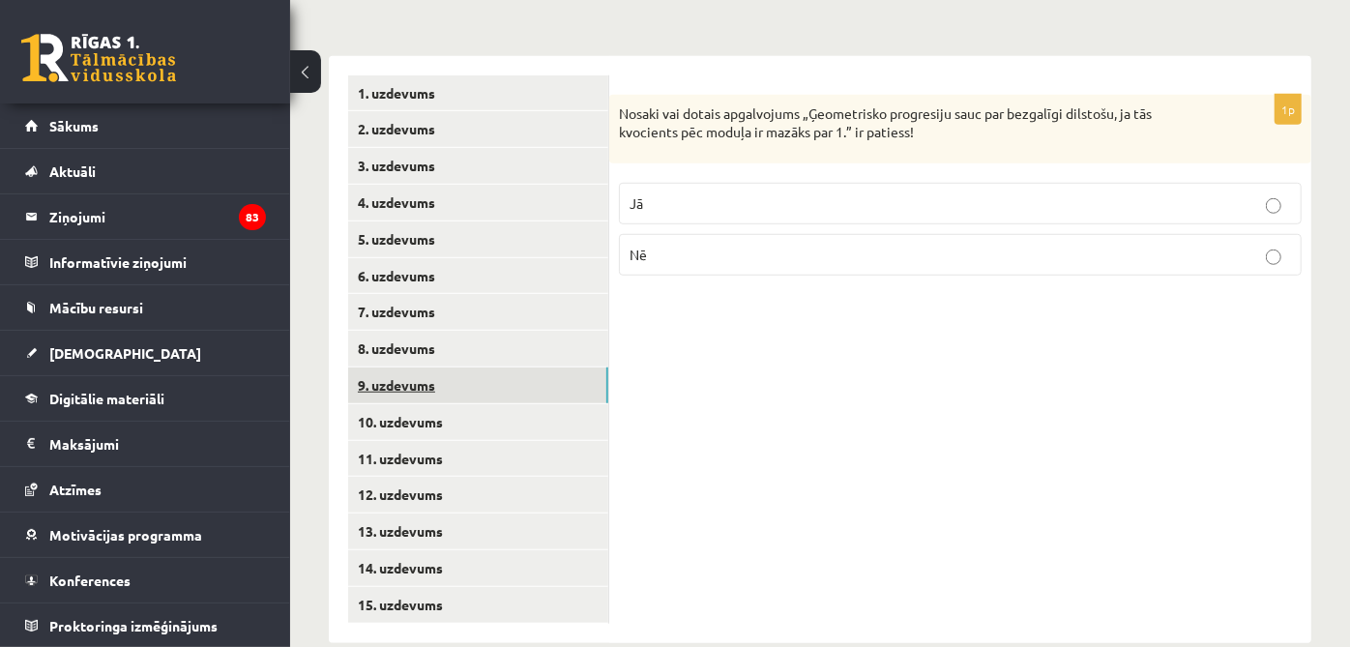
click at [508, 368] on link "9. uzdevums" at bounding box center [478, 386] width 260 height 36
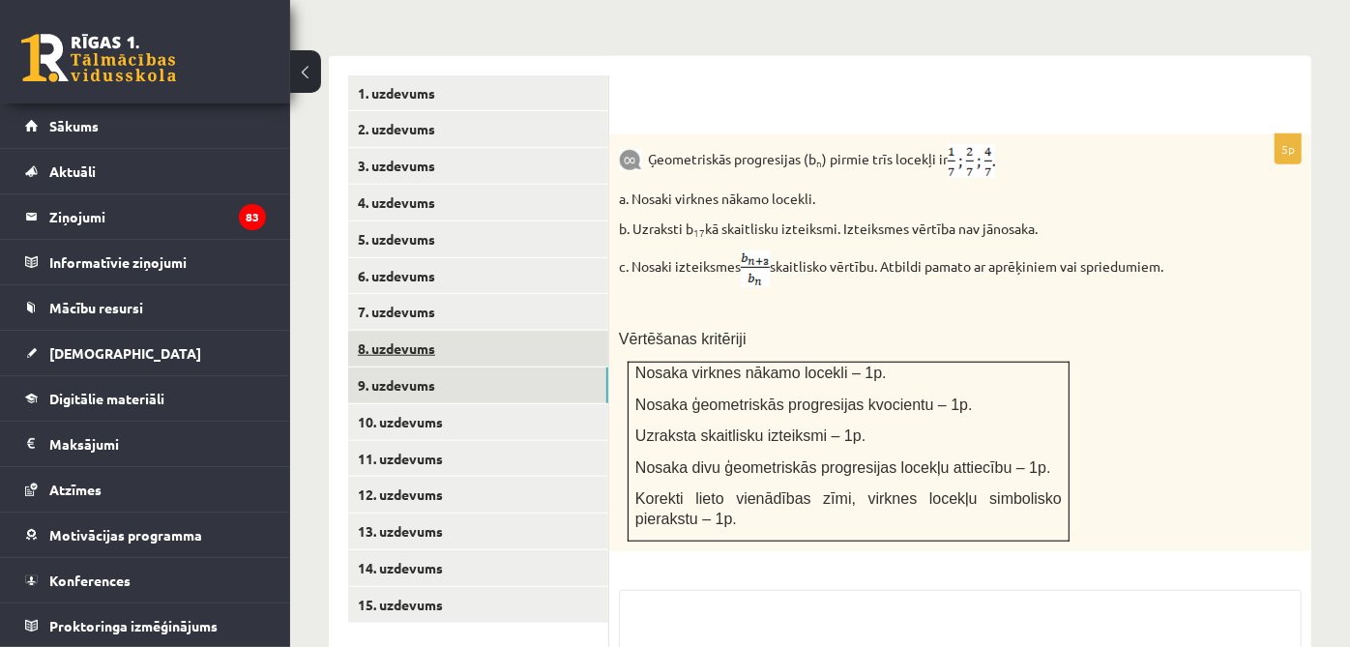
click at [508, 332] on link "8. uzdevums" at bounding box center [478, 349] width 260 height 36
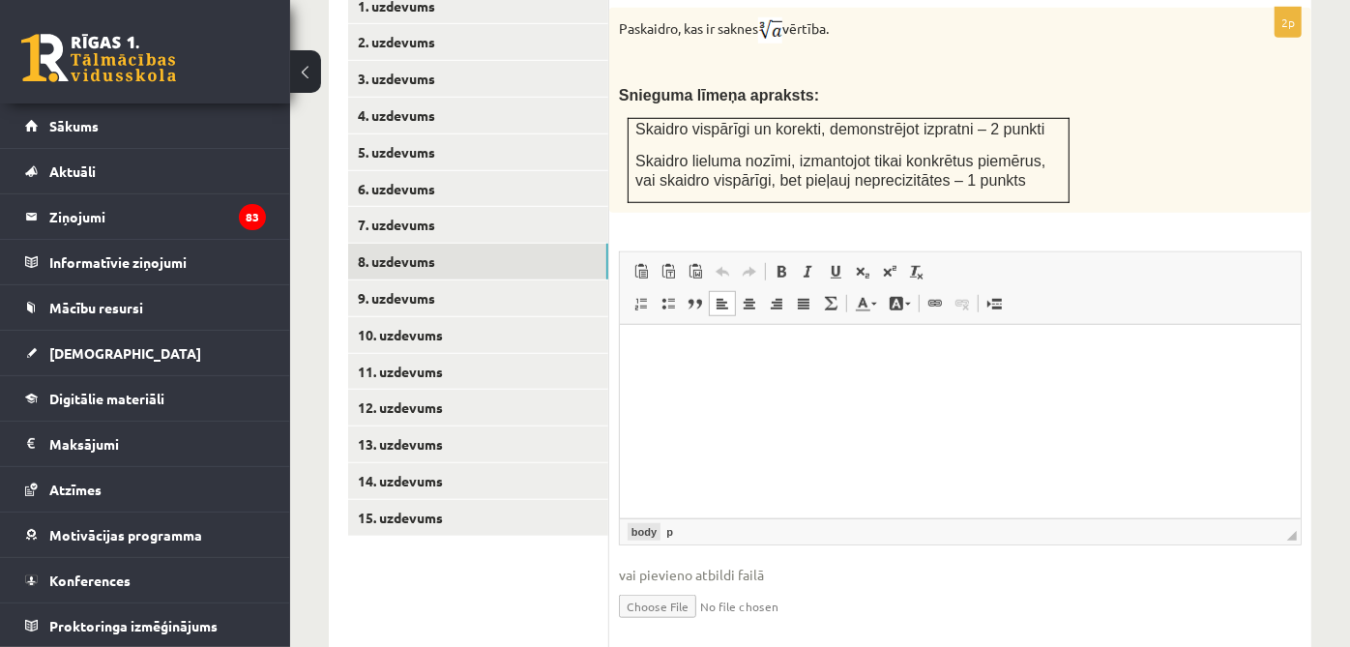
scroll to position [953, 0]
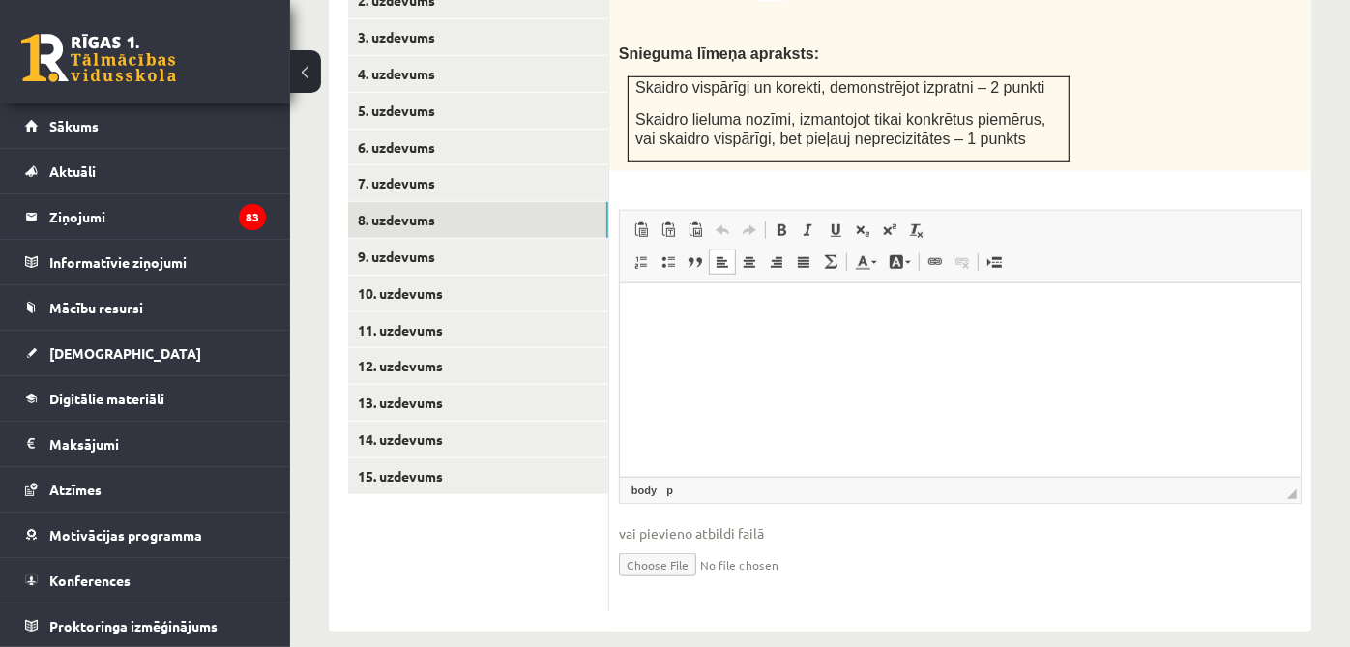
click at [646, 544] on input "file" at bounding box center [960, 564] width 683 height 40
type input "**********"
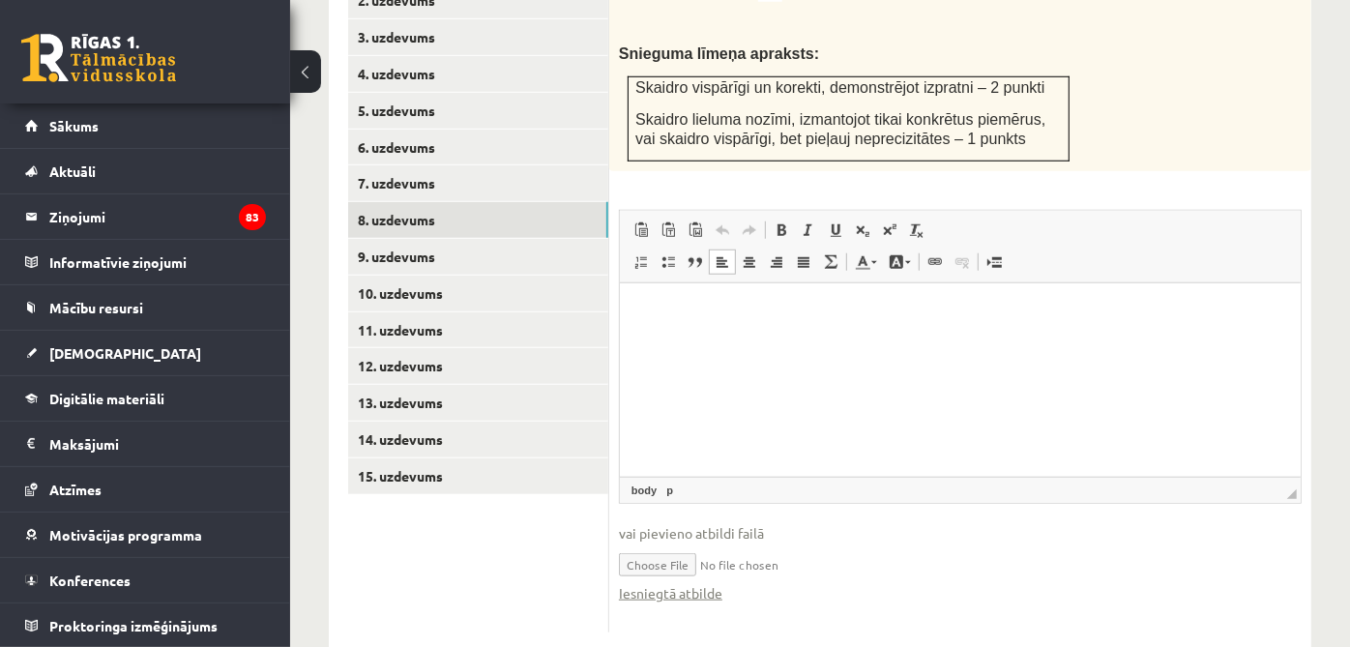
click at [661, 341] on html at bounding box center [959, 311] width 681 height 59
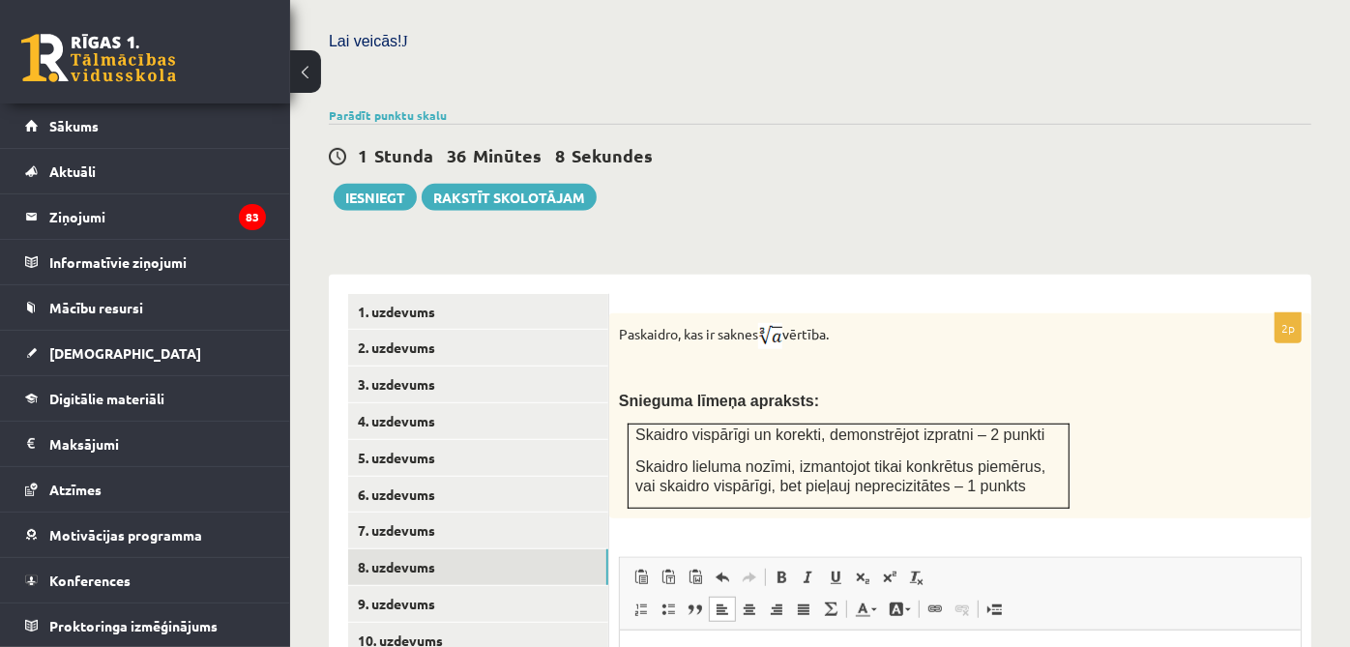
scroll to position [308, 0]
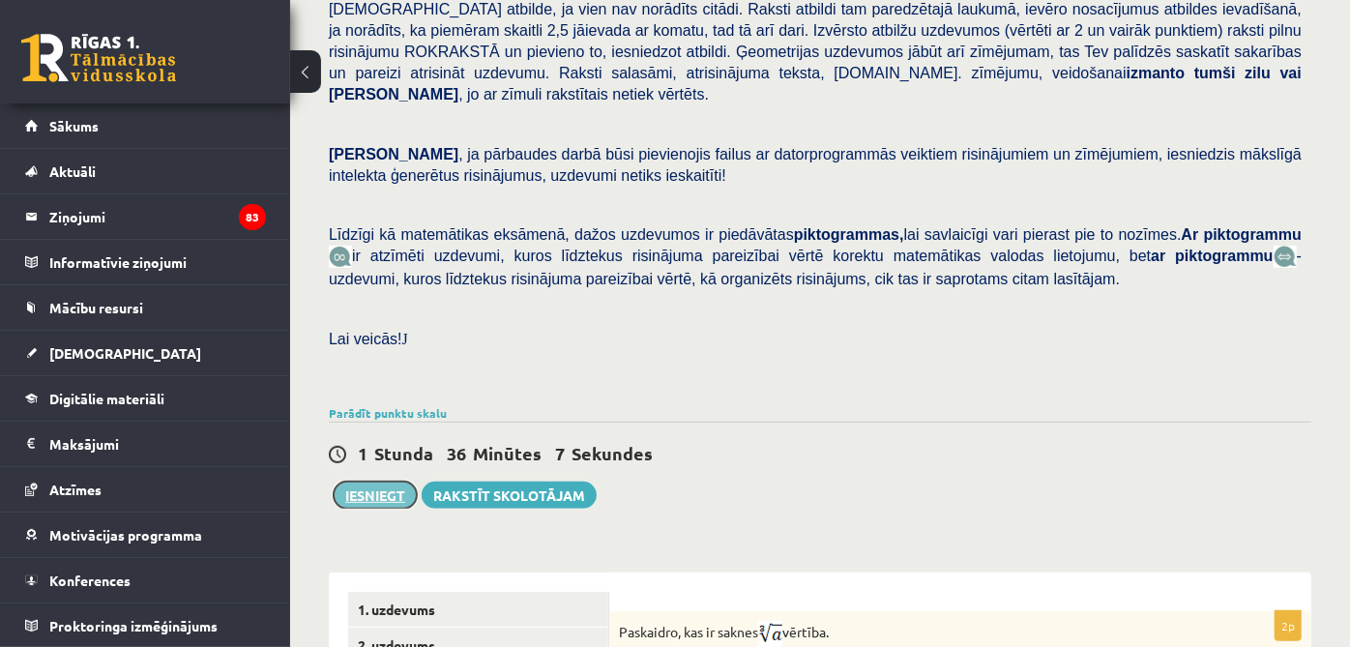
click at [415, 482] on button "Iesniegt" at bounding box center [375, 495] width 83 height 27
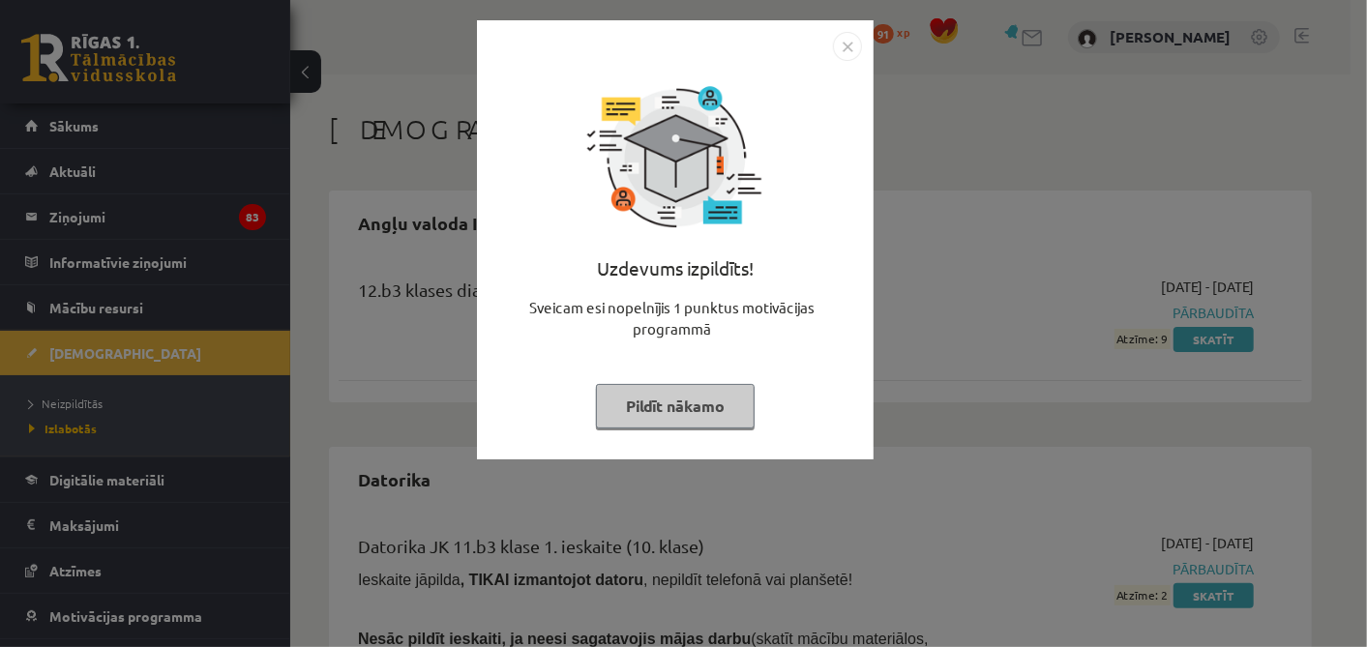
click at [638, 401] on button "Pildīt nākamo" at bounding box center [675, 406] width 159 height 44
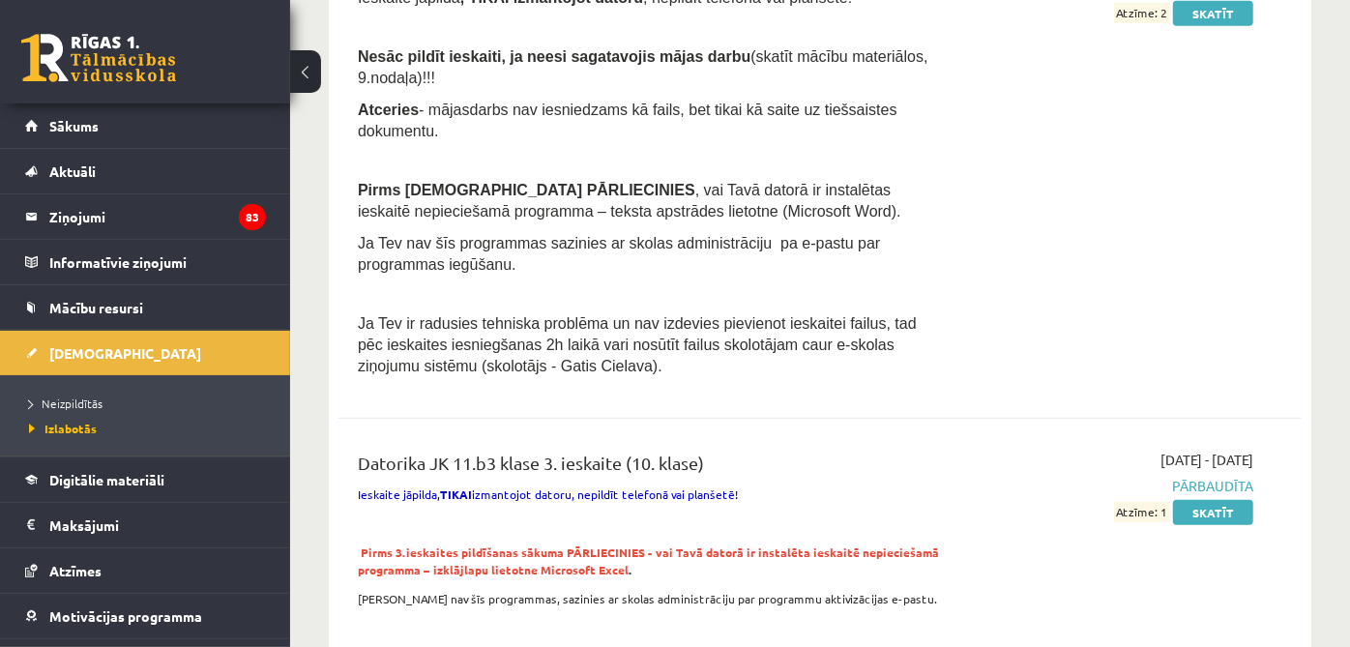
scroll to position [1074, 0]
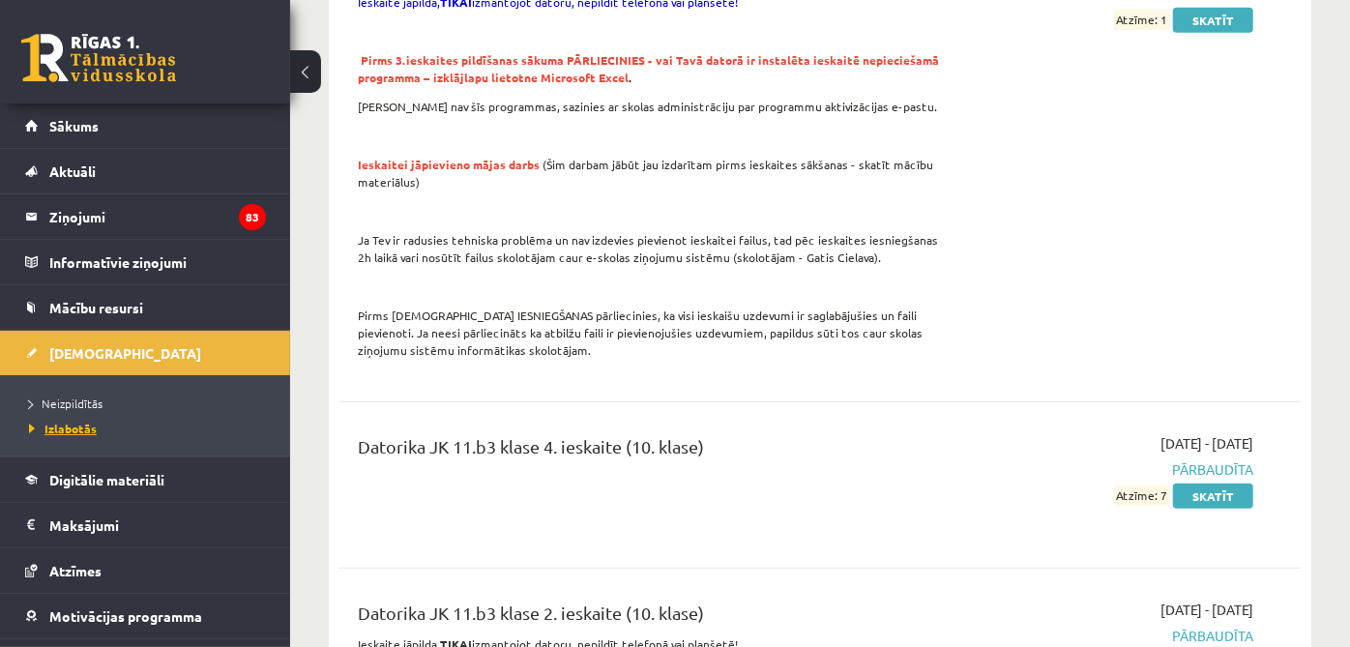
click at [170, 420] on link "Izlabotās" at bounding box center [150, 428] width 242 height 17
click at [168, 395] on link "Neizpildītās" at bounding box center [150, 403] width 242 height 17
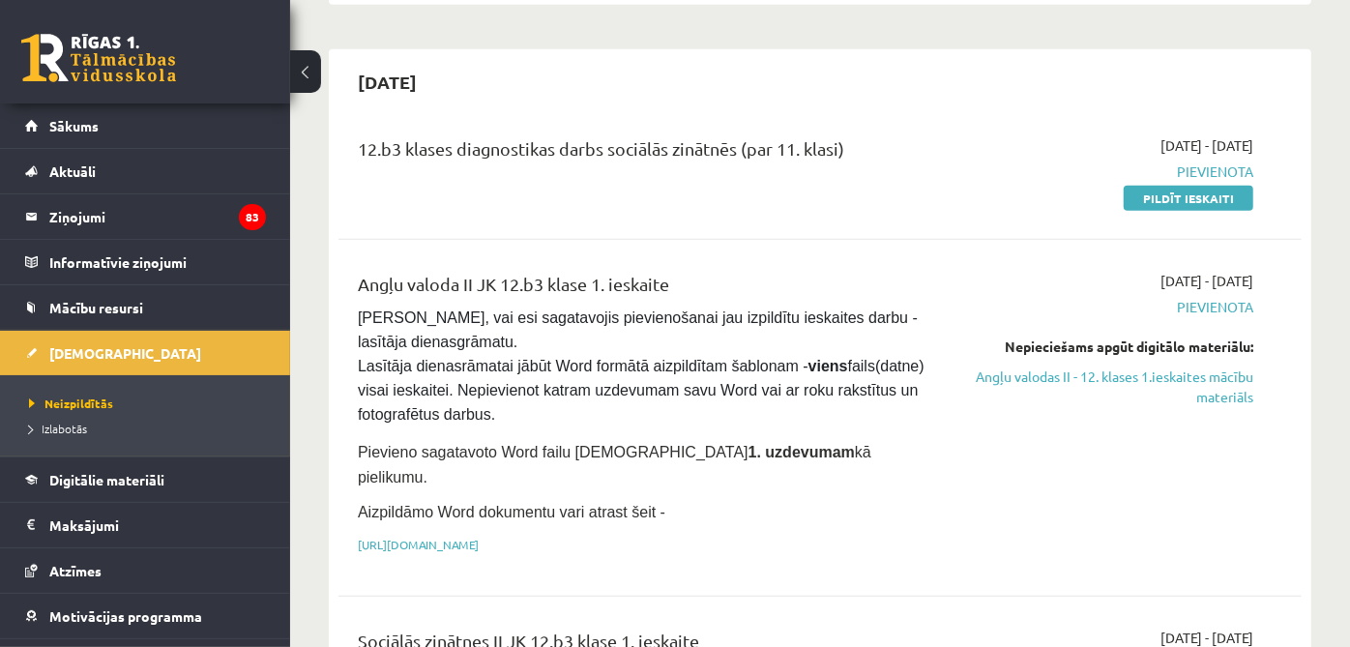
scroll to position [967, 0]
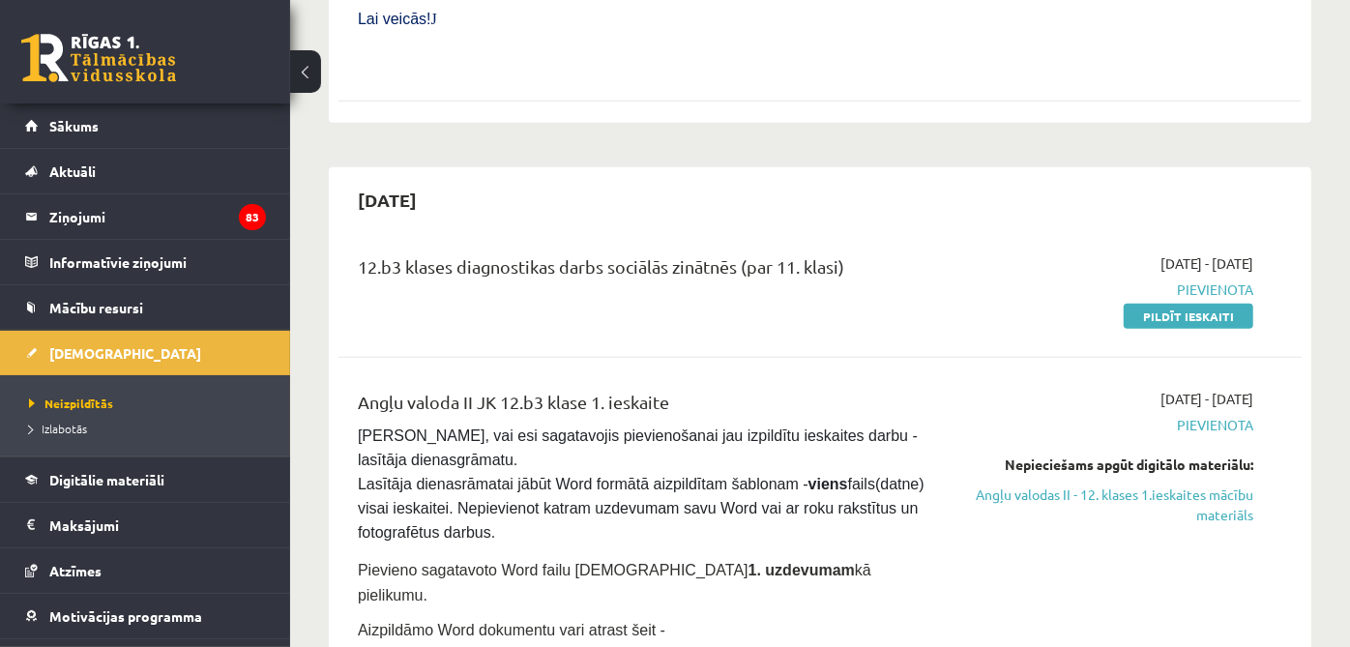
click at [1173, 304] on link "Pildīt ieskaiti" at bounding box center [1189, 316] width 130 height 25
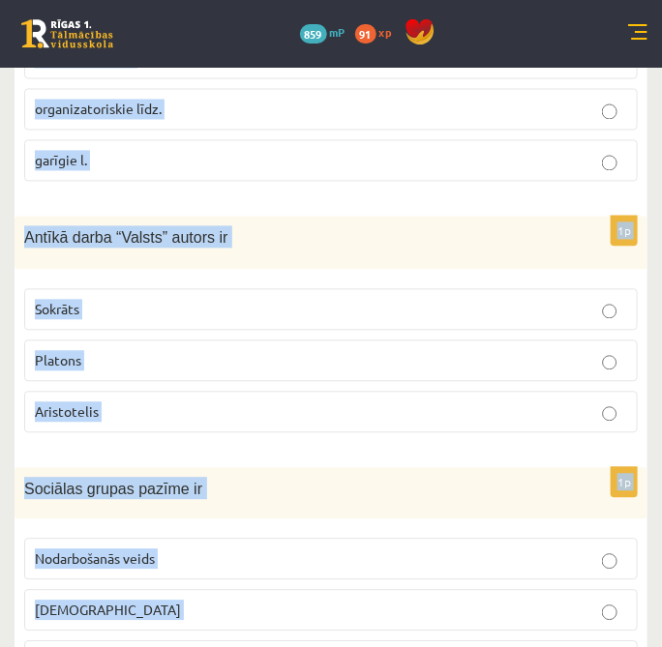
scroll to position [1026, 0]
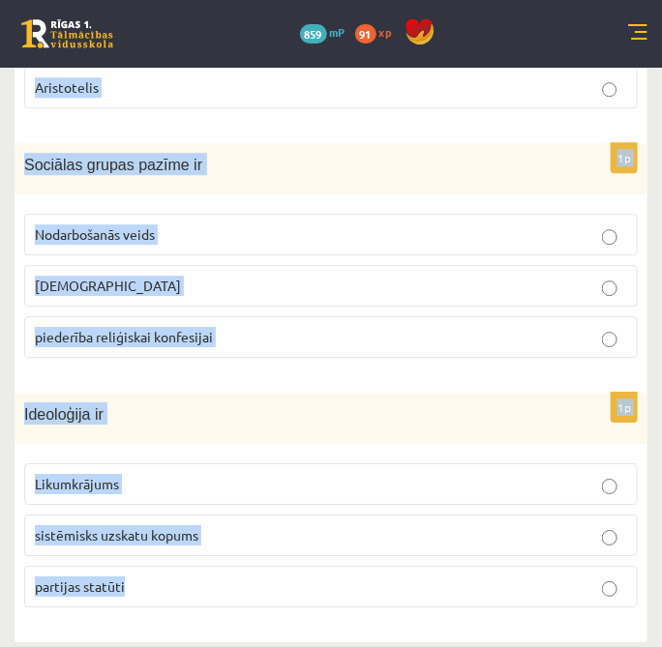
drag, startPoint x: 27, startPoint y: 442, endPoint x: 450, endPoint y: 591, distance: 448.1
copy form "Demokrātijas vēsturisks avots tiesību jomā ir M. Lutera 95 tēzes V. [PERSON_NAM…"
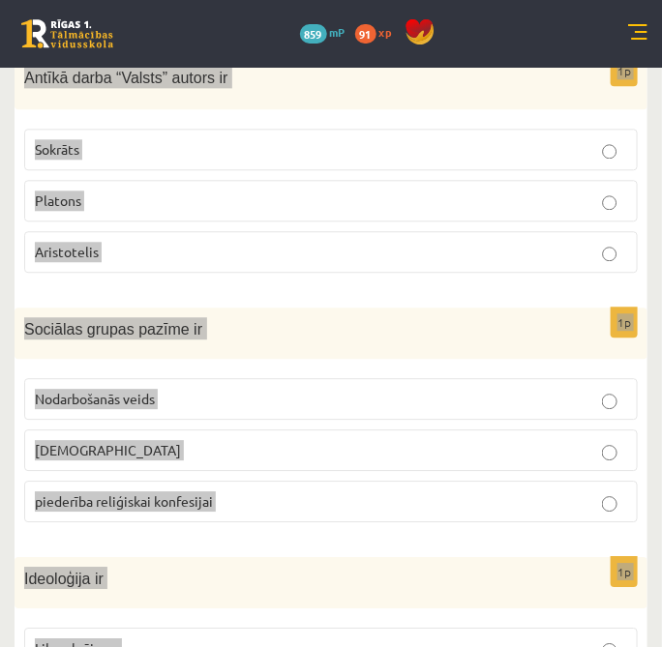
scroll to position [488, 0]
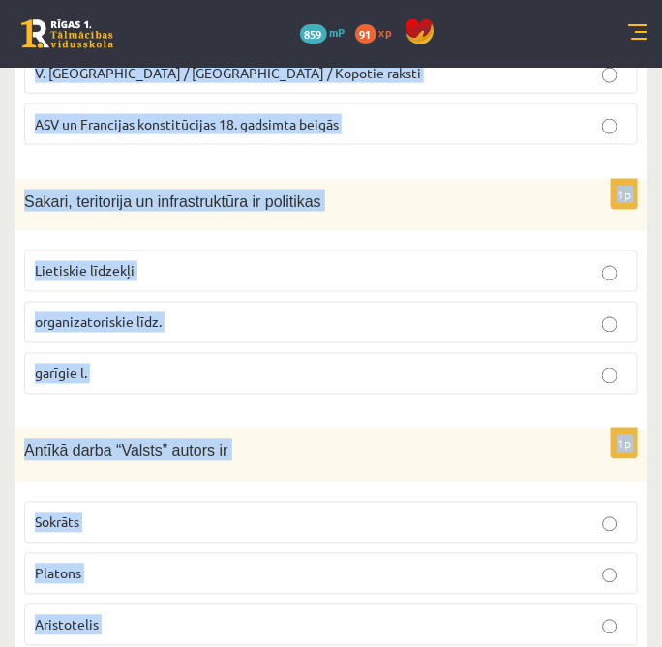
click at [434, 223] on div "Sakari, teritorija un infrastruktūra ir politikas" at bounding box center [331, 205] width 633 height 51
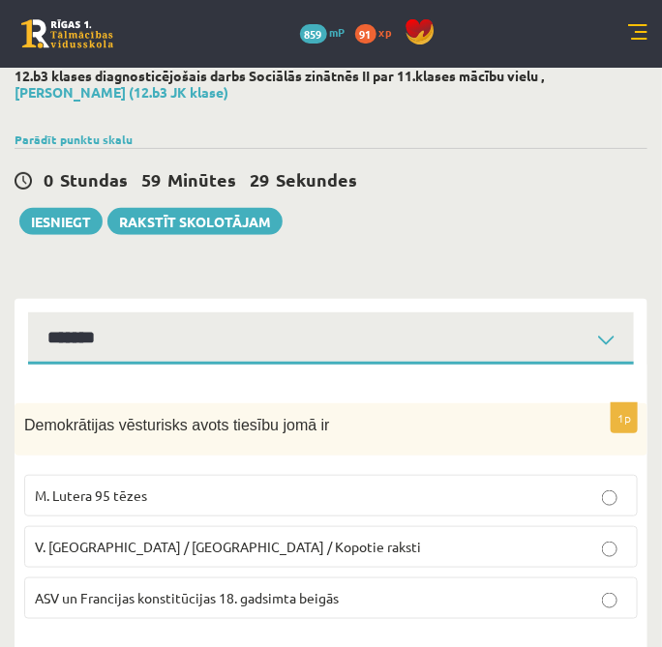
scroll to position [215, 0]
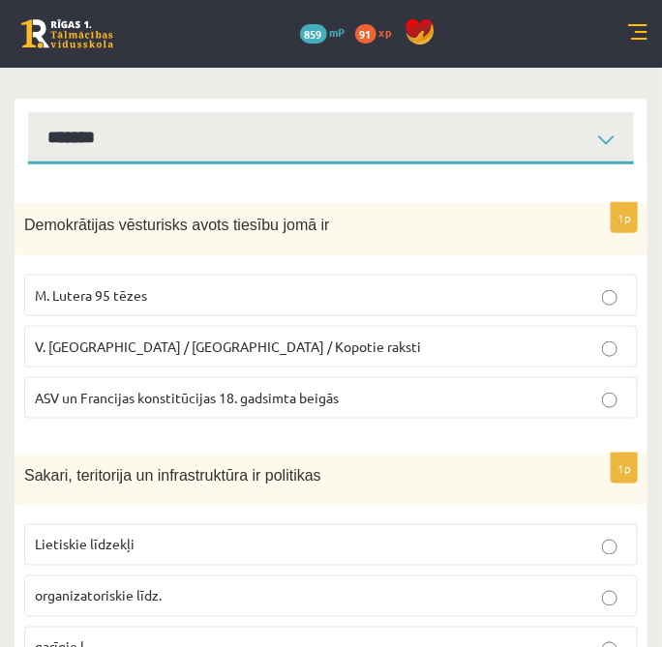
click at [252, 403] on p "ASV un Francijas konstitūcijas 18. gadsimta beigās" at bounding box center [331, 398] width 592 height 20
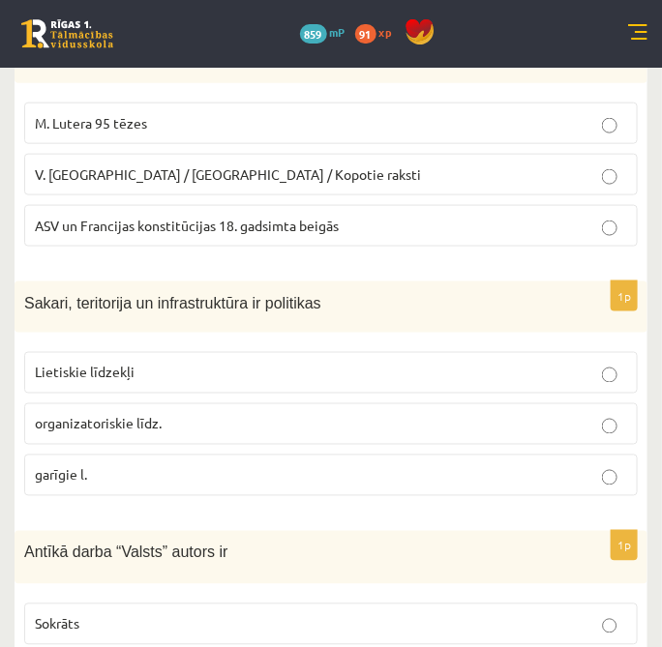
scroll to position [429, 0]
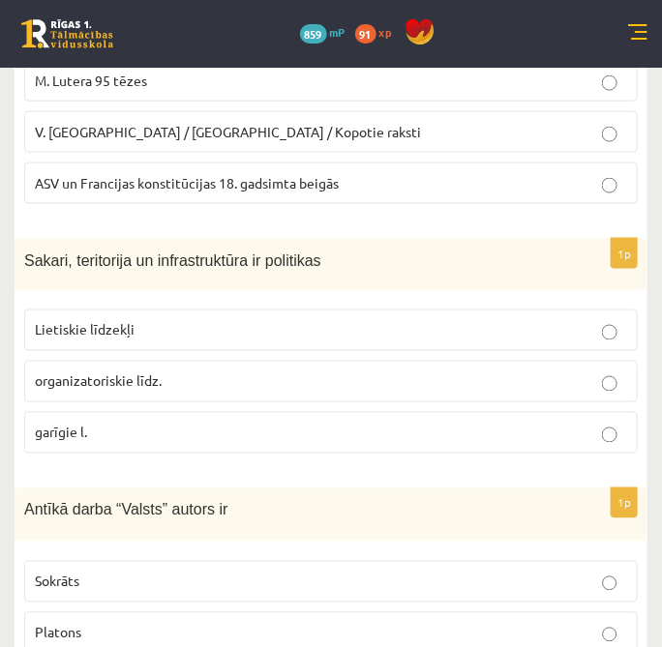
click at [227, 335] on p "Lietiskie līdzekļi" at bounding box center [331, 330] width 592 height 20
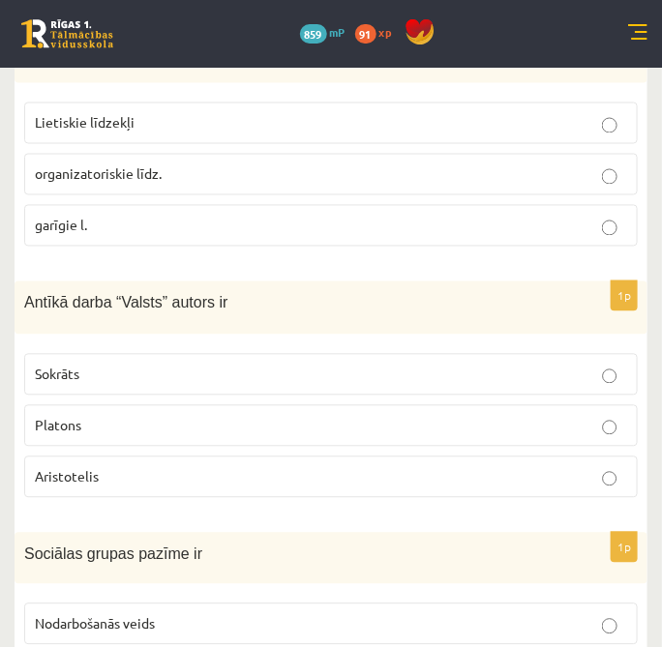
scroll to position [644, 0]
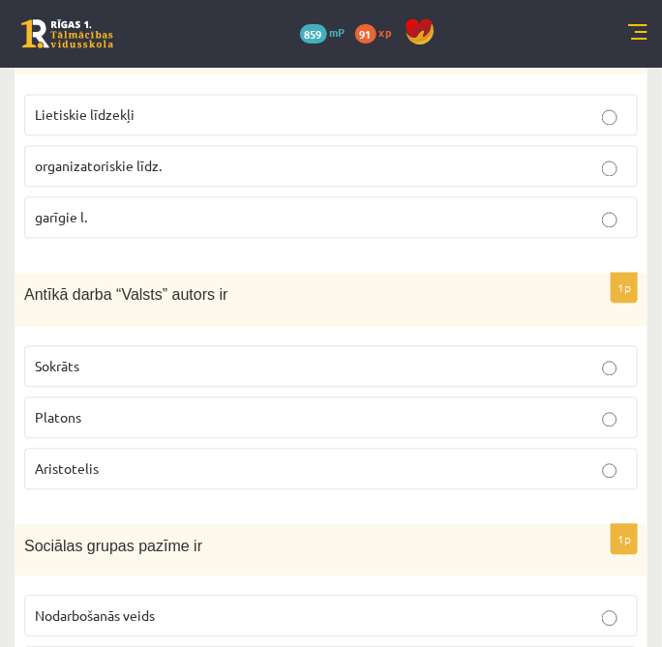
click at [249, 420] on p "Platons" at bounding box center [331, 418] width 592 height 20
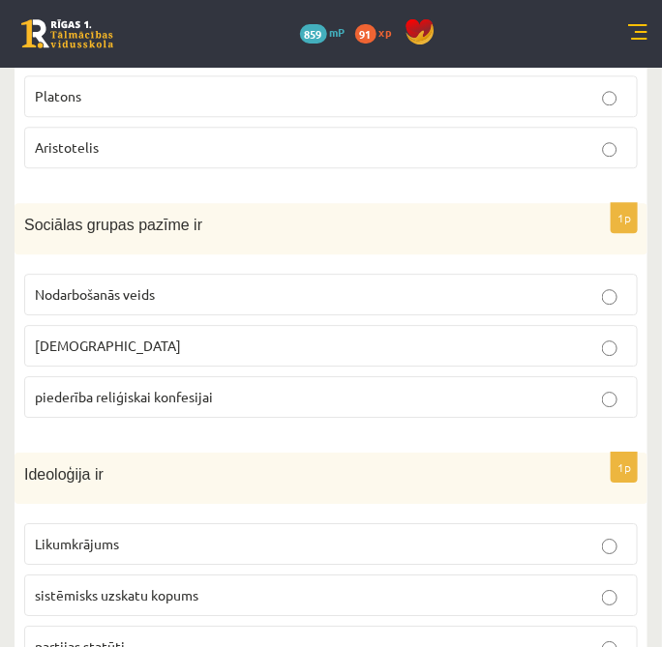
scroll to position [967, 0]
click at [237, 290] on p "Nodarbošanās veids" at bounding box center [331, 293] width 592 height 20
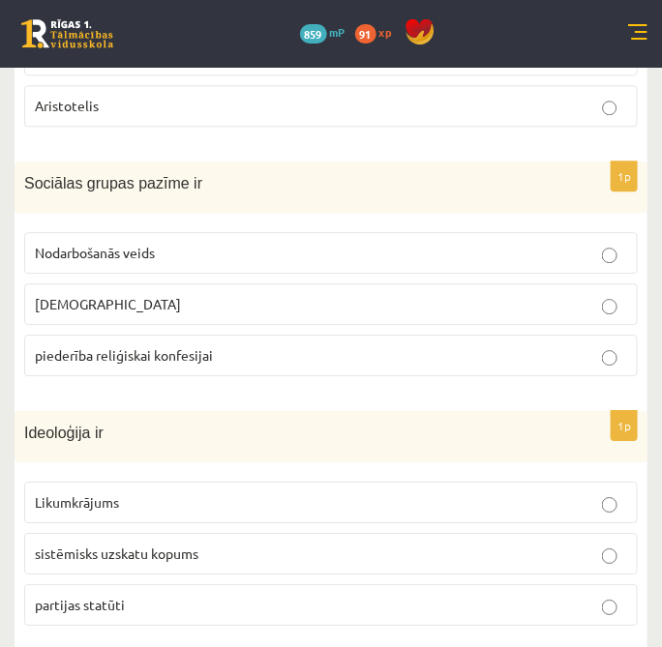
scroll to position [1026, 0]
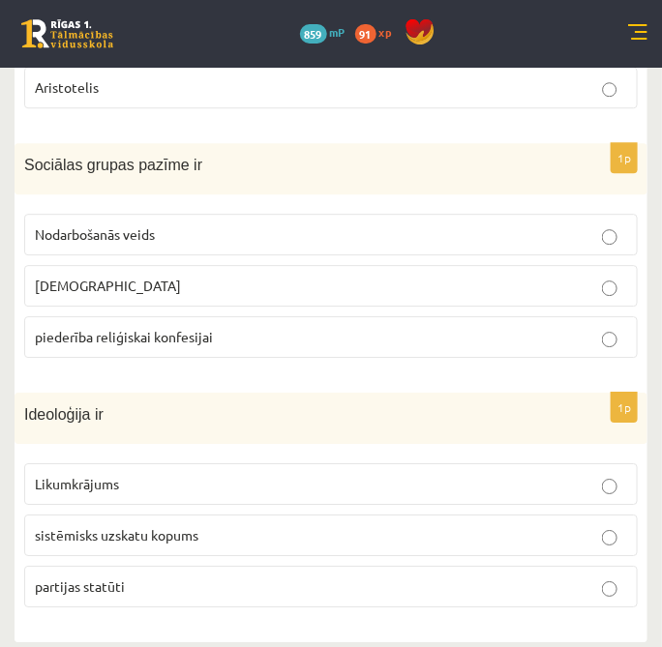
click at [183, 533] on span "sistēmisks uzskatu kopums" at bounding box center [116, 534] width 163 height 17
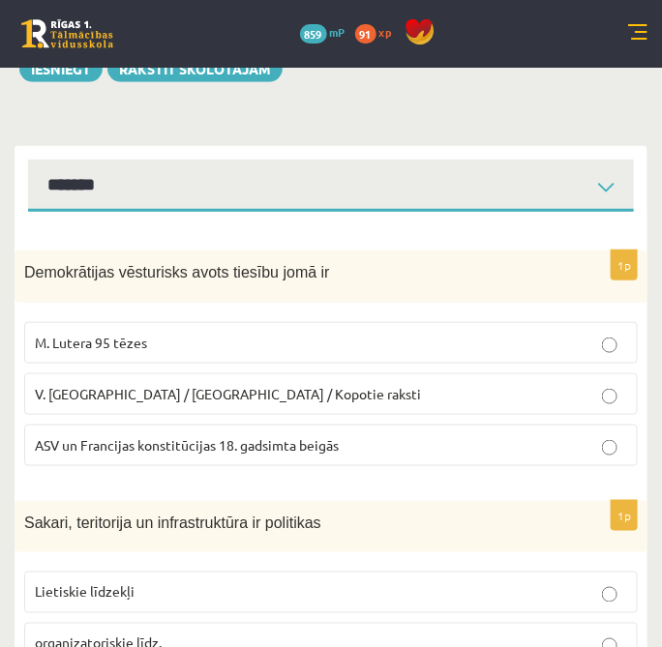
scroll to position [0, 0]
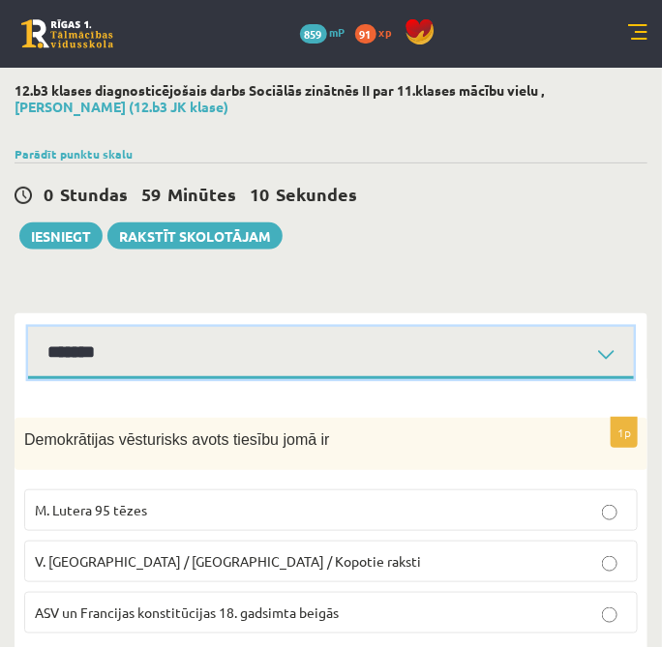
click at [362, 362] on select "**********" at bounding box center [330, 353] width 605 height 53
click at [28, 327] on select "**********" at bounding box center [330, 353] width 605 height 53
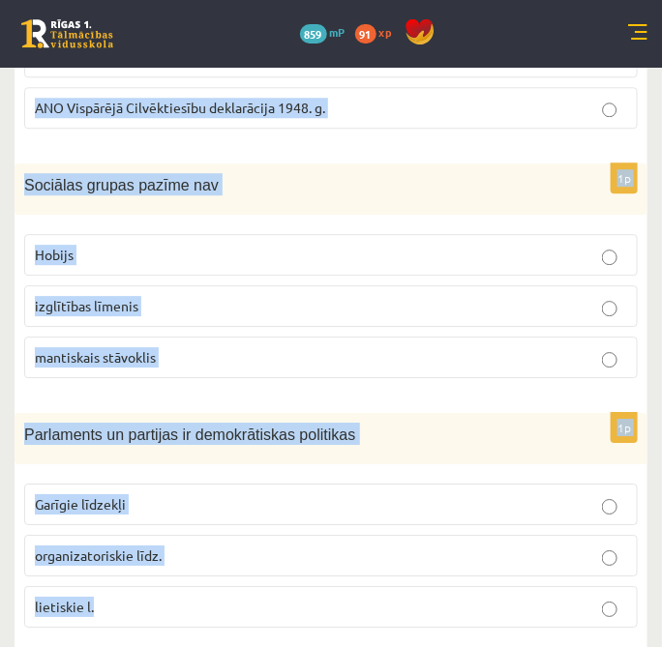
scroll to position [1026, 0]
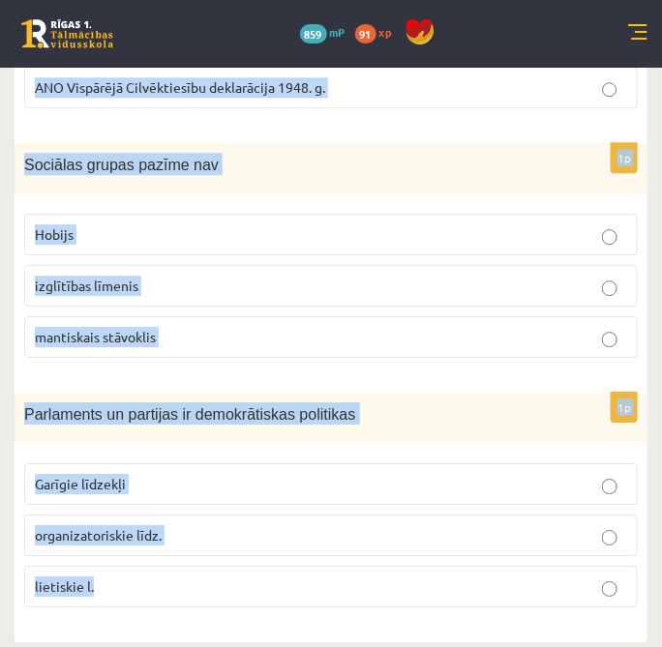
drag, startPoint x: 21, startPoint y: 433, endPoint x: 343, endPoint y: 608, distance: 366.6
copy form "Galēji izteikts diktatūras poliiskais režīms ir totalitārisms autoritārisns cit…"
click at [590, 331] on p "mantiskais stāvoklis" at bounding box center [331, 337] width 592 height 20
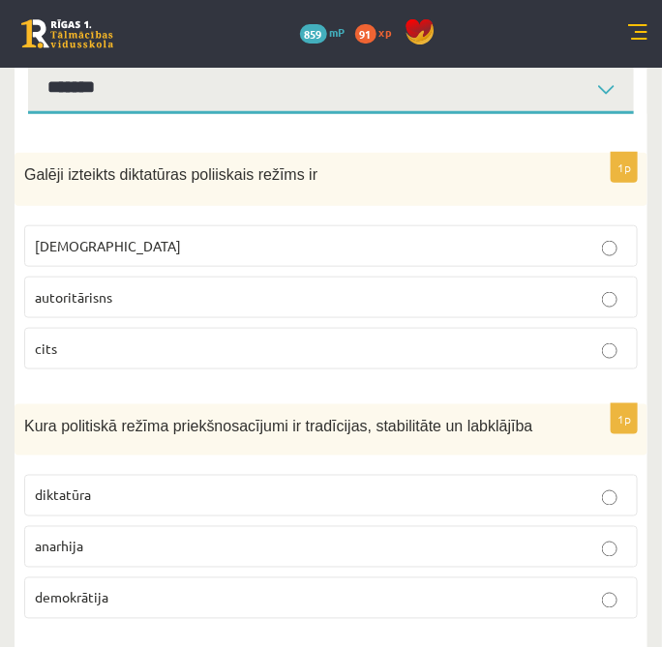
scroll to position [59, 0]
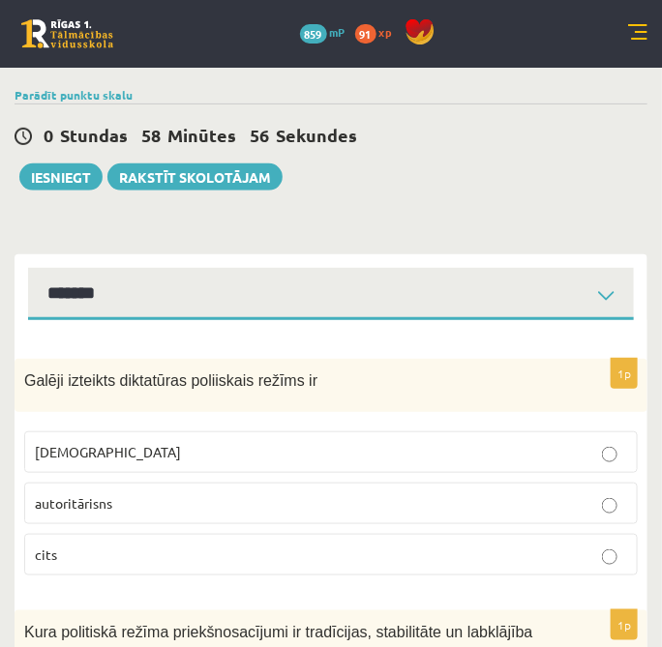
click at [179, 461] on label "totalitārisms" at bounding box center [330, 452] width 613 height 42
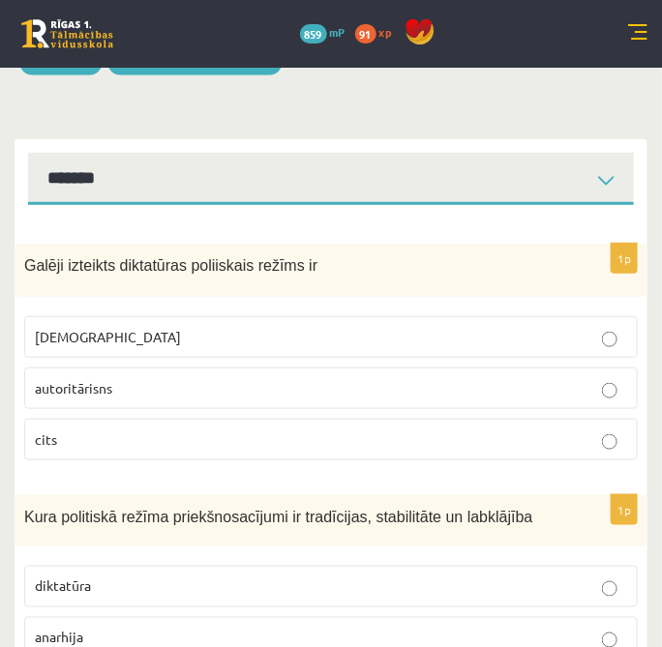
scroll to position [274, 0]
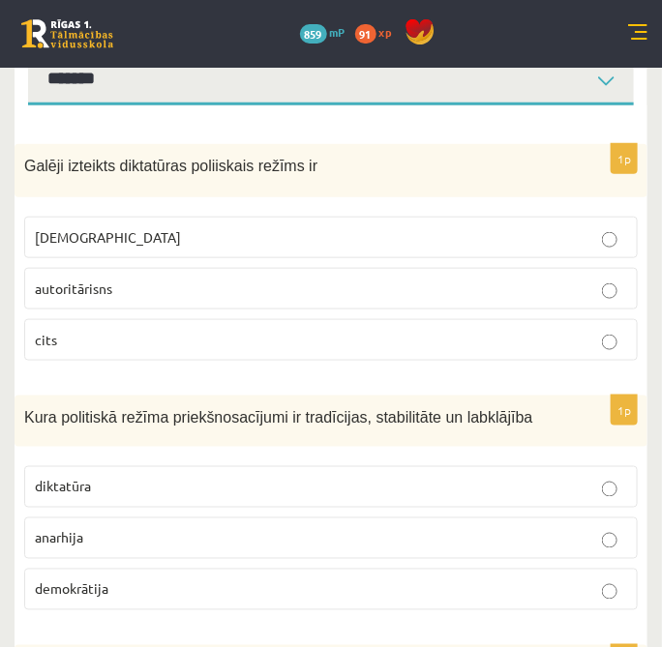
click at [158, 580] on p "demokrātija" at bounding box center [331, 589] width 592 height 20
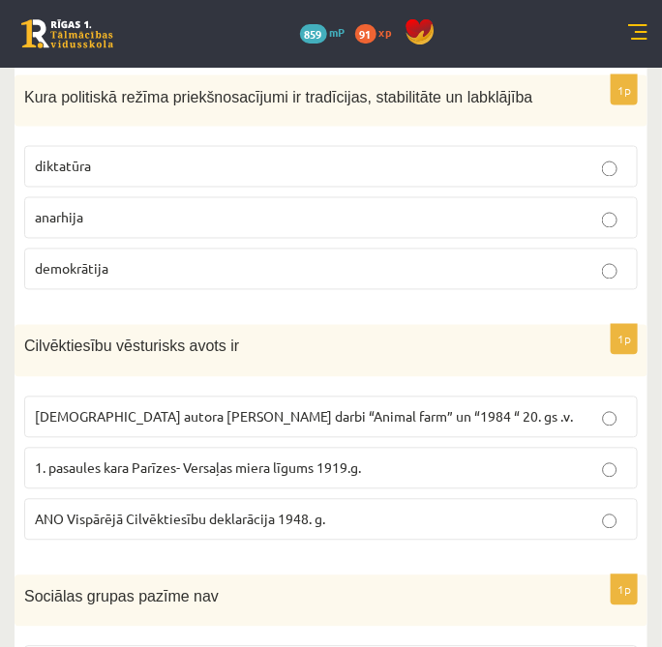
scroll to position [597, 0]
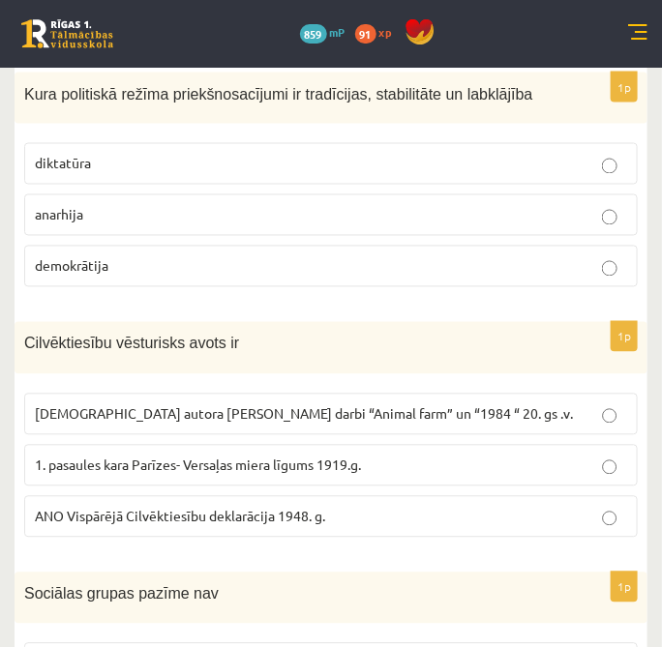
click at [176, 517] on span "ANO Vispārējā Cilvēktiesību deklarācija 1948. g." at bounding box center [180, 516] width 290 height 17
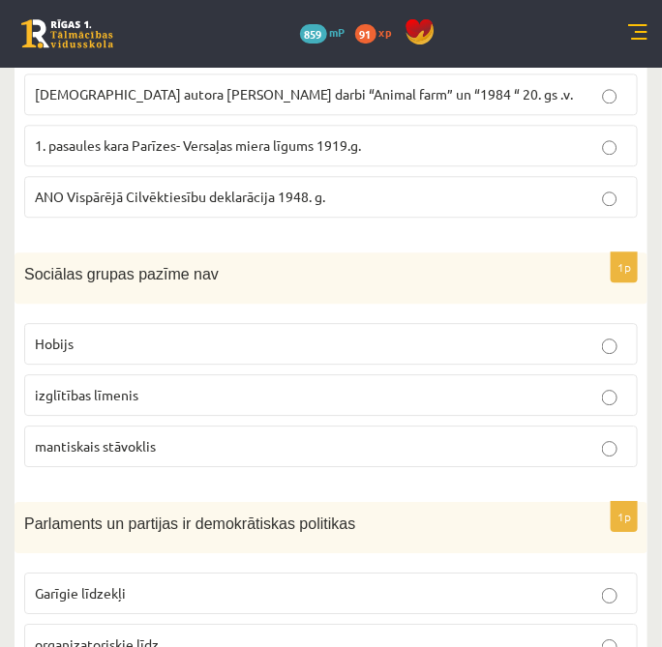
scroll to position [919, 0]
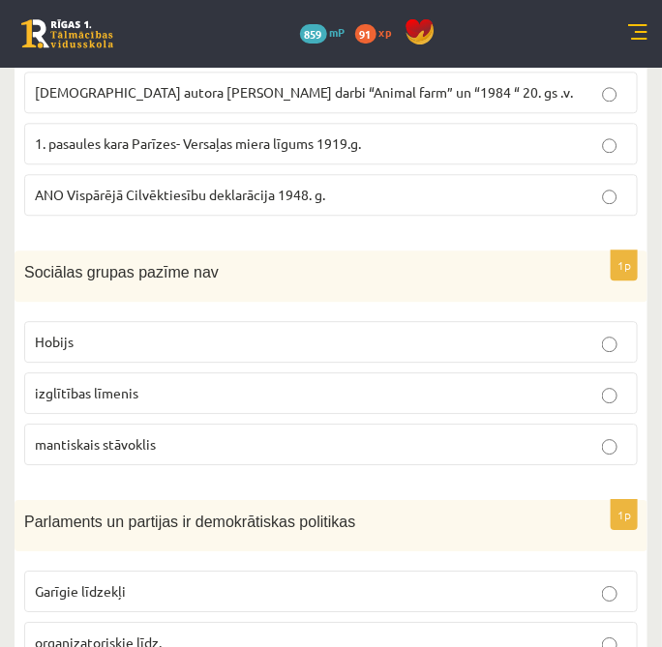
click at [189, 342] on p "Hobijs" at bounding box center [331, 342] width 592 height 20
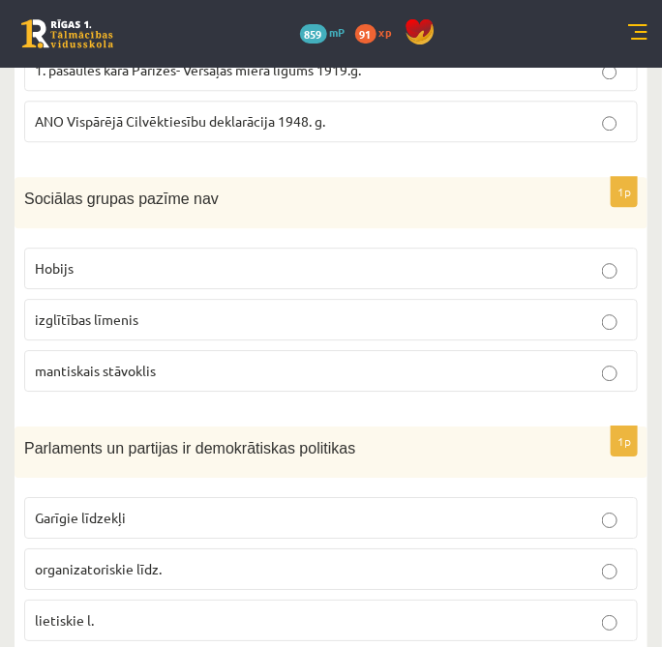
scroll to position [1026, 0]
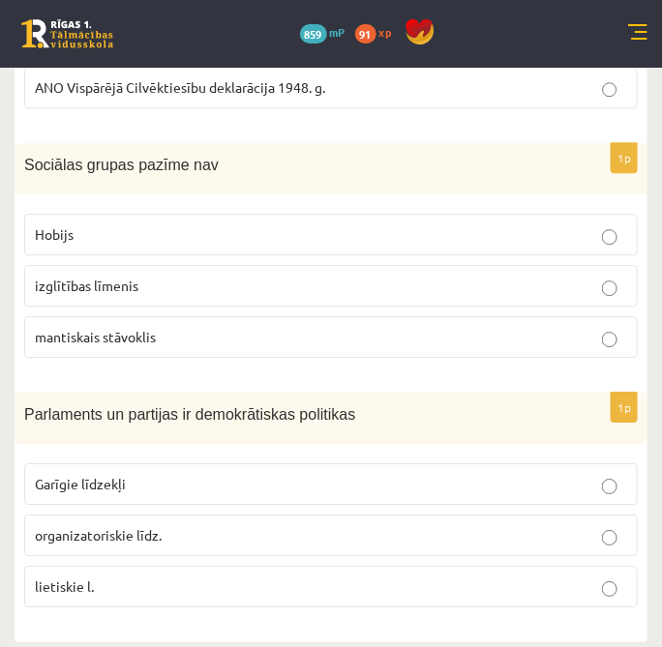
click at [275, 525] on p "organizatoriskie līdz." at bounding box center [331, 535] width 592 height 20
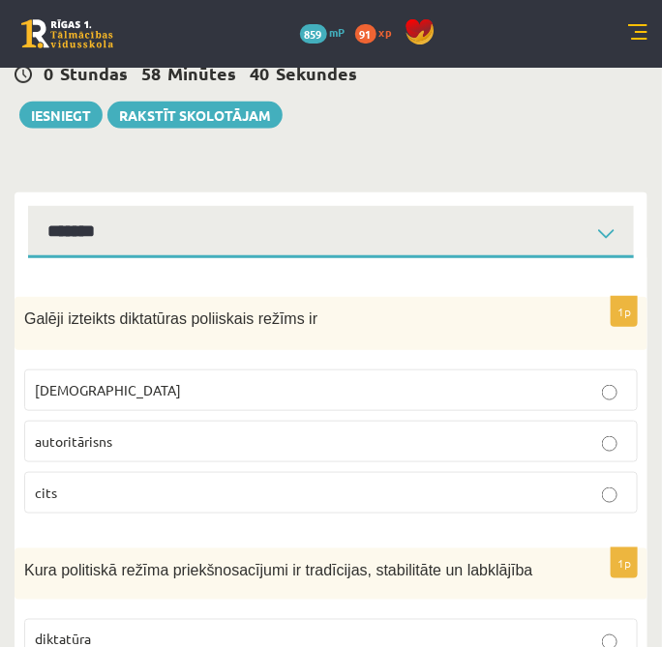
scroll to position [0, 0]
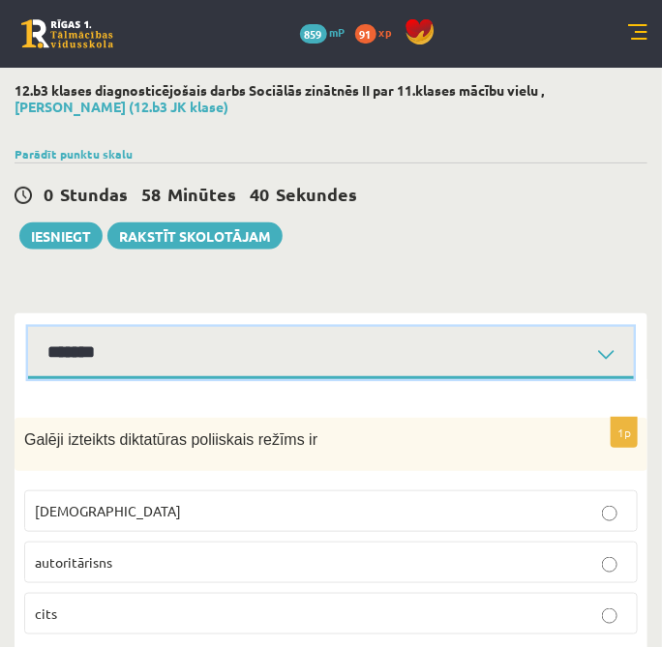
click at [362, 342] on select "**********" at bounding box center [330, 353] width 605 height 53
click at [28, 327] on select "**********" at bounding box center [330, 353] width 605 height 53
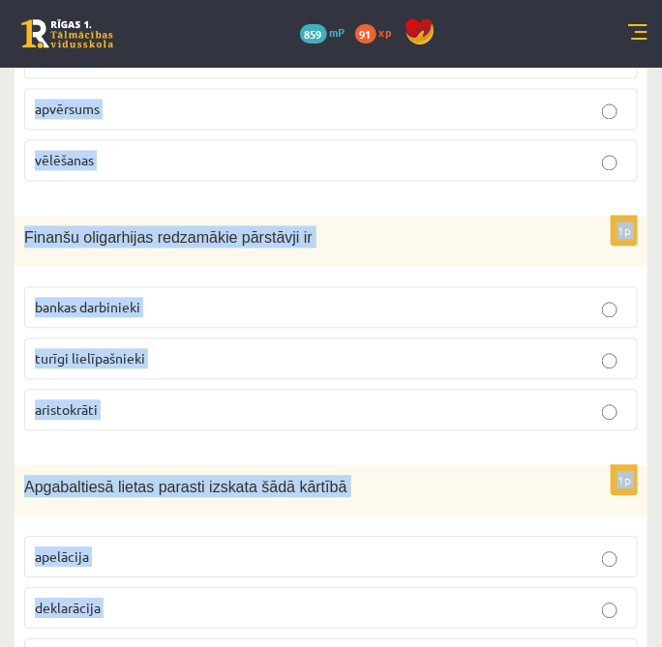
scroll to position [1027, 0]
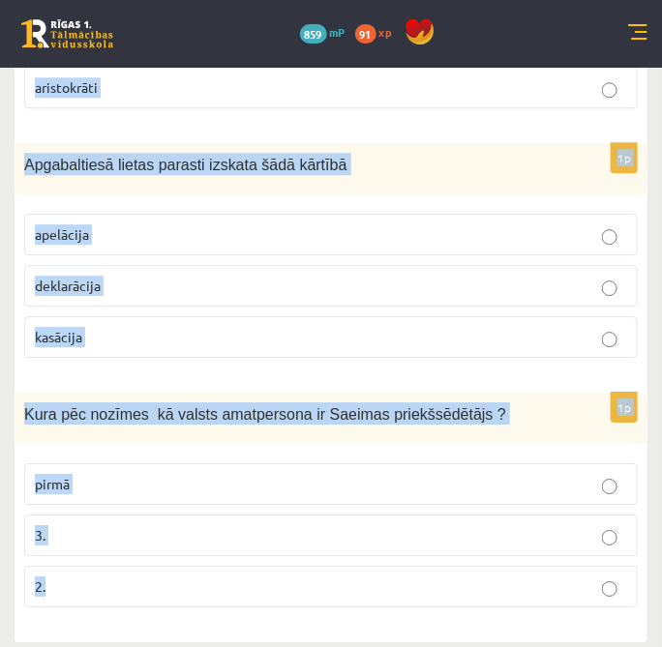
drag, startPoint x: 30, startPoint y: 427, endPoint x: 268, endPoint y: 680, distance: 347.6
drag, startPoint x: 312, startPoint y: 412, endPoint x: 175, endPoint y: 402, distance: 137.7
drag, startPoint x: 175, startPoint y: 402, endPoint x: 255, endPoint y: 545, distance: 164.1
drag, startPoint x: 255, startPoint y: 545, endPoint x: 182, endPoint y: 484, distance: 96.1
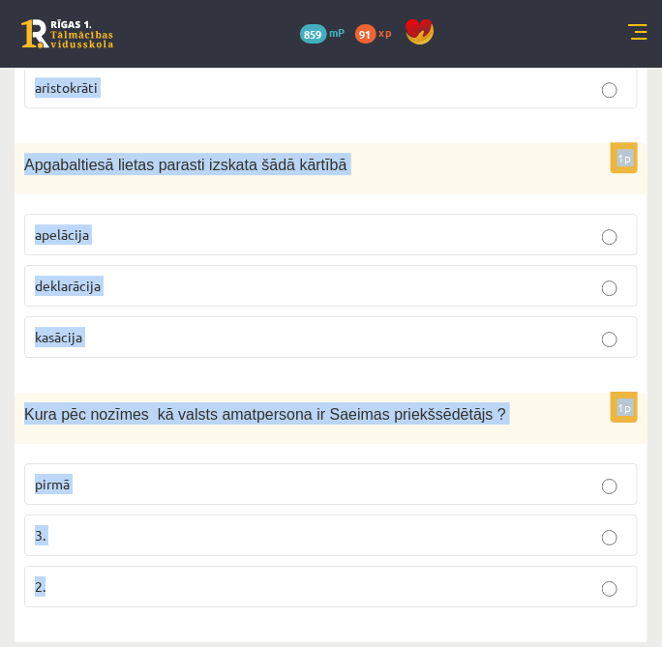
click at [186, 483] on p "pirmā" at bounding box center [331, 484] width 592 height 20
click at [152, 577] on p "2." at bounding box center [331, 586] width 592 height 20
drag, startPoint x: 33, startPoint y: 449, endPoint x: 295, endPoint y: 693, distance: 358.6
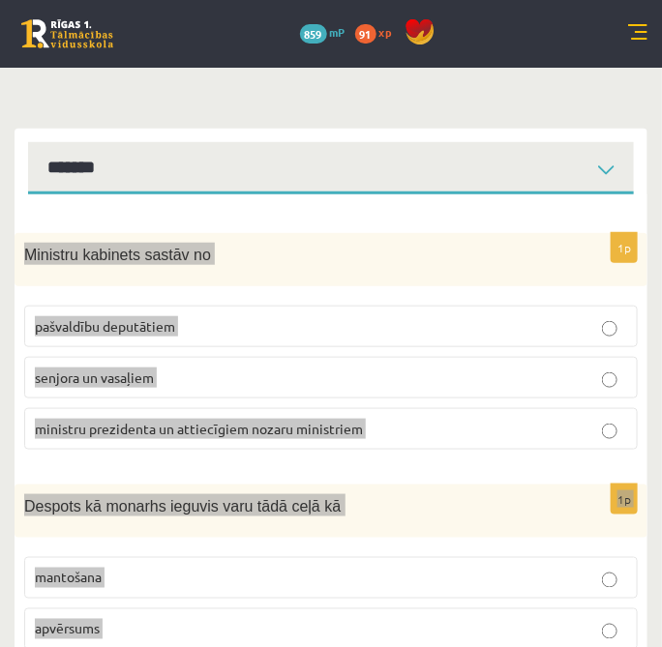
scroll to position [60, 0]
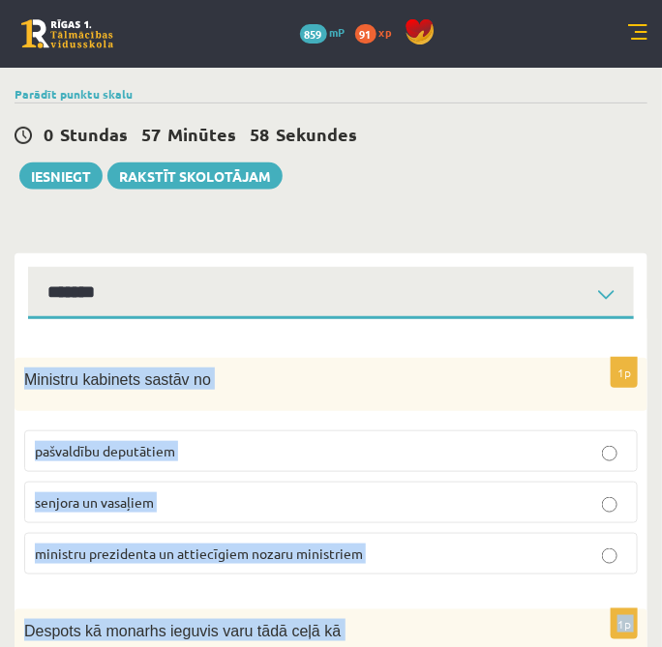
click at [204, 544] on p "ministru prezidenta un attiecīgiem nozaru ministriem" at bounding box center [331, 554] width 592 height 20
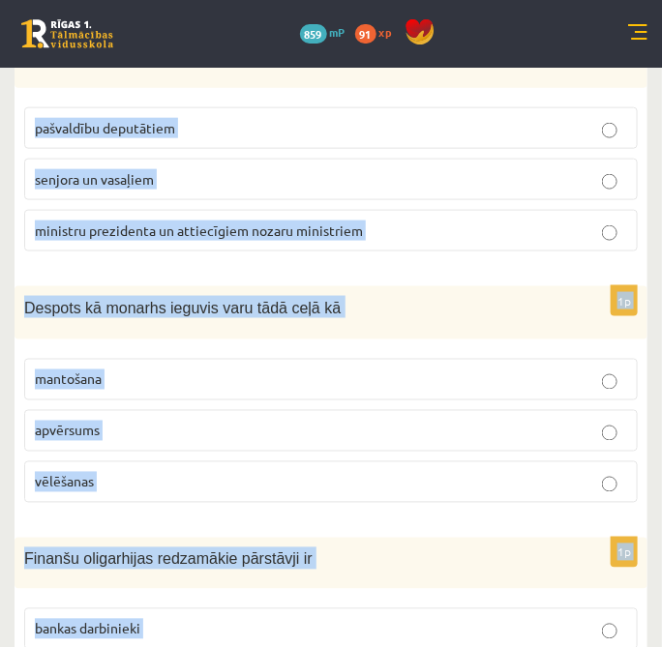
click at [368, 309] on p "Despots kā monarhs ieguvis varu tādā ceļā kā" at bounding box center [282, 307] width 516 height 22
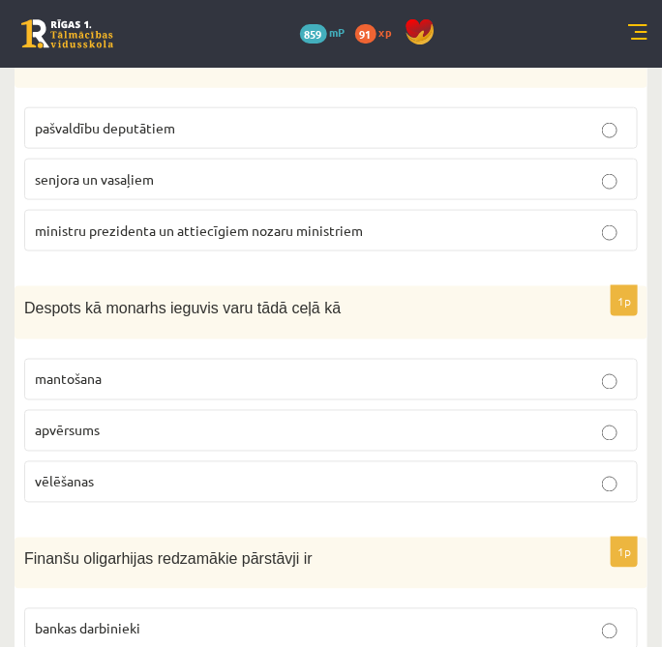
click at [152, 439] on label "apvērsums" at bounding box center [330, 431] width 613 height 42
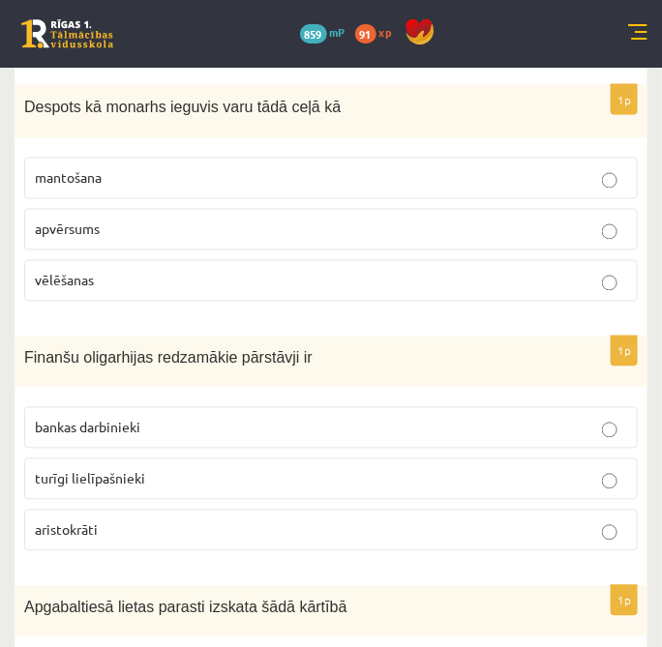
scroll to position [598, 0]
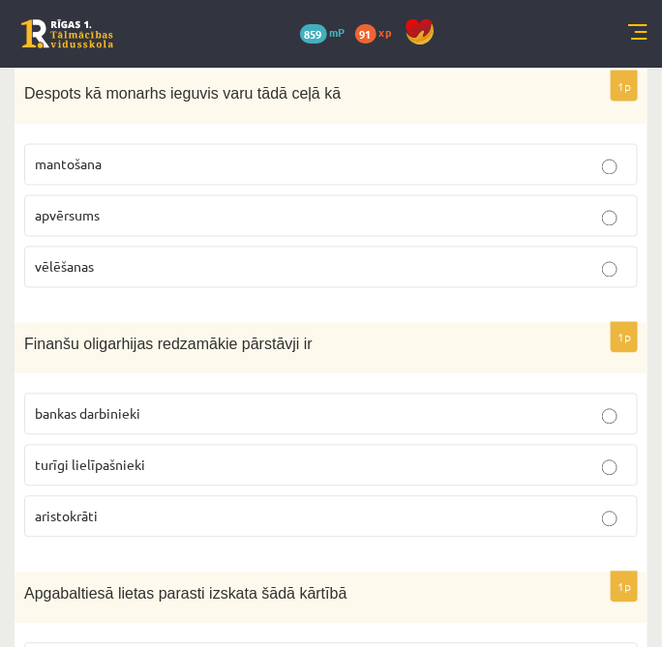
click at [164, 470] on label "turīgi lielīpašnieki" at bounding box center [330, 466] width 613 height 42
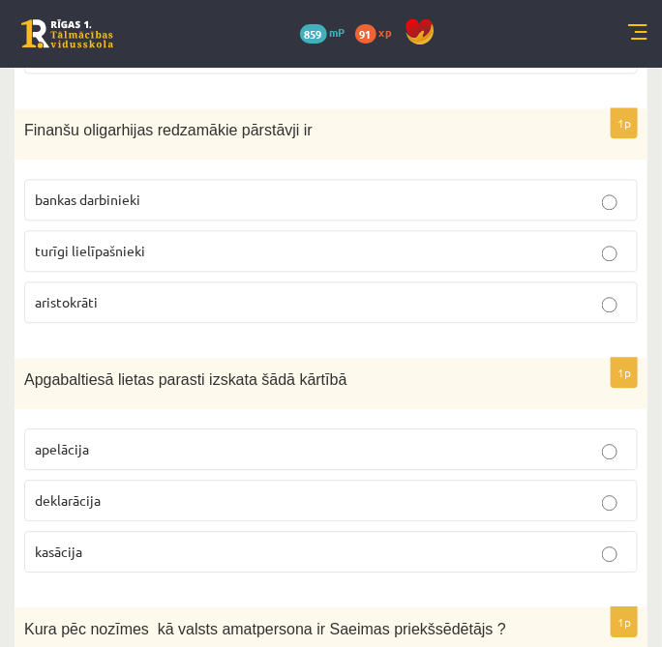
scroll to position [812, 0]
click at [157, 459] on label "apelācija" at bounding box center [330, 449] width 613 height 42
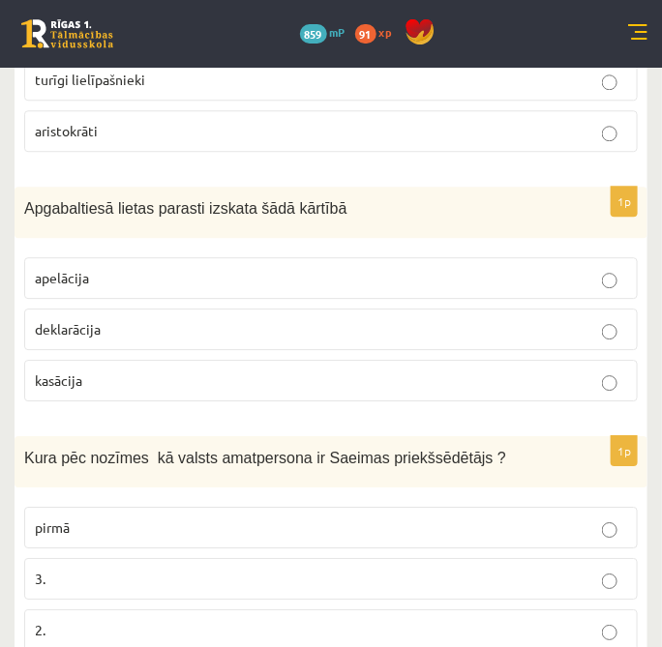
scroll to position [1027, 0]
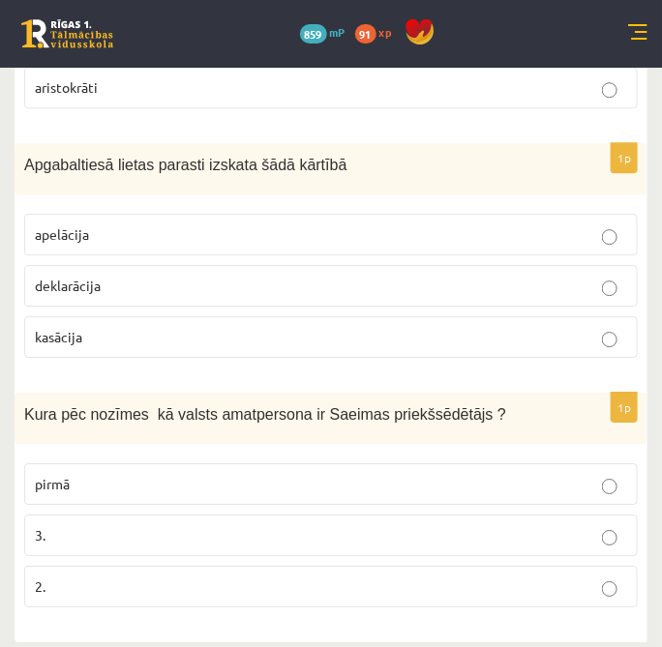
click at [329, 525] on p "3." at bounding box center [331, 535] width 592 height 20
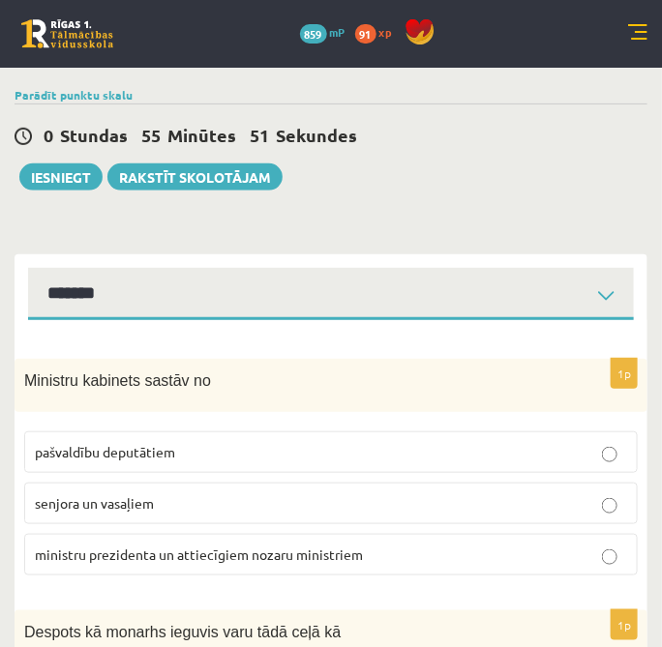
scroll to position [0, 0]
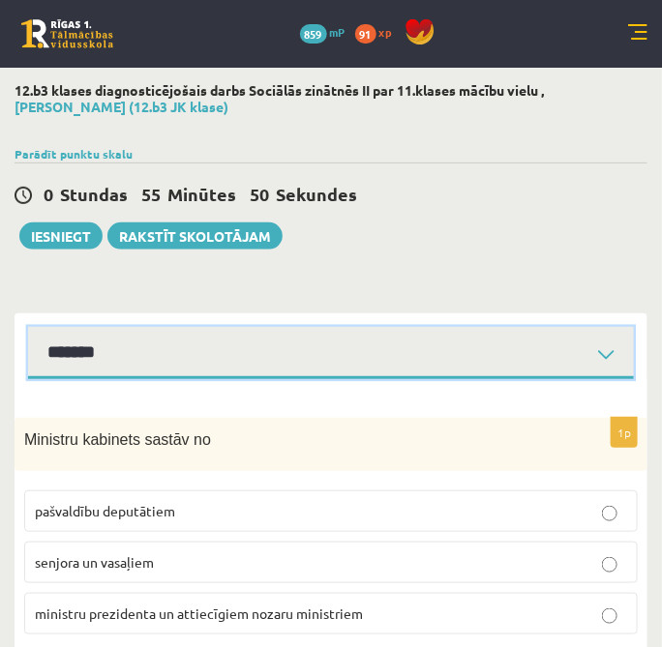
click at [342, 359] on select "**********" at bounding box center [330, 353] width 605 height 53
click at [28, 327] on select "**********" at bounding box center [330, 353] width 605 height 53
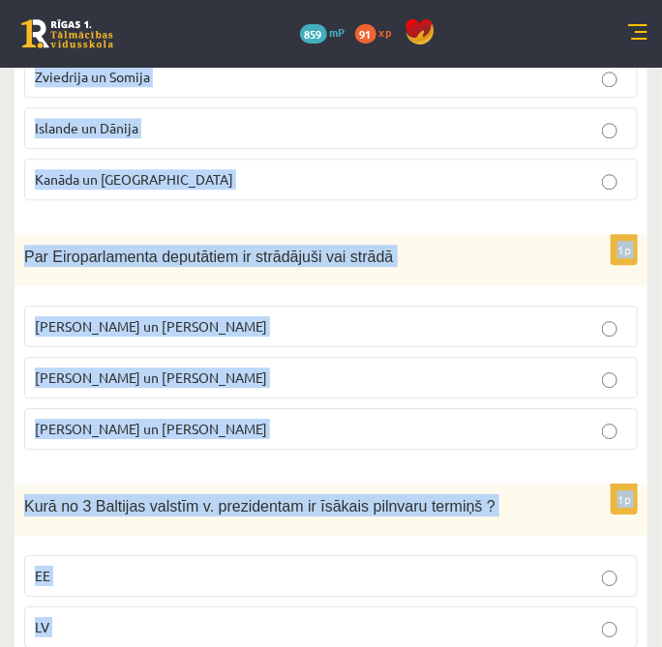
scroll to position [991, 0]
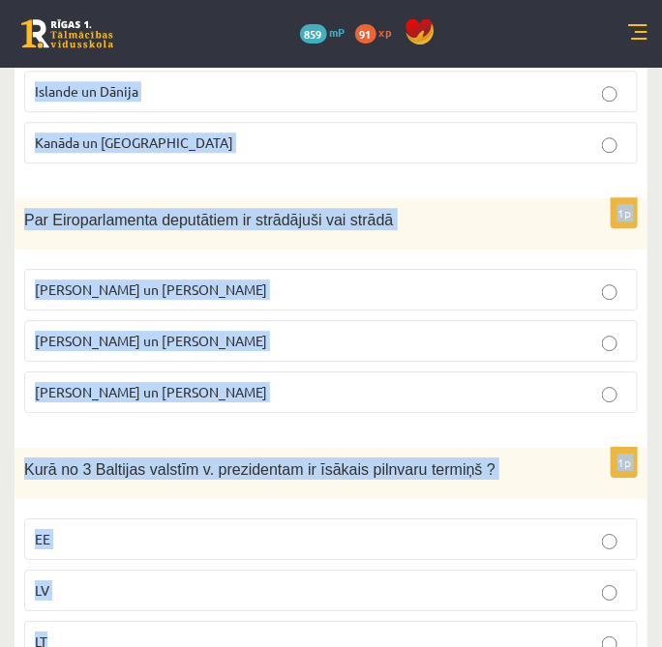
drag, startPoint x: 44, startPoint y: 456, endPoint x: 207, endPoint y: 631, distance: 238.8
click at [207, 631] on form "1p 1993. un 2018. g. Latvijā/ Rīgā un Aglonā viesojās Romas pāvesti Beļģijas un…" at bounding box center [331, 42] width 594 height 1271
copy form "1993. un 2018. g. Latvijā/ Rīgā un Aglonā viesojās Romas pāvesti Beļģijas un Nī…"
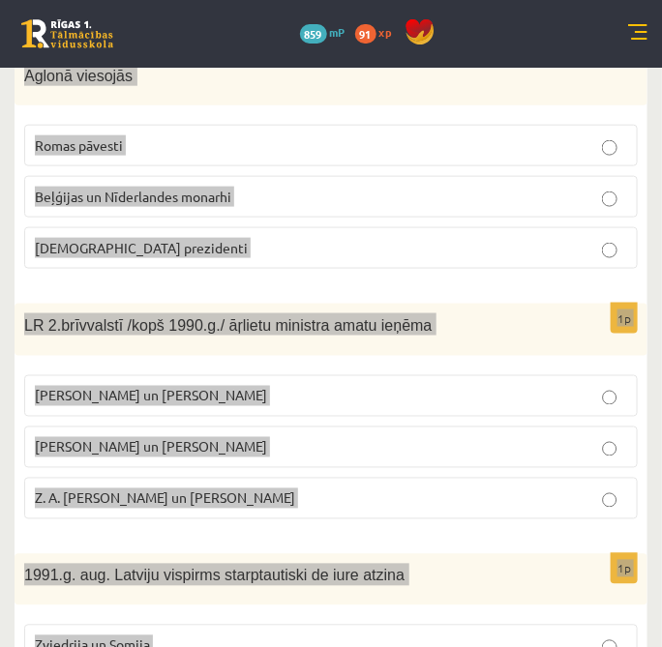
scroll to position [132, 0]
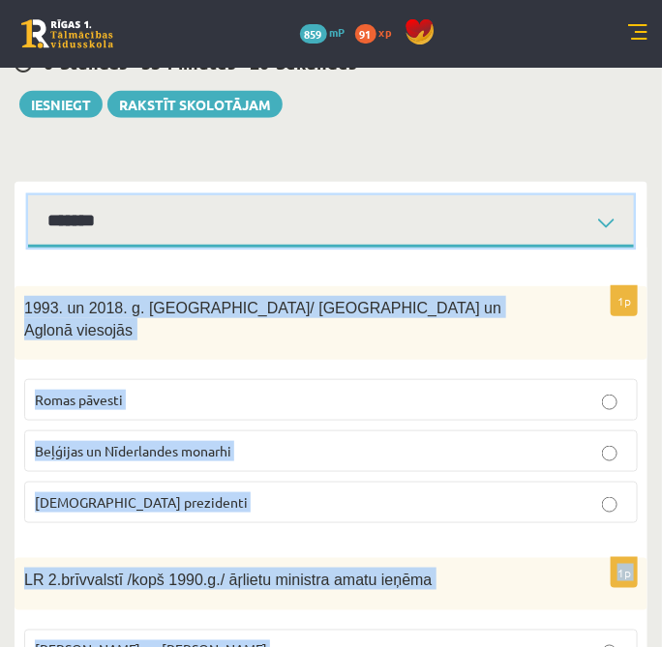
click at [617, 242] on select "**********" at bounding box center [330, 221] width 605 height 53
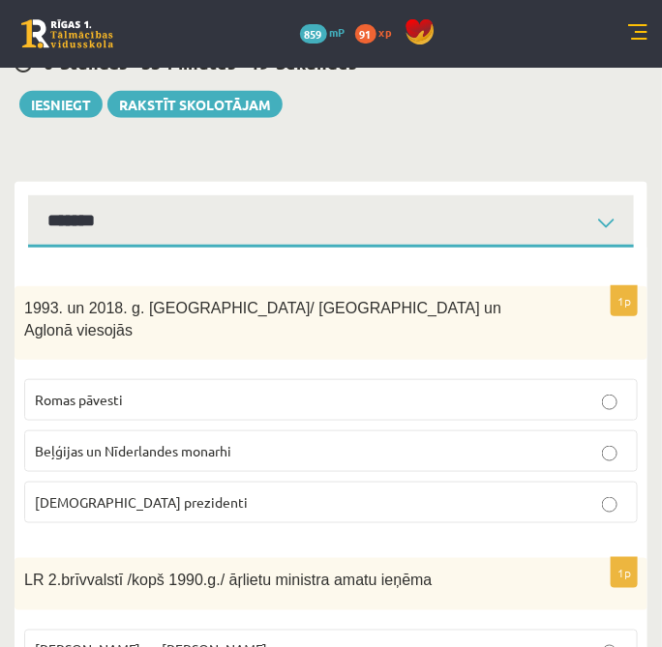
click at [323, 390] on p "Romas pāvesti" at bounding box center [331, 400] width 592 height 20
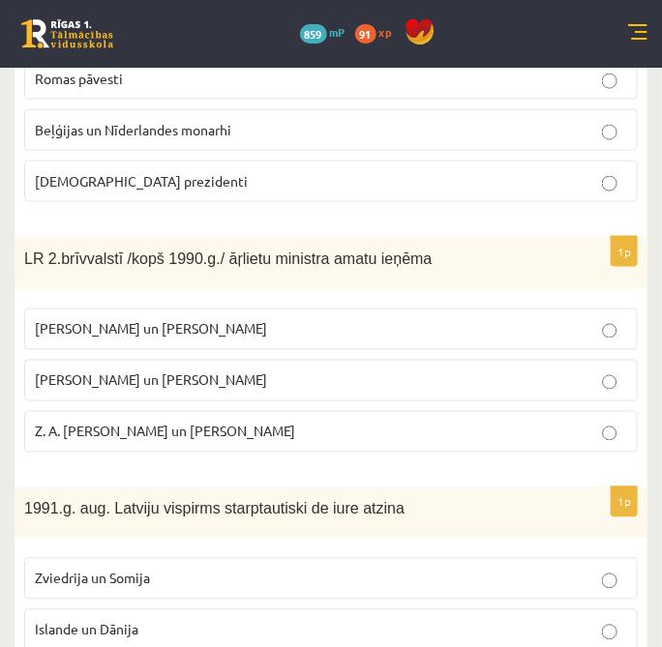
scroll to position [454, 0]
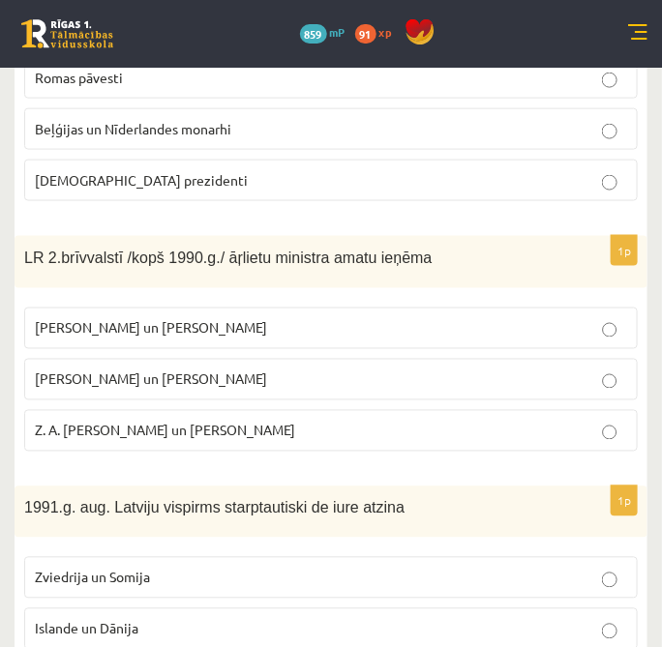
click at [208, 369] on p "A. Pabriks un J Jurkāns" at bounding box center [331, 379] width 592 height 20
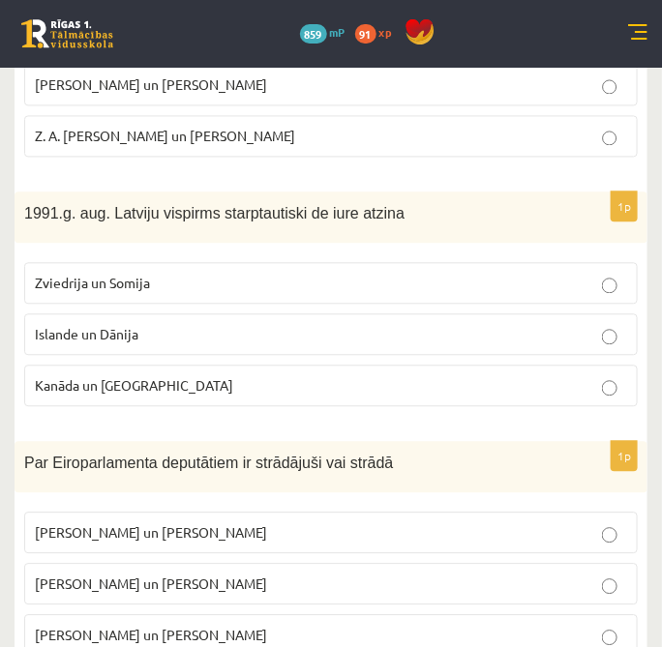
scroll to position [776, 0]
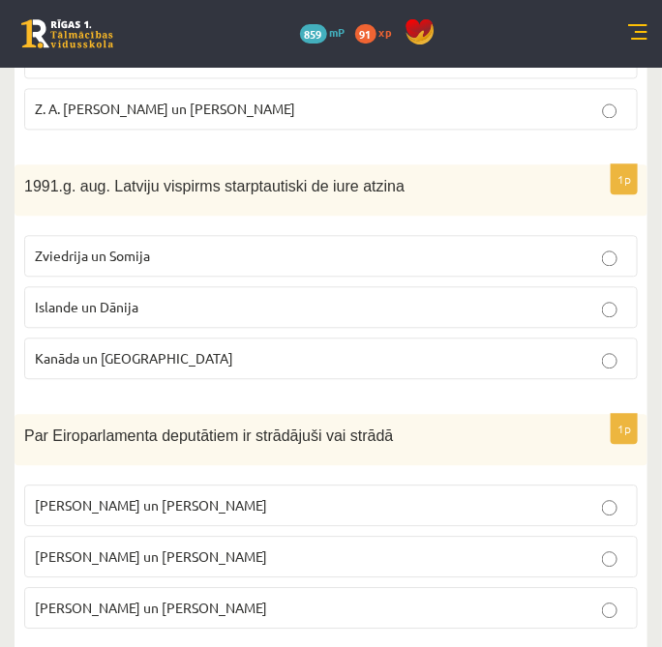
click at [216, 348] on p "Kanāda un ASV" at bounding box center [331, 358] width 592 height 20
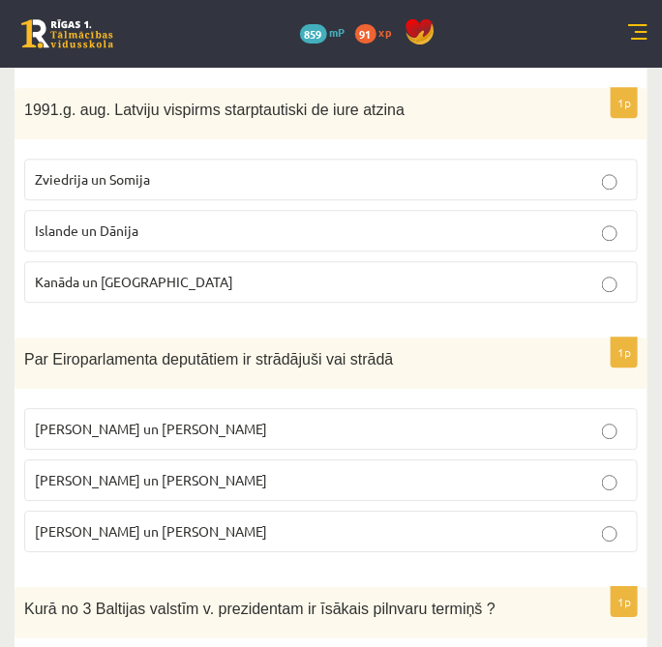
scroll to position [884, 0]
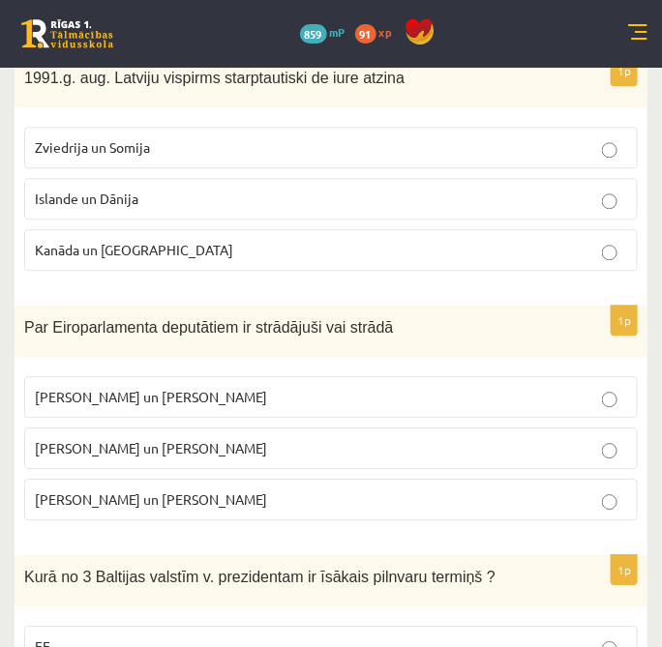
click at [142, 438] on p "I. Vaidere un N. Ušakovs" at bounding box center [331, 448] width 592 height 20
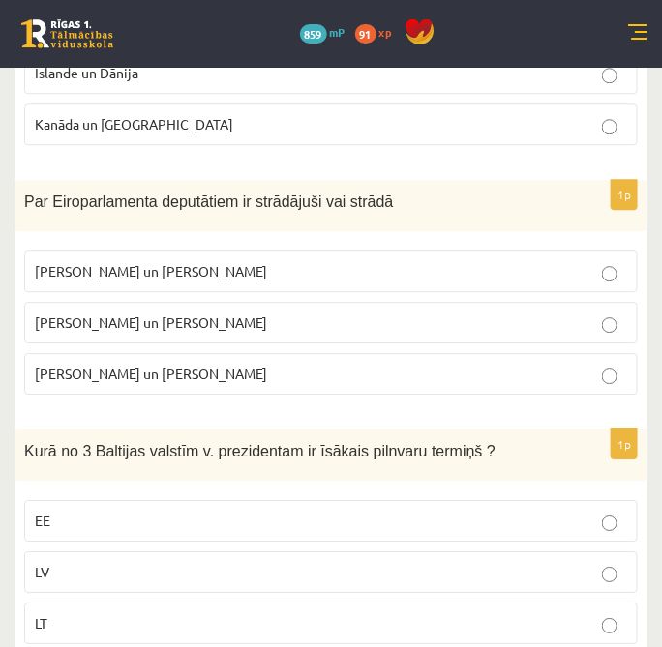
scroll to position [1025, 0]
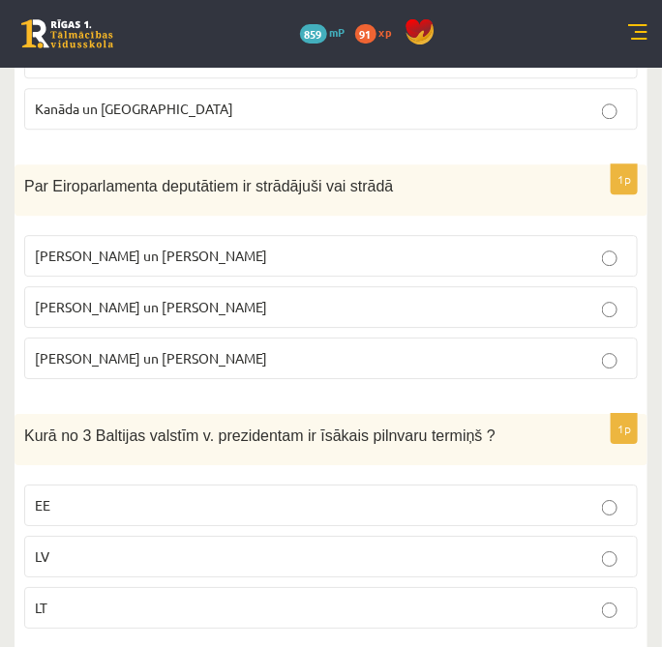
click at [147, 546] on p "LV" at bounding box center [331, 556] width 592 height 20
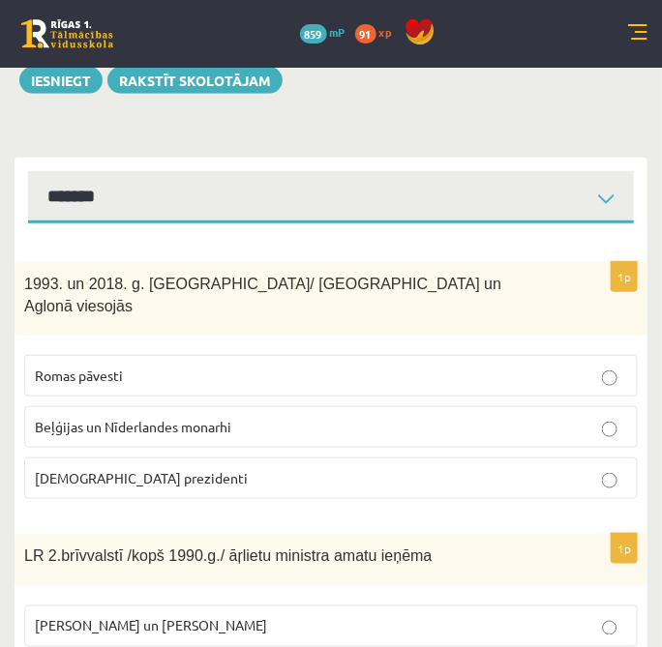
scroll to position [0, 0]
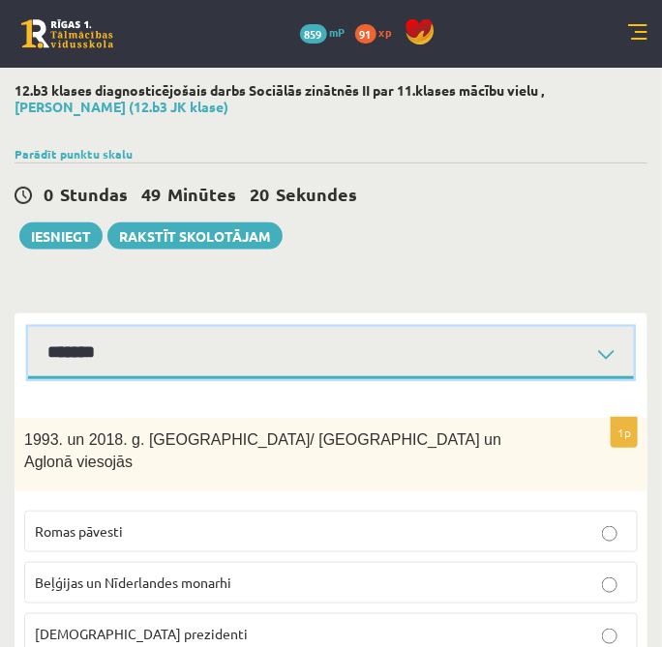
click at [430, 357] on select "**********" at bounding box center [330, 353] width 605 height 53
click at [28, 327] on select "**********" at bounding box center [330, 353] width 605 height 53
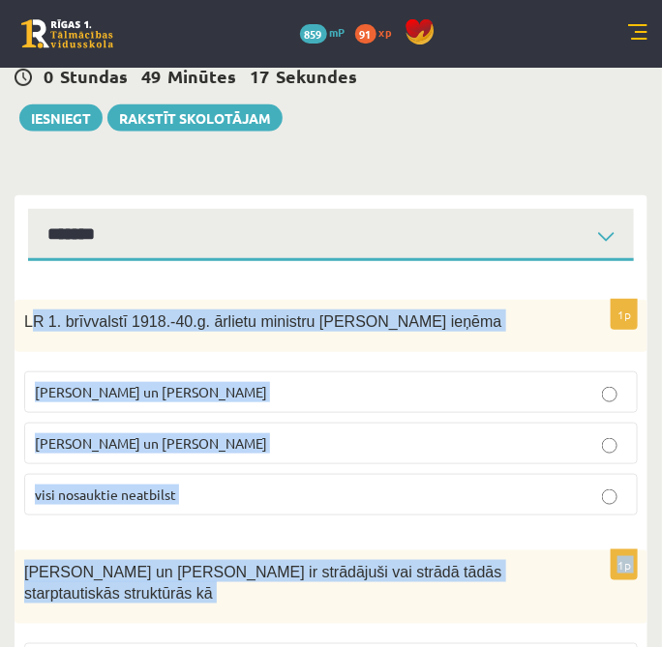
scroll to position [234, 0]
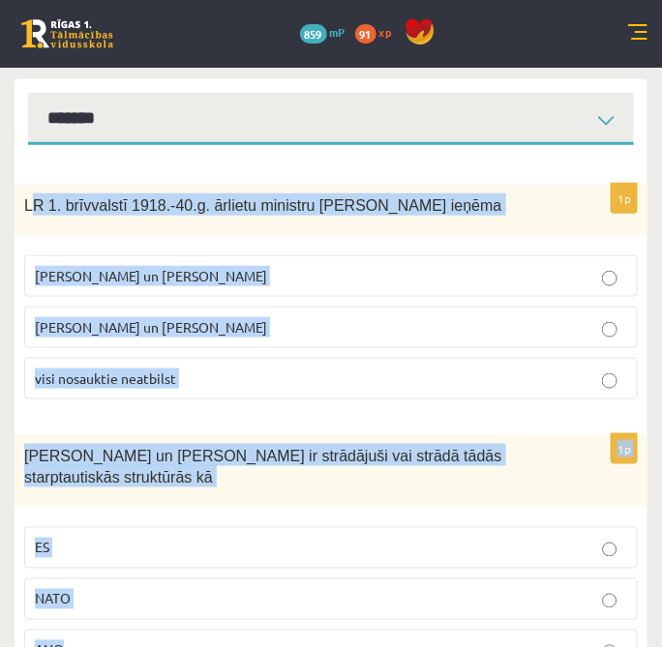
drag, startPoint x: 40, startPoint y: 449, endPoint x: 339, endPoint y: 651, distance: 361.6
click at [339, 413] on html "0 Dāvanas 859 mP 91 xp Daniela Vasiļjeva Sākums Aktuāli Kā mācīties eSKOLĀ Kont…" at bounding box center [331, 89] width 662 height 647
click at [44, 200] on span "LR 1. brīvvalstī 1918.-40.g. ārlietu ministru amatu ieņēma" at bounding box center [263, 205] width 478 height 16
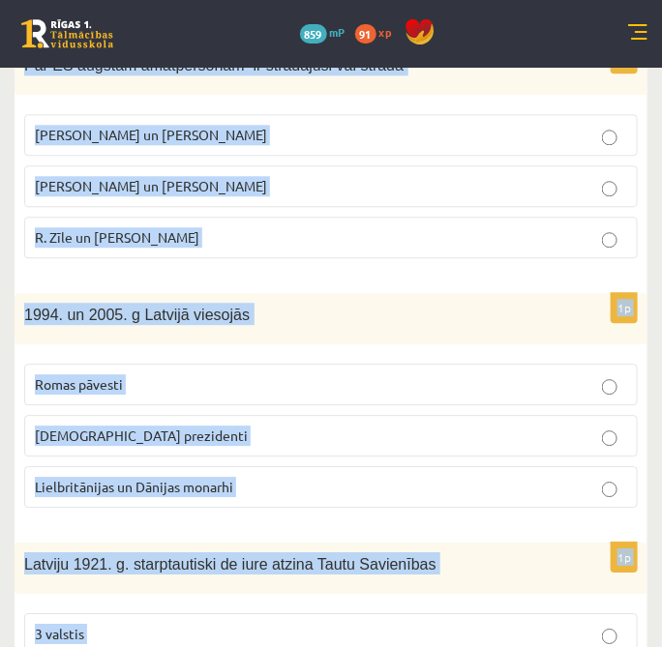
scroll to position [1046, 0]
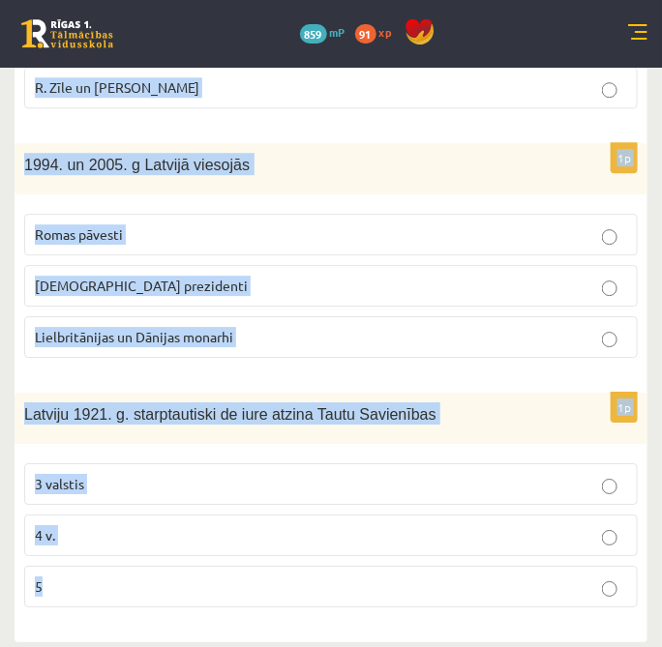
drag, startPoint x: 23, startPoint y: 201, endPoint x: 265, endPoint y: 659, distance: 517.4
copy form "LR 1. brīvvalstī 1918.-40.g. ārlietu ministru amatu ieņēma Z. Meierovics un V. …"
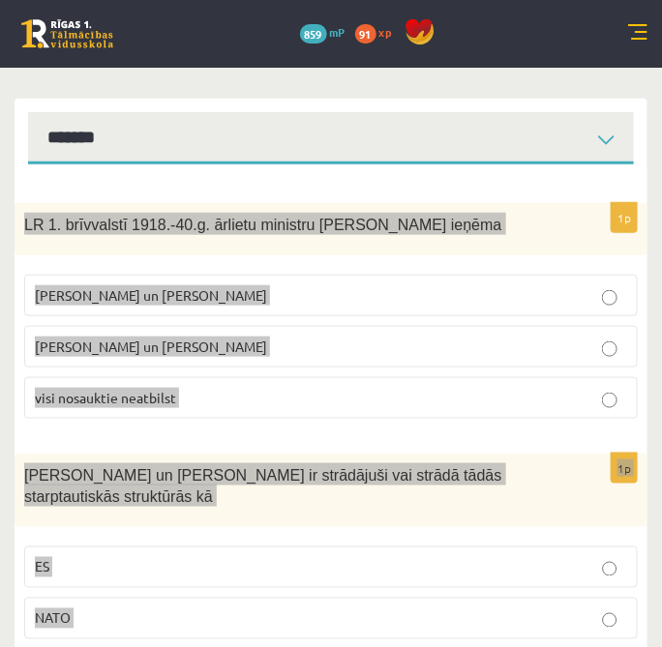
scroll to position [188, 0]
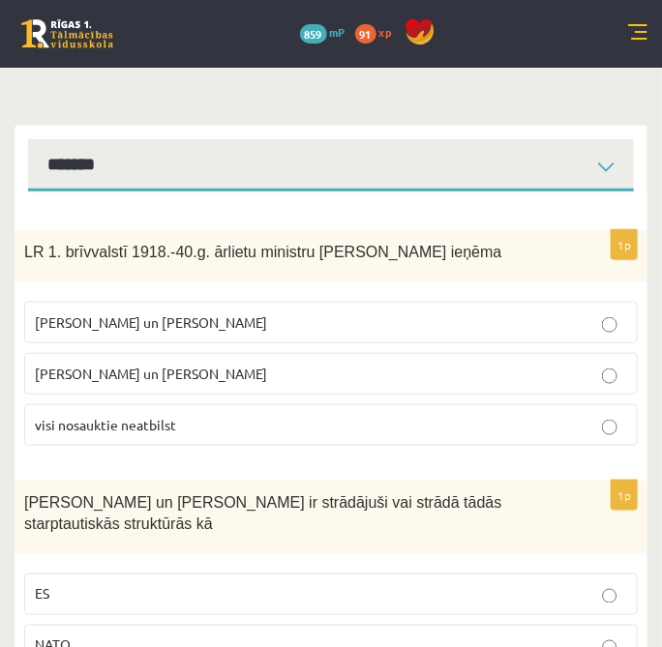
click at [282, 302] on label "Z. Meierovics un V. Munters" at bounding box center [330, 323] width 613 height 42
click at [194, 584] on p "ES" at bounding box center [331, 594] width 592 height 20
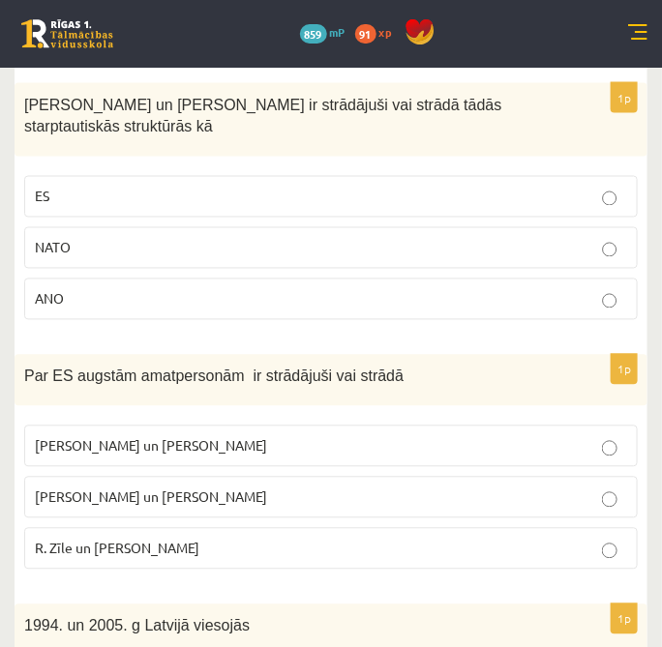
scroll to position [617, 0]
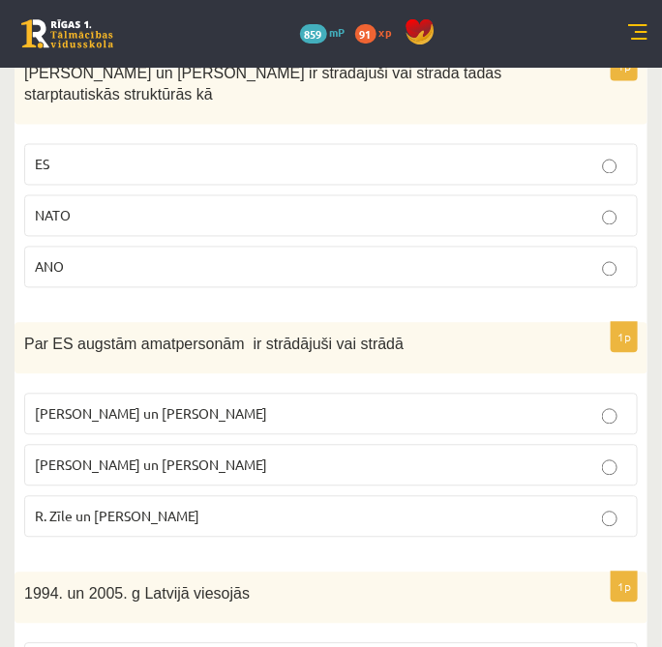
click at [287, 497] on label "R. Zīle un V.Dombrovskis" at bounding box center [330, 517] width 613 height 42
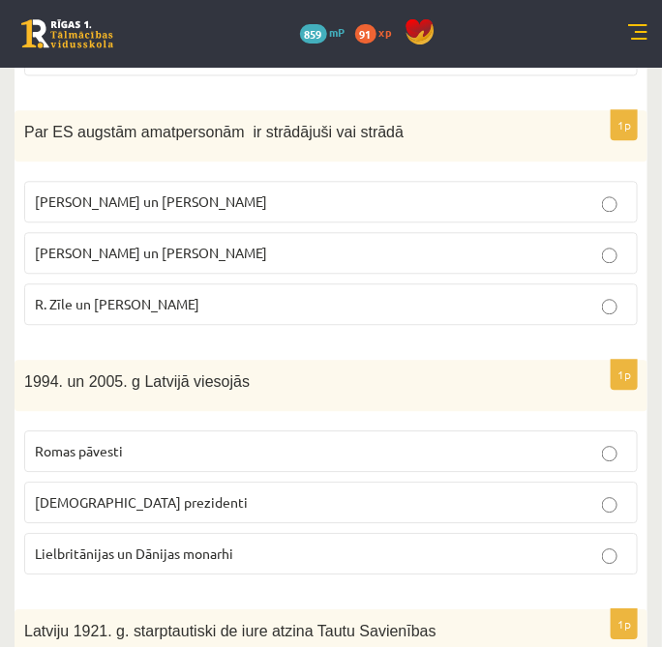
scroll to position [832, 0]
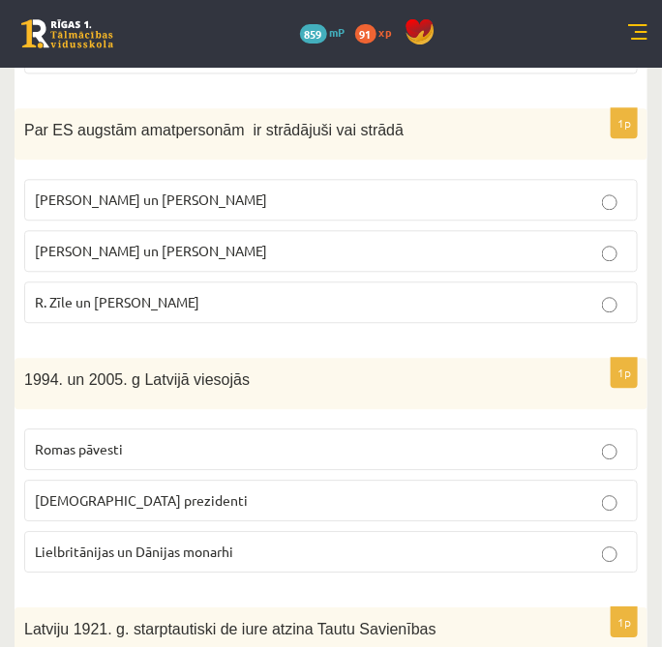
click at [273, 457] on label "Romas pāvesti" at bounding box center [330, 449] width 613 height 42
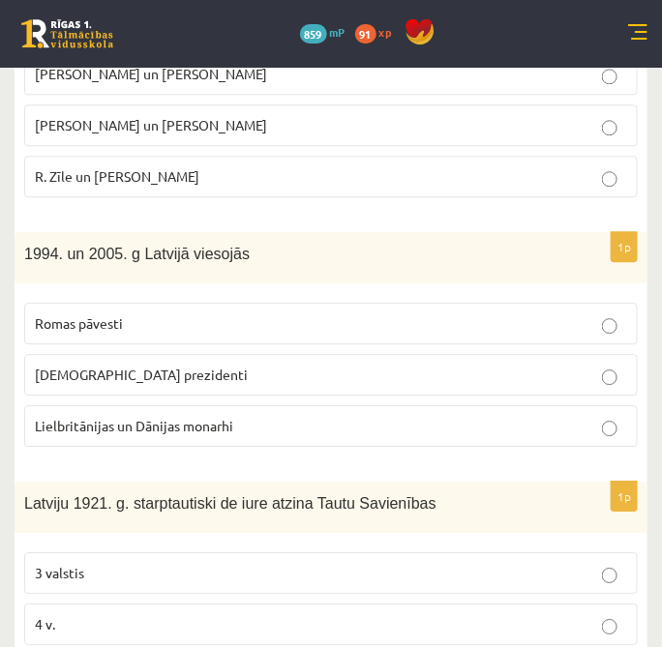
scroll to position [1046, 0]
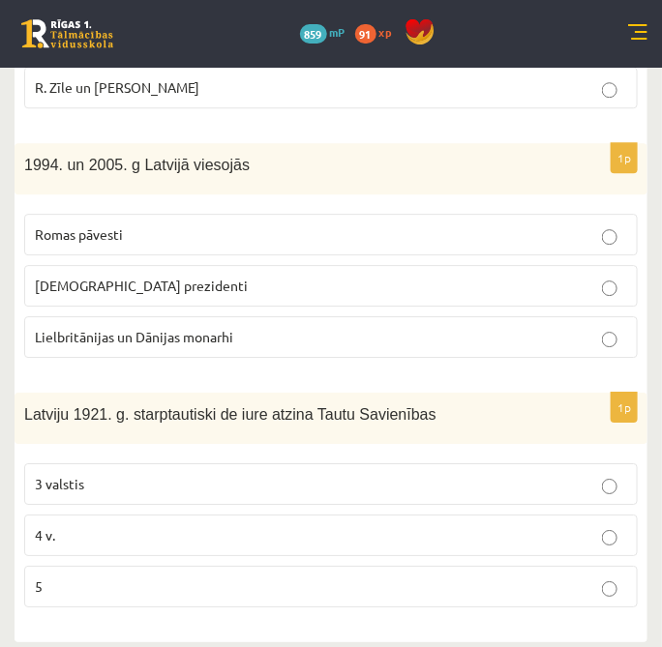
click at [201, 481] on p "3 valstis" at bounding box center [331, 484] width 592 height 20
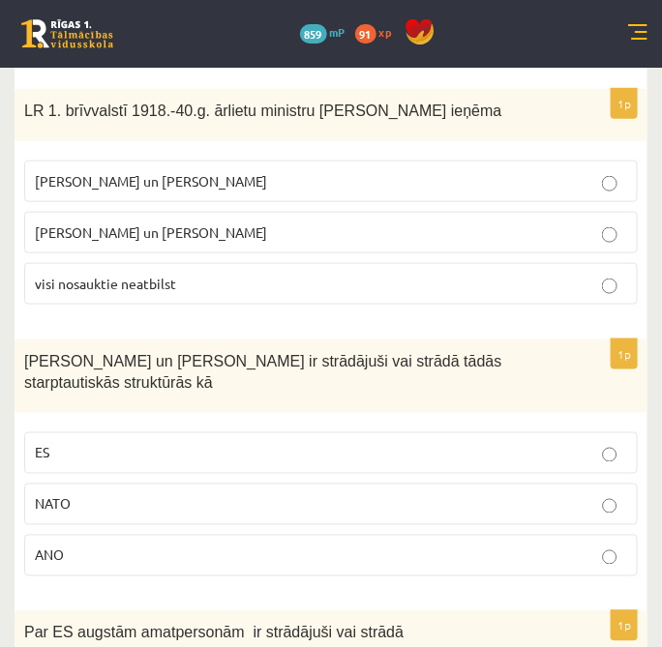
scroll to position [188, 0]
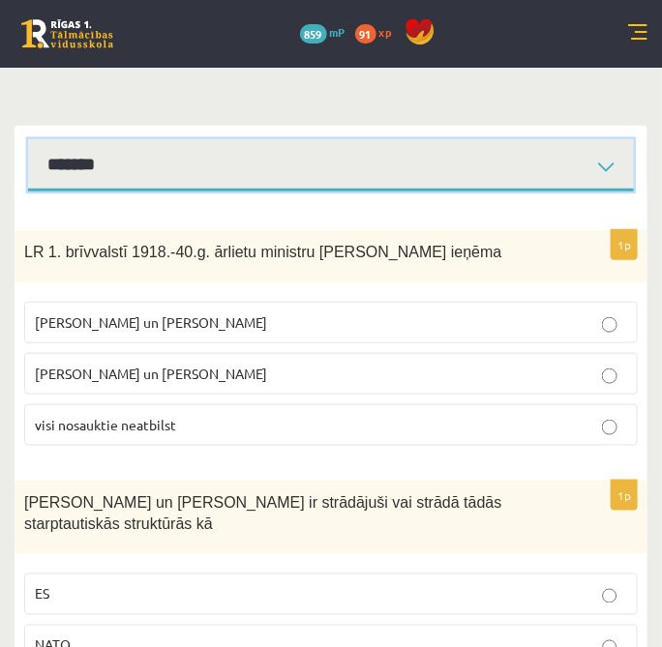
click at [574, 172] on select "**********" at bounding box center [330, 165] width 605 height 53
click at [28, 139] on select "**********" at bounding box center [330, 165] width 605 height 53
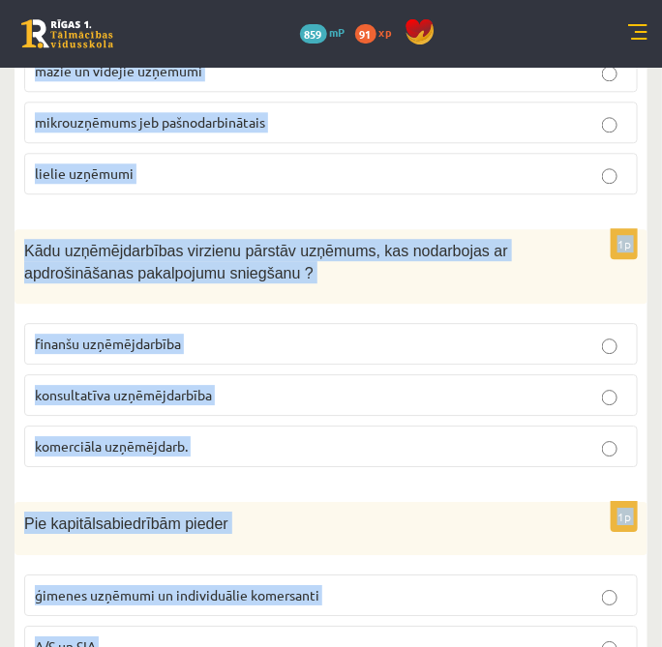
scroll to position [1053, 0]
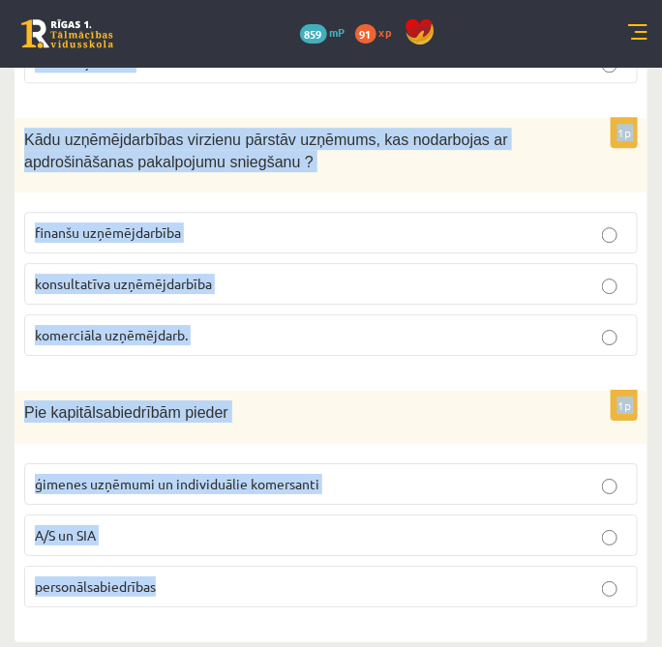
drag, startPoint x: 17, startPoint y: 243, endPoint x: 210, endPoint y: 665, distance: 464.4
copy form "SIA dibinātājs atbild un riskē ar savu peļņas daļu visu savu īpašumu uzņēmumā i…"
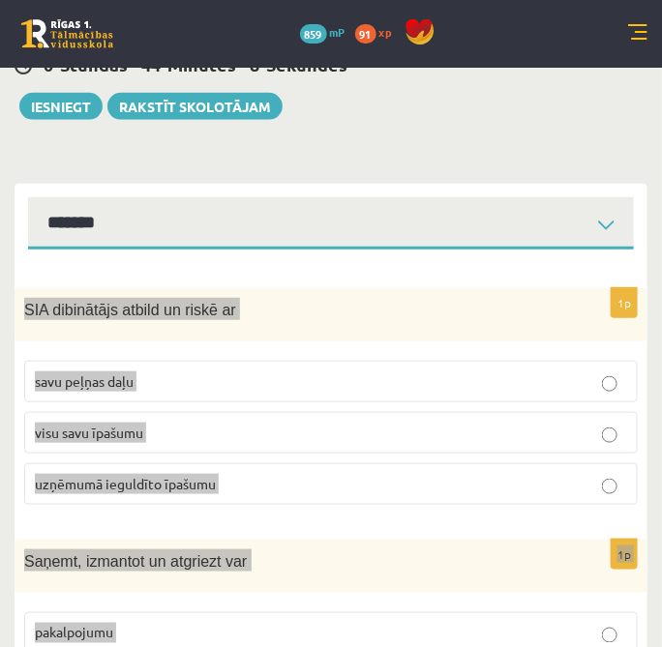
scroll to position [86, 0]
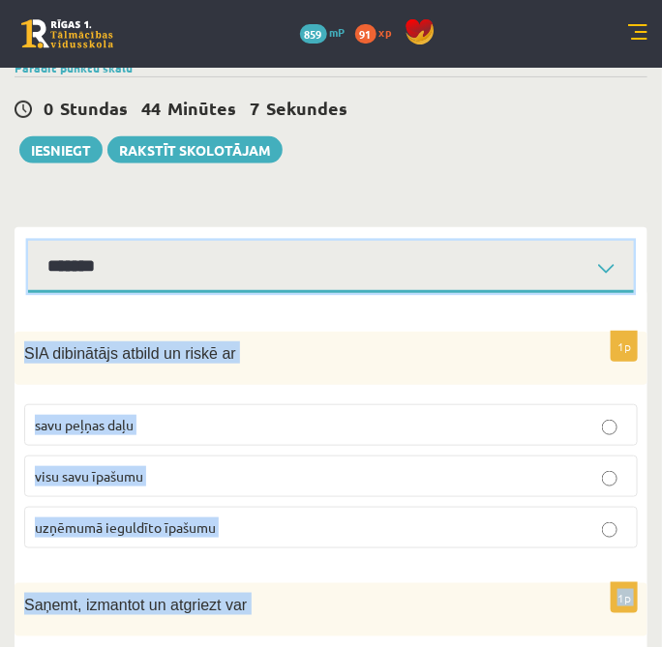
click at [455, 276] on select "**********" at bounding box center [330, 267] width 605 height 53
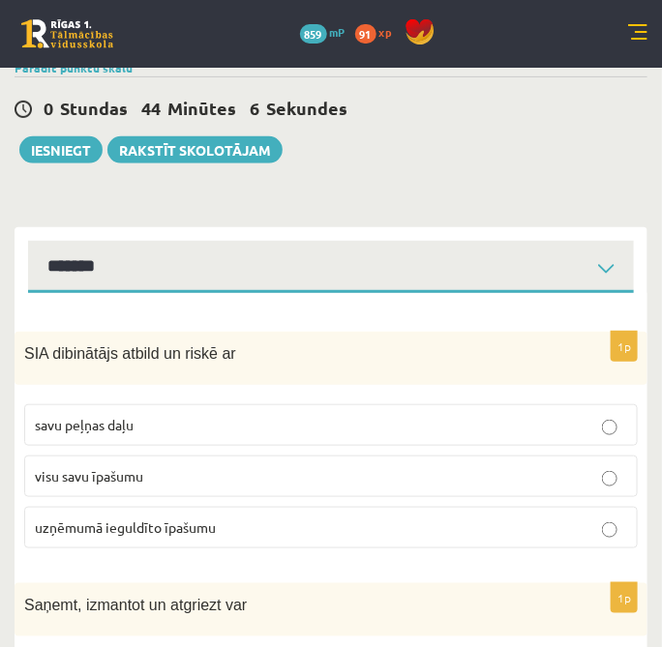
click at [286, 523] on p "uzņēmumā ieguldīto īpašumu" at bounding box center [331, 527] width 592 height 20
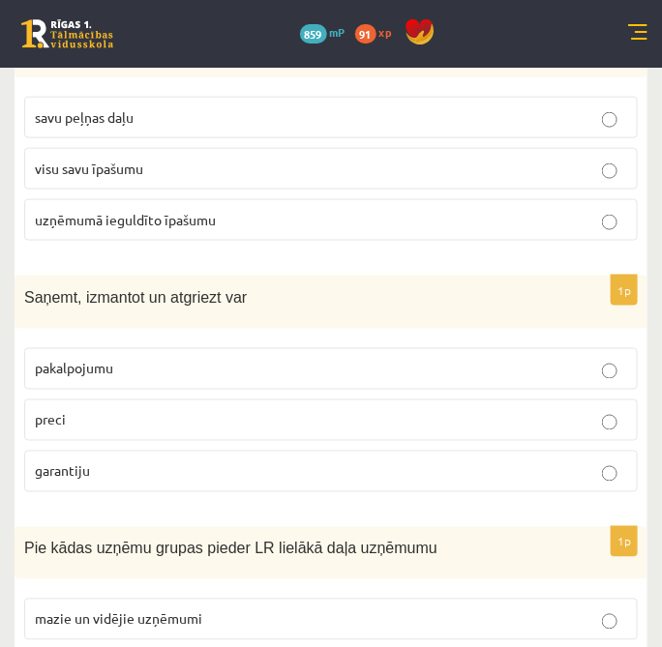
scroll to position [408, 0]
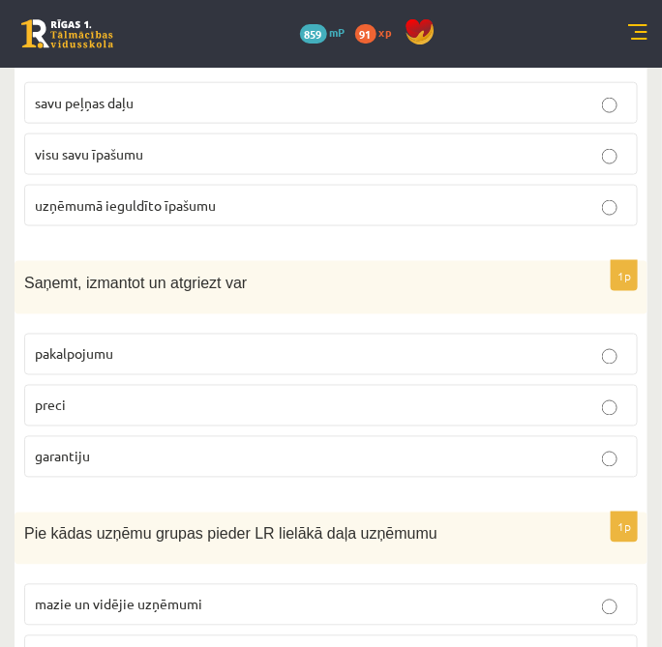
click at [339, 416] on label "preci" at bounding box center [330, 406] width 613 height 42
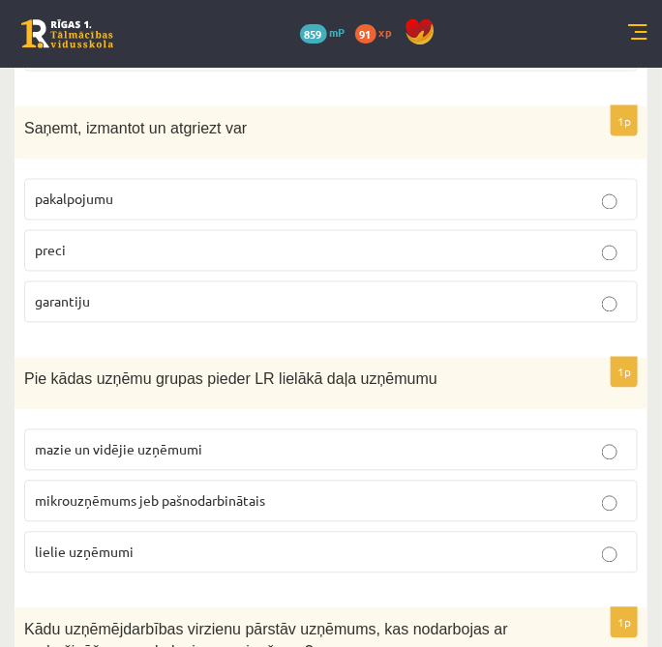
scroll to position [516, 0]
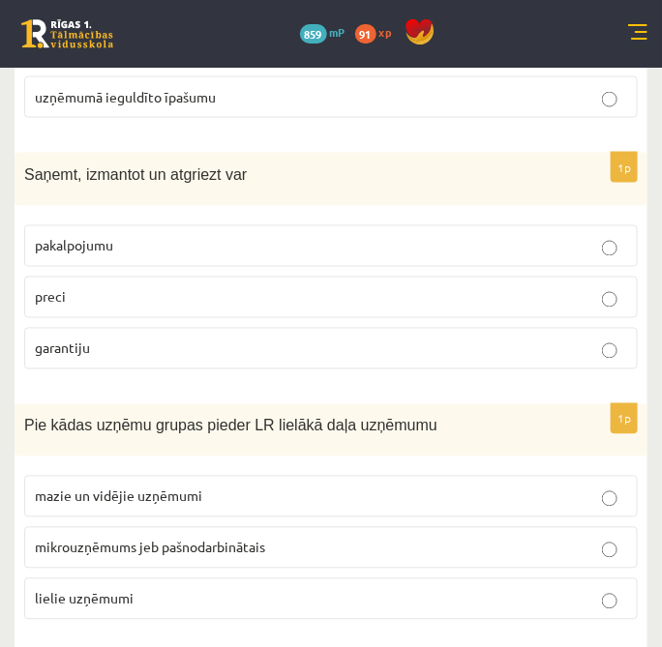
click at [165, 491] on span "mazie un vidējie uzņēmumi" at bounding box center [118, 495] width 167 height 17
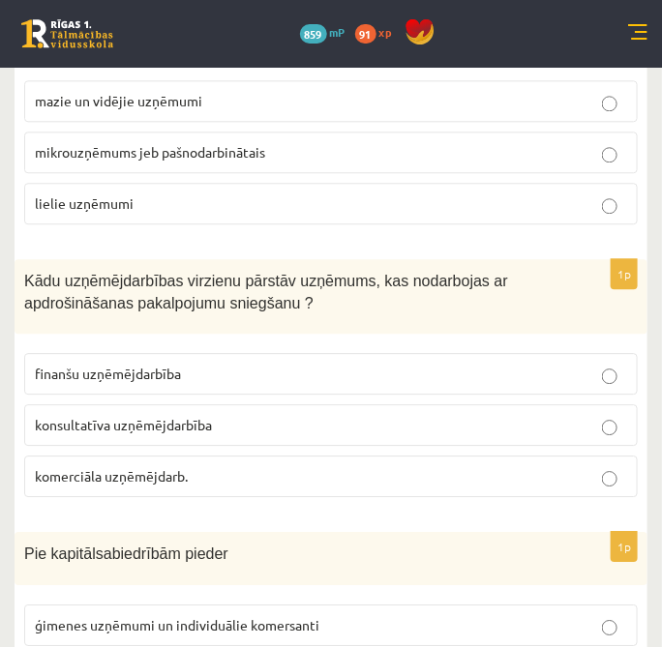
scroll to position [946, 0]
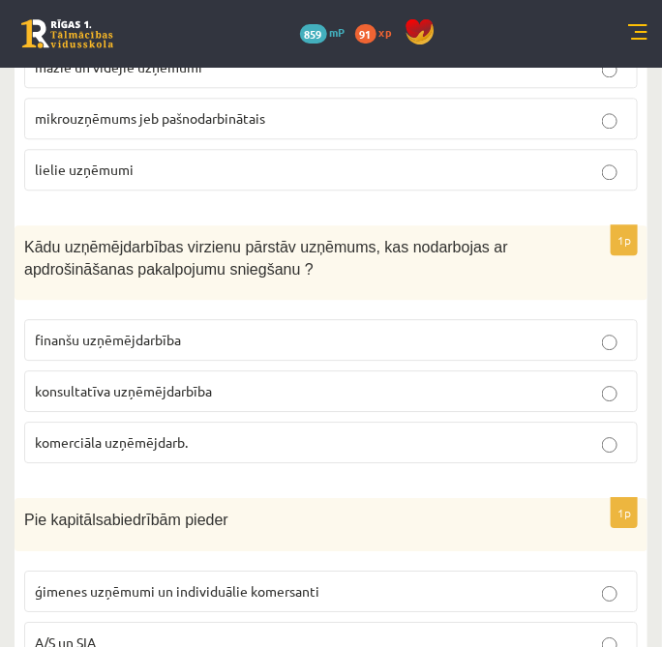
click at [232, 348] on label "finanšu uzņēmējdarbība" at bounding box center [330, 340] width 613 height 42
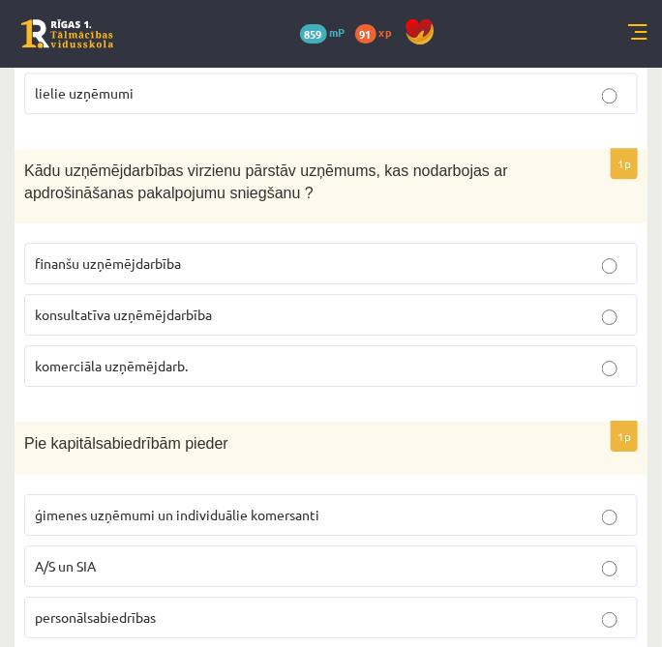
scroll to position [1053, 0]
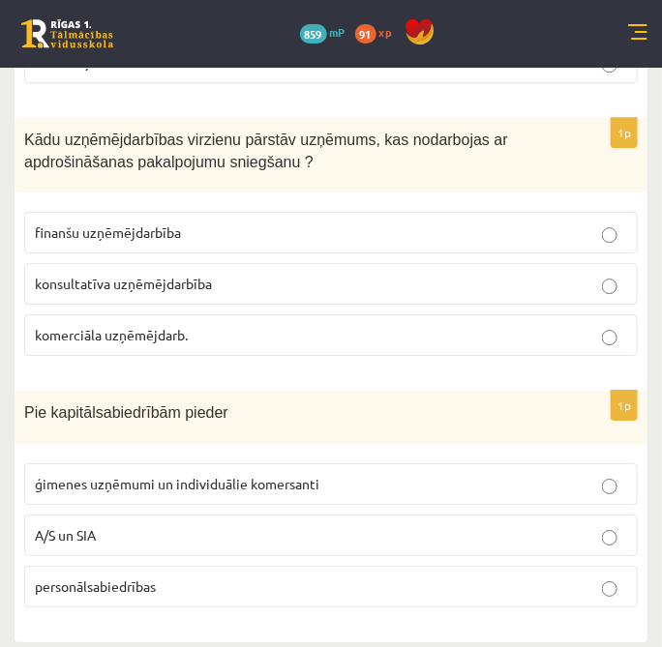
click at [157, 525] on p "A/S un SIA" at bounding box center [331, 535] width 592 height 20
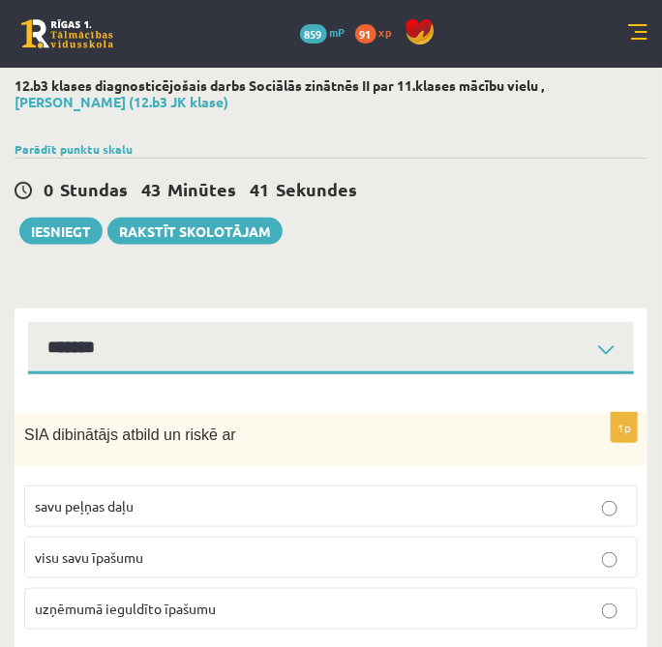
scroll to position [0, 0]
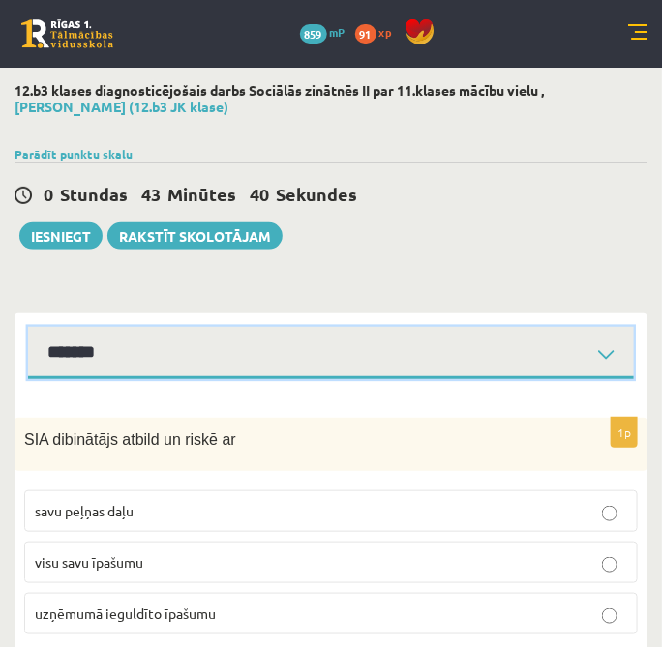
click at [406, 374] on select "**********" at bounding box center [330, 353] width 605 height 53
click at [28, 327] on select "**********" at bounding box center [330, 353] width 605 height 53
click at [271, 327] on select "**********" at bounding box center [330, 353] width 605 height 53
click at [28, 327] on select "**********" at bounding box center [330, 353] width 605 height 53
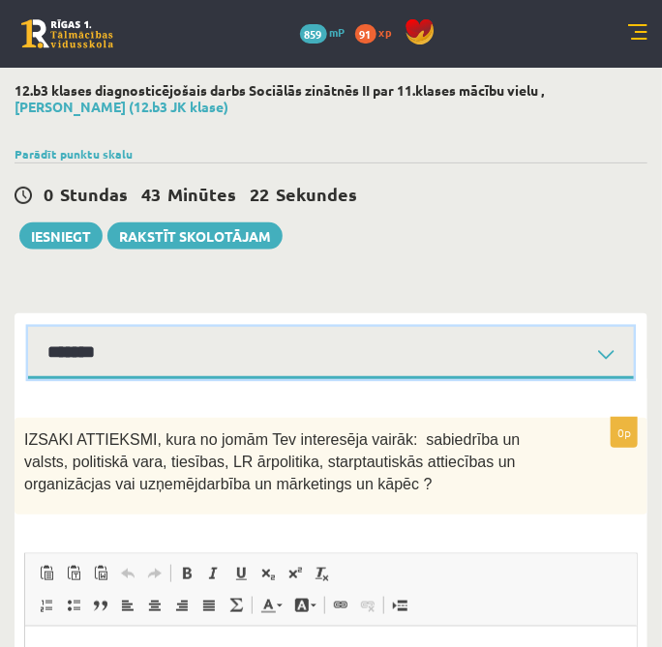
click at [536, 350] on select "**********" at bounding box center [330, 353] width 605 height 53
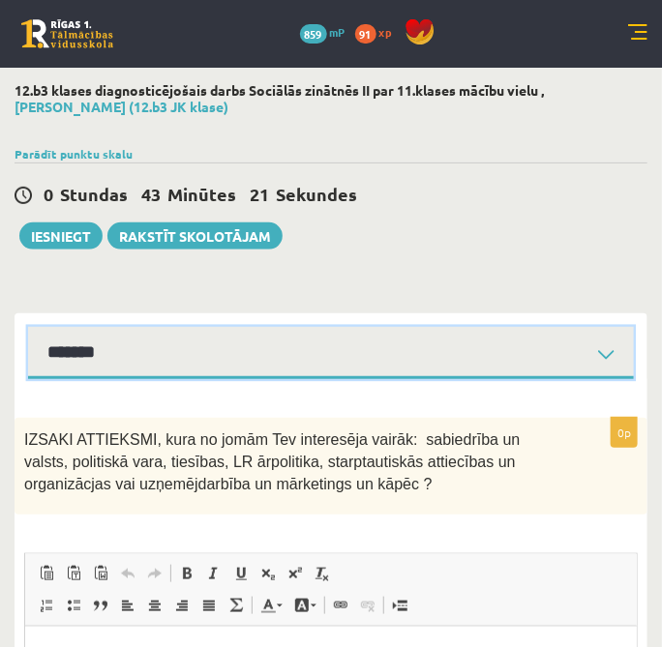
click at [538, 352] on select "**********" at bounding box center [330, 353] width 605 height 53
click at [28, 327] on select "**********" at bounding box center [330, 353] width 605 height 53
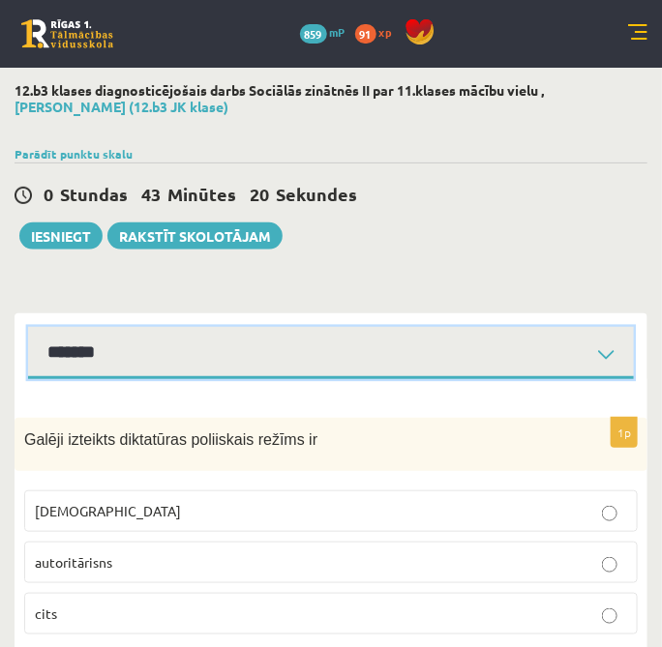
click at [544, 351] on select "**********" at bounding box center [330, 353] width 605 height 53
select select "**********"
click at [28, 327] on select "**********" at bounding box center [330, 353] width 605 height 53
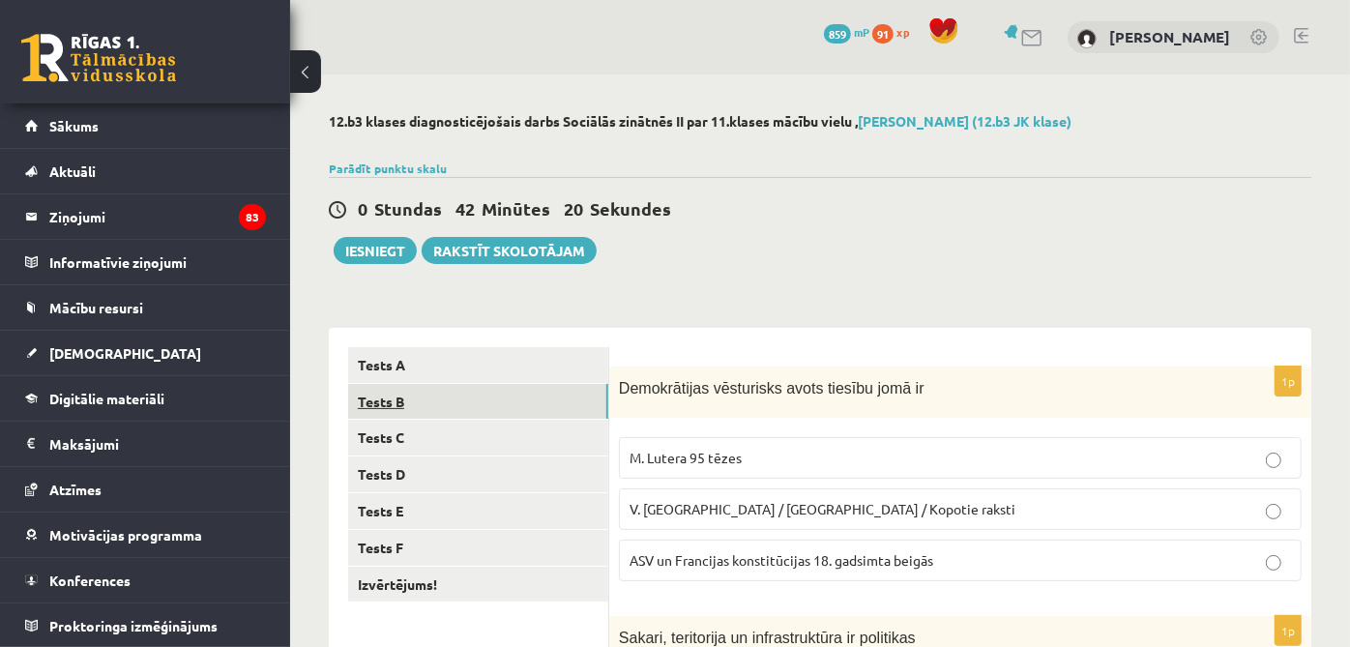
click at [526, 389] on link "Tests B" at bounding box center [478, 402] width 260 height 36
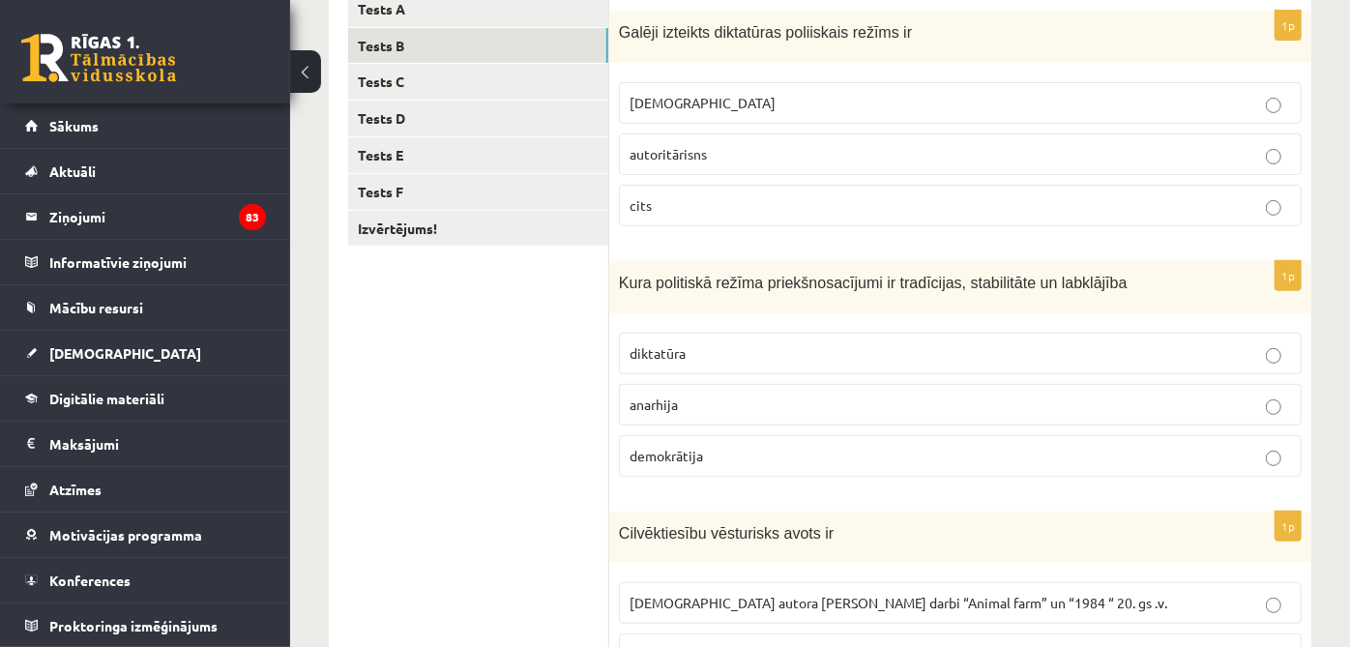
scroll to position [322, 0]
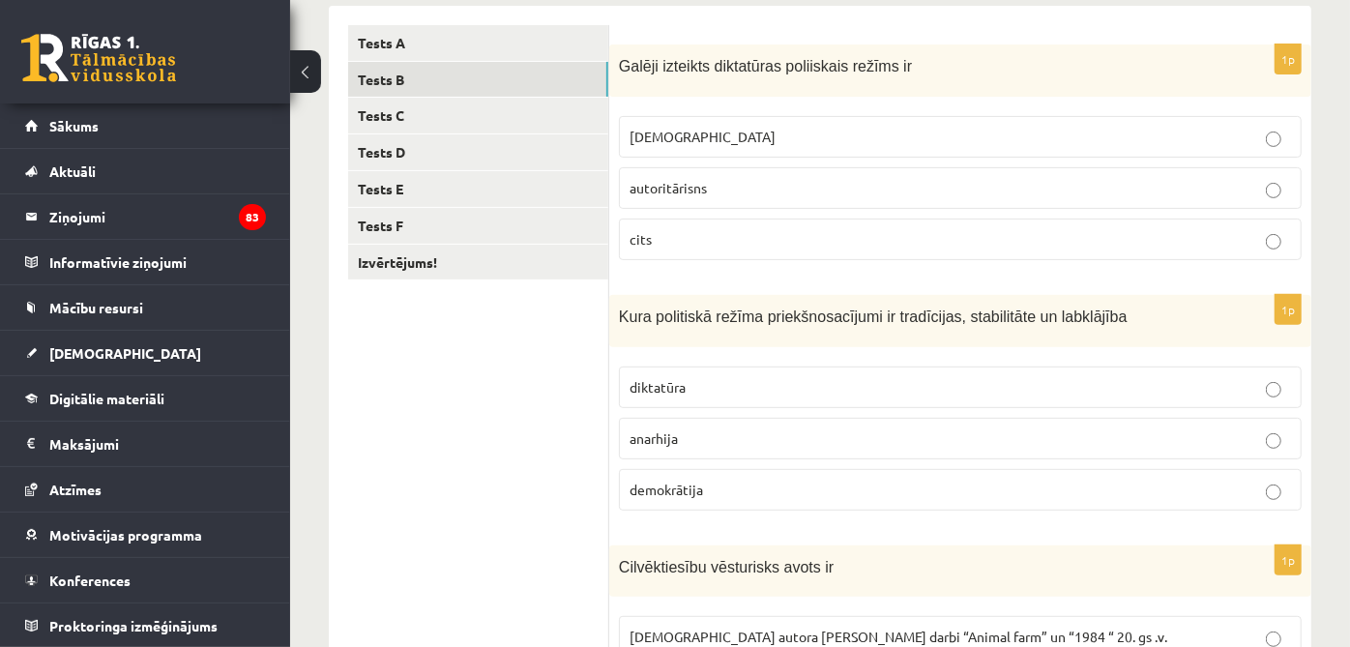
click at [1102, 146] on label "[DEMOGRAPHIC_DATA]" at bounding box center [960, 137] width 683 height 42
click at [998, 480] on p "demokrātija" at bounding box center [961, 490] width 662 height 20
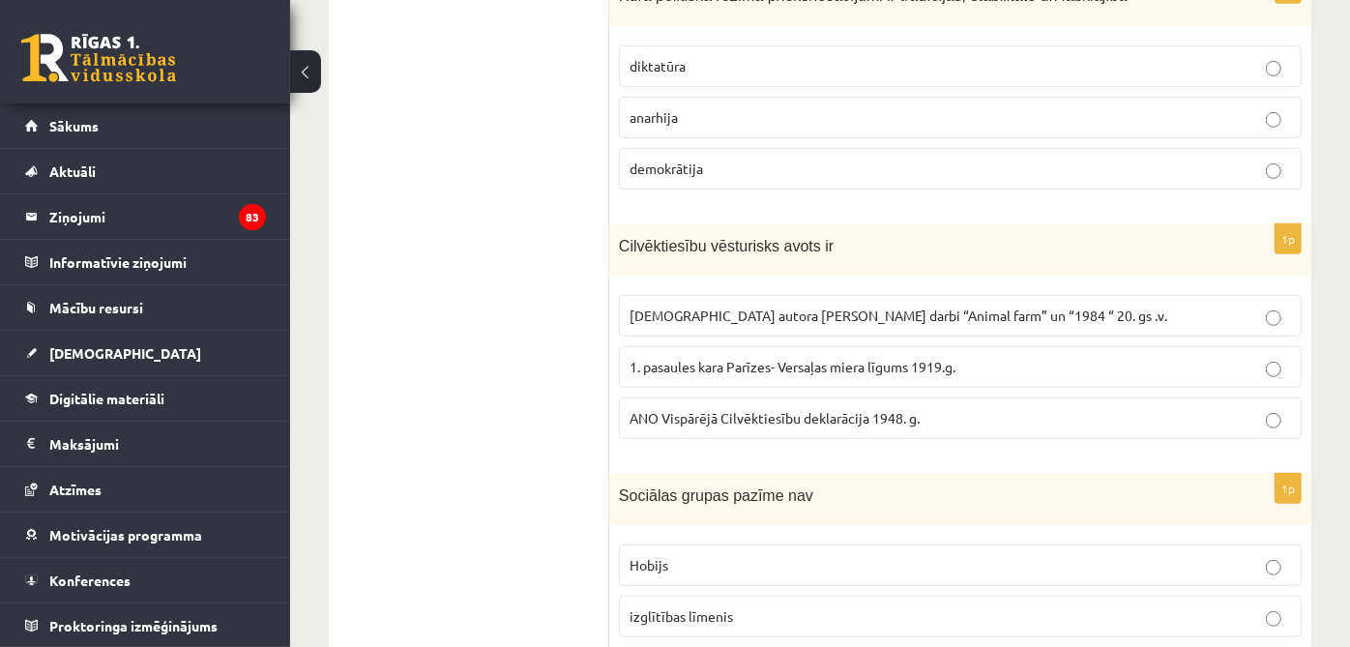
scroll to position [644, 0]
click at [740, 426] on label "ANO Vispārējā Cilvēktiesību deklarācija 1948. g." at bounding box center [960, 418] width 683 height 42
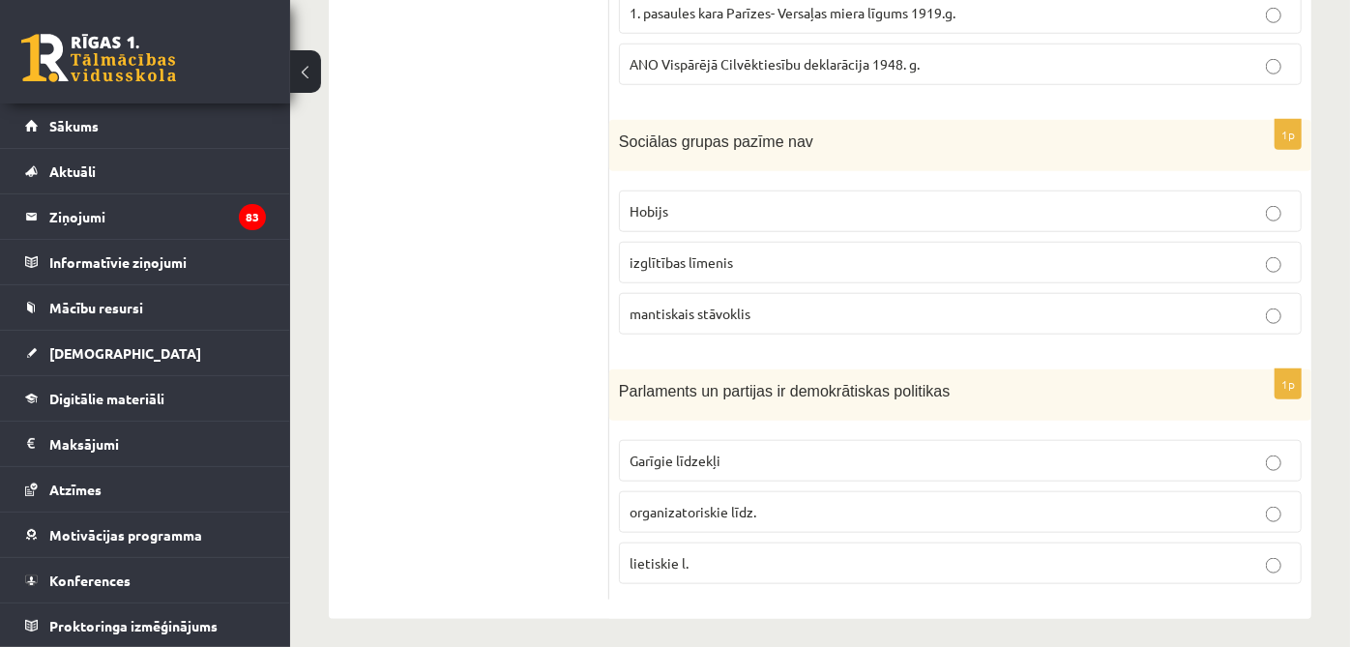
scroll to position [1000, 0]
click at [776, 211] on p "Hobijs" at bounding box center [961, 208] width 662 height 20
click at [714, 507] on span "organizatoriskie līdz." at bounding box center [693, 508] width 127 height 17
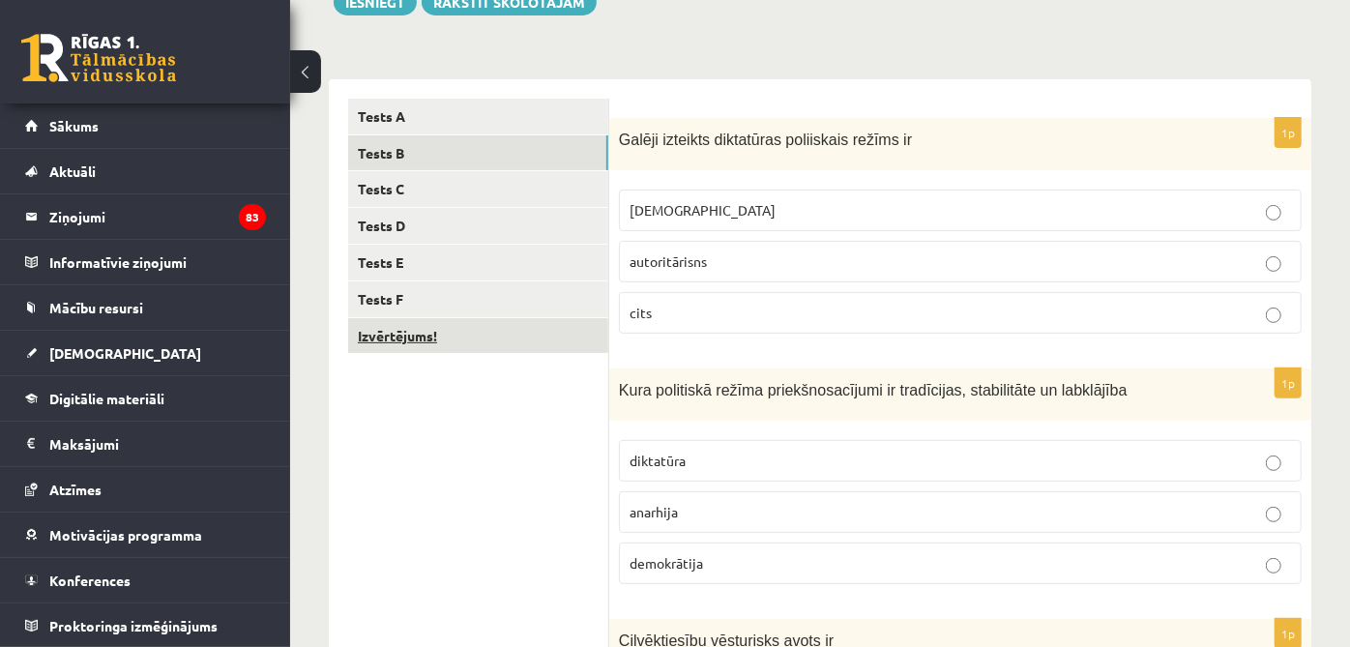
scroll to position [248, 0]
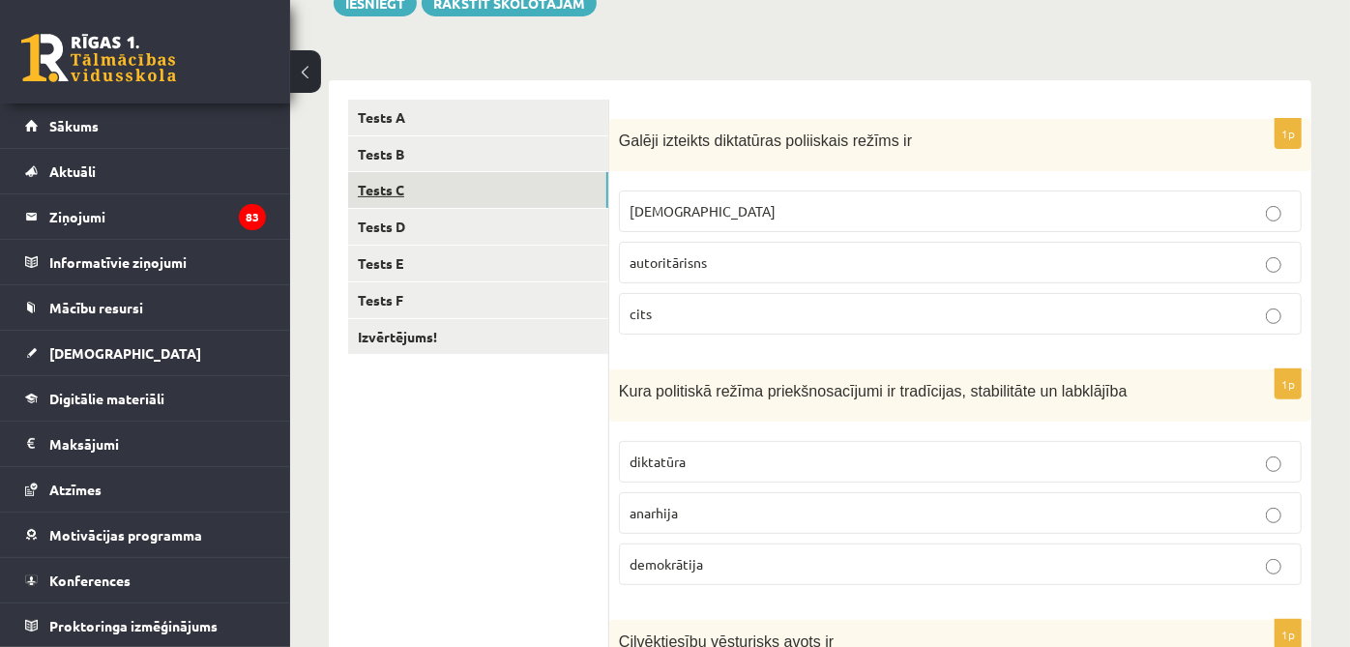
click at [492, 195] on link "Tests C" at bounding box center [478, 190] width 260 height 36
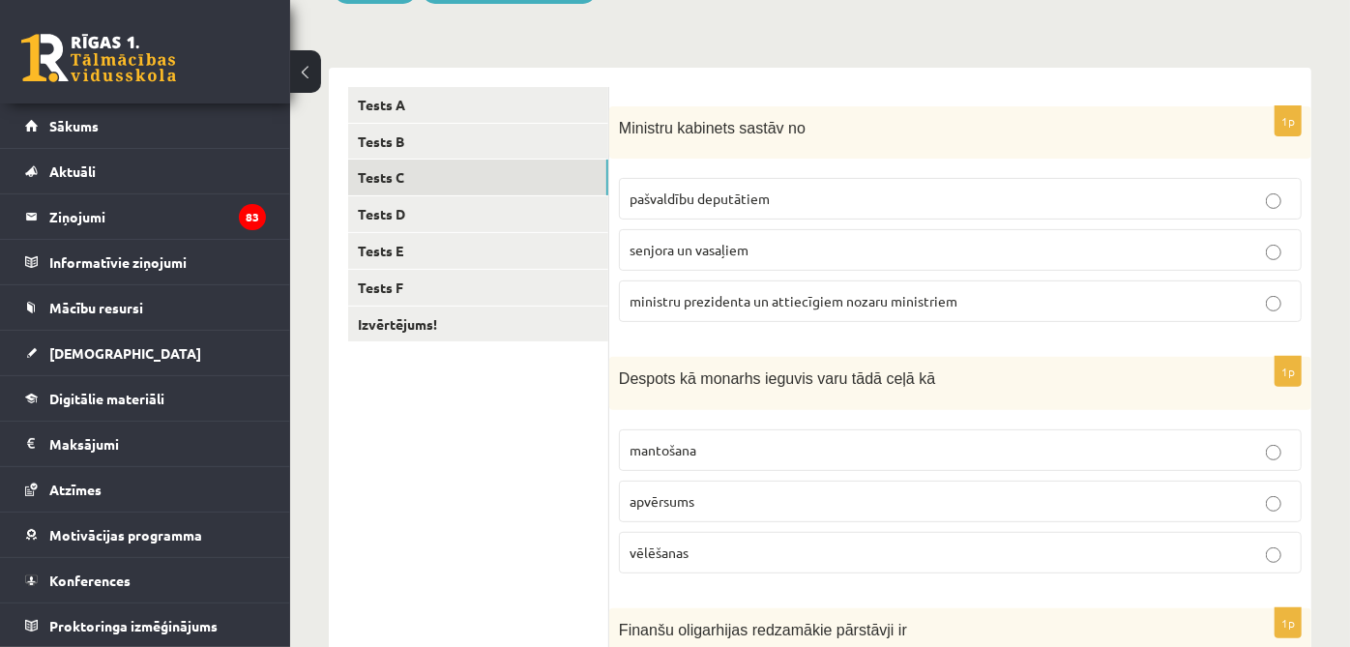
scroll to position [33, 0]
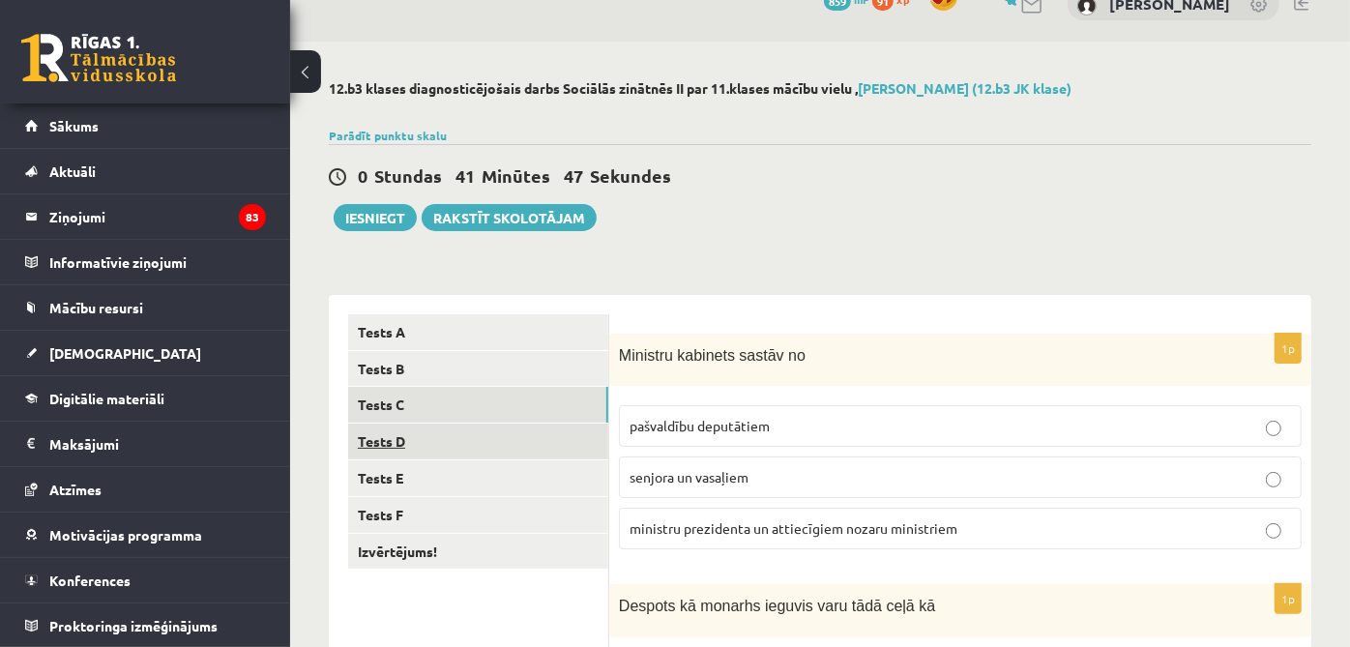
click at [495, 432] on link "Tests D" at bounding box center [478, 442] width 260 height 36
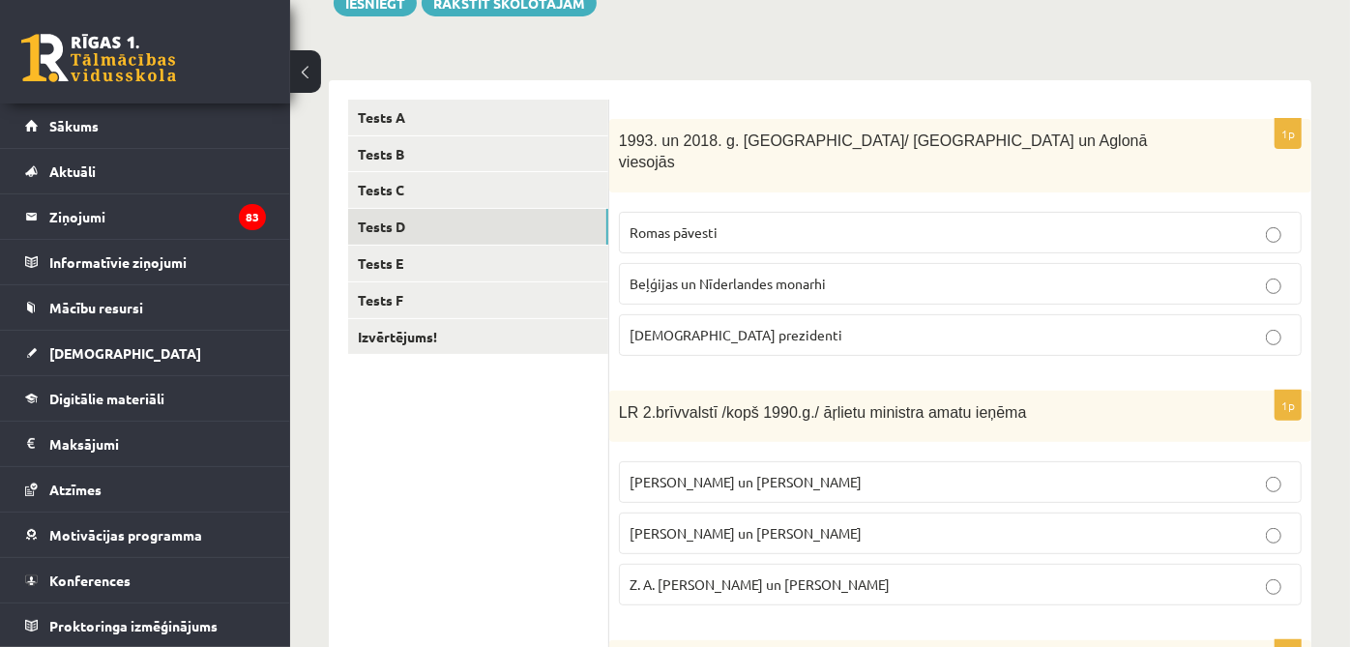
scroll to position [140, 0]
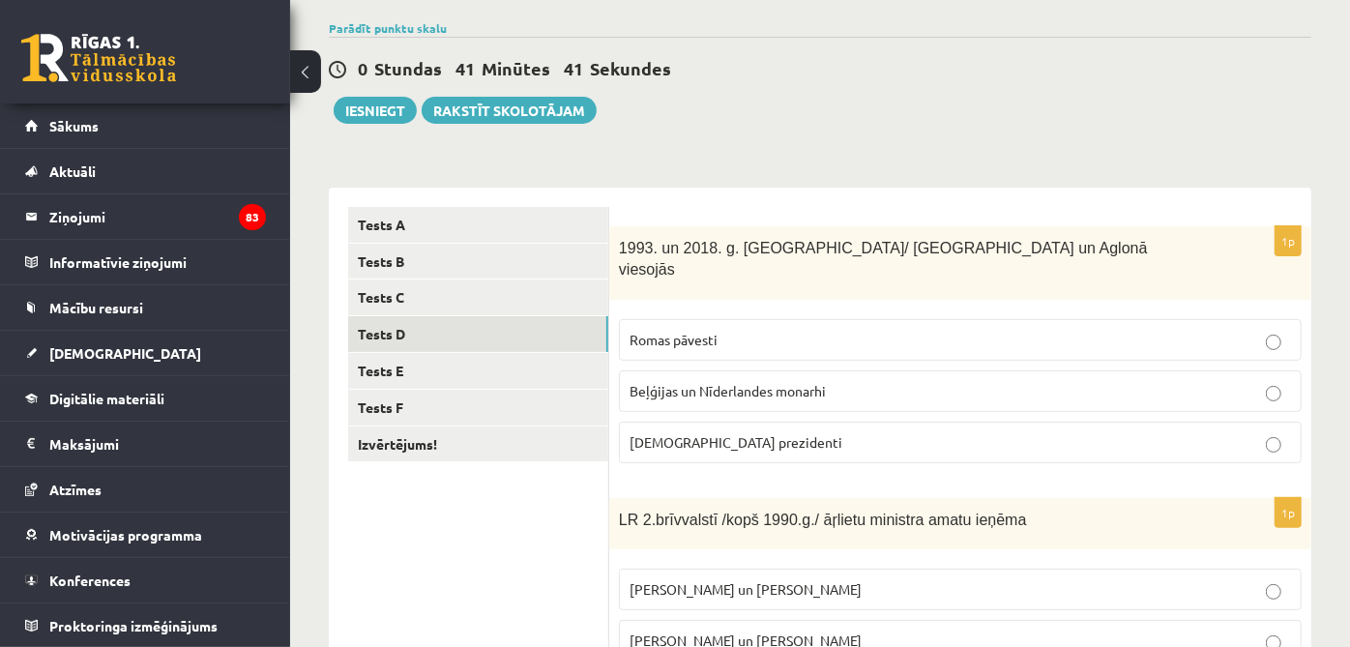
click at [843, 330] on p "Romas pāvesti" at bounding box center [961, 340] width 662 height 20
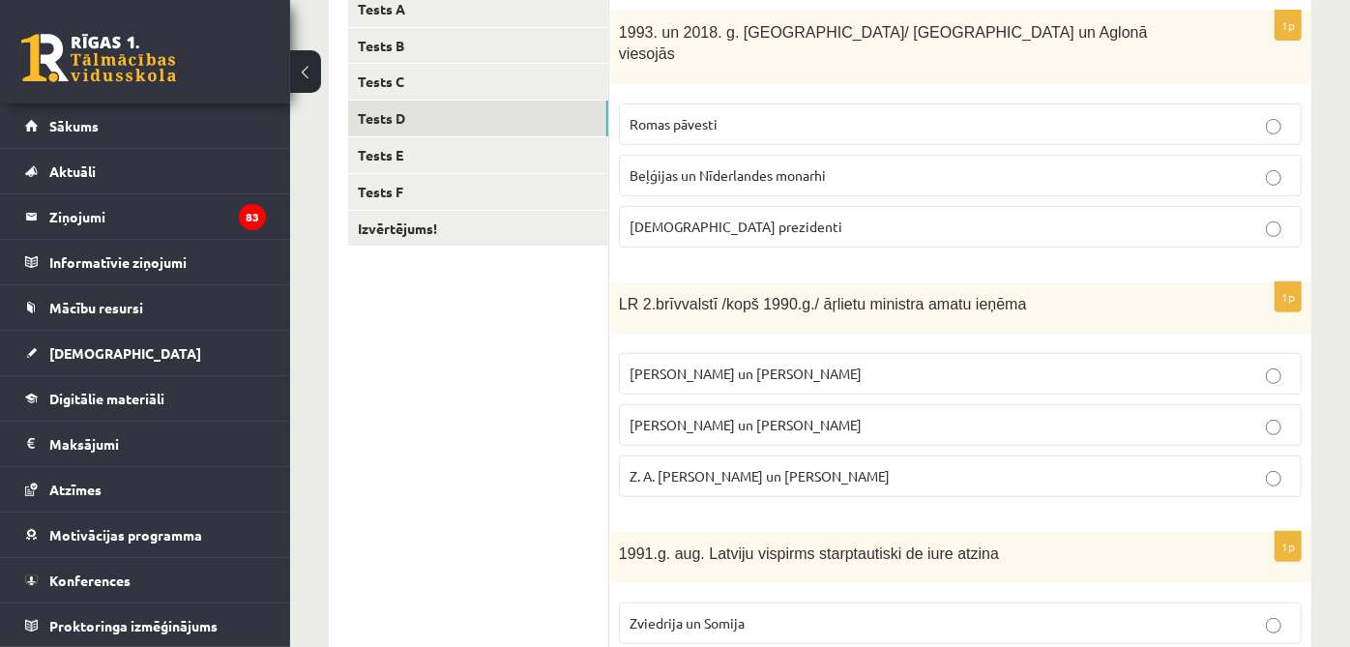
click at [803, 413] on label "A. Pabriks un J Jurkāns" at bounding box center [960, 425] width 683 height 42
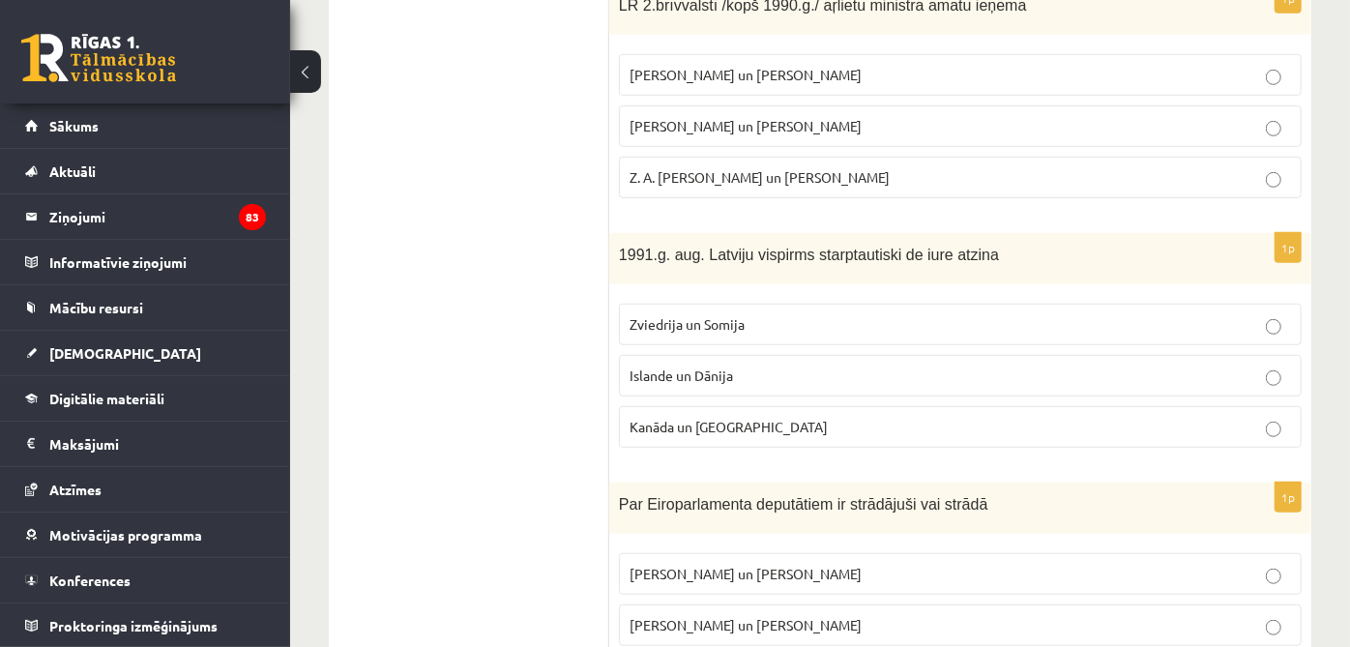
scroll to position [678, 0]
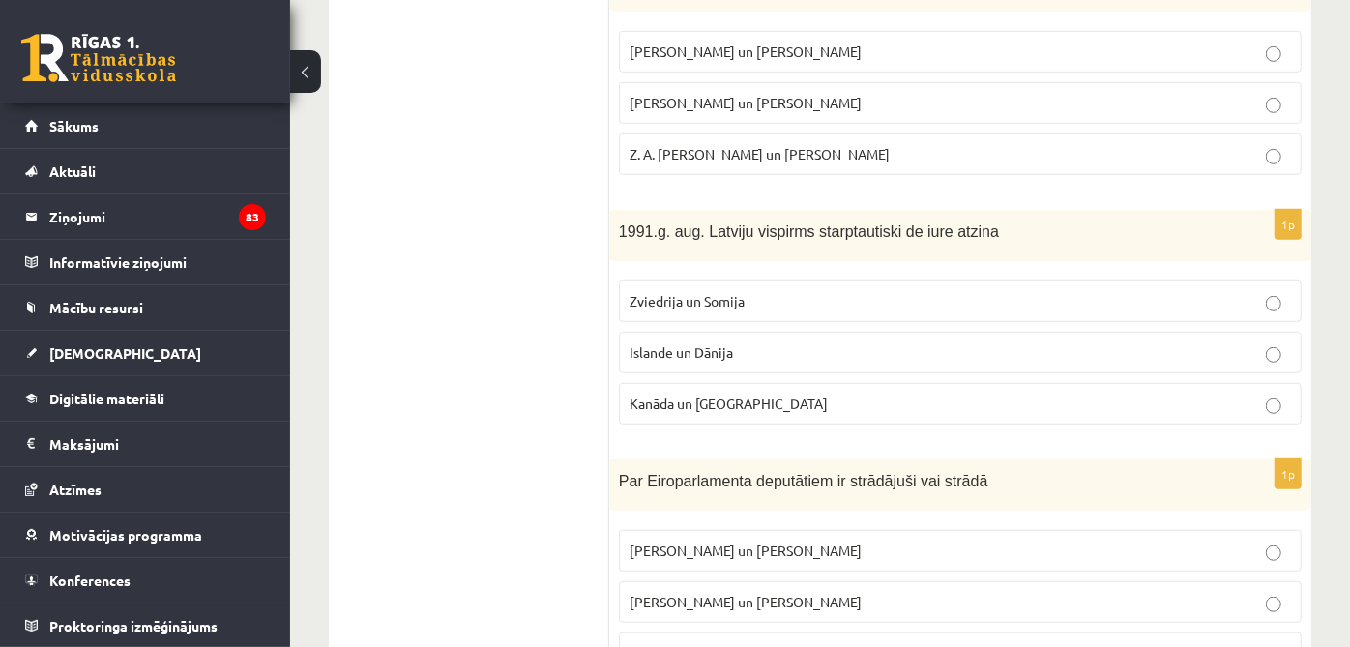
click at [796, 394] on p "Kanāda un ASV" at bounding box center [961, 404] width 662 height 20
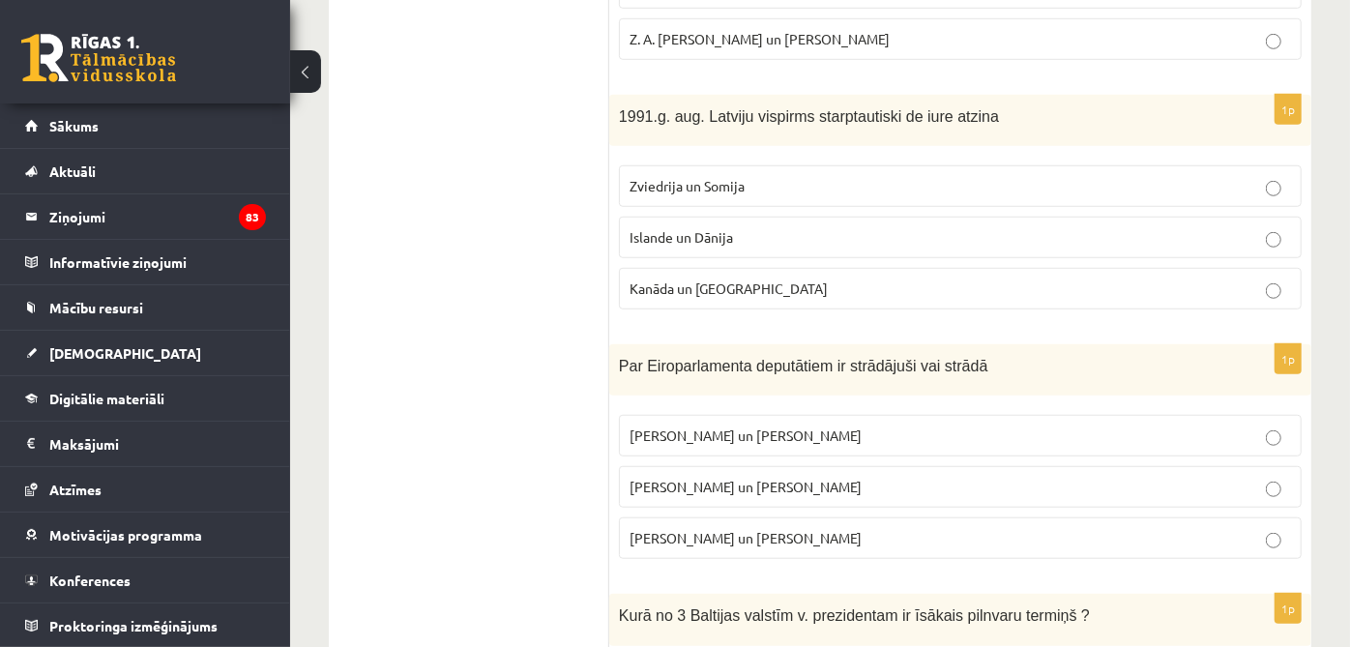
scroll to position [998, 0]
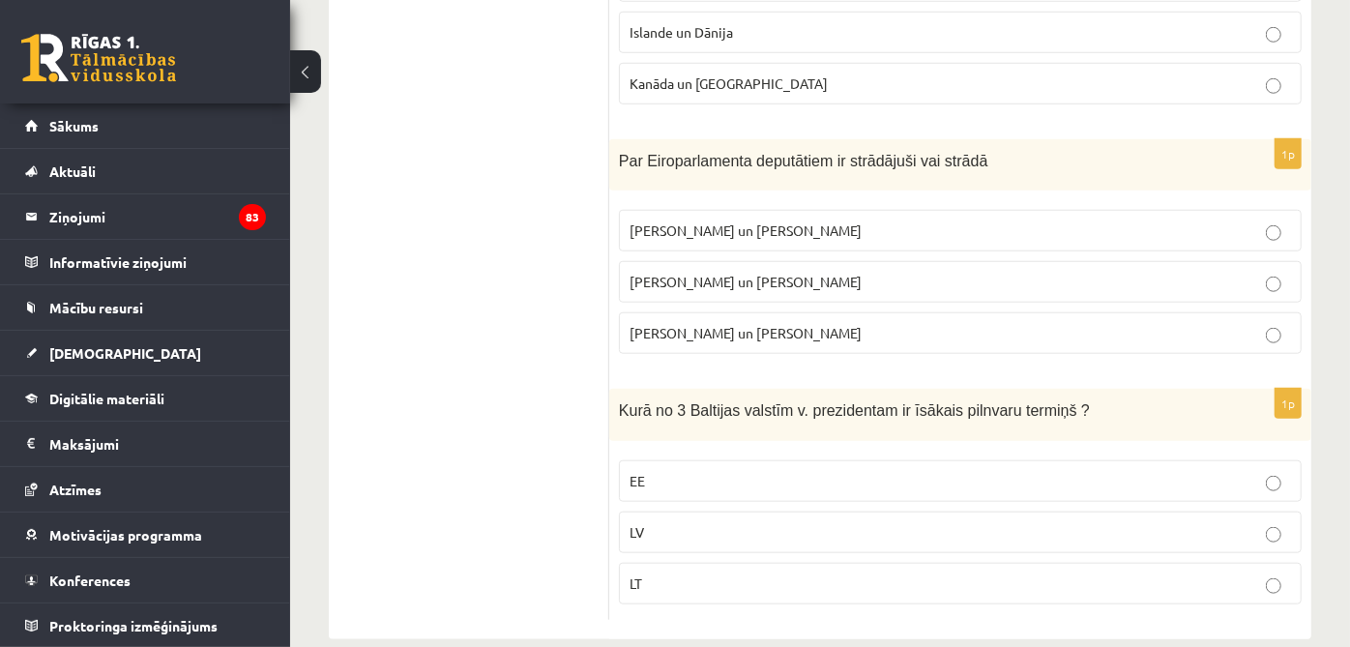
click at [832, 272] on p "I. Vaidere un N. Ušakovs" at bounding box center [961, 282] width 662 height 20
click at [706, 574] on p "LT" at bounding box center [961, 584] width 662 height 20
click at [723, 522] on p "LV" at bounding box center [961, 532] width 662 height 20
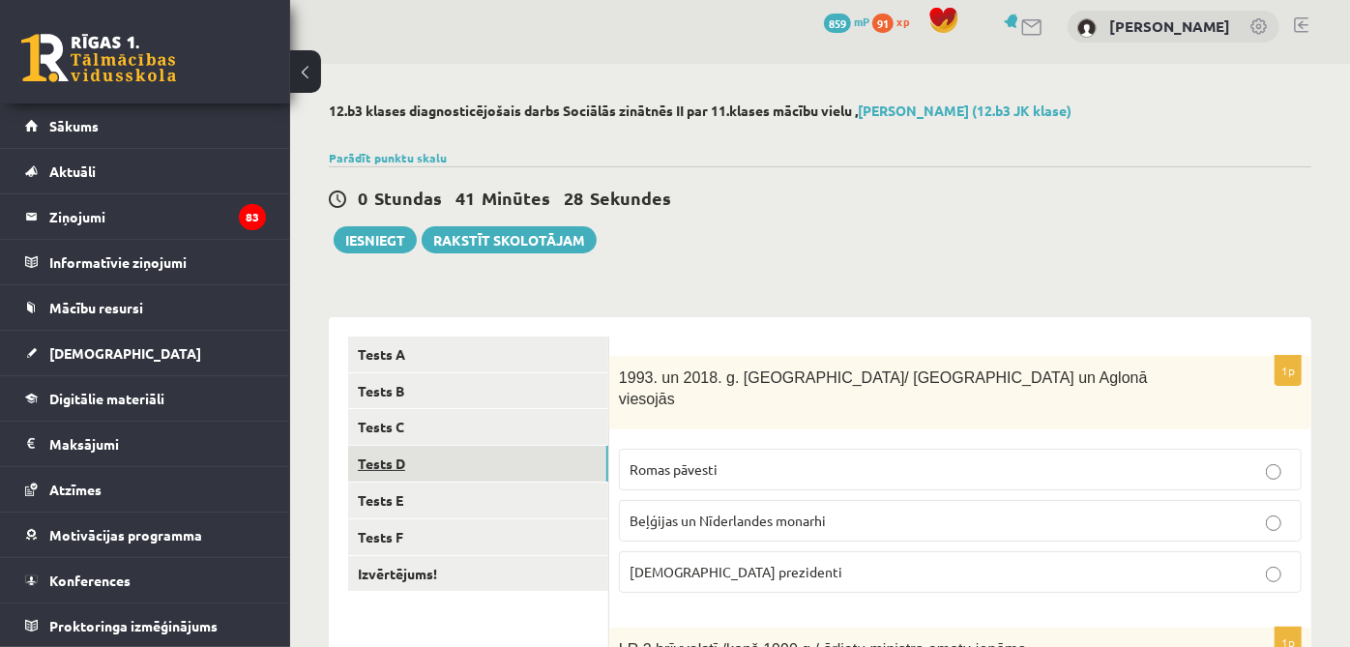
scroll to position [0, 0]
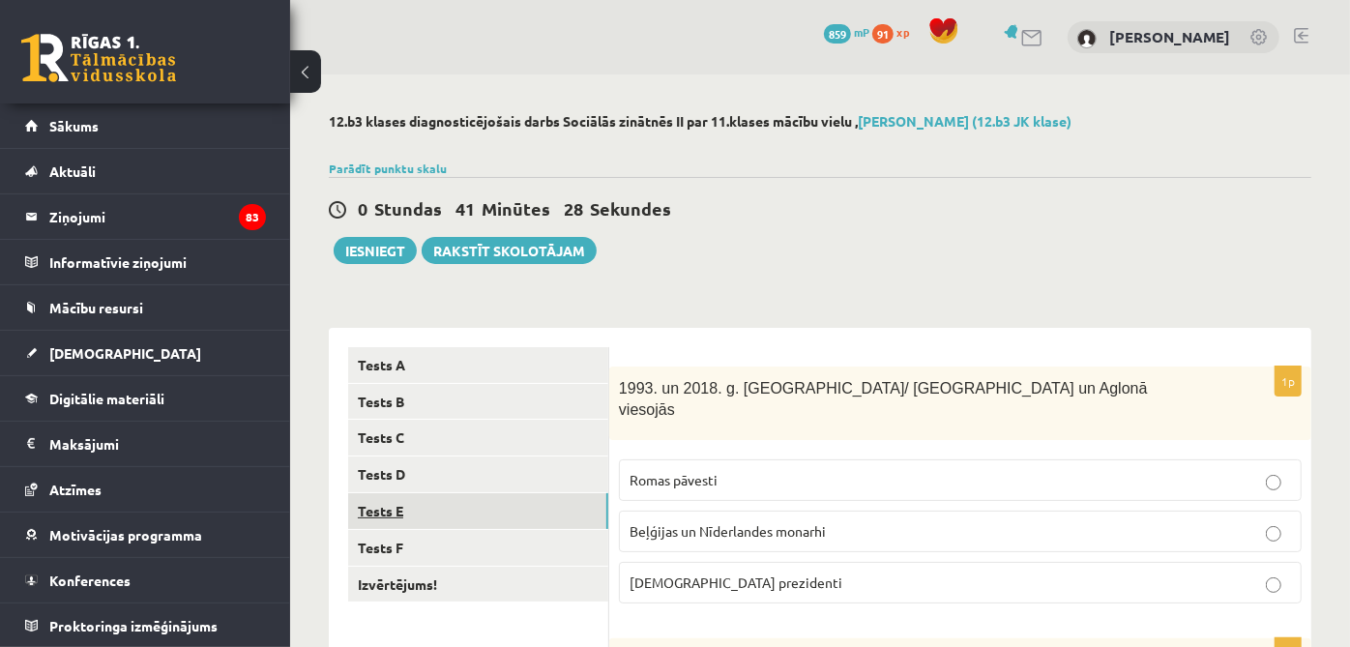
click at [463, 511] on link "Tests E" at bounding box center [478, 511] width 260 height 36
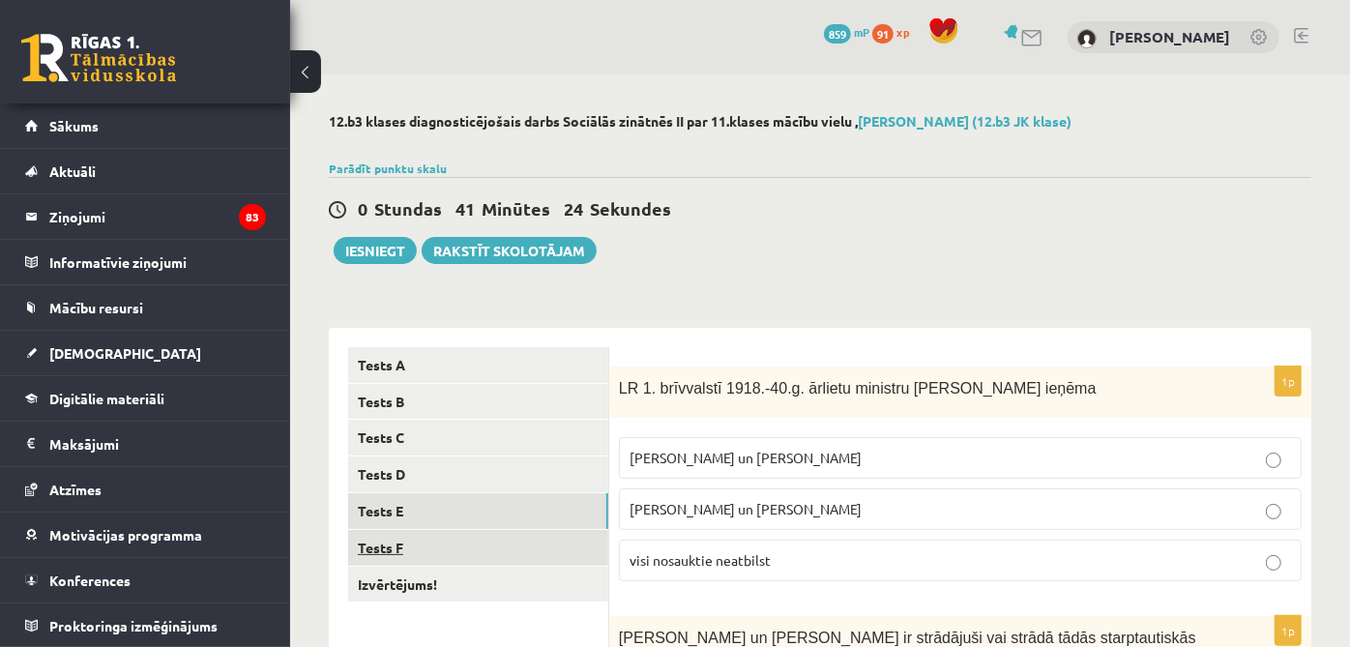
click at [458, 549] on link "Tests F" at bounding box center [478, 548] width 260 height 36
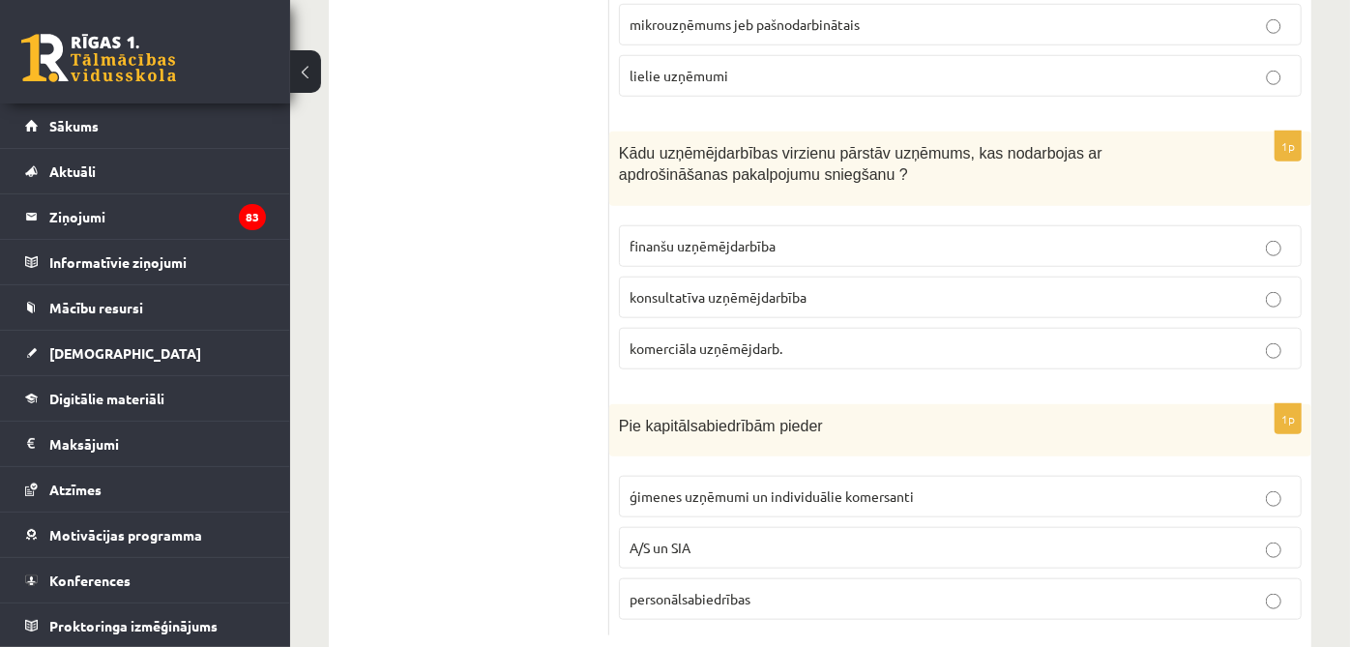
scroll to position [1026, 0]
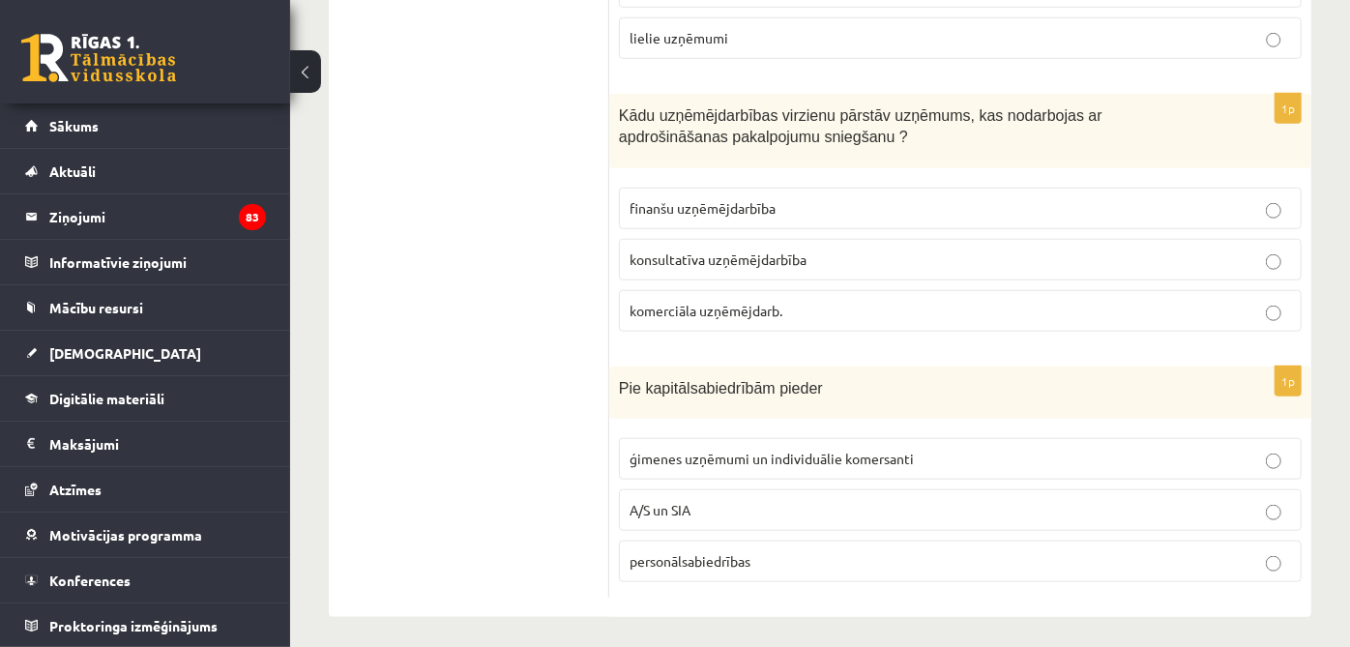
click at [674, 475] on fieldset "ģimenes uzņēmumi un individuālie komersanti A/S un SIA personālsabiedrības" at bounding box center [960, 508] width 683 height 160
click at [678, 501] on span "A/S un SIA" at bounding box center [660, 509] width 61 height 17
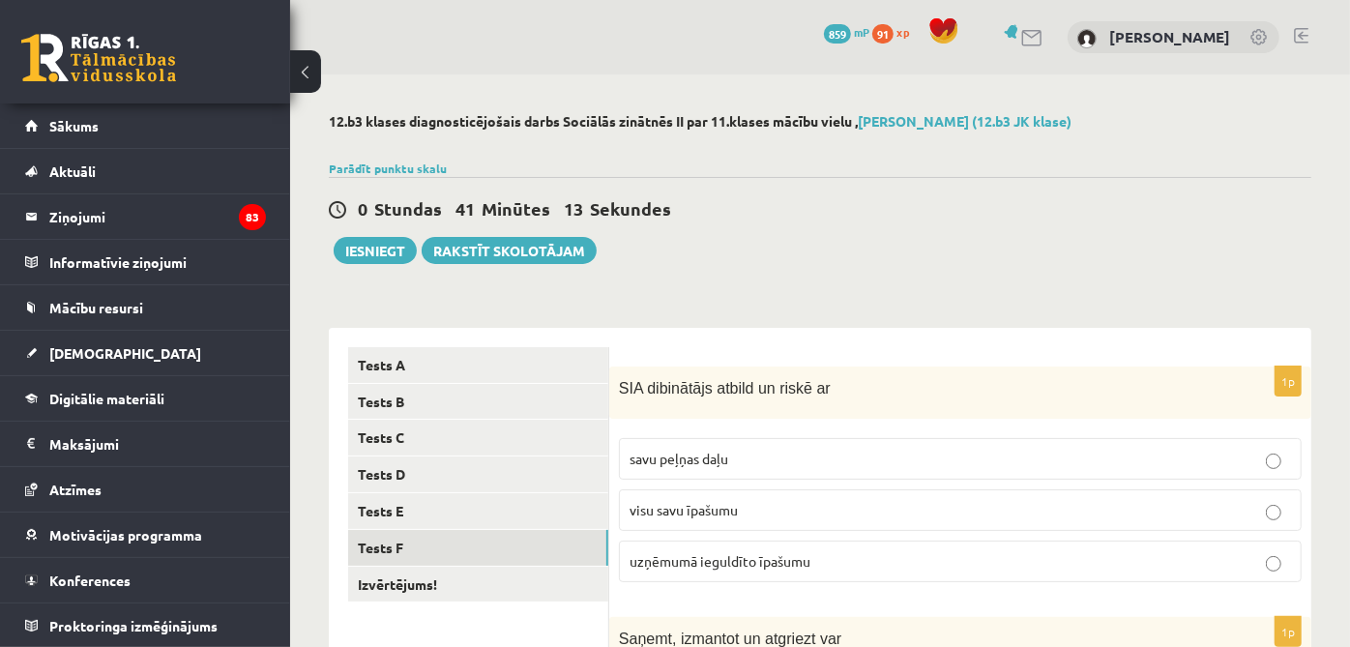
scroll to position [215, 0]
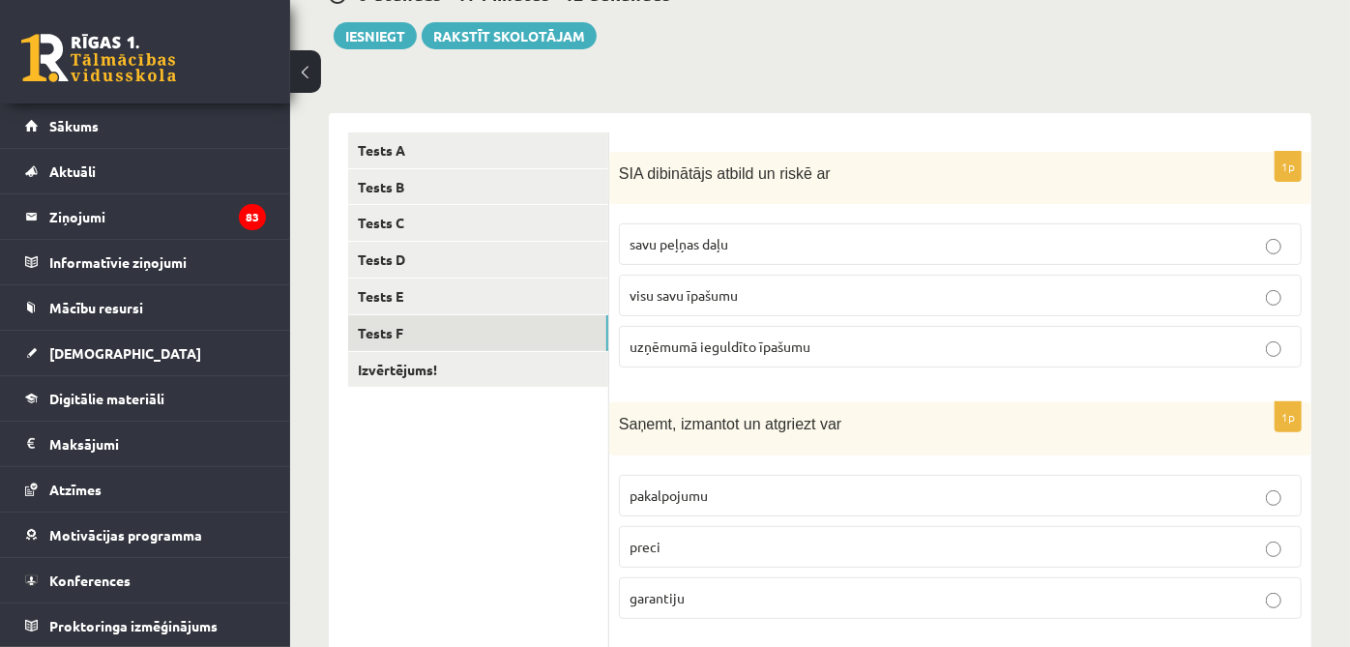
click at [776, 353] on p "uzņēmumā ieguldīto īpašumu" at bounding box center [961, 347] width 662 height 20
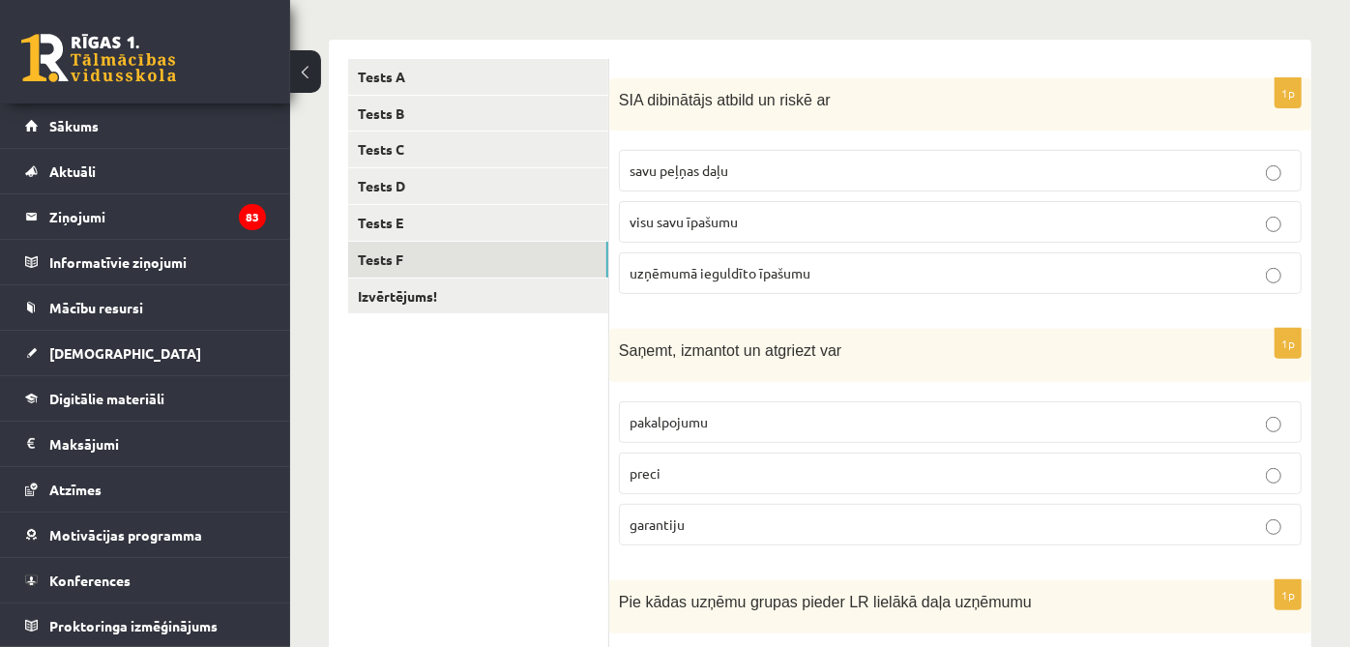
scroll to position [322, 0]
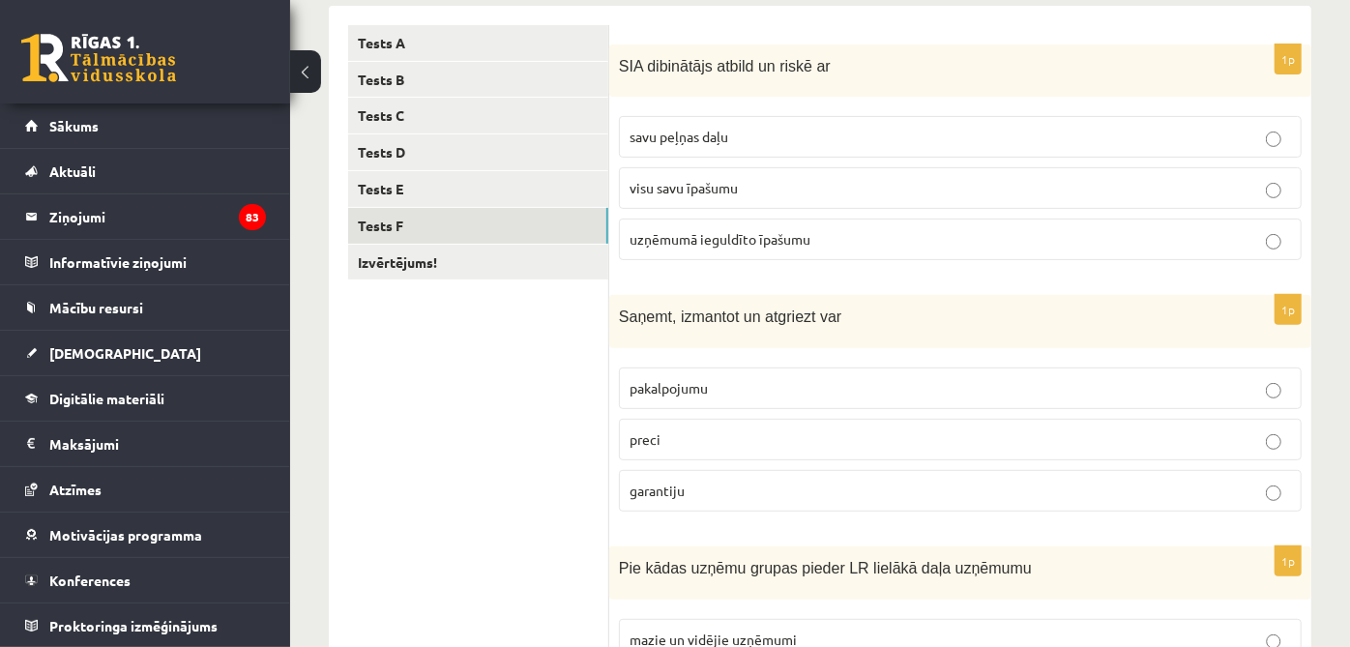
click at [736, 435] on p "preci" at bounding box center [961, 439] width 662 height 20
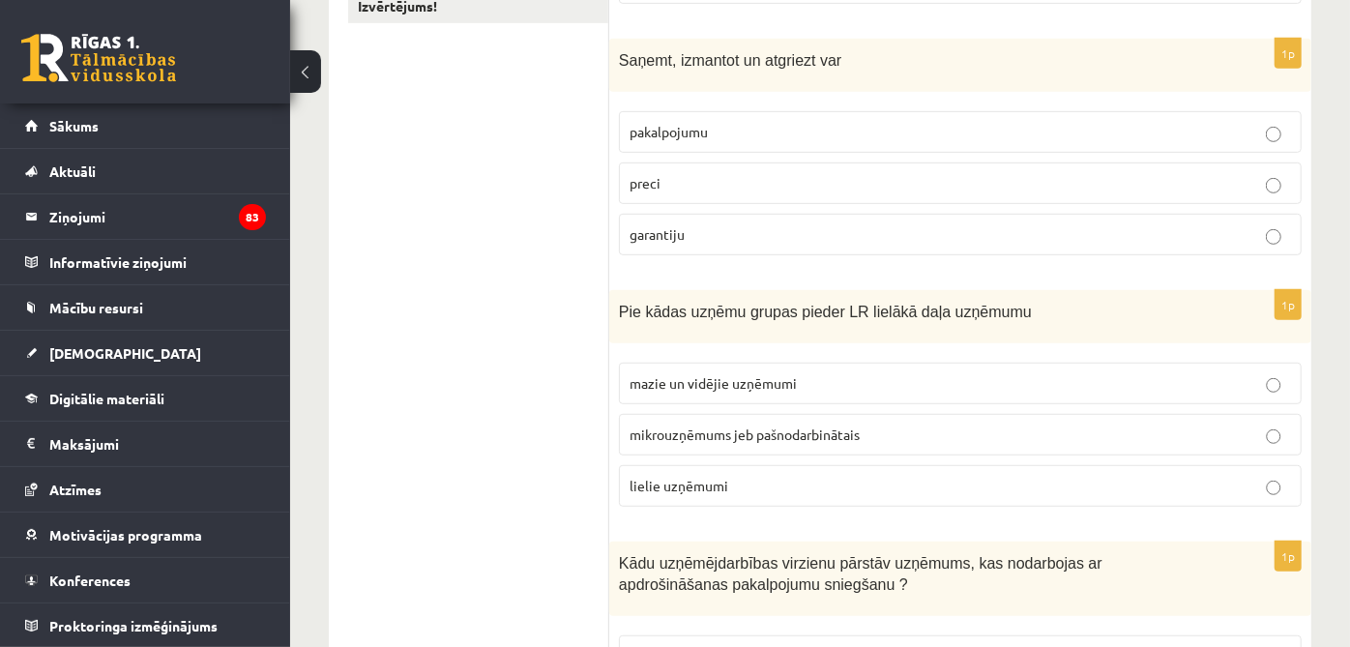
scroll to position [644, 0]
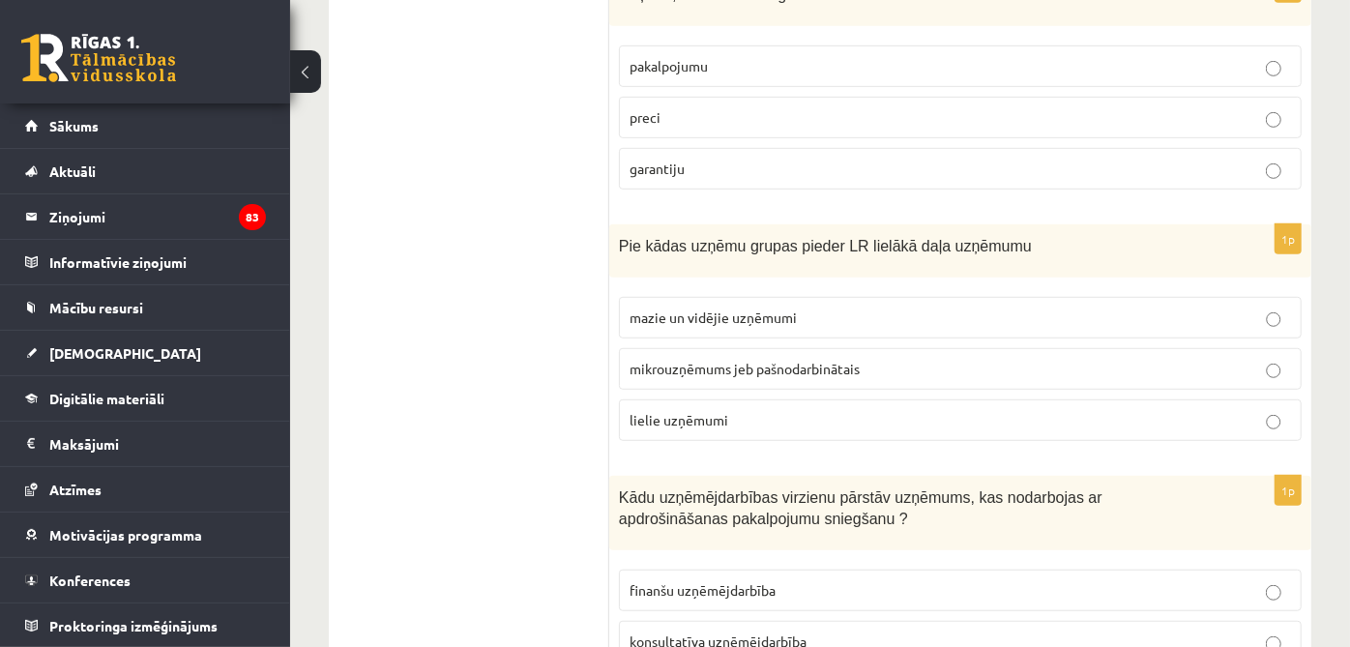
click at [771, 348] on label "mikrouzņēmums jeb pašnodarbinātais" at bounding box center [960, 369] width 683 height 42
click at [778, 330] on label "mazie un vidējie uzņēmumi" at bounding box center [960, 318] width 683 height 42
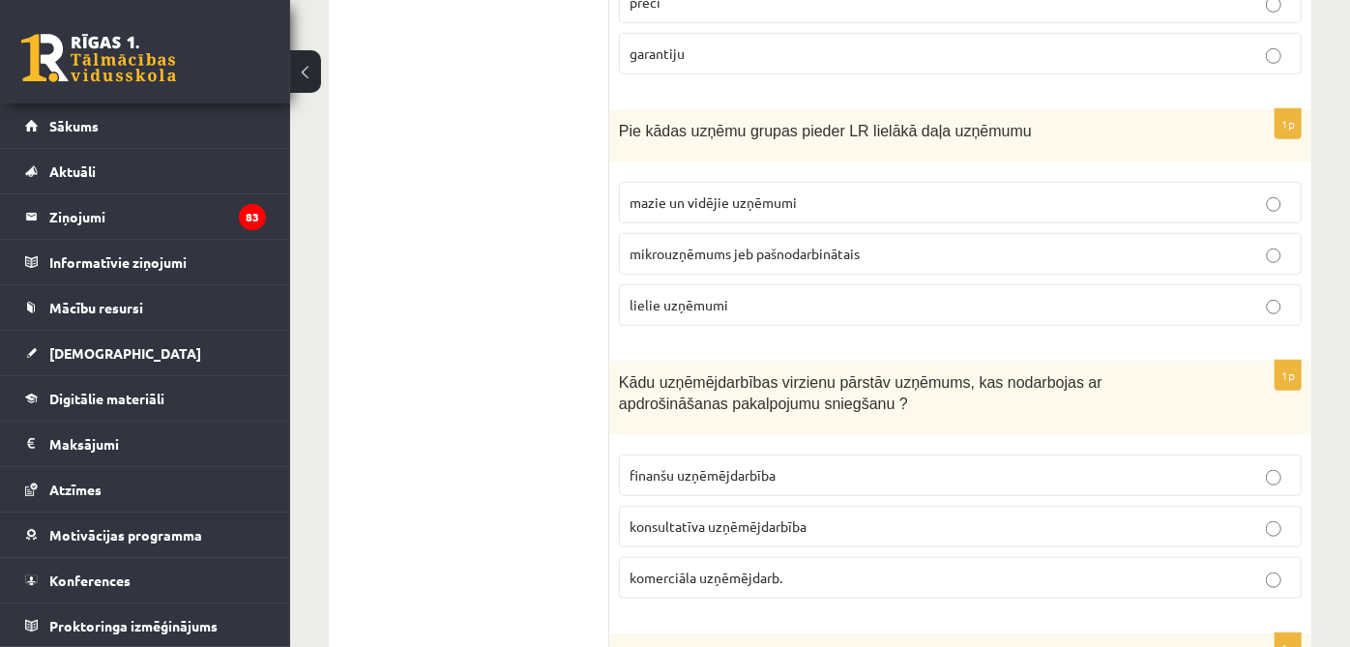
scroll to position [967, 0]
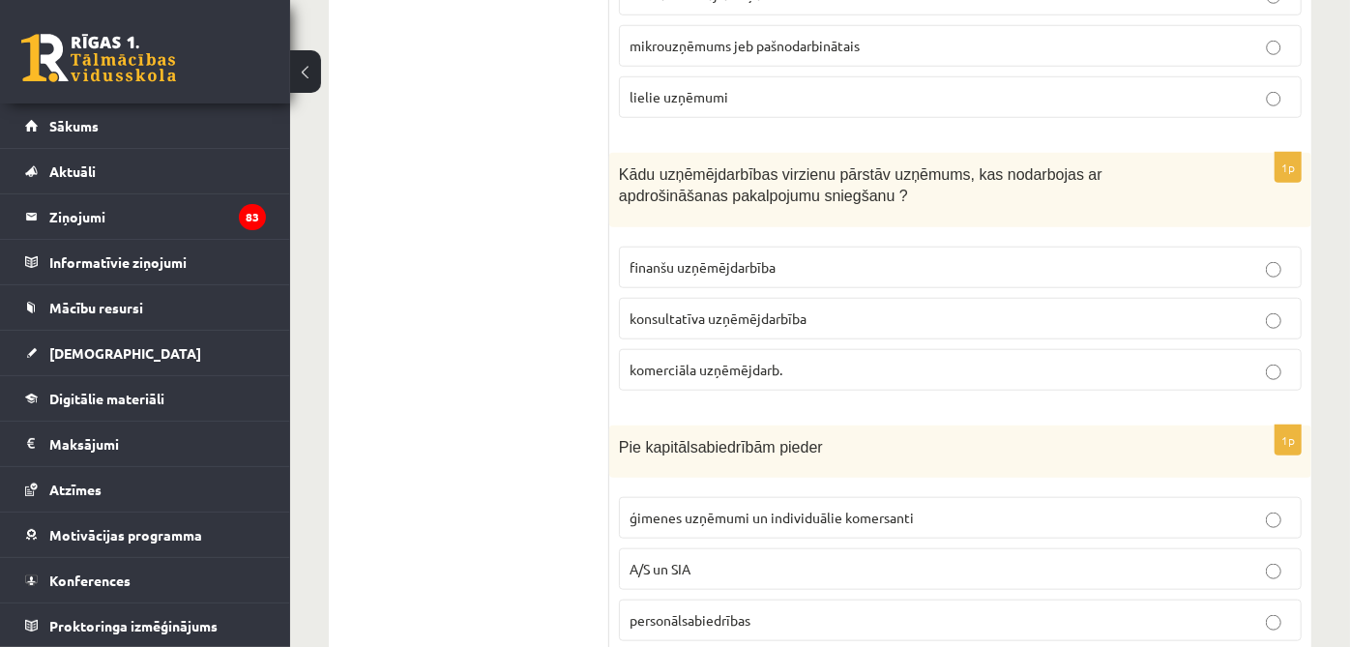
click at [776, 280] on label "finanšu uzņēmējdarbība" at bounding box center [960, 268] width 683 height 42
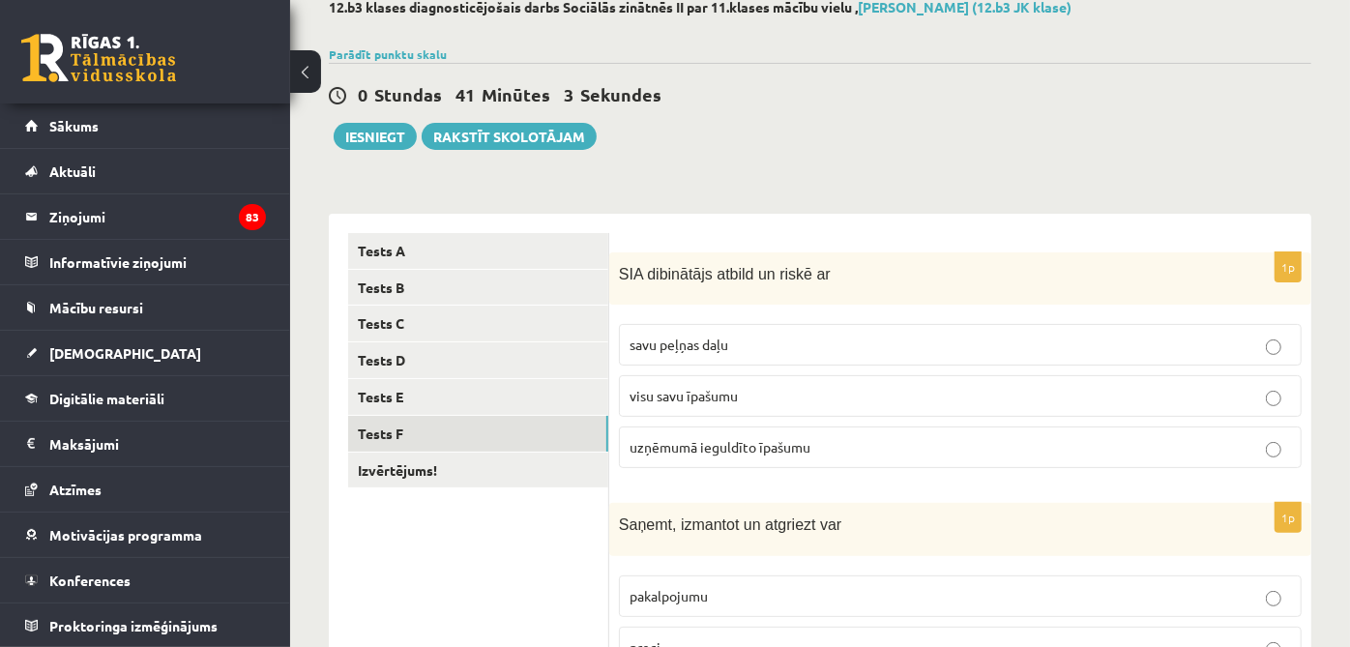
scroll to position [0, 0]
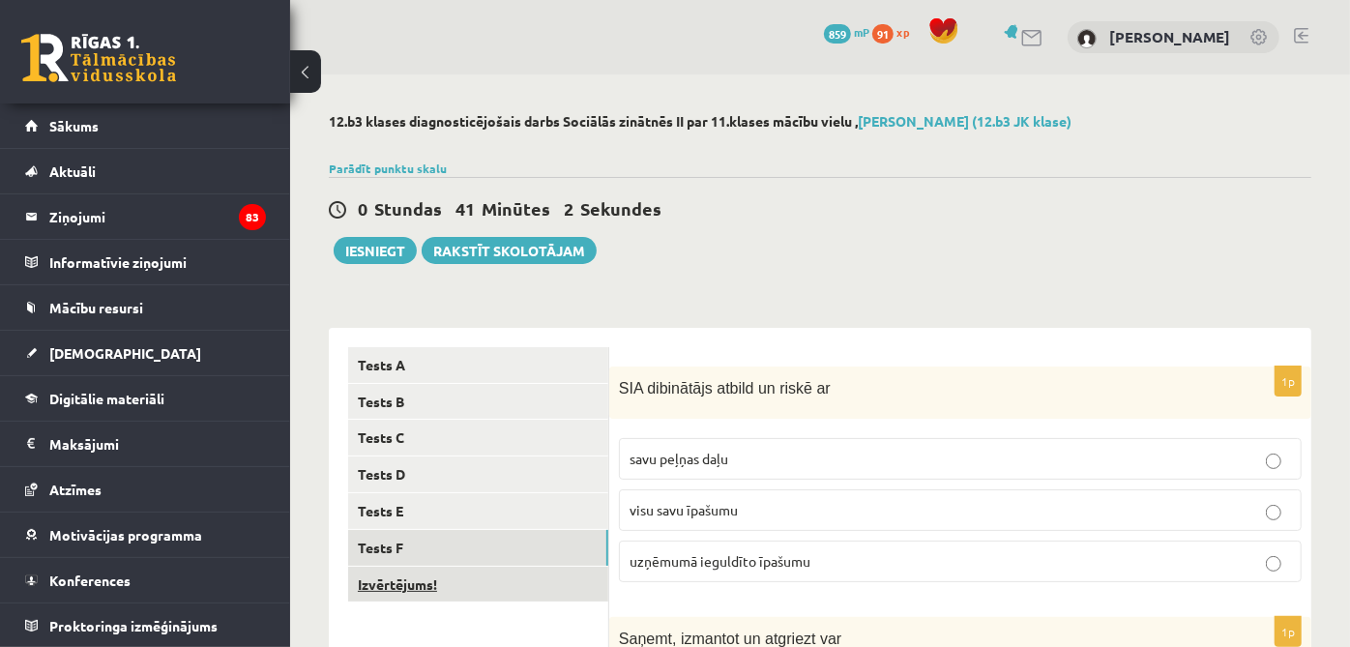
click at [472, 584] on link "Izvērtējums!" at bounding box center [478, 585] width 260 height 36
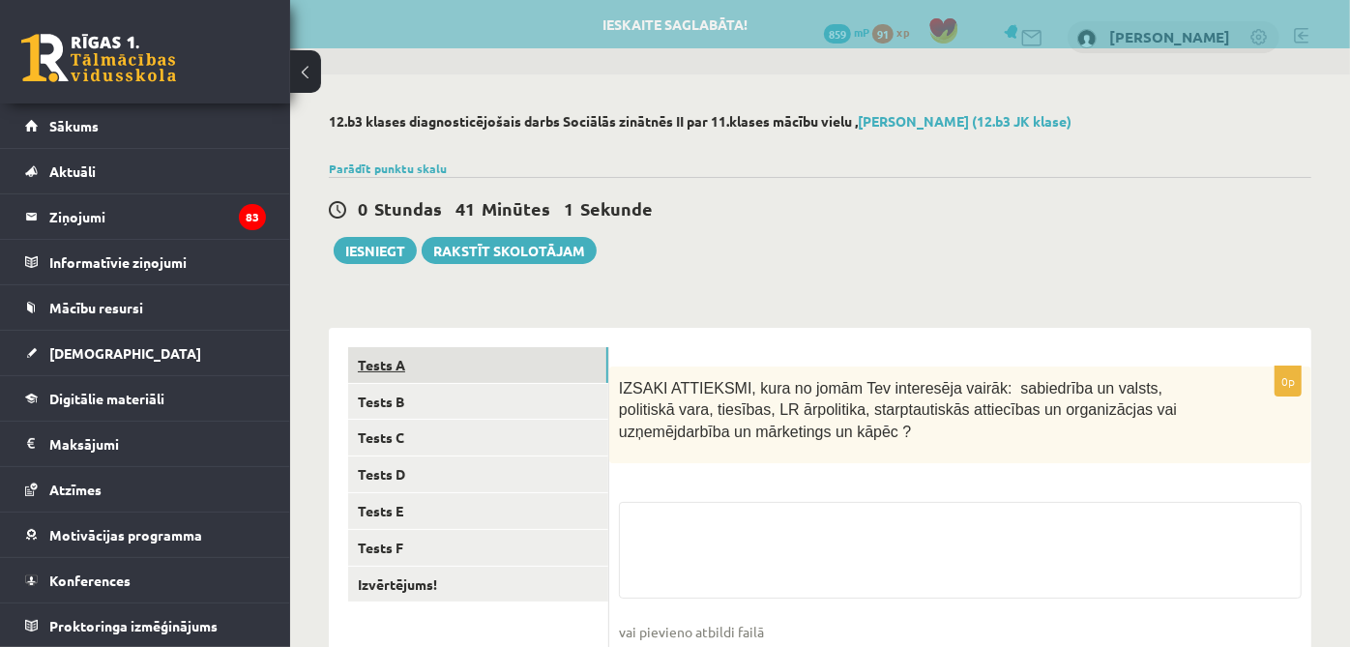
click at [566, 368] on link "Tests A" at bounding box center [478, 365] width 260 height 36
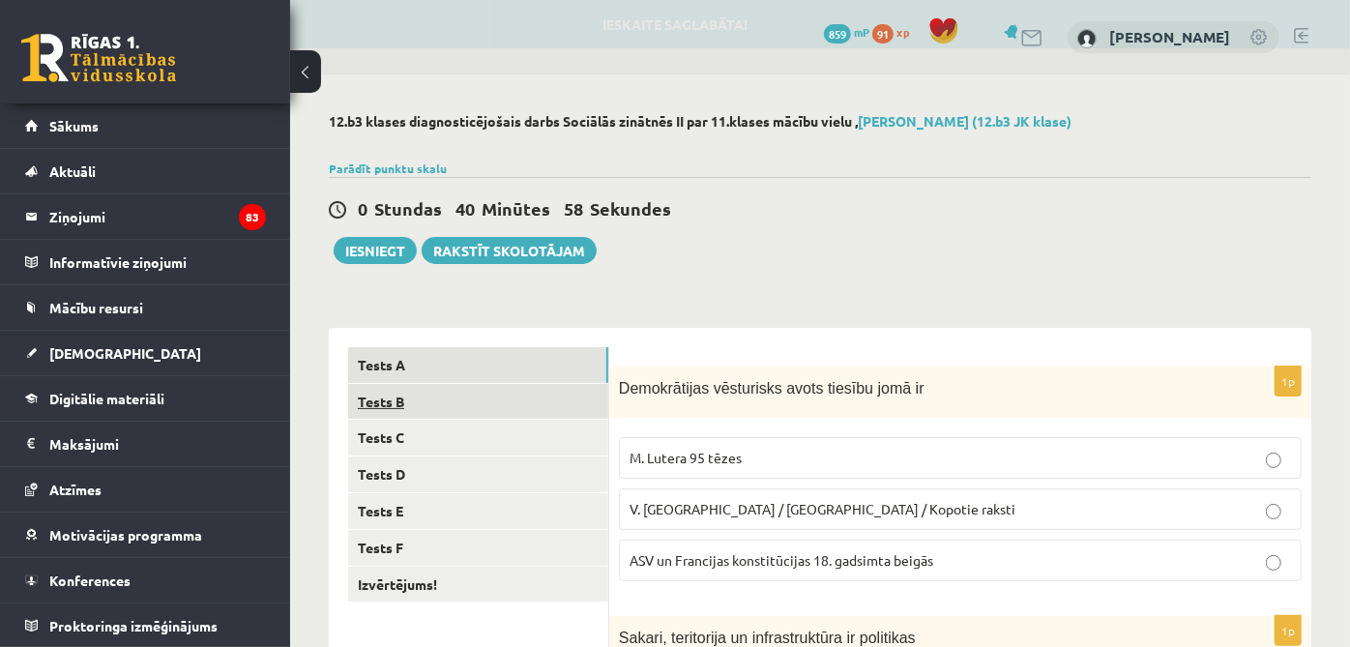
click at [488, 408] on link "Tests B" at bounding box center [478, 402] width 260 height 36
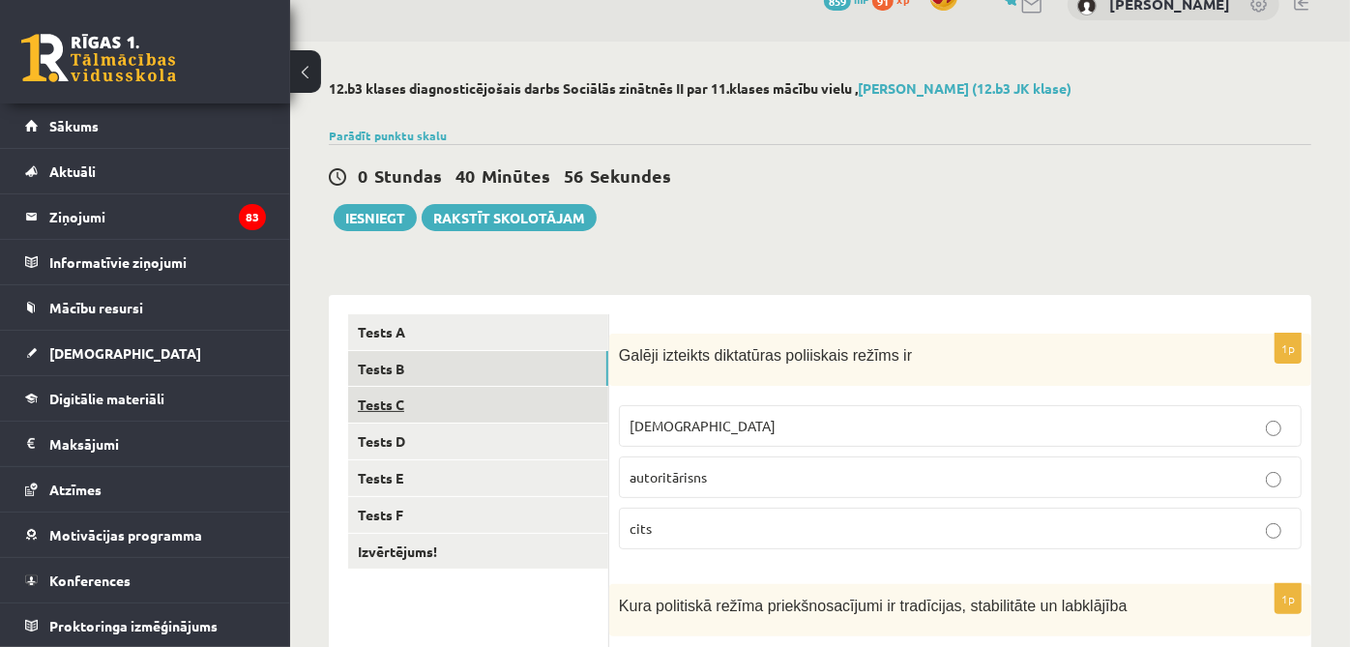
click at [551, 410] on link "Tests C" at bounding box center [478, 405] width 260 height 36
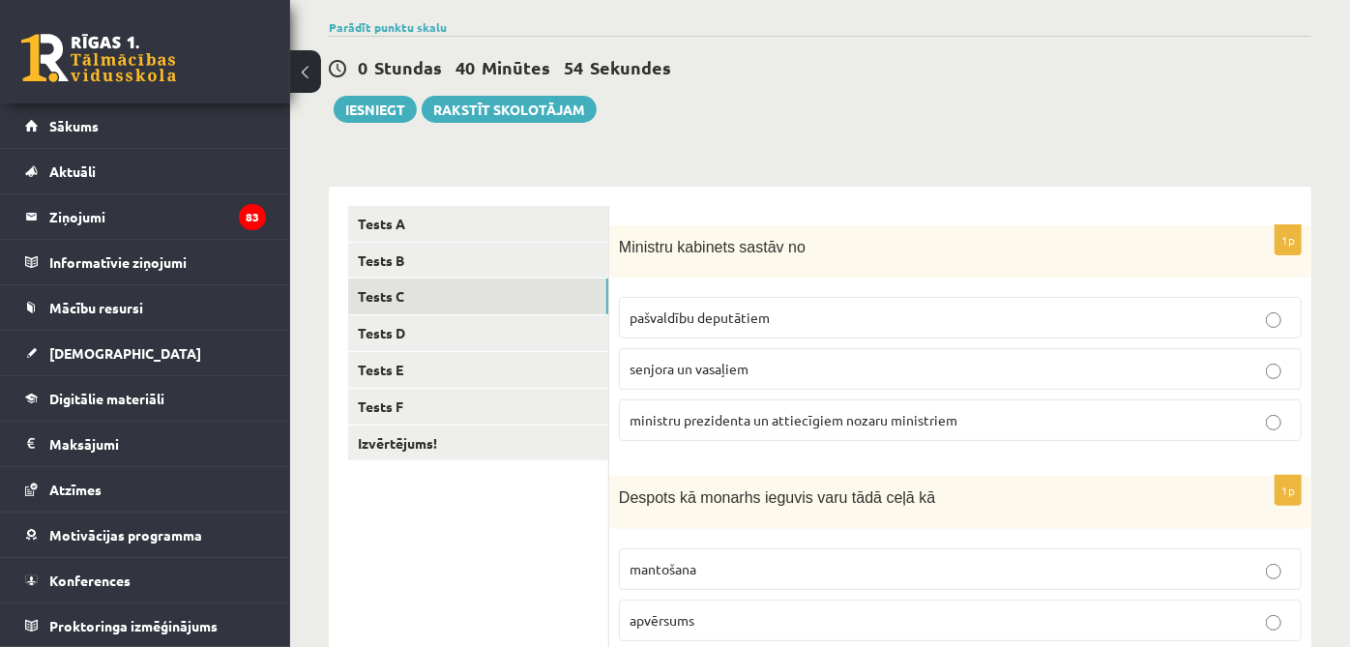
scroll to position [140, 0]
click at [544, 353] on link "Tests E" at bounding box center [478, 371] width 260 height 36
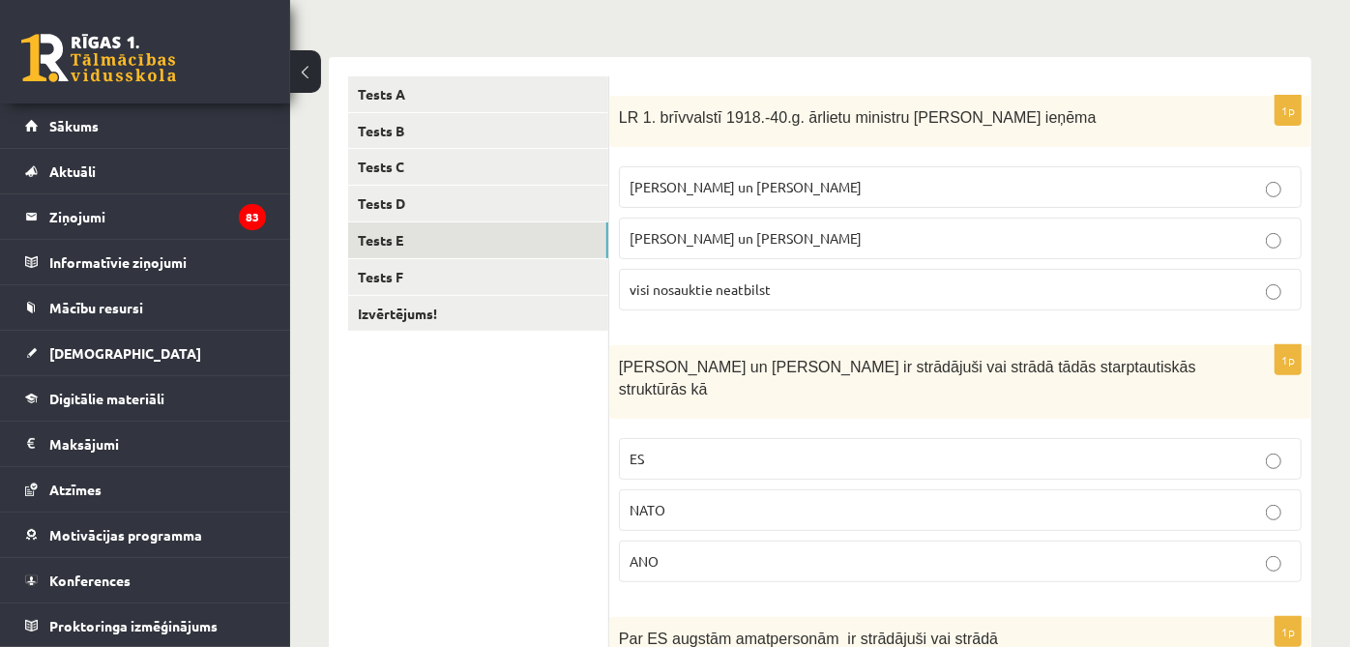
scroll to position [246, 0]
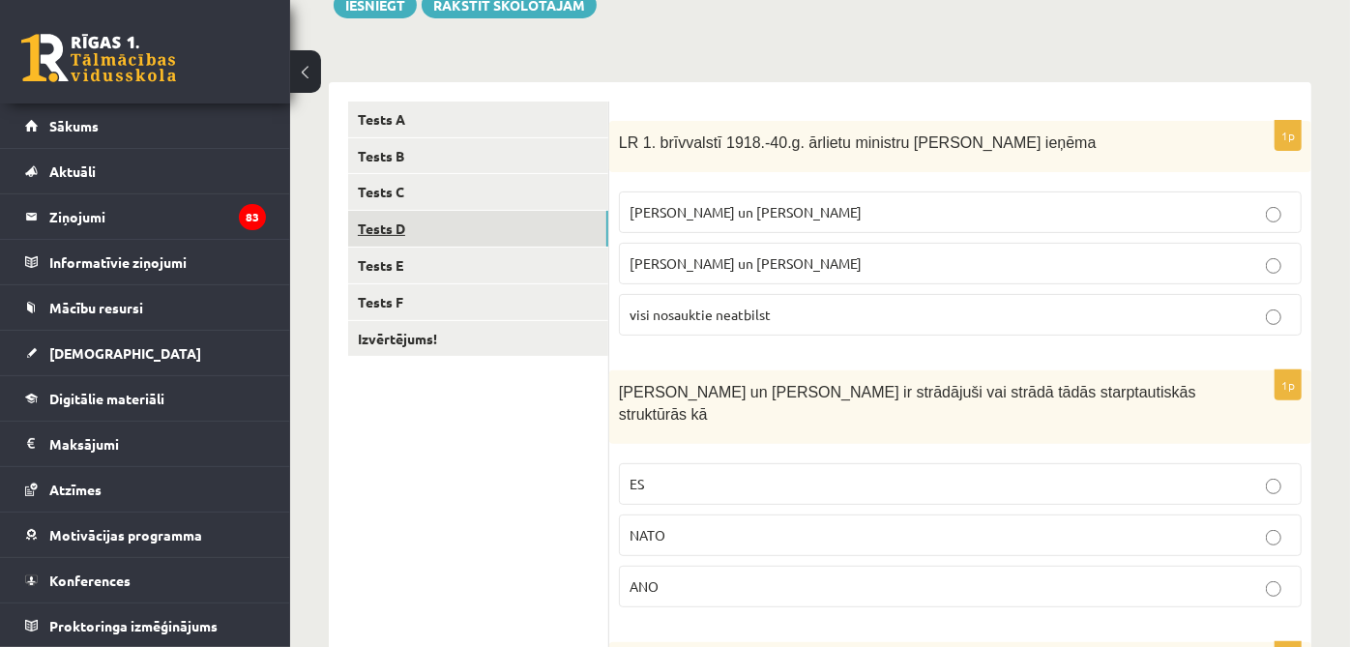
click at [551, 239] on link "Tests D" at bounding box center [478, 229] width 260 height 36
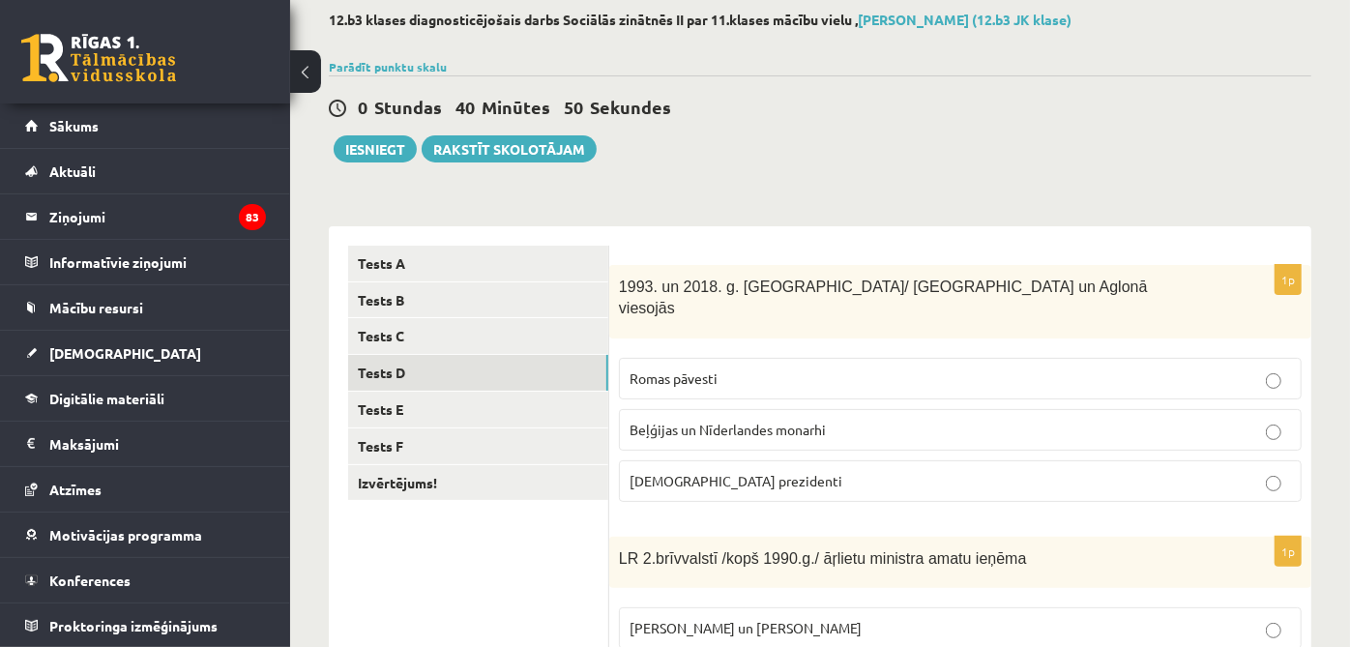
scroll to position [31, 0]
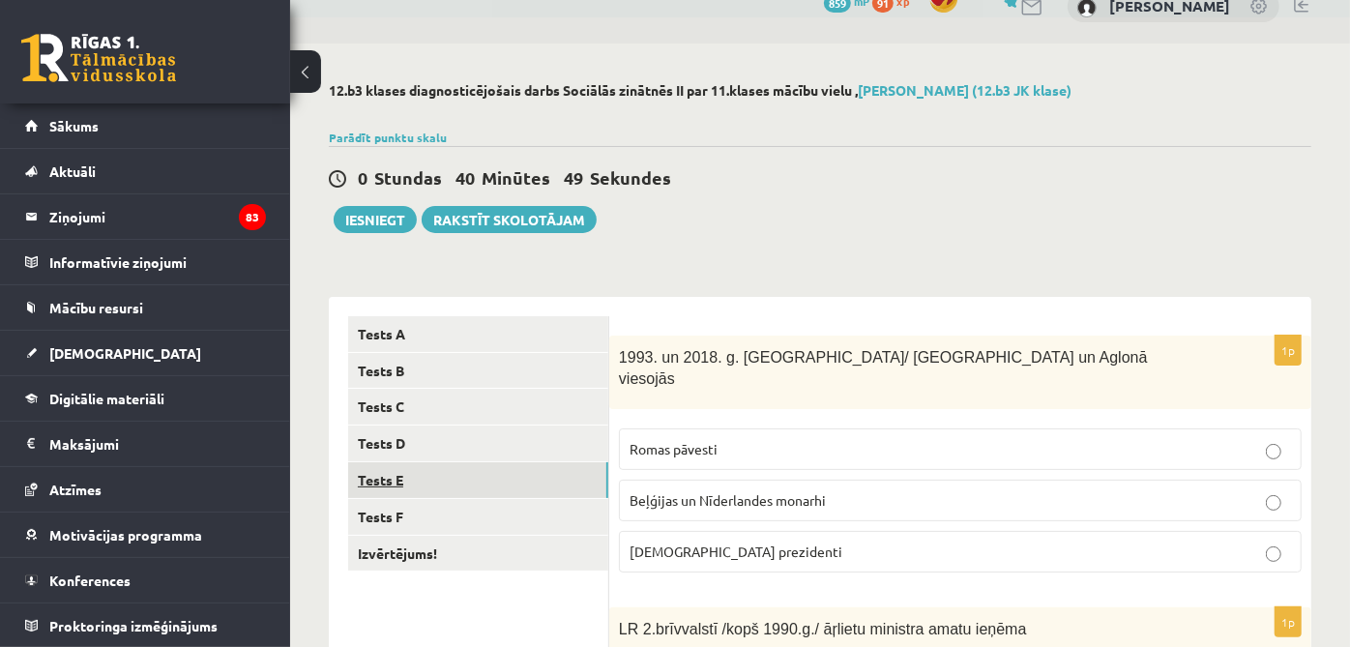
click at [538, 475] on link "Tests E" at bounding box center [478, 480] width 260 height 36
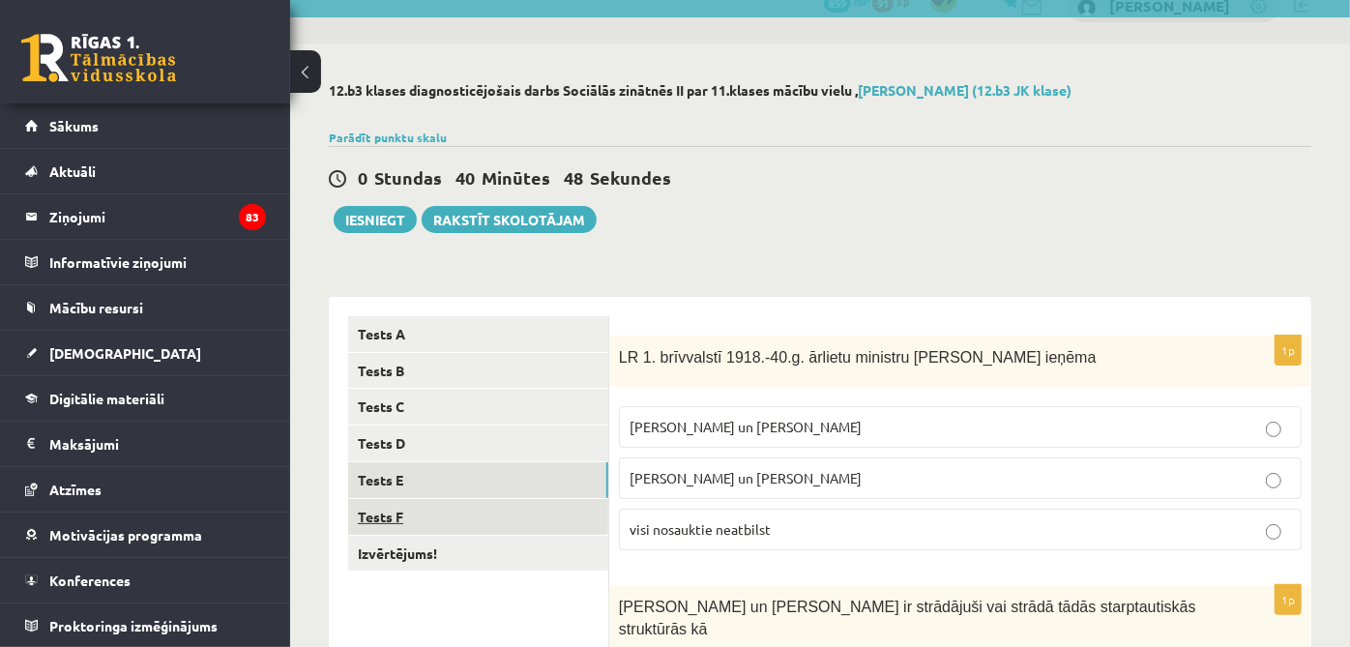
click at [524, 515] on link "Tests F" at bounding box center [478, 517] width 260 height 36
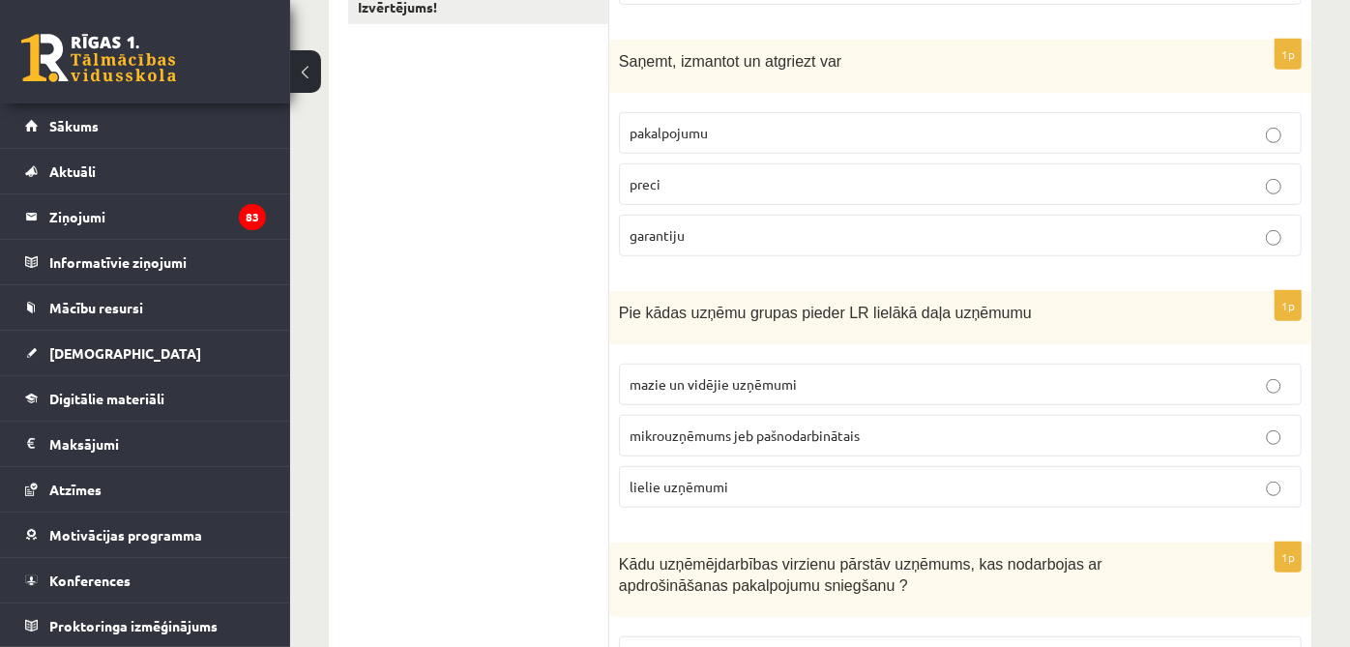
scroll to position [166, 0]
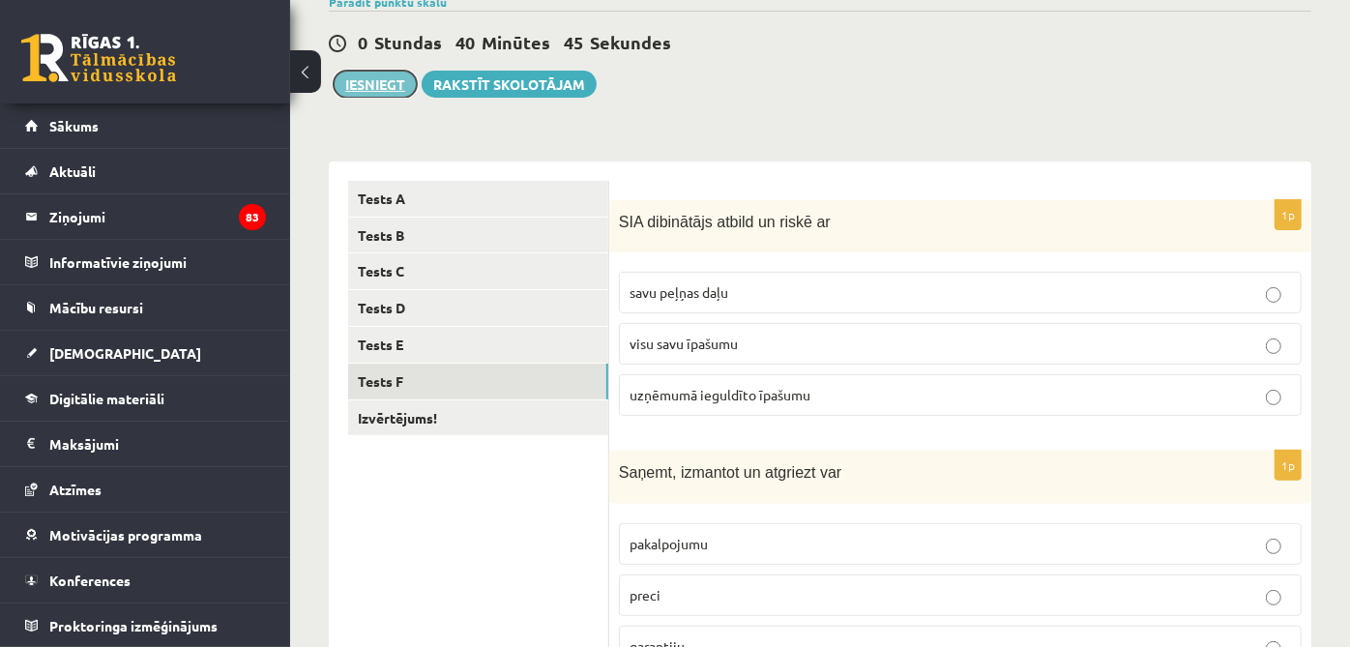
click at [368, 82] on button "Iesniegt" at bounding box center [375, 84] width 83 height 27
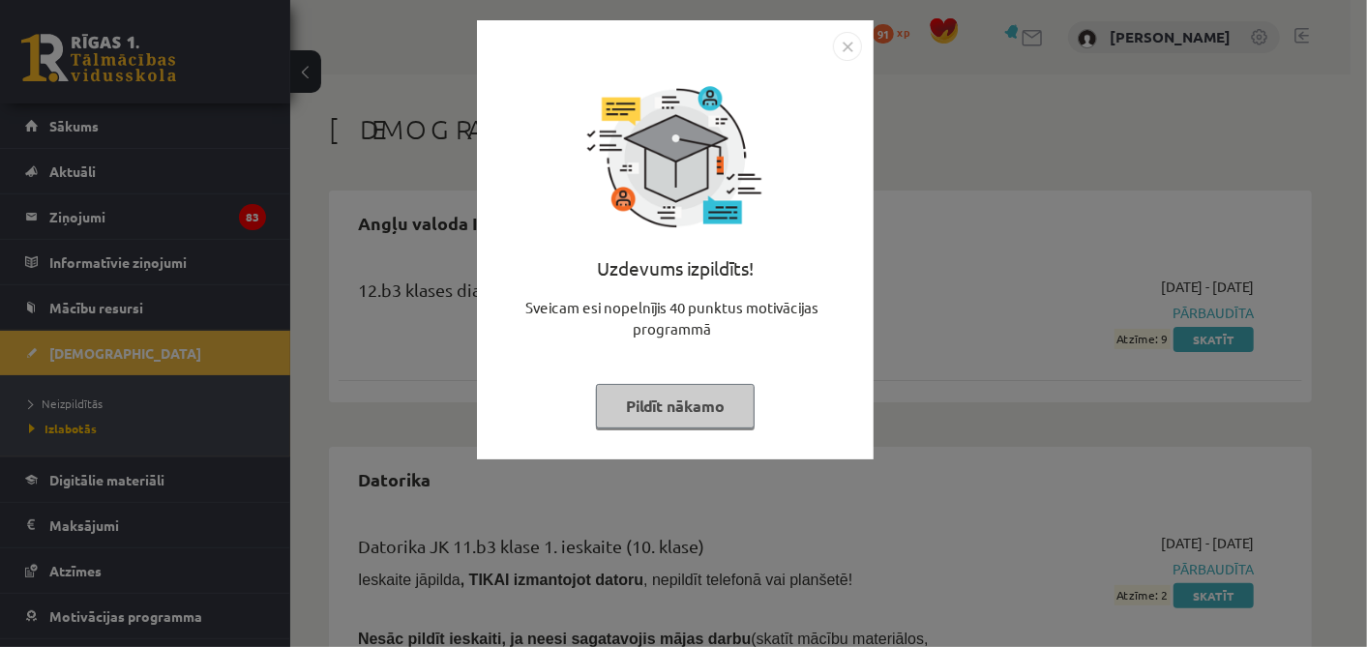
click at [691, 416] on button "Pildīt nākamo" at bounding box center [675, 406] width 159 height 44
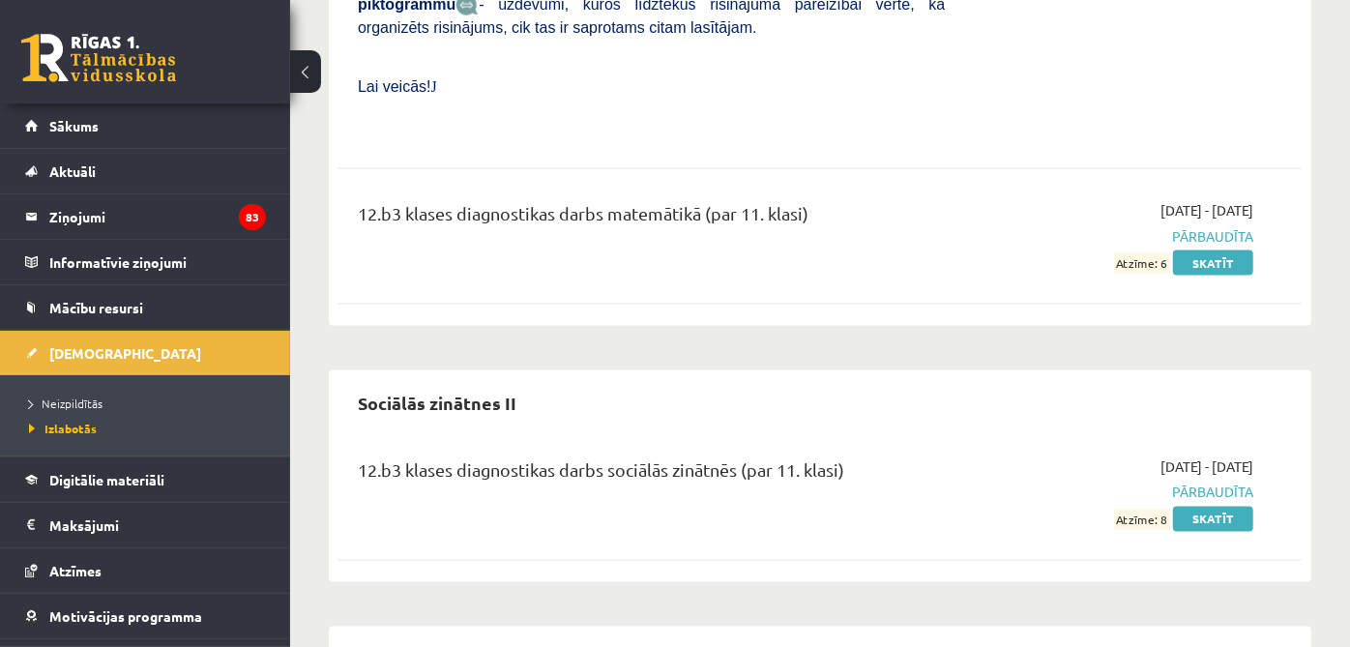
scroll to position [6297, 0]
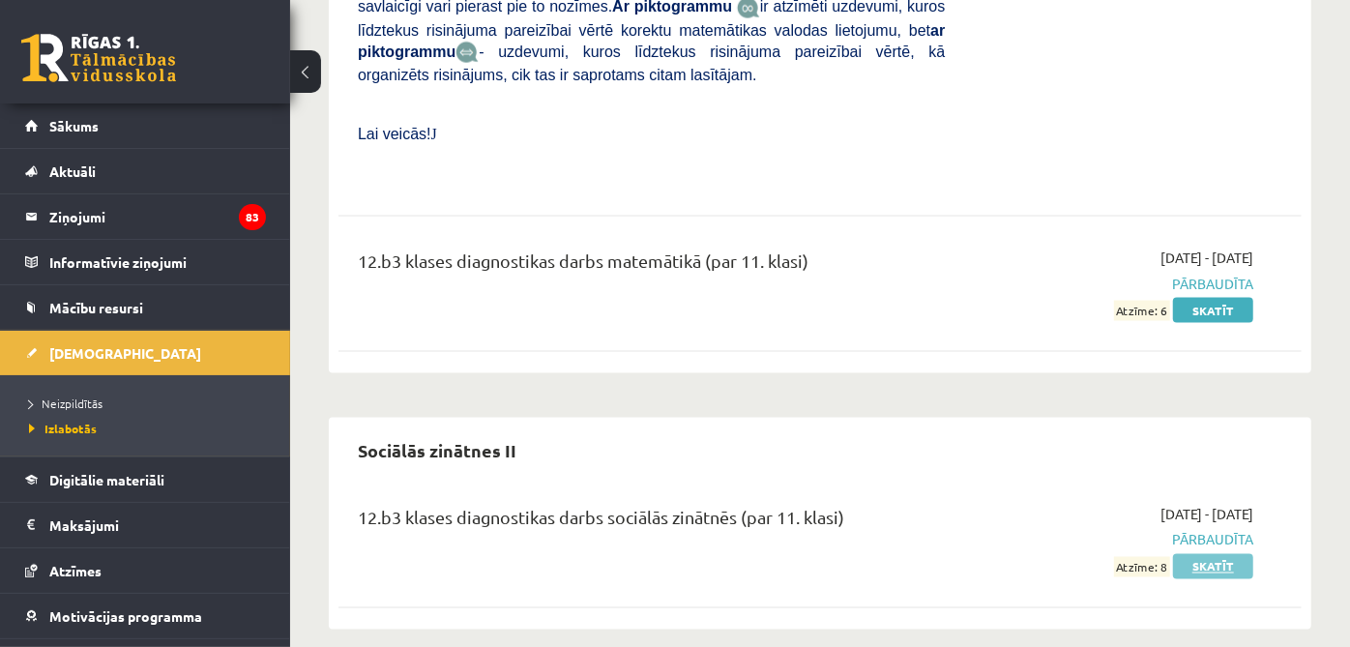
click at [1224, 554] on link "Skatīt" at bounding box center [1213, 566] width 80 height 25
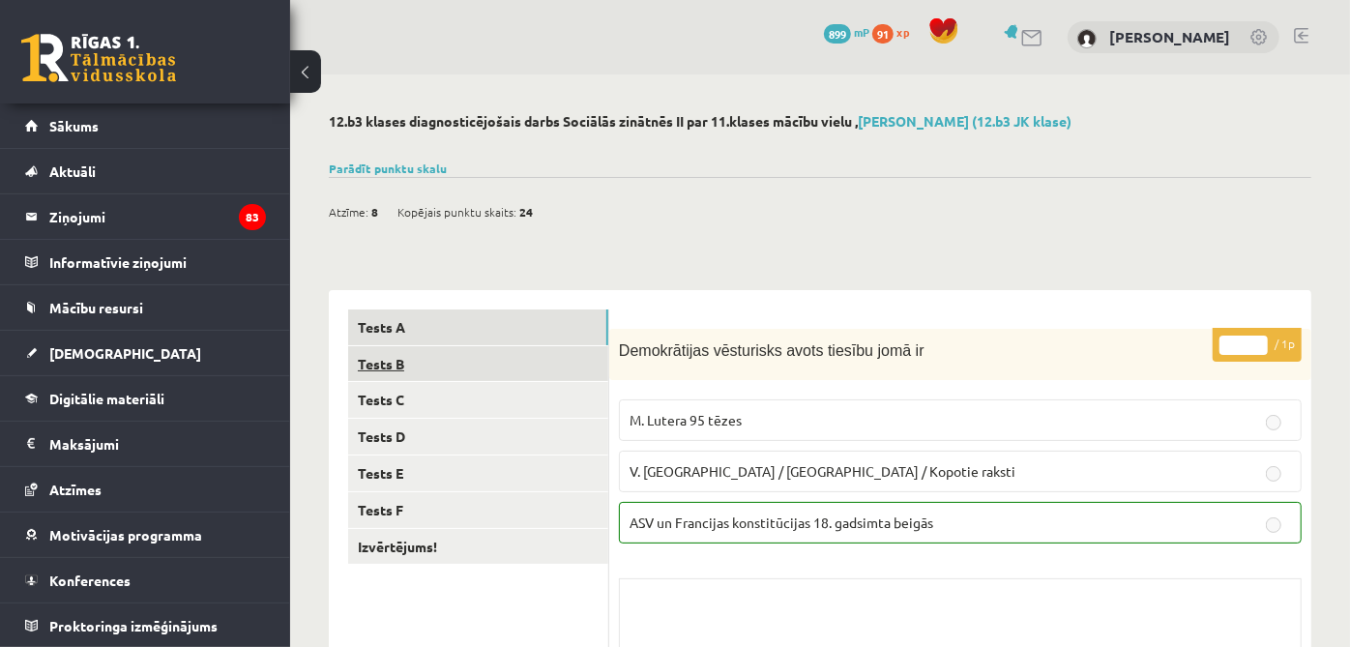
click at [439, 350] on link "Tests B" at bounding box center [478, 364] width 260 height 36
